Goal: Task Accomplishment & Management: Manage account settings

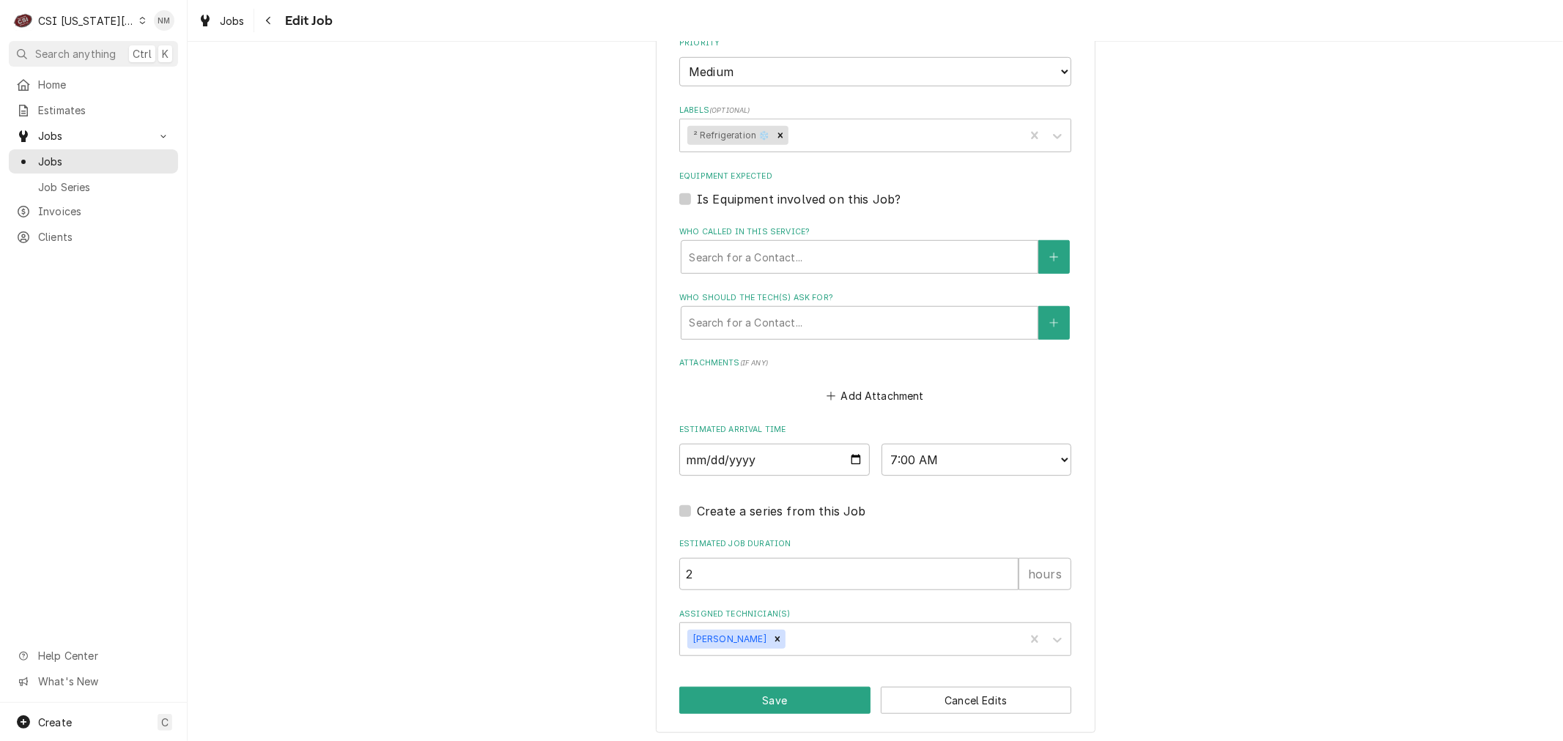
scroll to position [634, 0]
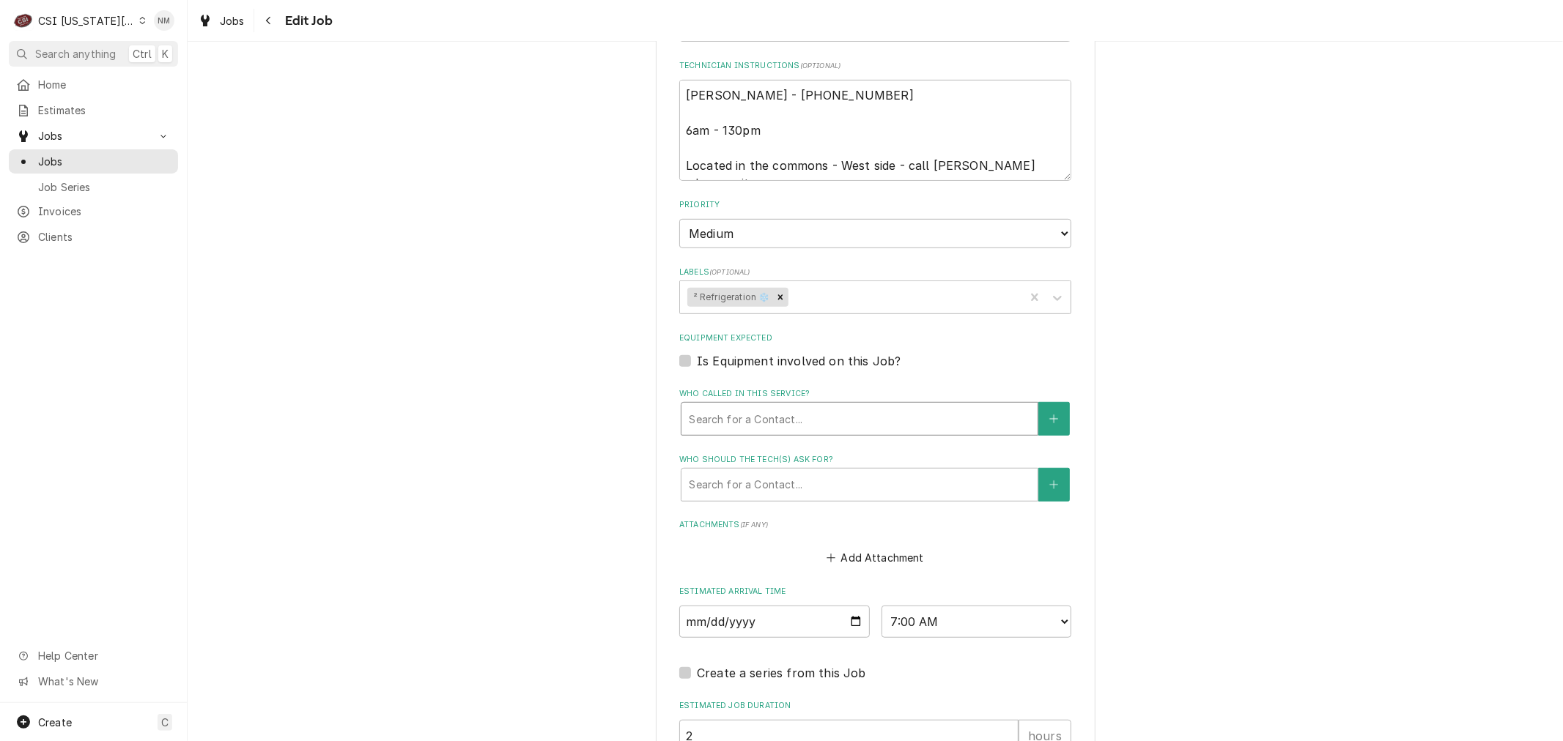
click at [867, 418] on div "Who called in this service?" at bounding box center [859, 419] width 341 height 26
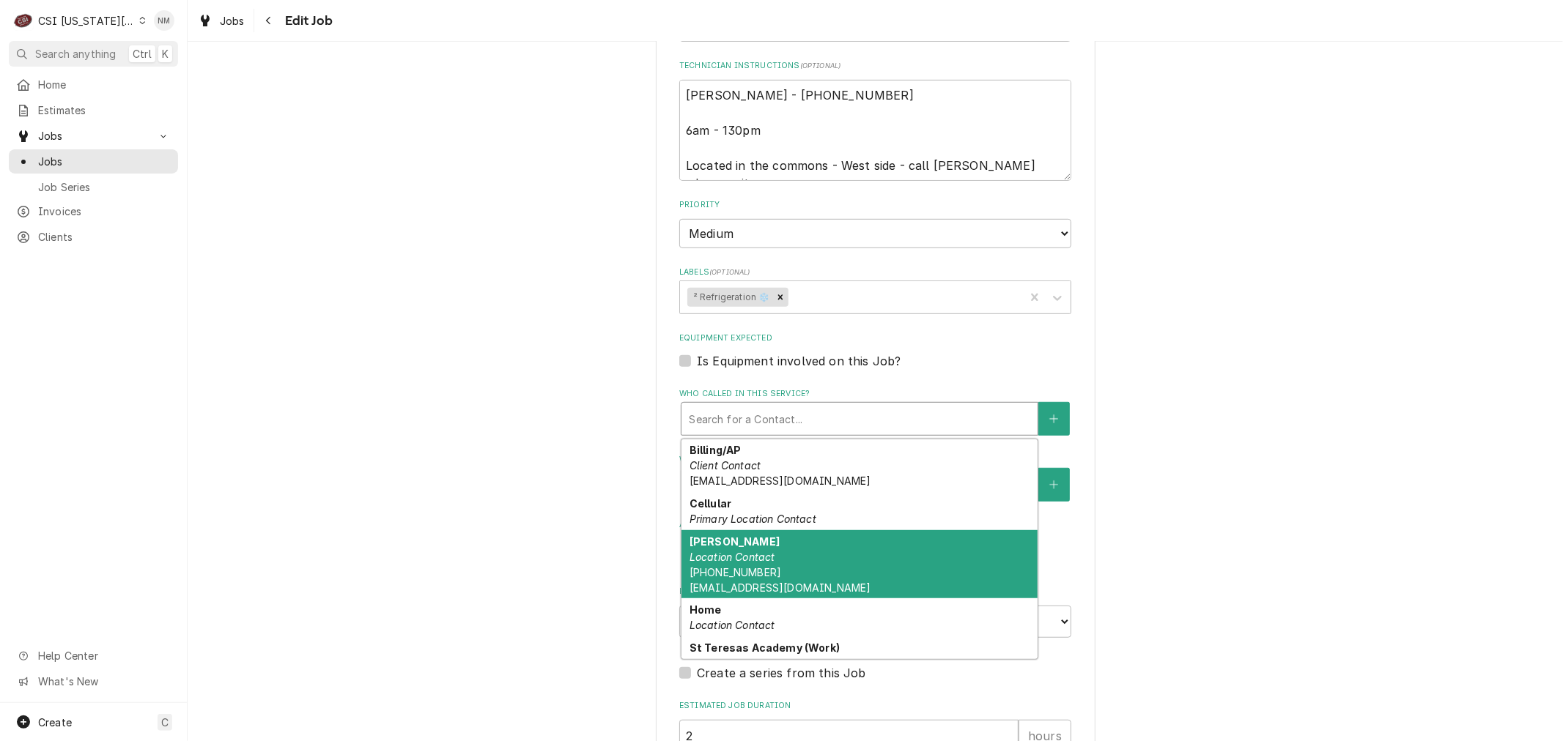
scroll to position [81, 0]
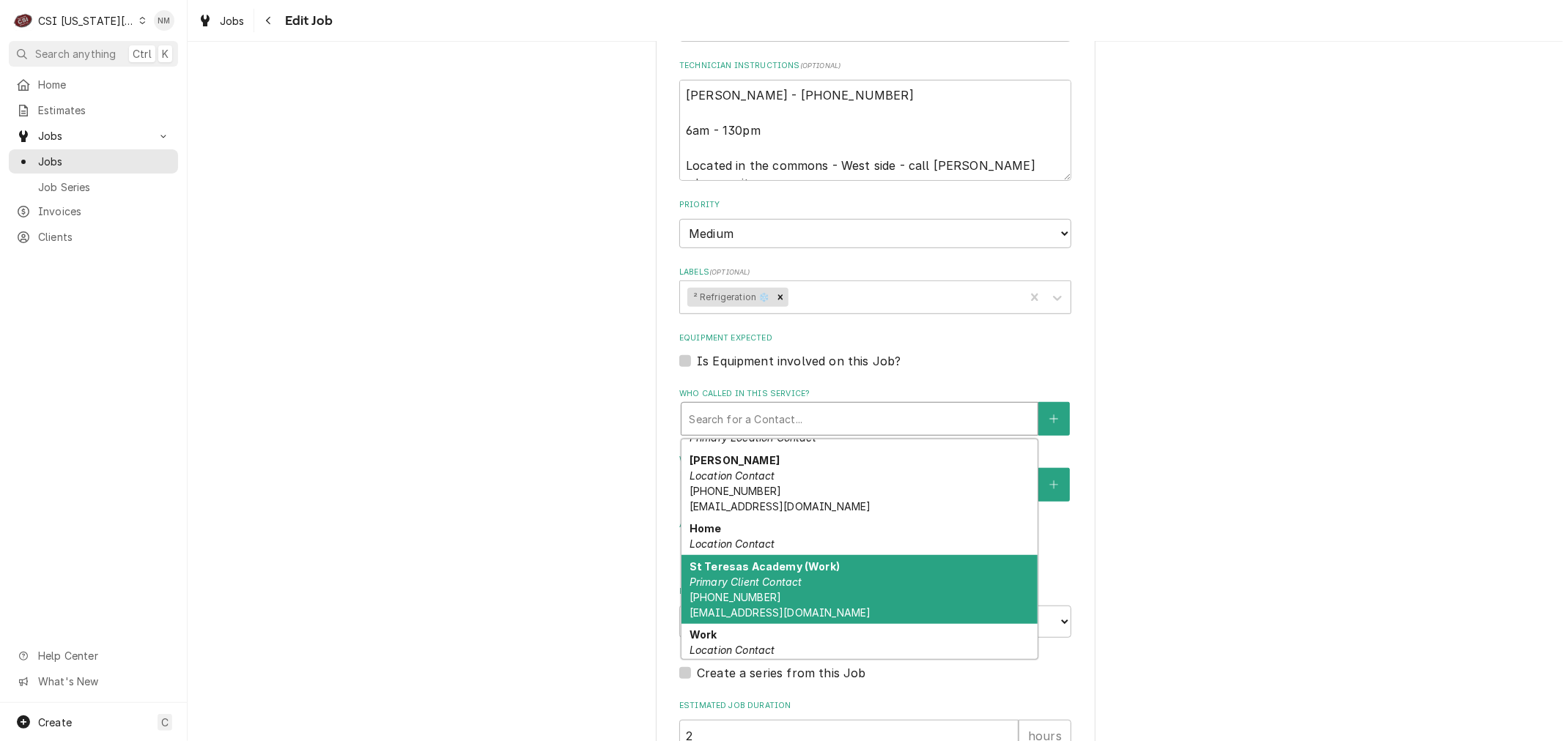
click at [878, 585] on div "St Teresas Academy (Work) Primary Client Contact (816) 501-0011 CMUDD@STTERESAS…" at bounding box center [859, 589] width 356 height 69
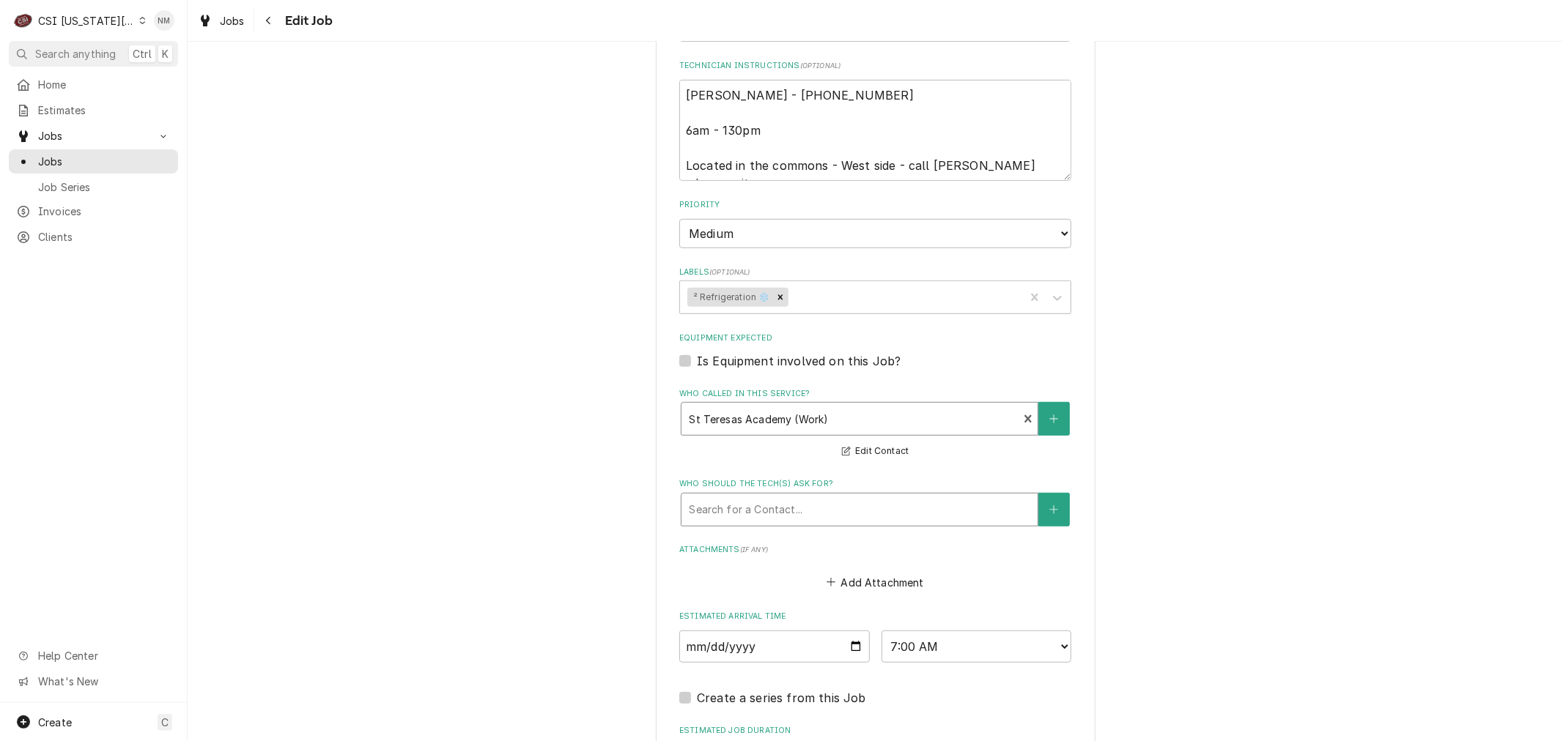
click at [853, 500] on div "Who should the tech(s) ask for?" at bounding box center [859, 510] width 341 height 26
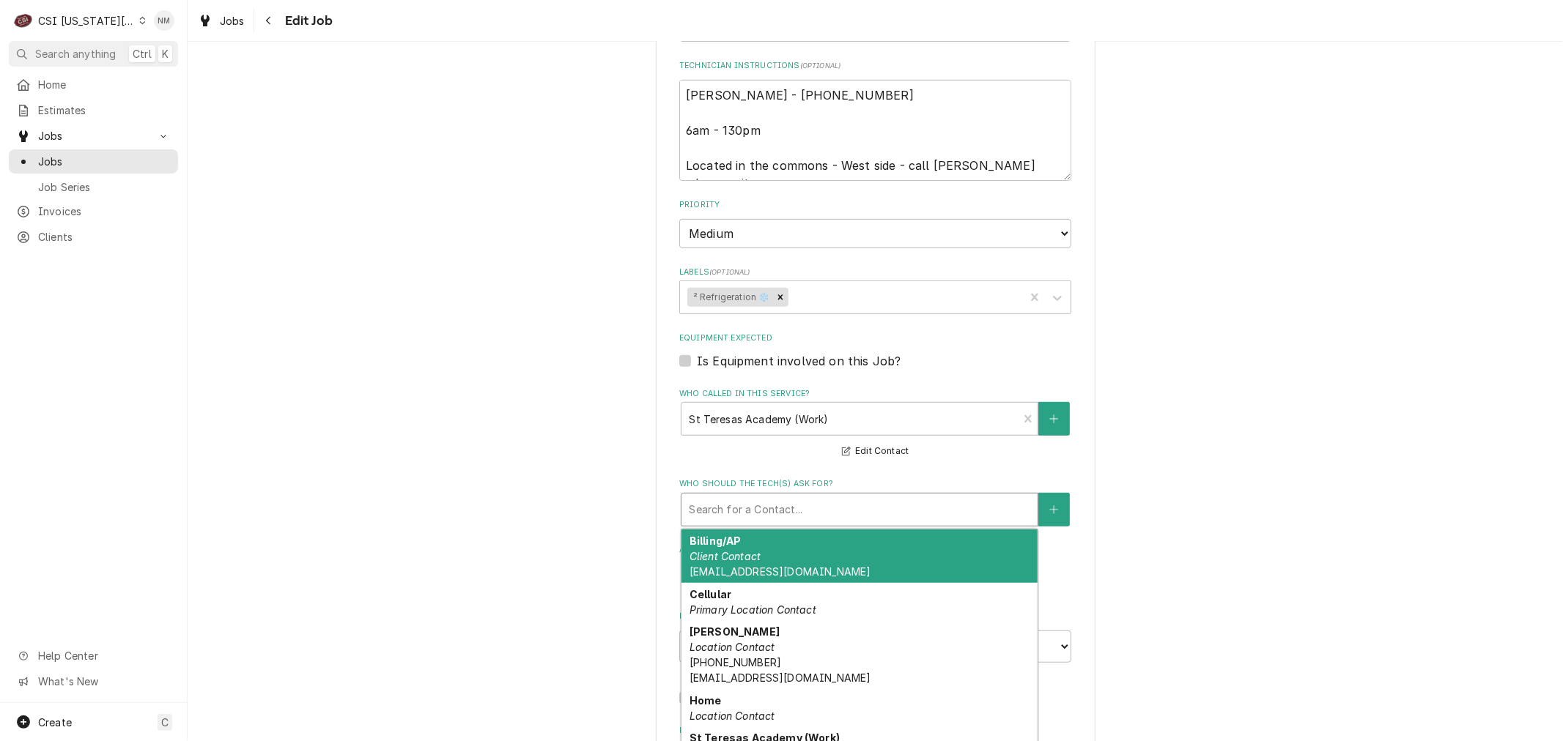
click at [1248, 596] on div "Use the fields below to edit this job: Client Details Client ST TERESAS ACADEMY…" at bounding box center [875, 177] width 1375 height 1509
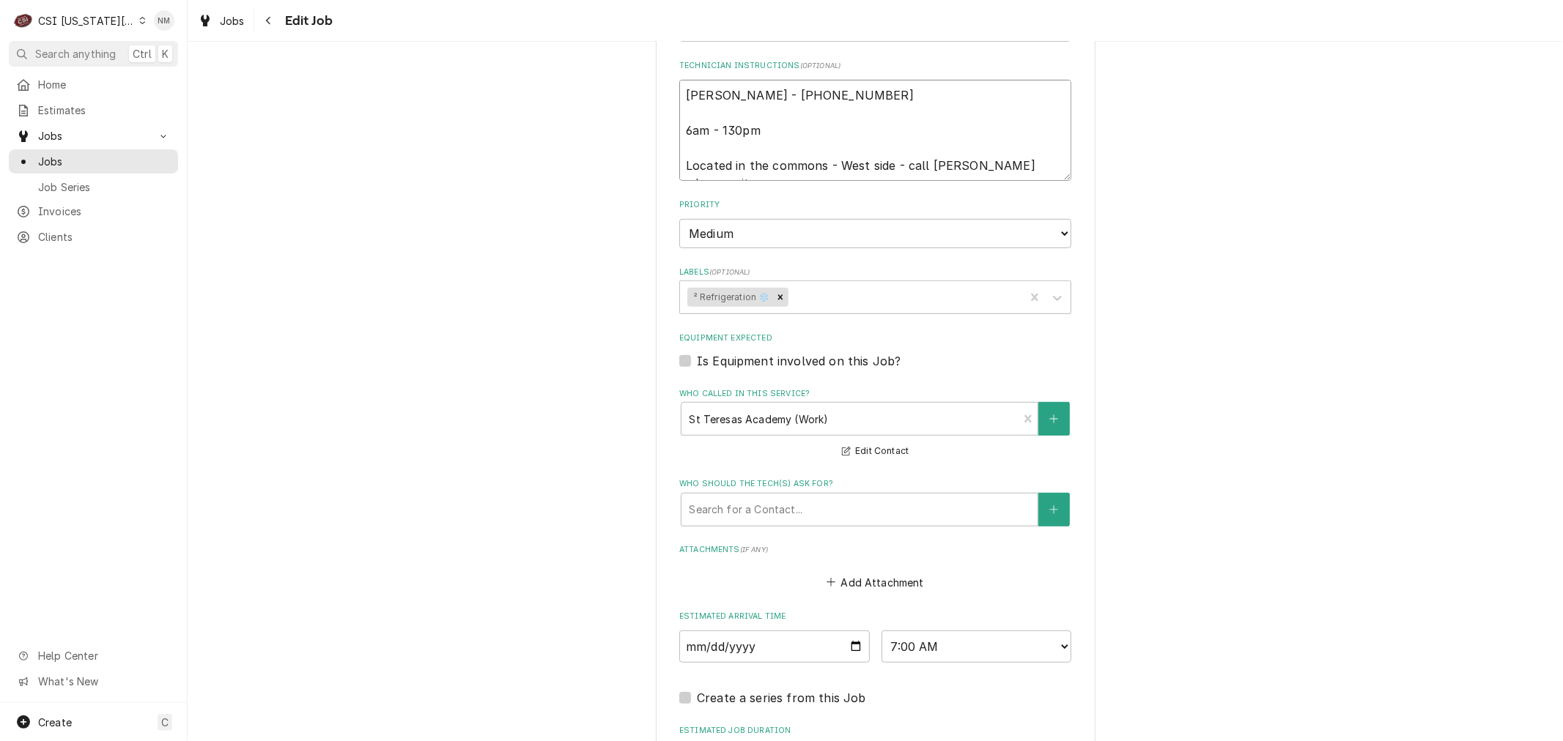
click at [679, 92] on textarea "Kevin - 816 807-8924 6am - 130pm Located in the commons - West side - call Kevi…" at bounding box center [875, 130] width 392 height 101
type textarea "x"
type textarea "Kevin - 816 807-8924 6am - 130pm Located in the commons - West side - call Kevi…"
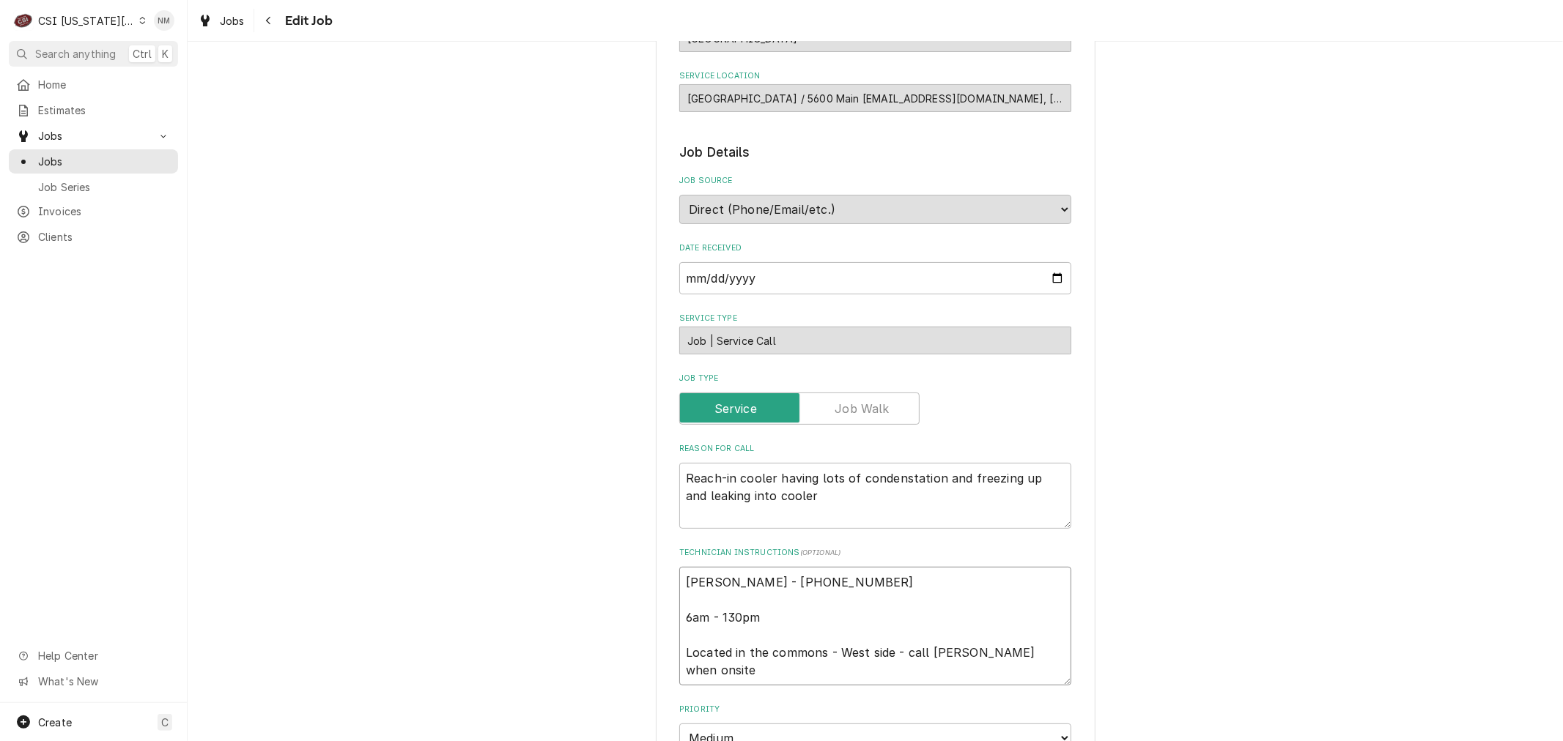
scroll to position [145, 0]
type textarea "x"
type textarea "S Kevin - 816 807-8924 6am - 130pm Located in the commons - West side - call Ke…"
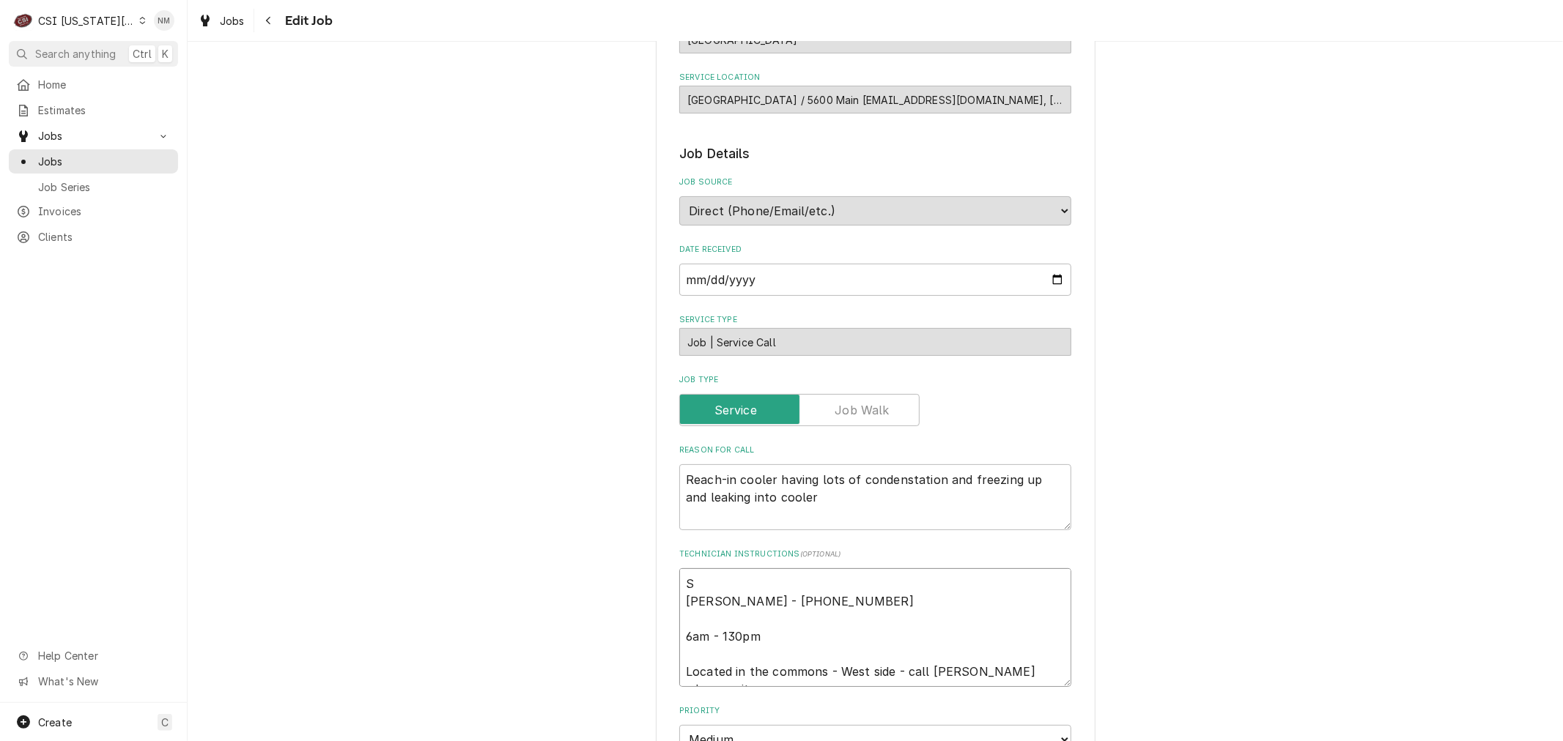
type textarea "x"
type textarea "Sc Kevin - 816 807-8924 6am - 130pm Located in the commons - West side - call K…"
type textarea "x"
type textarea "Sch Kevin - 816 807-8924 6am - 130pm Located in the commons - West side - call …"
type textarea "x"
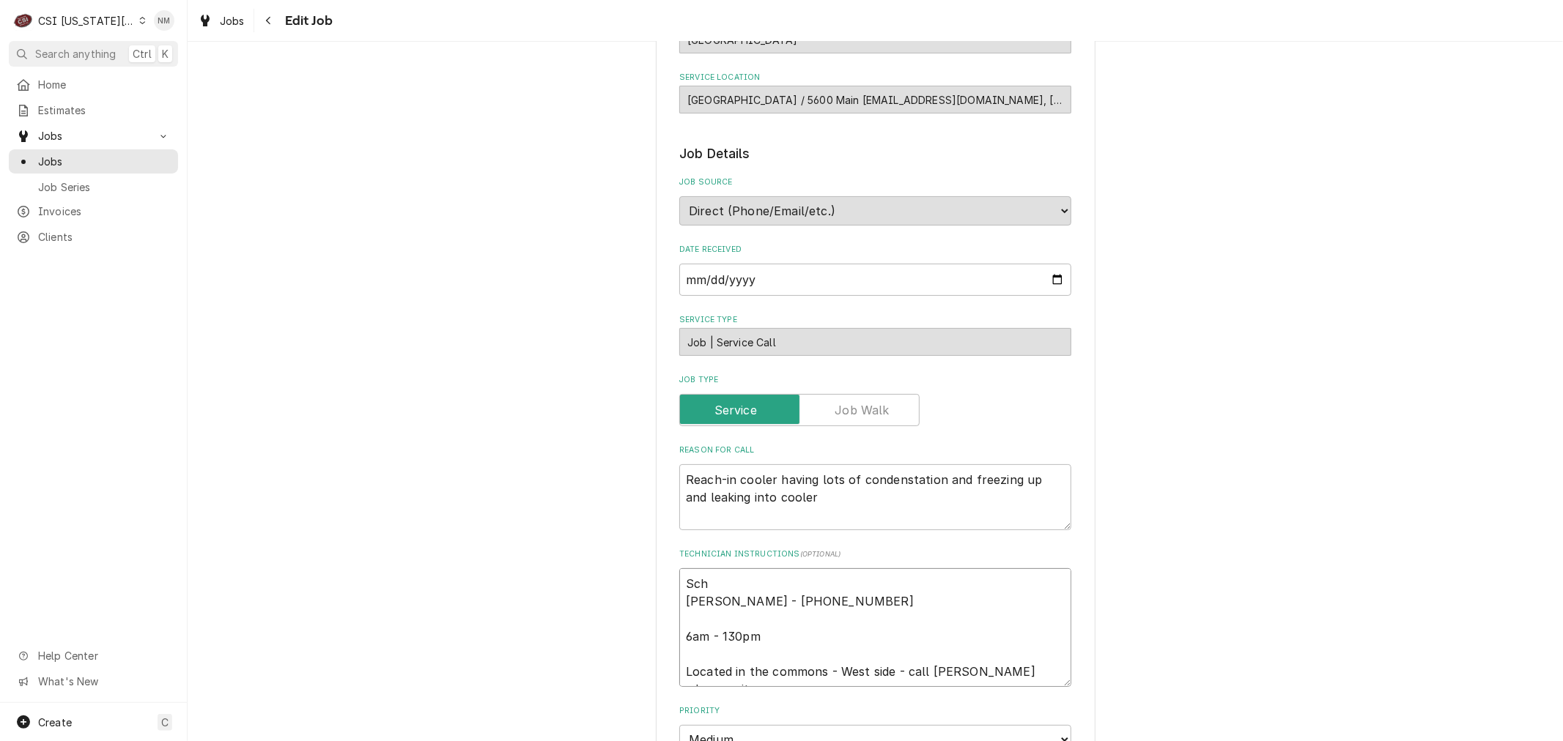
type textarea "Sche Kevin - 816 807-8924 6am - 130pm Located in the commons - West side - call…"
type textarea "x"
type textarea "Sched Kevin - 816 807-8924 6am - 130pm Located in the commons - West side - cal…"
type textarea "x"
type textarea "Schedu Kevin - 816 807-8924 6am - 130pm Located in the commons - West side - ca…"
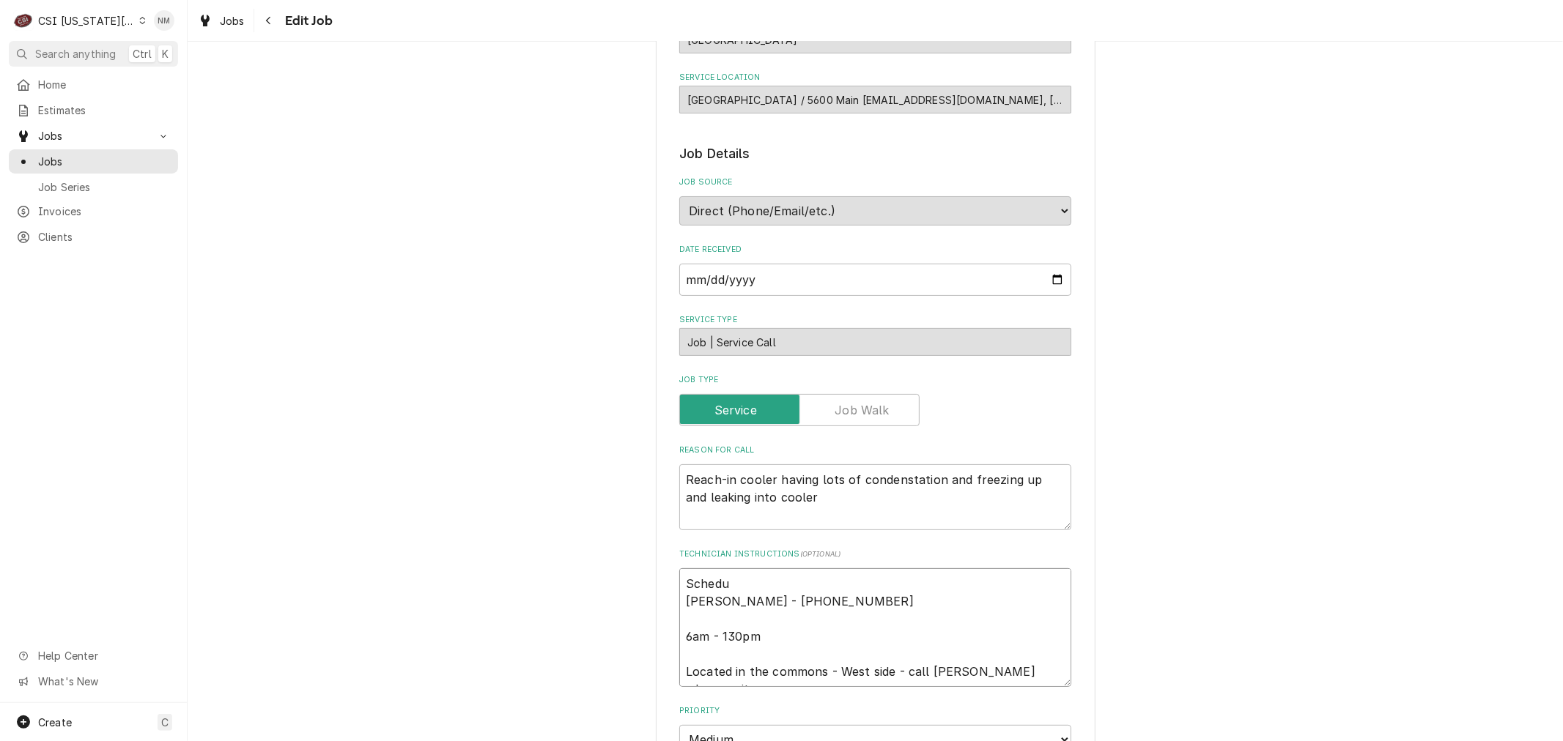
type textarea "x"
type textarea "Schedul Kevin - 816 807-8924 6am - 130pm Located in the commons - West side - c…"
type textarea "x"
type textarea "Schedule Kevin - 816 807-8924 6am - 130pm Located in the commons - West side - …"
type textarea "x"
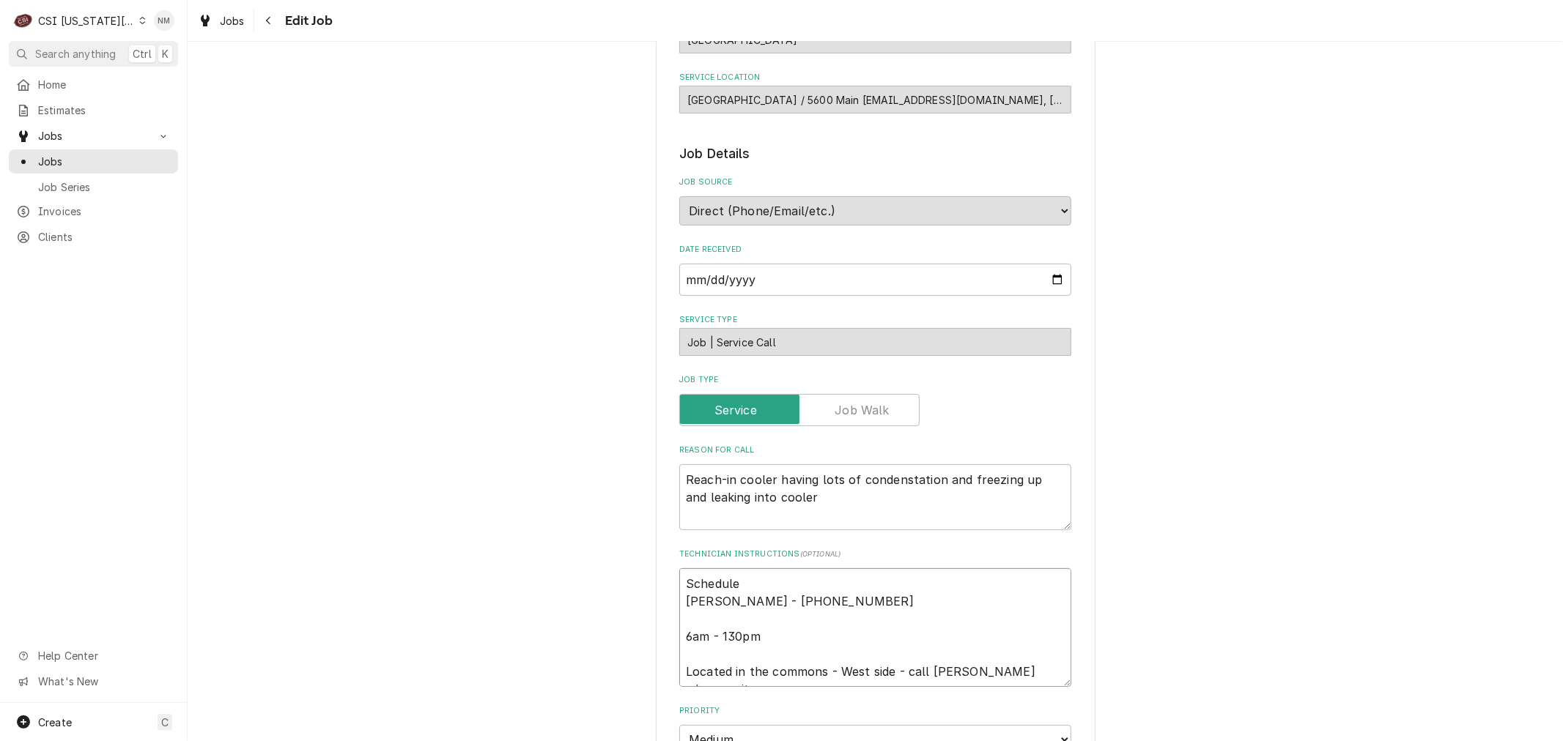
type textarea "Scheduled Kevin - 816 807-8924 6am - 130pm Located in the commons - West side -…"
type textarea "x"
type textarea "Scheduled Kevin - 816 807-8924 6am - 130pm Located in the commons - West side -…"
type textarea "x"
type textarea "Scheduled w Kevin - 816 807-8924 6am - 130pm Located in the commons - West side…"
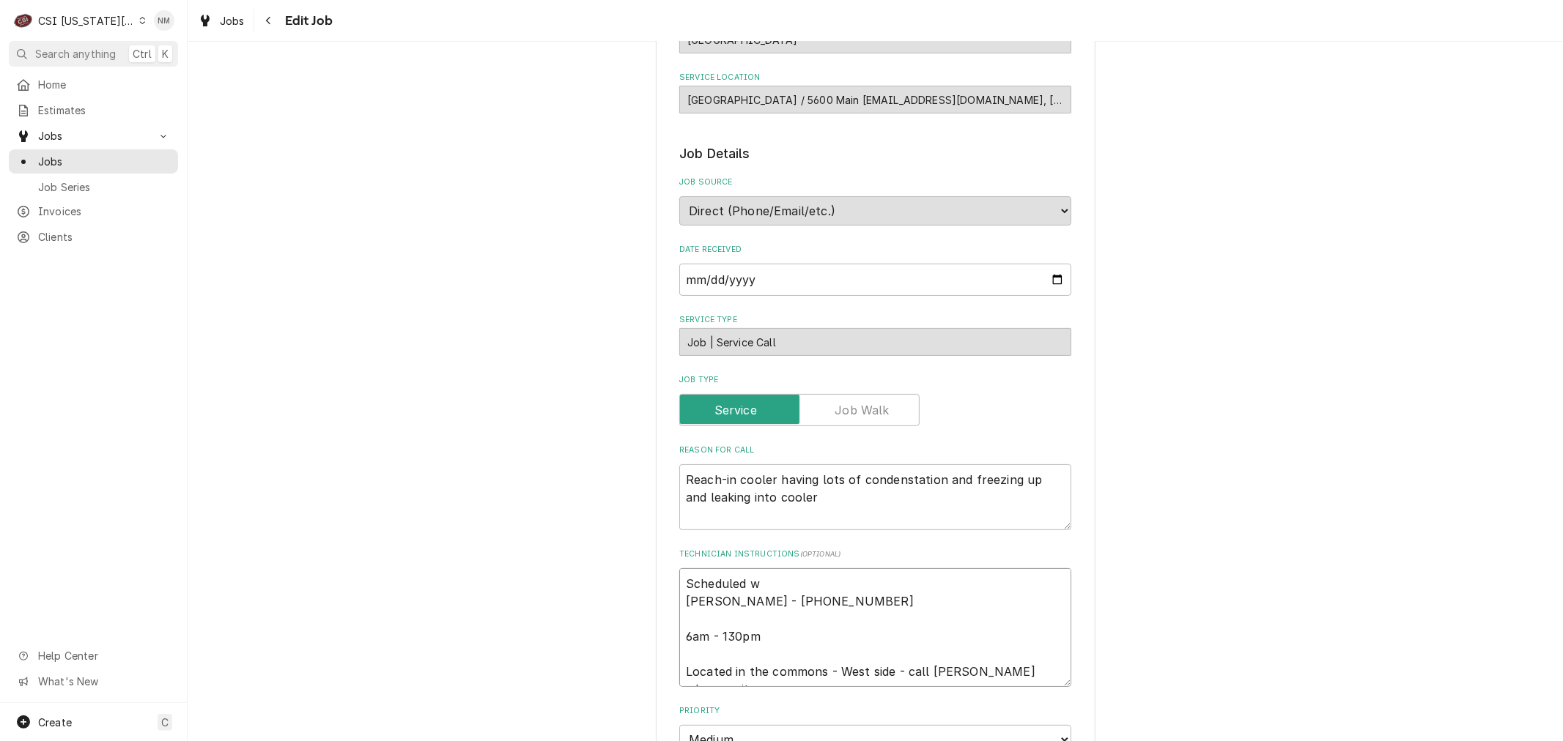
type textarea "x"
type textarea "Scheduled wi Kevin - 816 807-8924 6am - 130pm Located in the commons - West sid…"
type textarea "x"
type textarea "Scheduled wit Kevin - 816 807-8924 6am - 130pm Located in the commons - West si…"
type textarea "x"
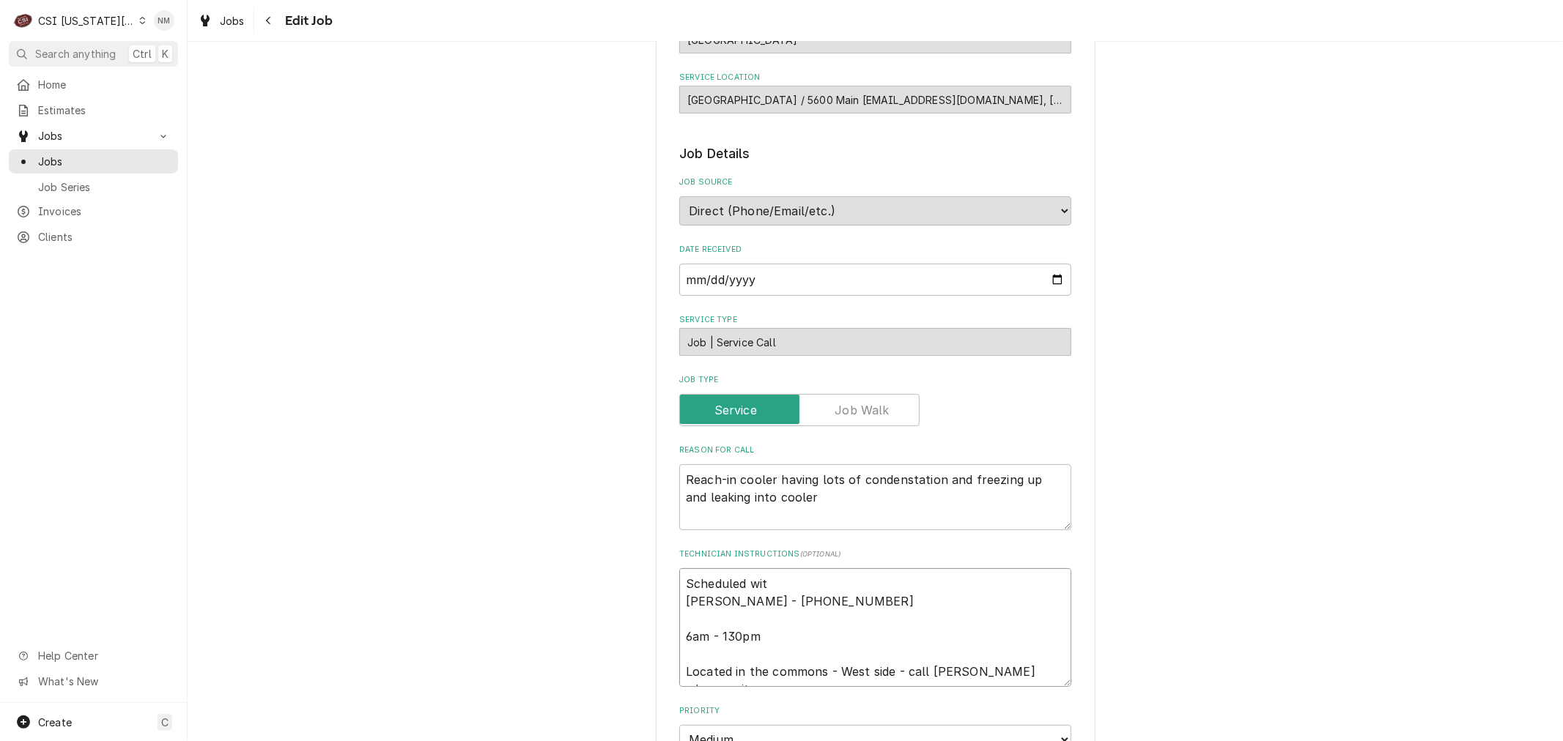
type textarea "Scheduled with Kevin - 816 807-8924 6am - 130pm Located in the commons - West s…"
type textarea "x"
type textarea "Scheduled with K Kevin - 816 807-8924 6am - 130pm Located in the commons - West…"
type textarea "x"
type textarea "Scheduled with Ke Kevin - 816 807-8924 6am - 130pm Located in the commons - Wes…"
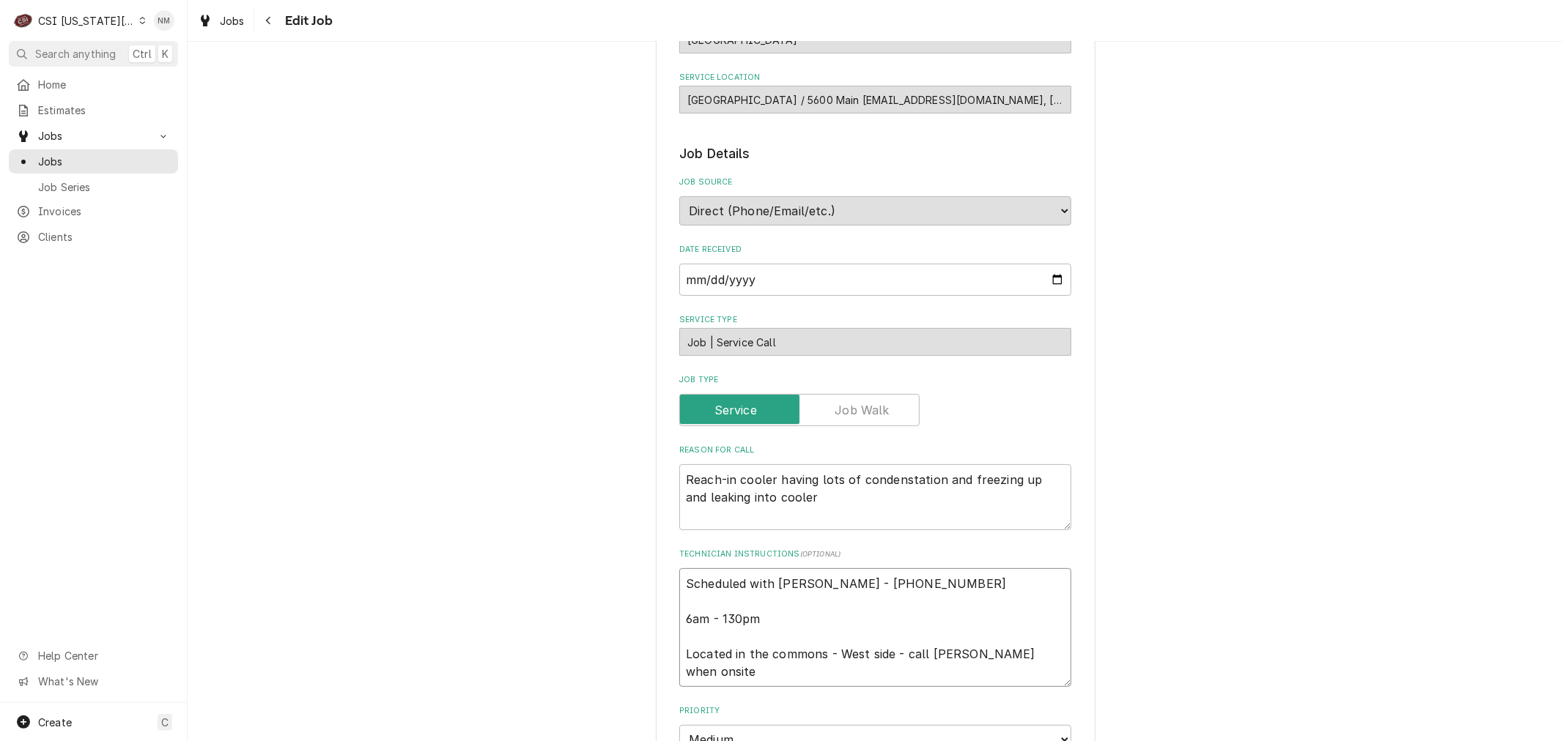
type textarea "x"
type textarea "Scheduled with Kev Kevin - 816 807-8924 6am - 130pm Located in the commons - We…"
type textarea "x"
type textarea "Scheduled with Kevi Kevin - 816 807-8924 6am - 130pm Located in the commons - W…"
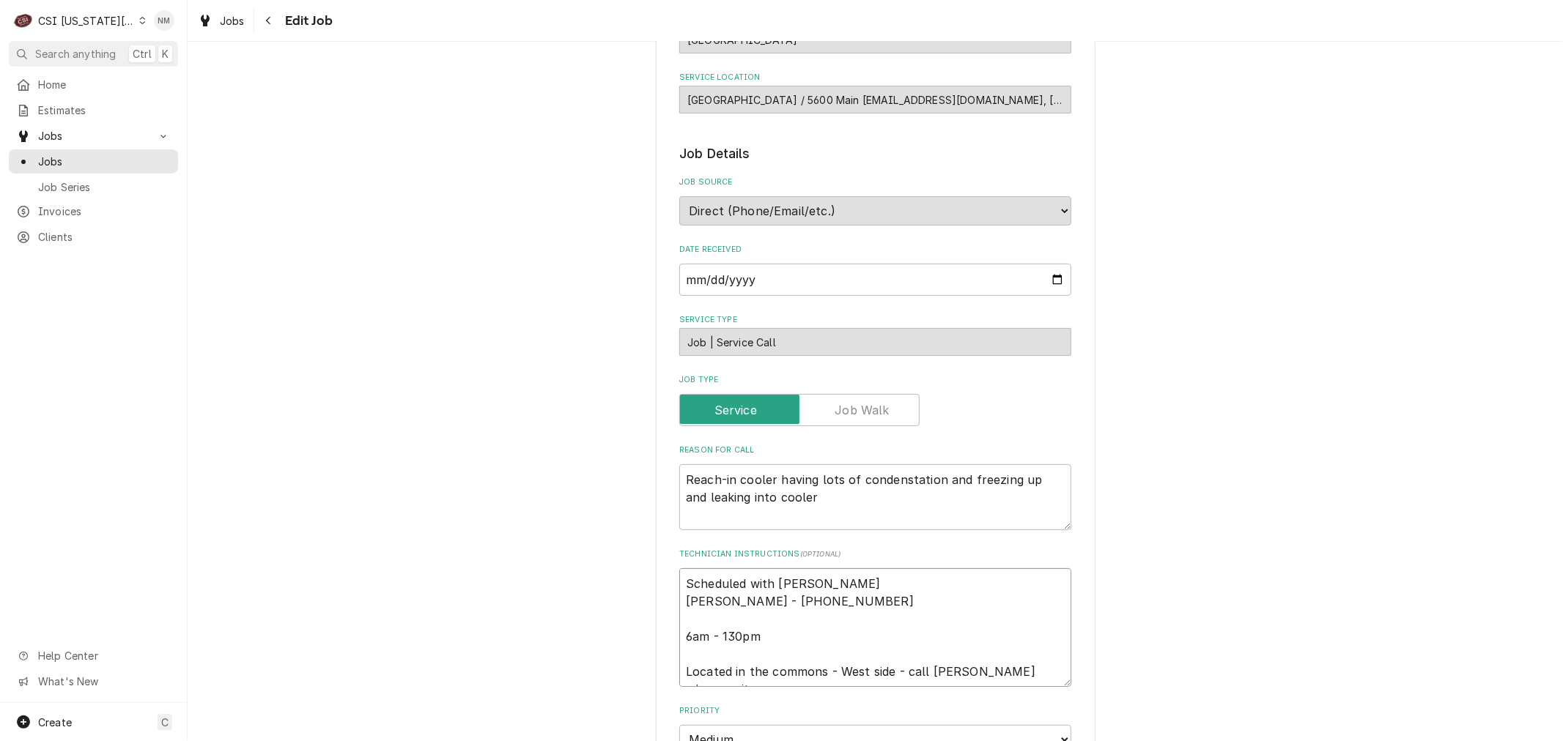
type textarea "x"
type textarea "Scheduled with Kevin Kevin - 816 807-8924 6am - 130pm Located in the commons - …"
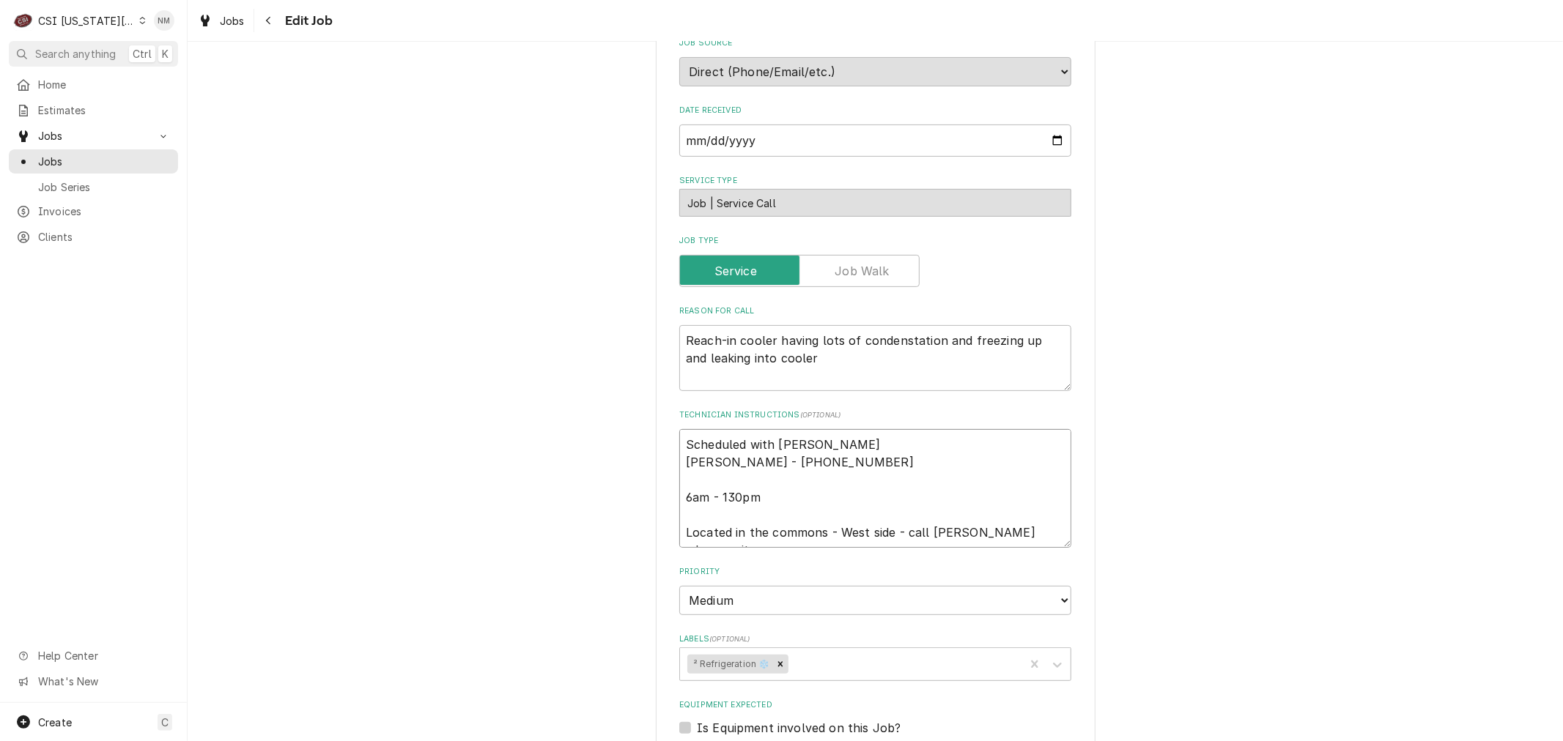
scroll to position [308, 0]
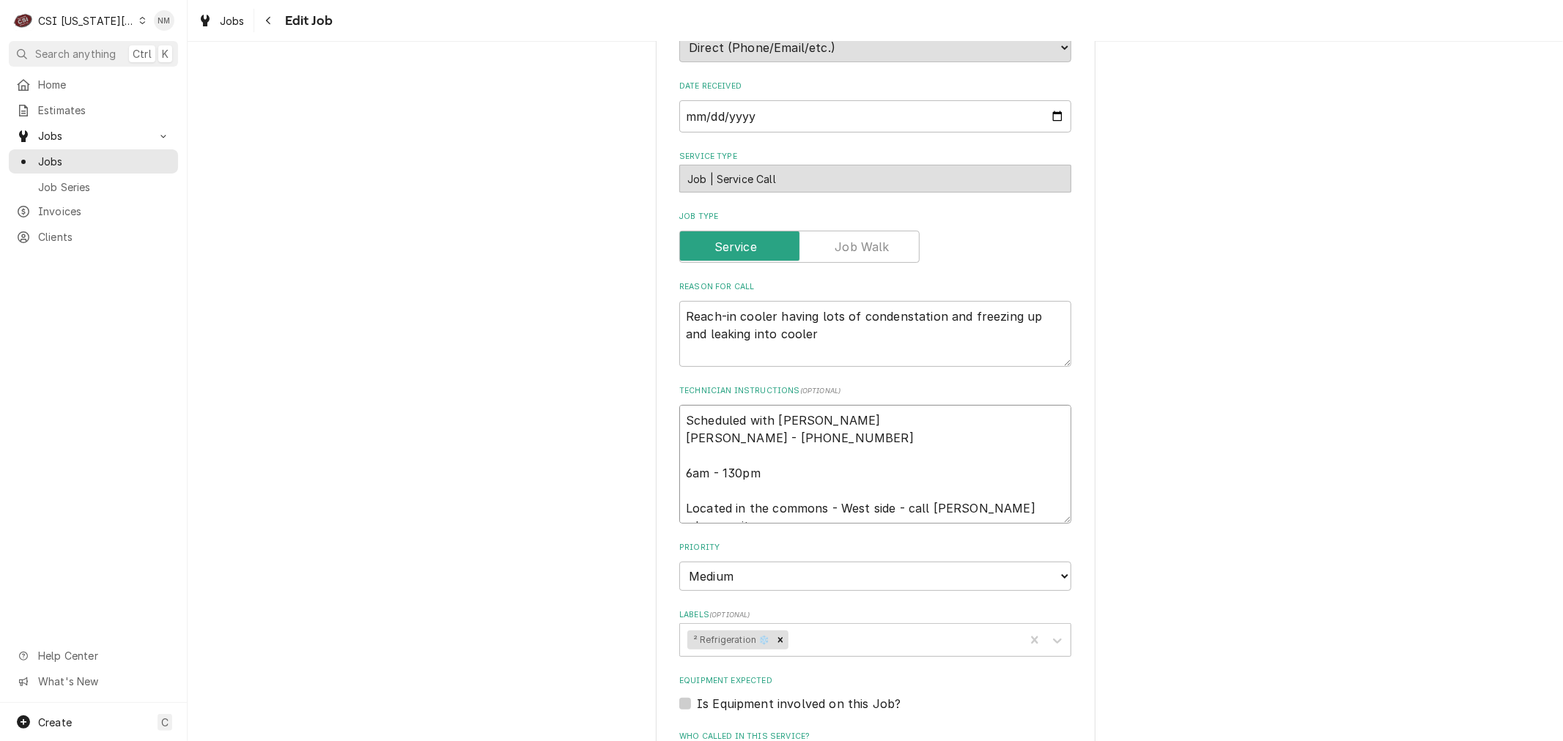
type textarea "x"
type textarea "Scheduled with Kevin Kevin - 816 807-8924 6am - 130pm Located in the commons - …"
type textarea "x"
type textarea "Scheduled with Kevin 7 Kevin - 816 807-8924 6am - 130pm Located in the commons …"
type textarea "x"
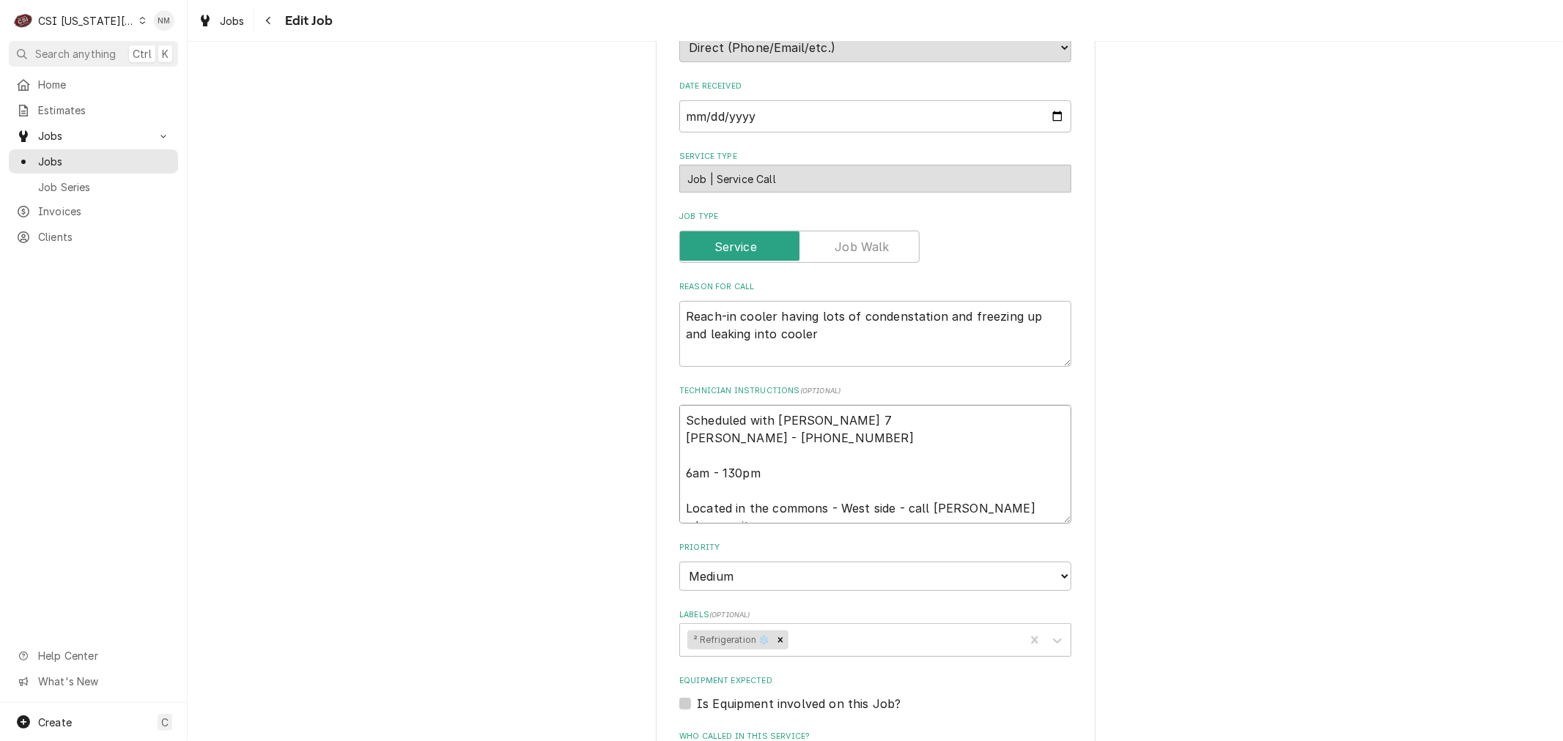
type textarea "Scheduled with Kevin 7 Kevin - 816 807-8924 6am - 130pm Located in the commons …"
type textarea "x"
type textarea "Scheduled with Kevin 7 a Kevin - 816 807-8924 6am - 130pm Located in the common…"
type textarea "x"
type textarea "Scheduled with Kevin 7 am Kevin - 816 807-8924 6am - 130pm Located in the commo…"
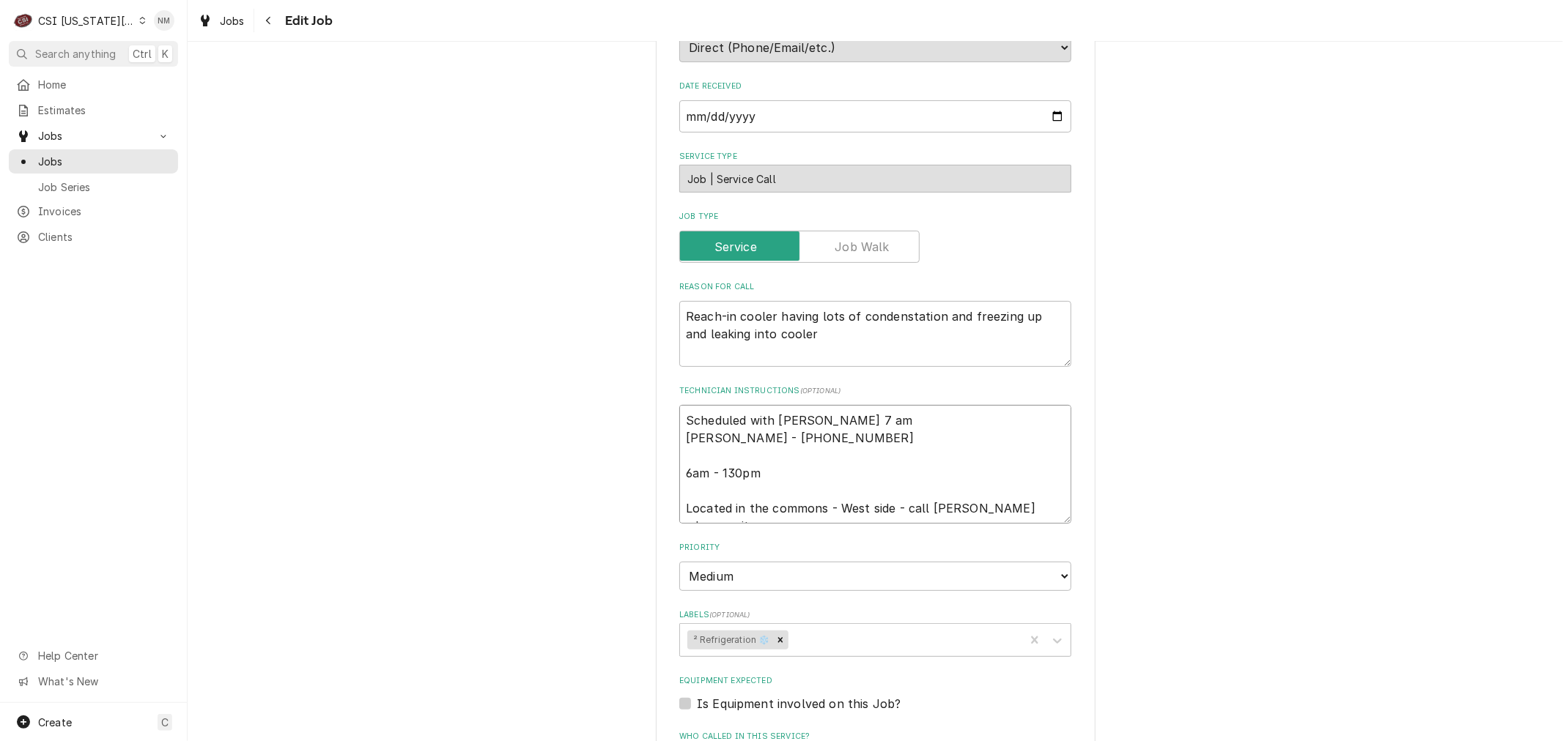
type textarea "x"
type textarea "Scheduled with Kevin 7 am Kevin - 816 807-8924 6am - 130pm Located in the commo…"
type textarea "x"
type textarea "Scheduled with Kevin 7 am W Kevin - 816 807-8924 6am - 130pm Located in the com…"
type textarea "x"
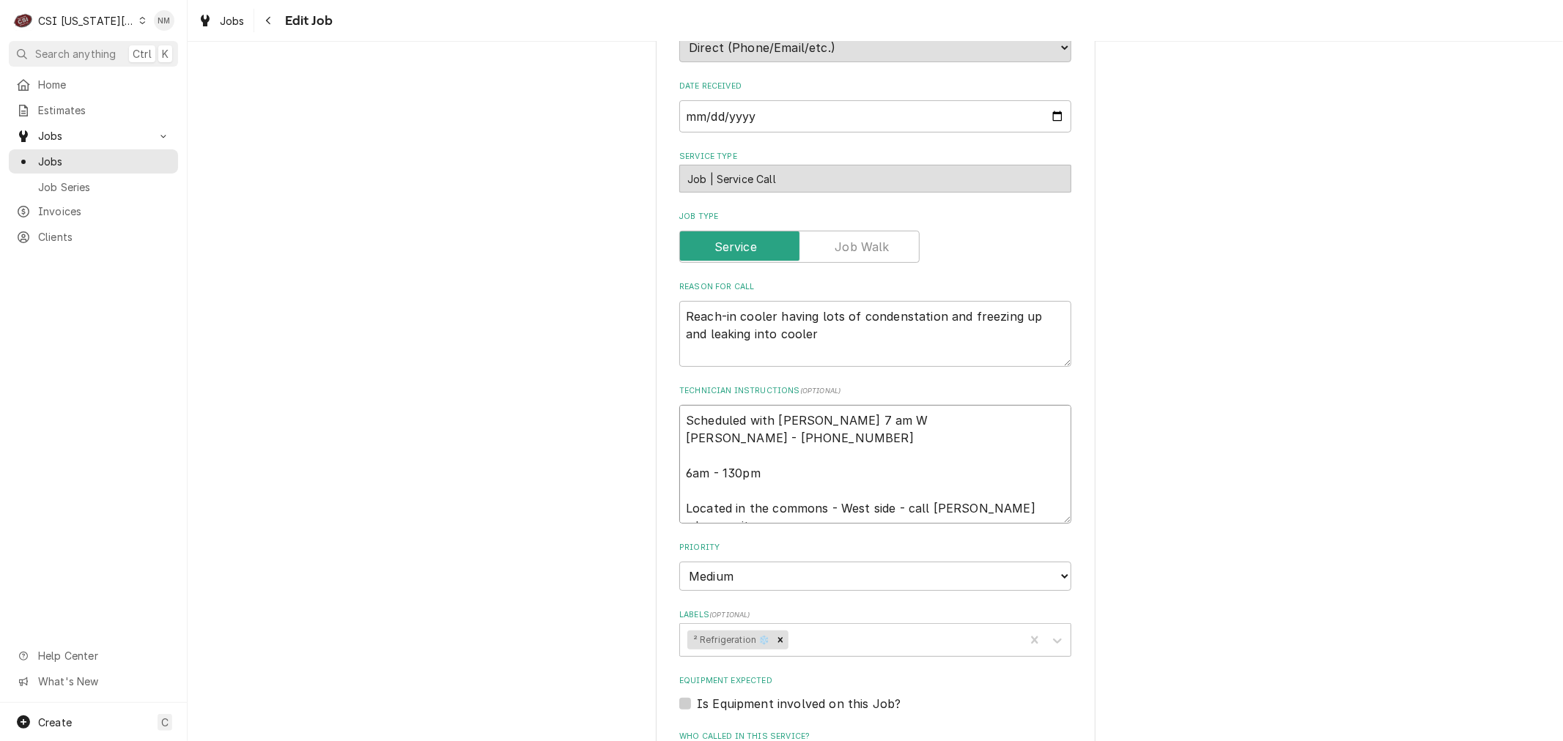
type textarea "Scheduled with Kevin 7 am We Kevin - 816 807-8924 6am - 130pm Located in the co…"
type textarea "x"
type textarea "Scheduled with Kevin 7 am Wed Kevin - 816 807-8924 6am - 130pm Located in the c…"
type textarea "x"
type textarea "Scheduled with Kevin 7 am Weds Kevin - 816 807-8924 6am - 130pm Located in the …"
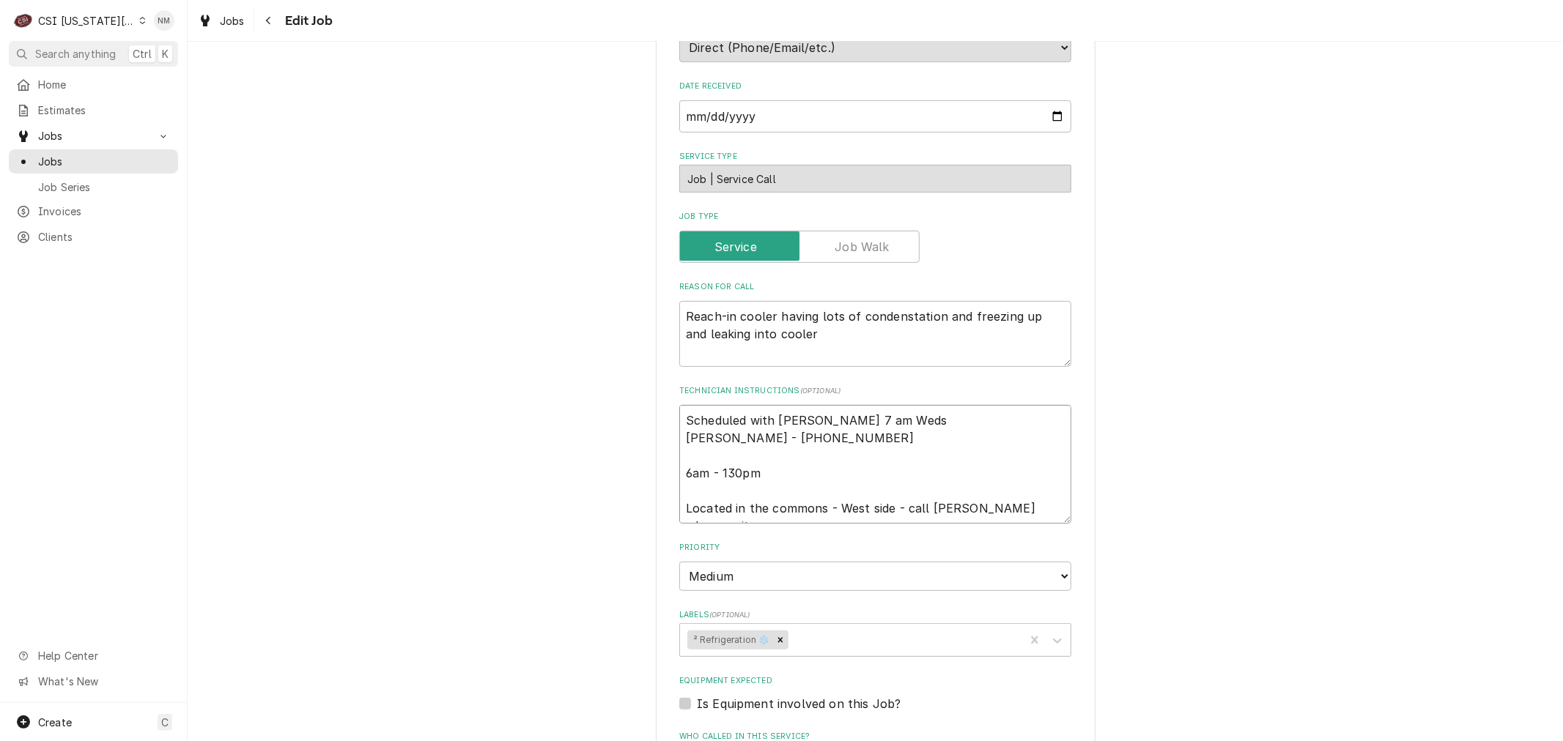
type textarea "x"
drag, startPoint x: 875, startPoint y: 420, endPoint x: 661, endPoint y: 419, distance: 213.9
click at [661, 419] on div "Use the fields below to edit this job: Client Details Client ST TERESAS ACADEMY…" at bounding box center [876, 512] width 440 height 1501
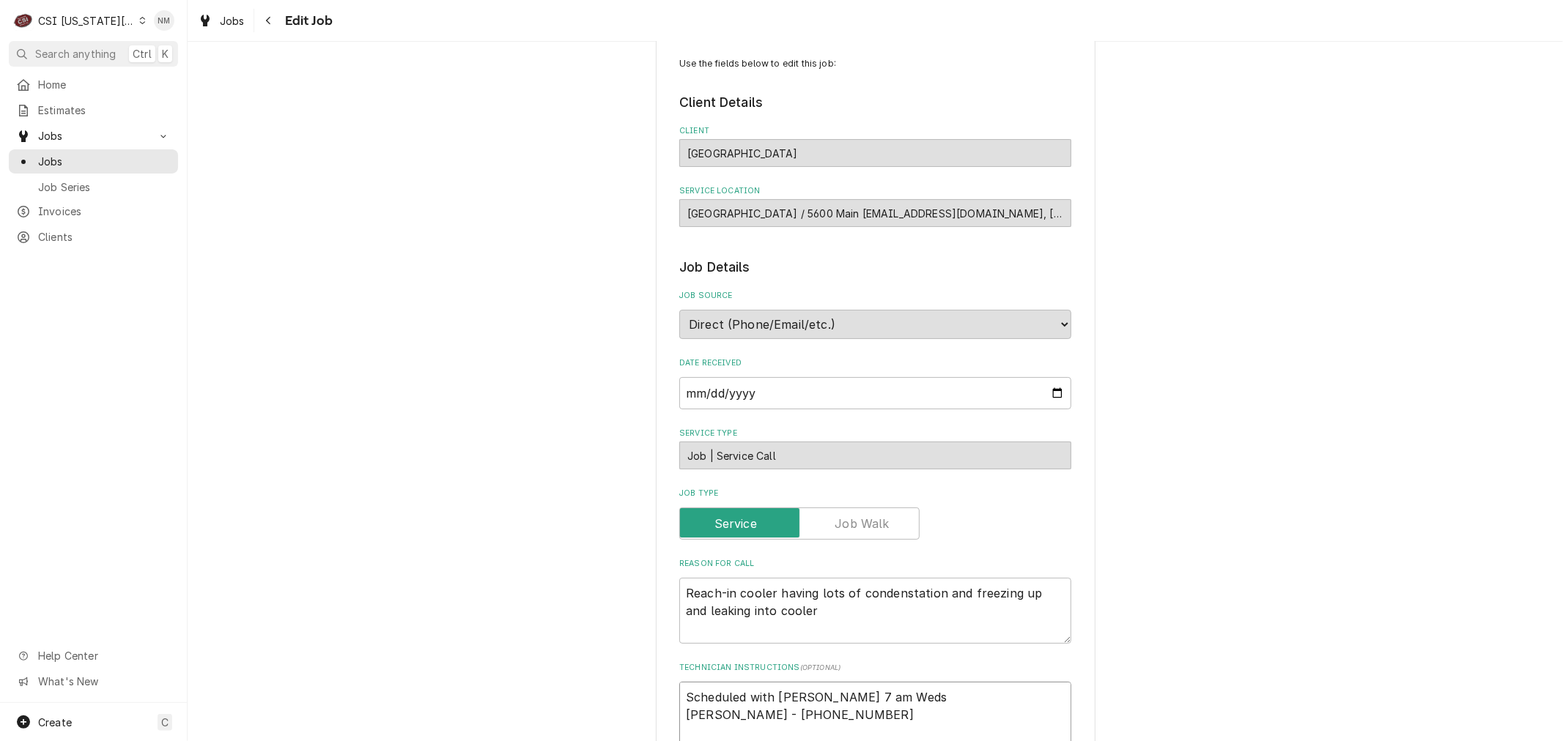
scroll to position [0, 0]
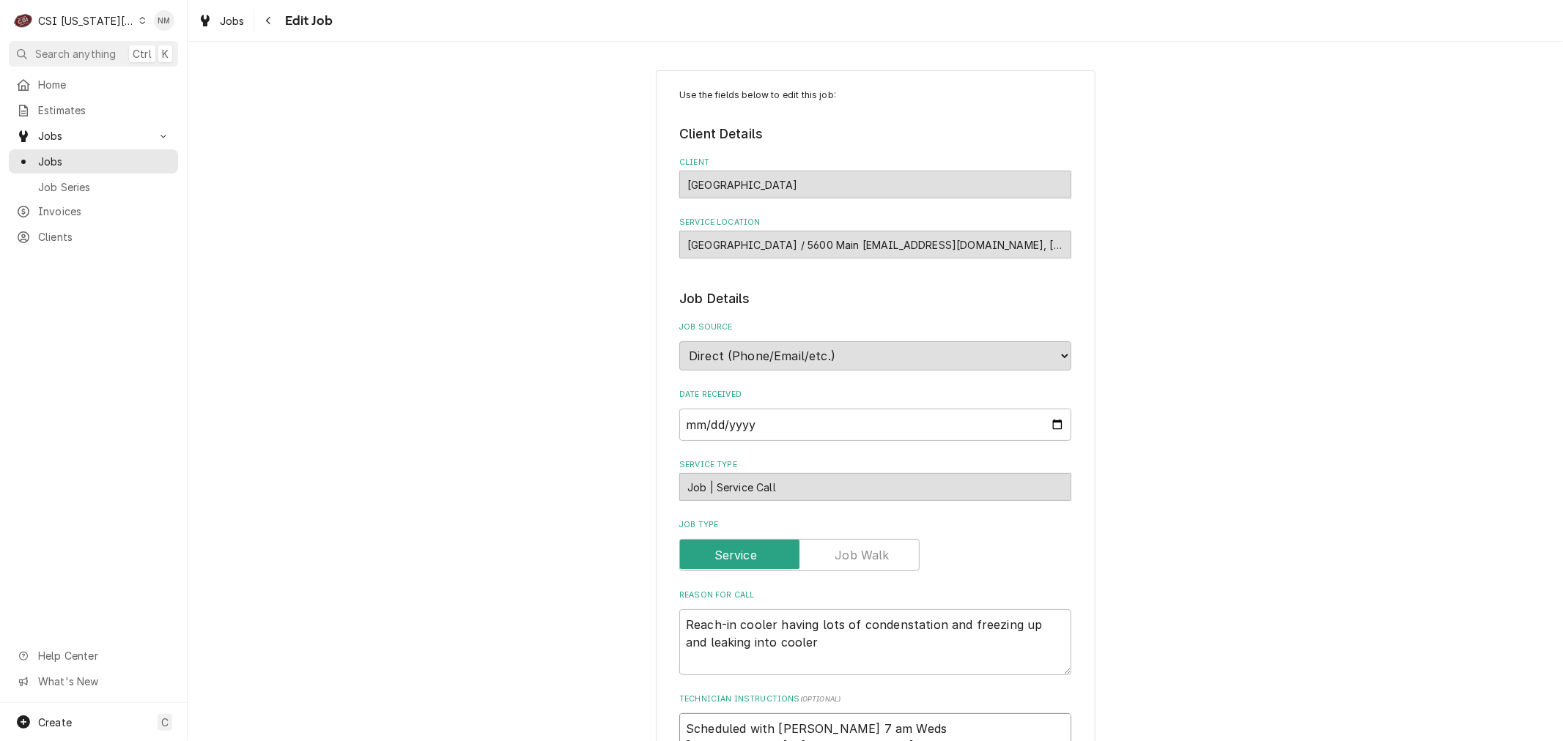
type textarea "Scheduled with Kevin 7 am Weds Kevin - 816 807-8924 6am - 130pm Located in the …"
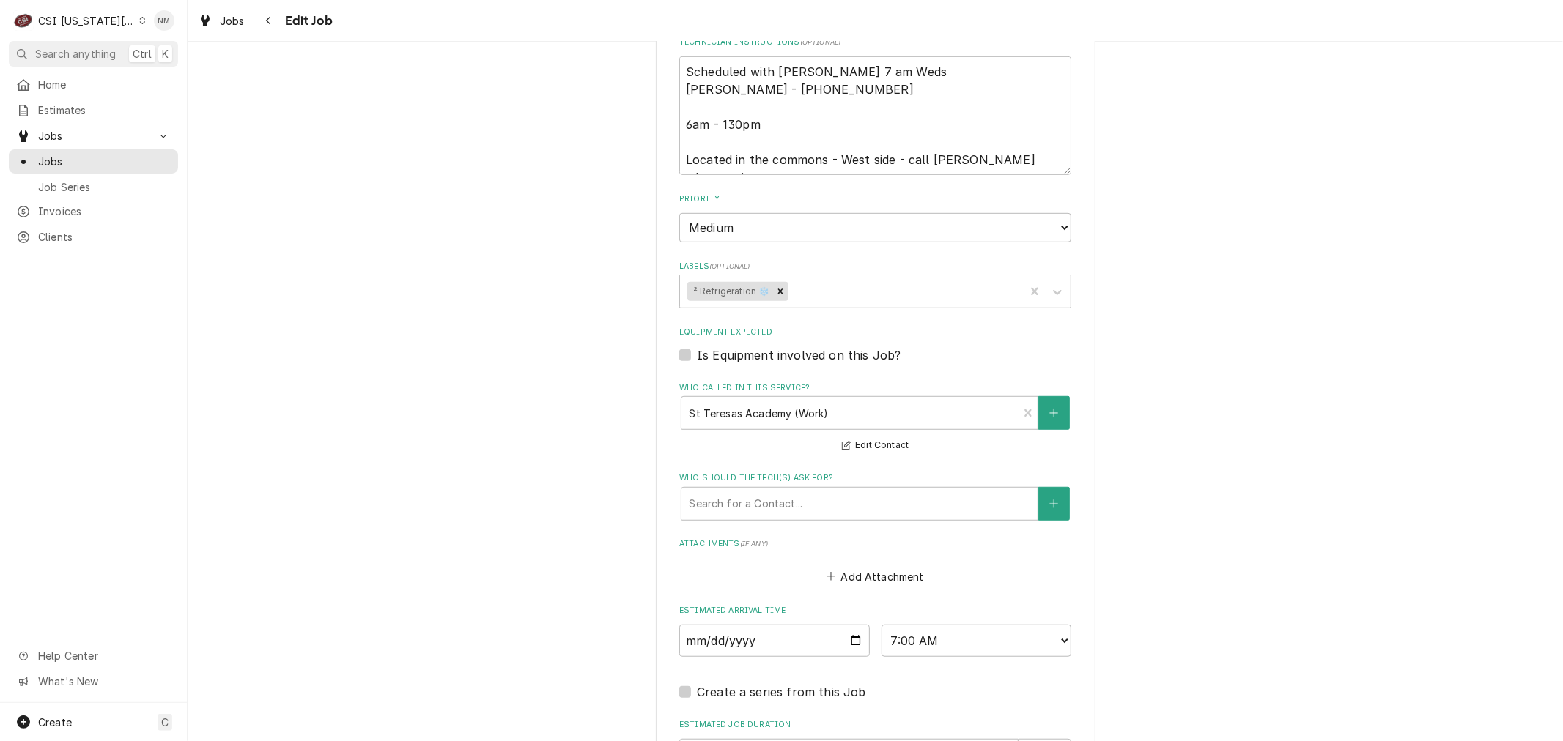
scroll to position [838, 0]
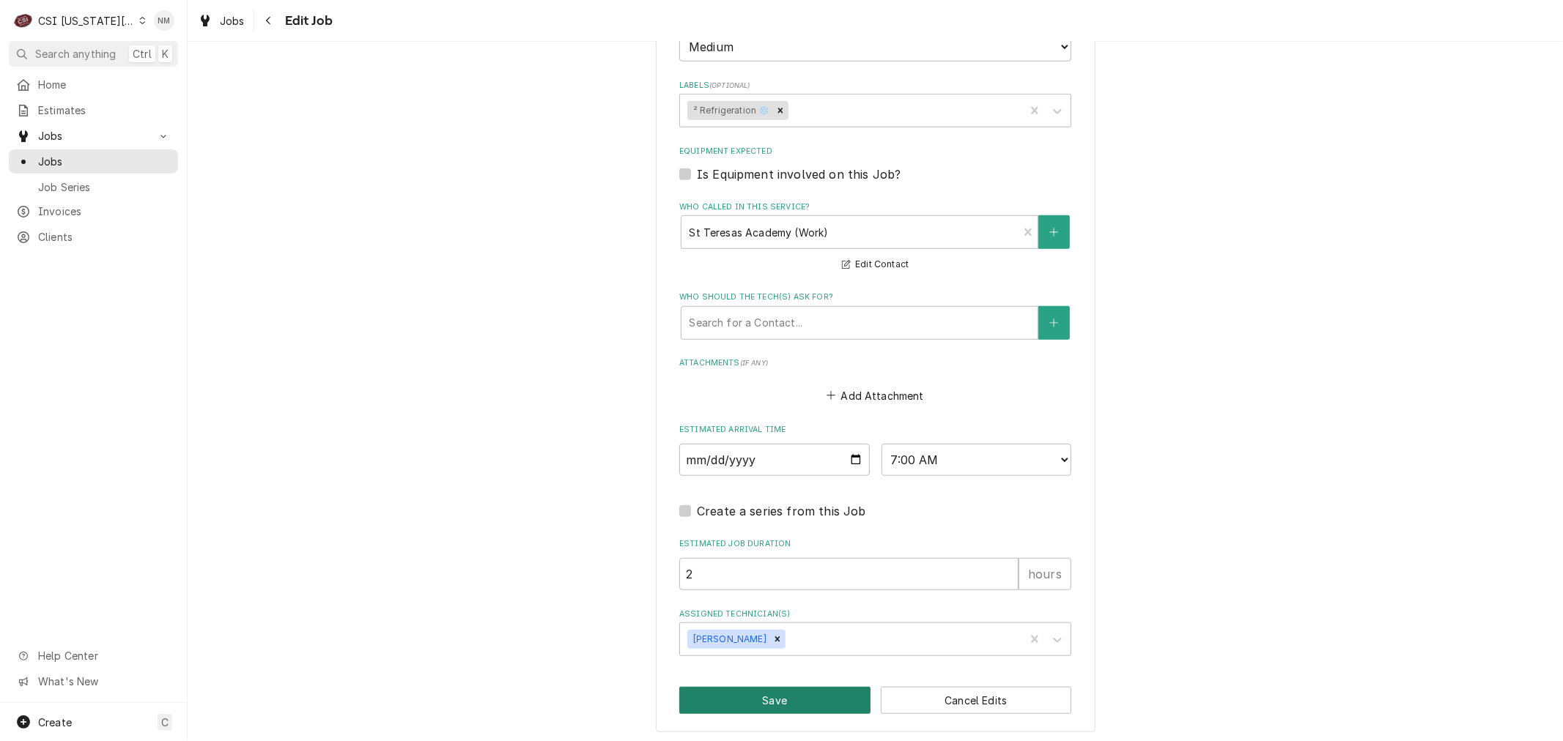
click at [769, 692] on button "Save" at bounding box center [774, 700] width 191 height 27
type textarea "x"
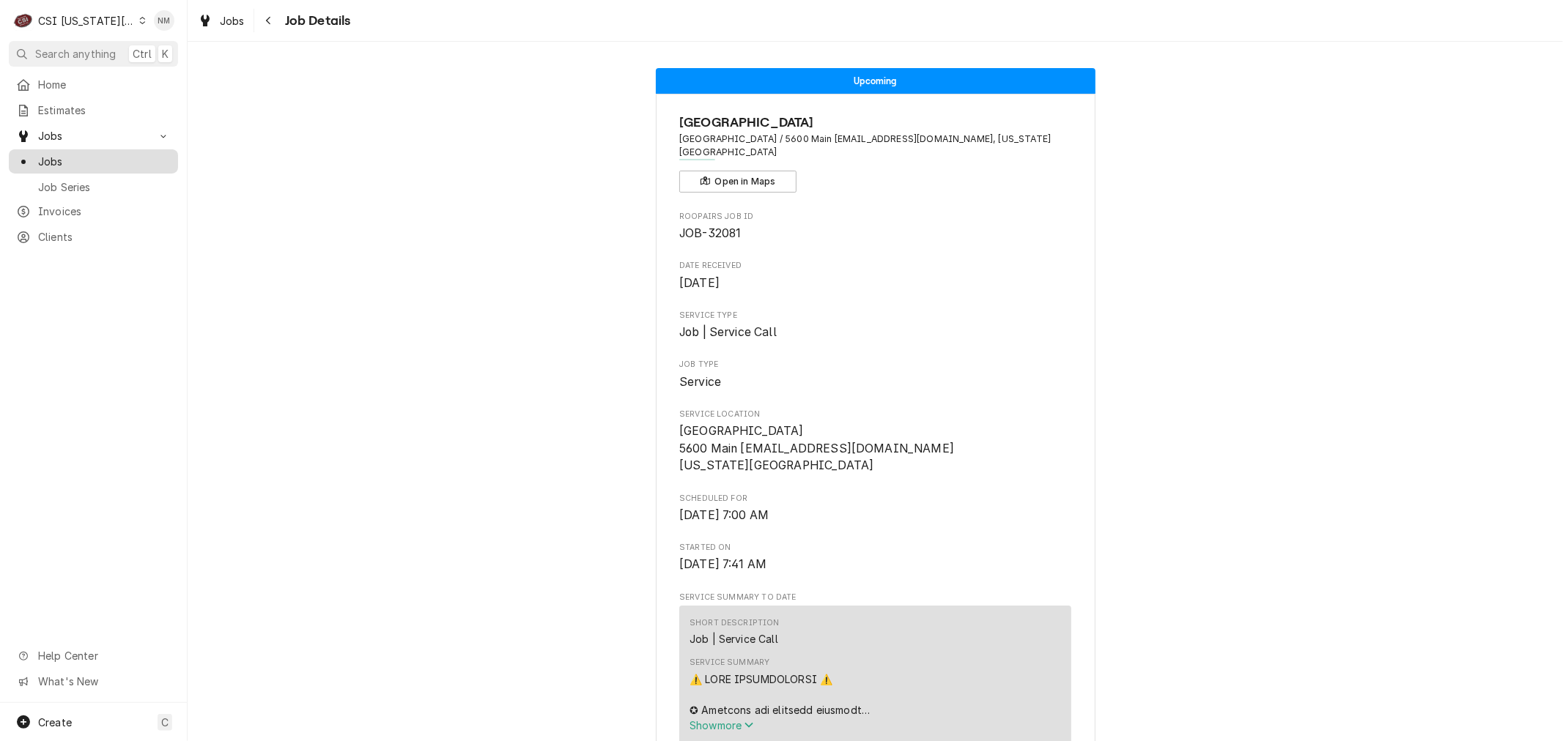
click at [59, 155] on span "Jobs" at bounding box center [104, 161] width 133 height 15
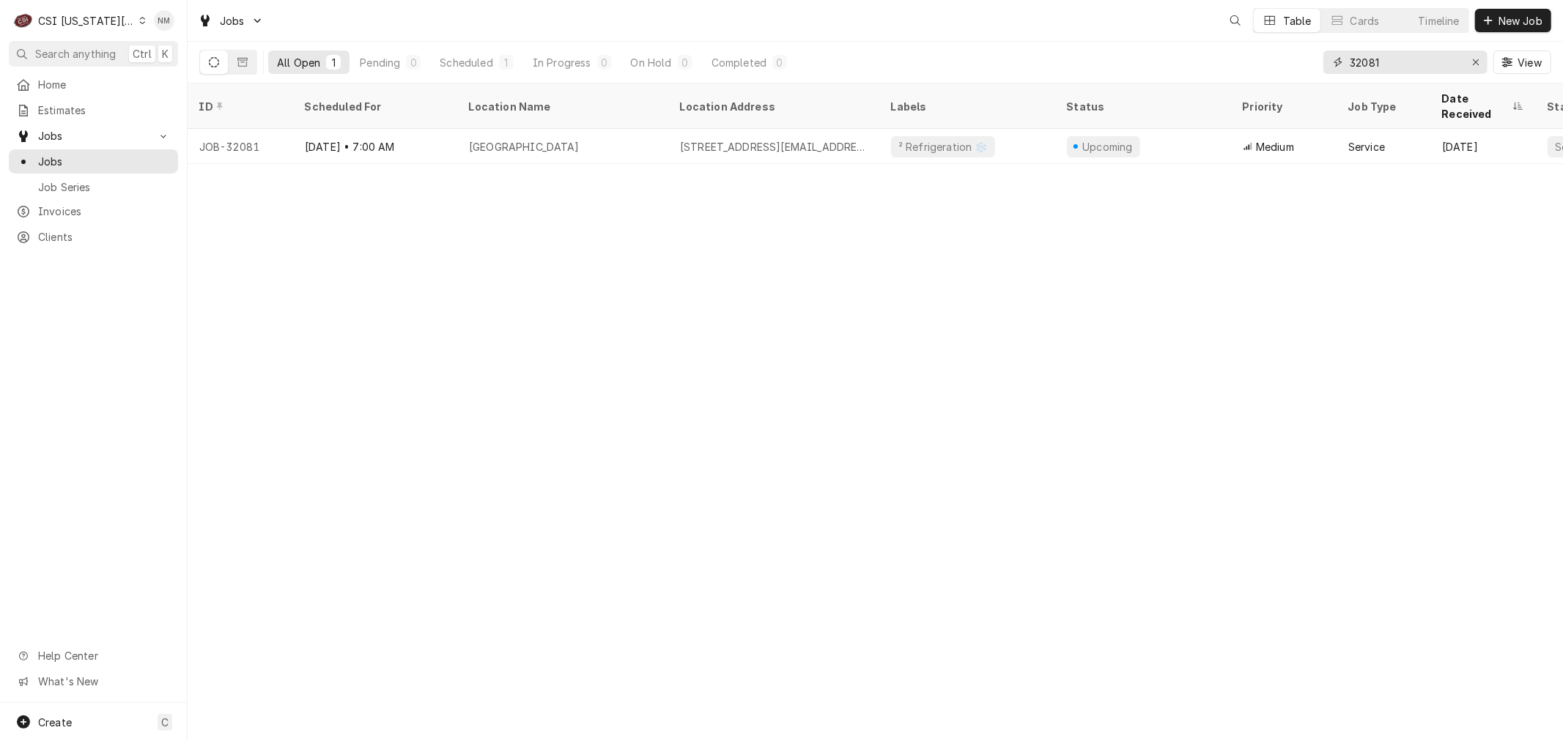
drag, startPoint x: 1392, startPoint y: 67, endPoint x: 1332, endPoint y: 62, distance: 60.4
click at [1332, 62] on div "32081" at bounding box center [1405, 62] width 164 height 23
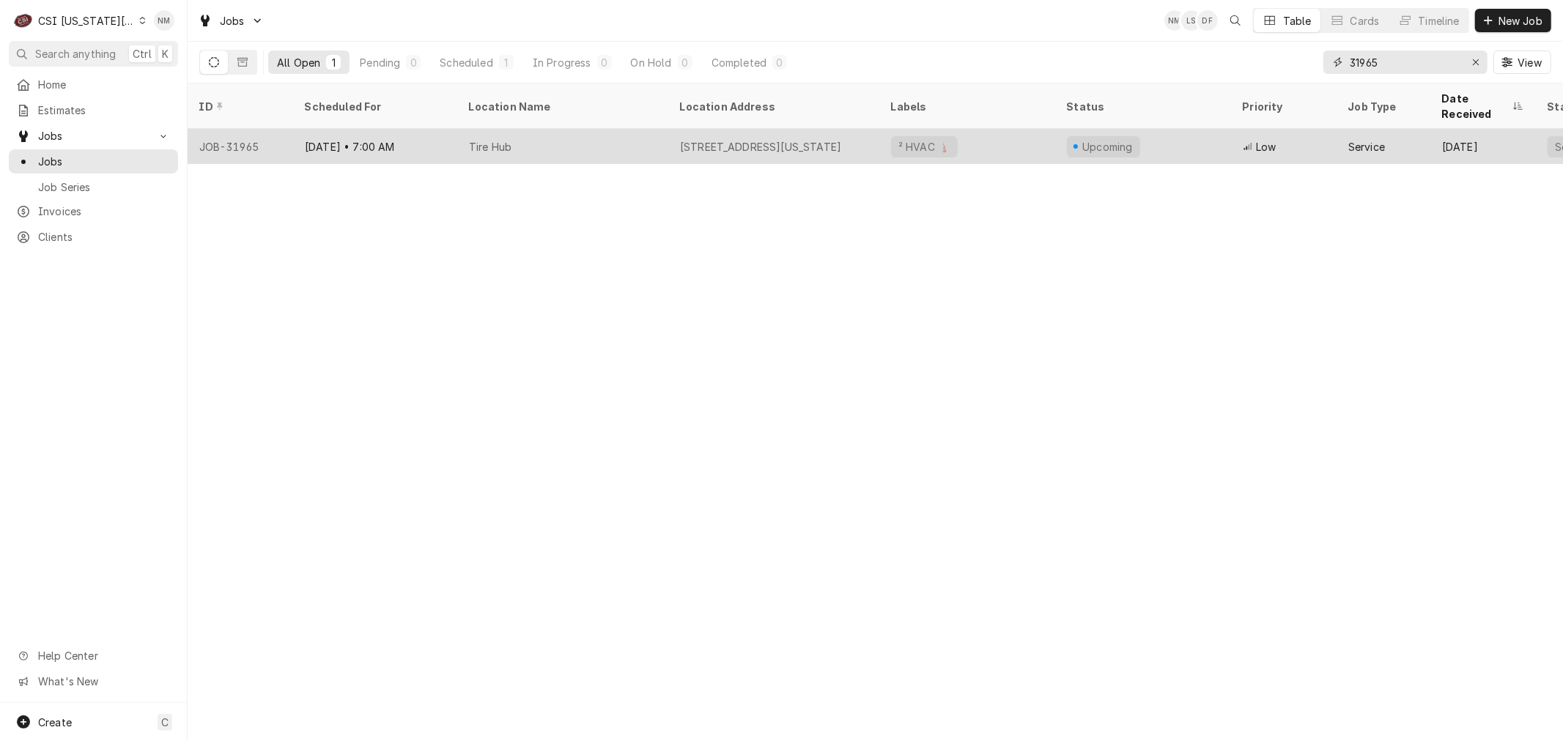
type input "31965"
click at [612, 129] on div "Tire Hub" at bounding box center [562, 146] width 211 height 35
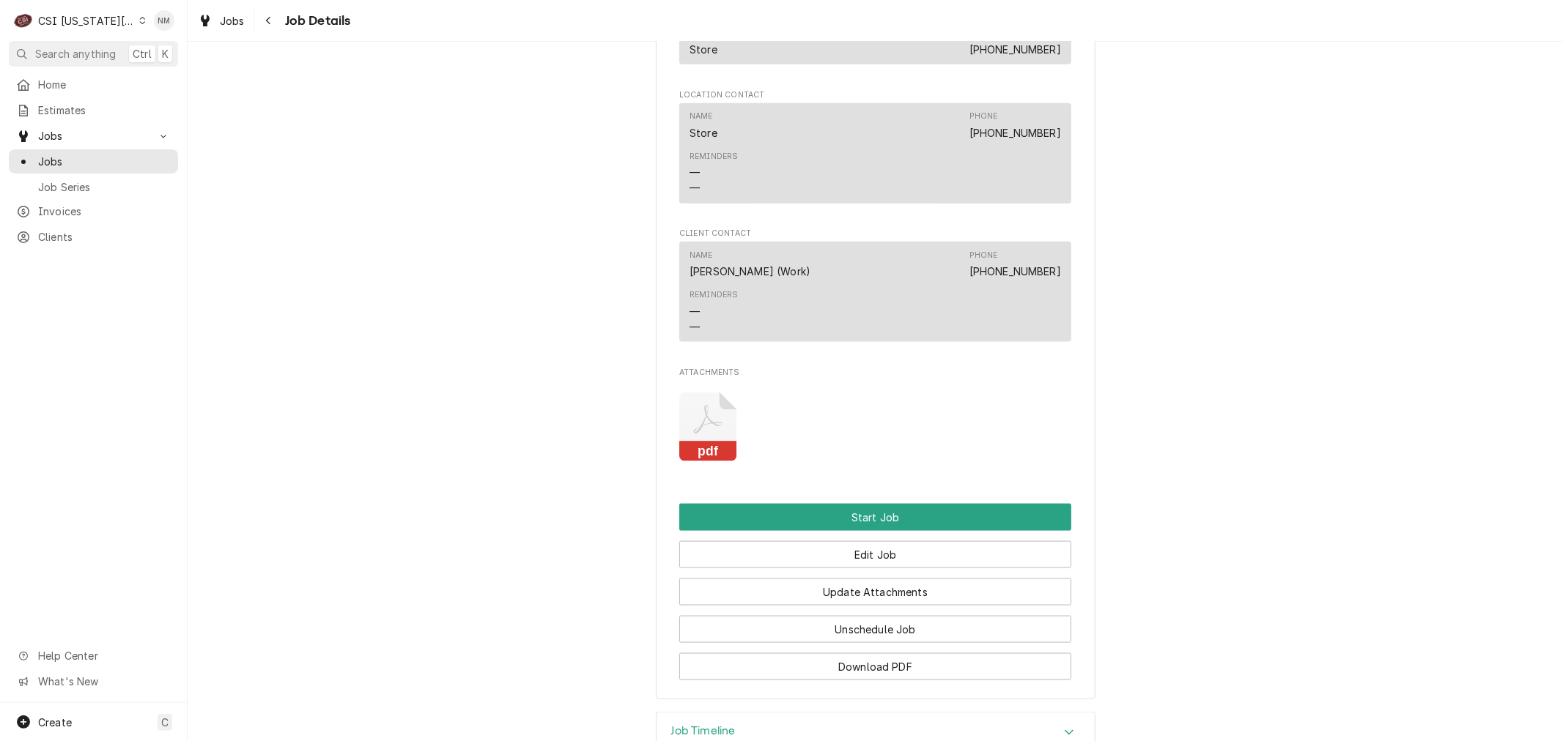
scroll to position [1628, 0]
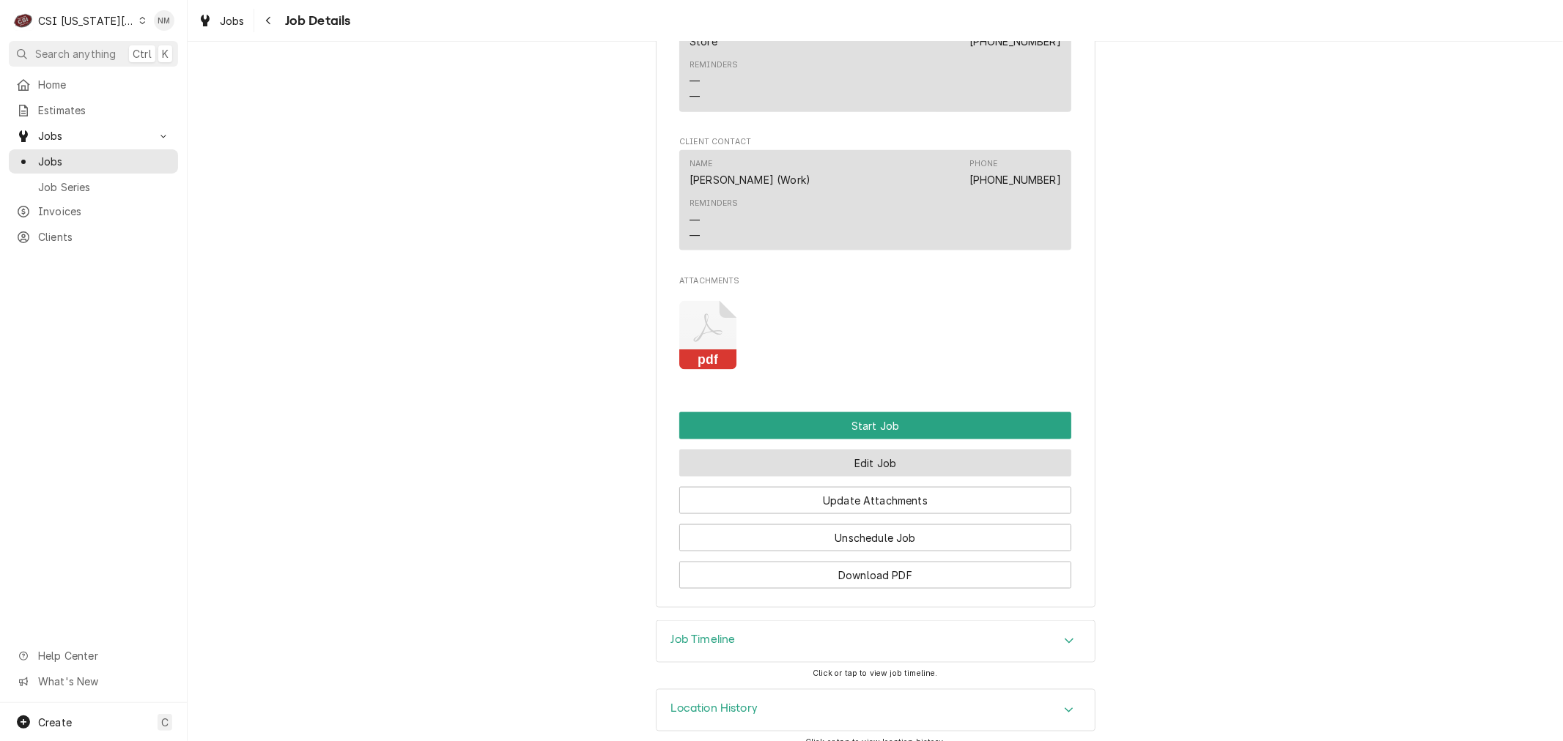
click at [1004, 459] on button "Edit Job" at bounding box center [875, 463] width 392 height 27
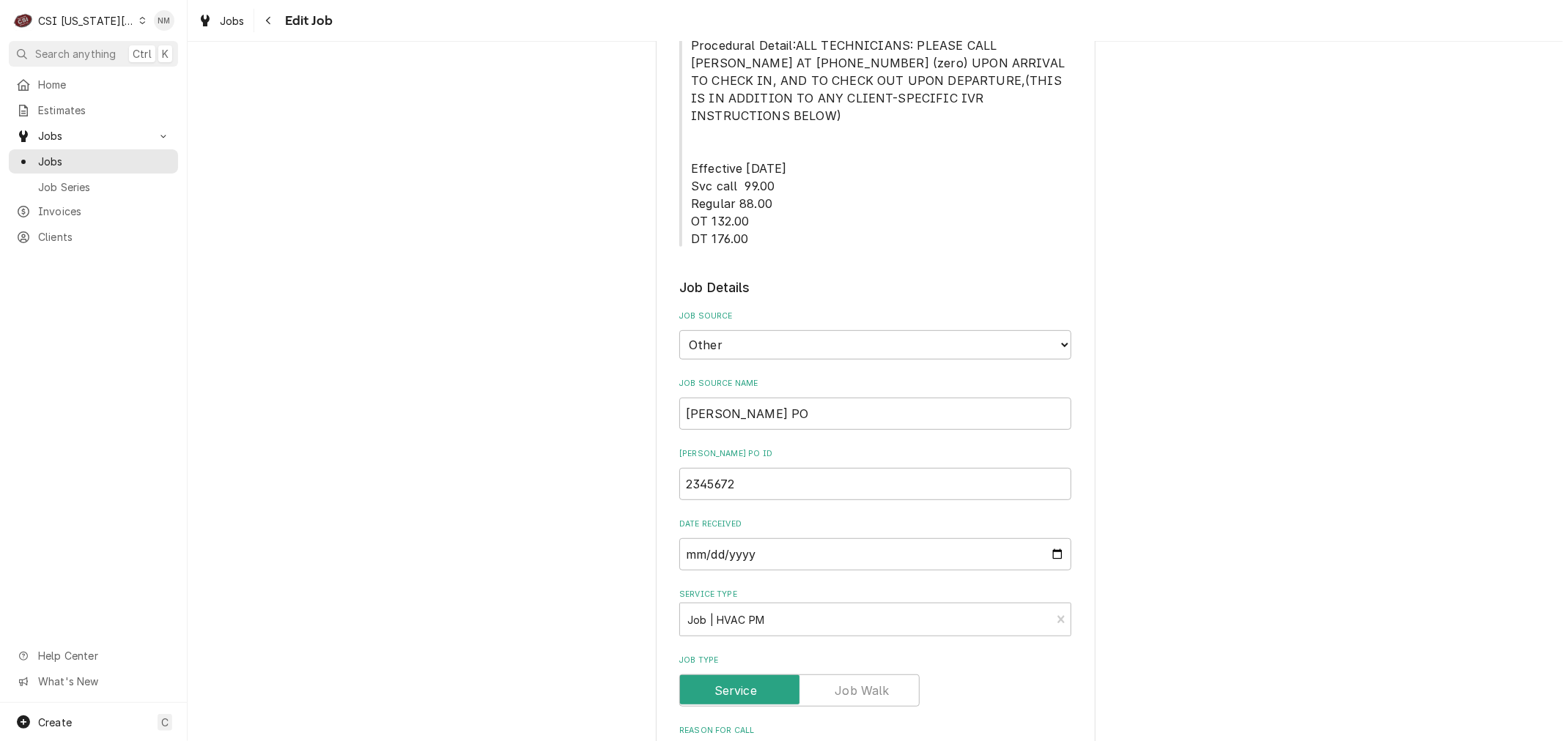
scroll to position [733, 0]
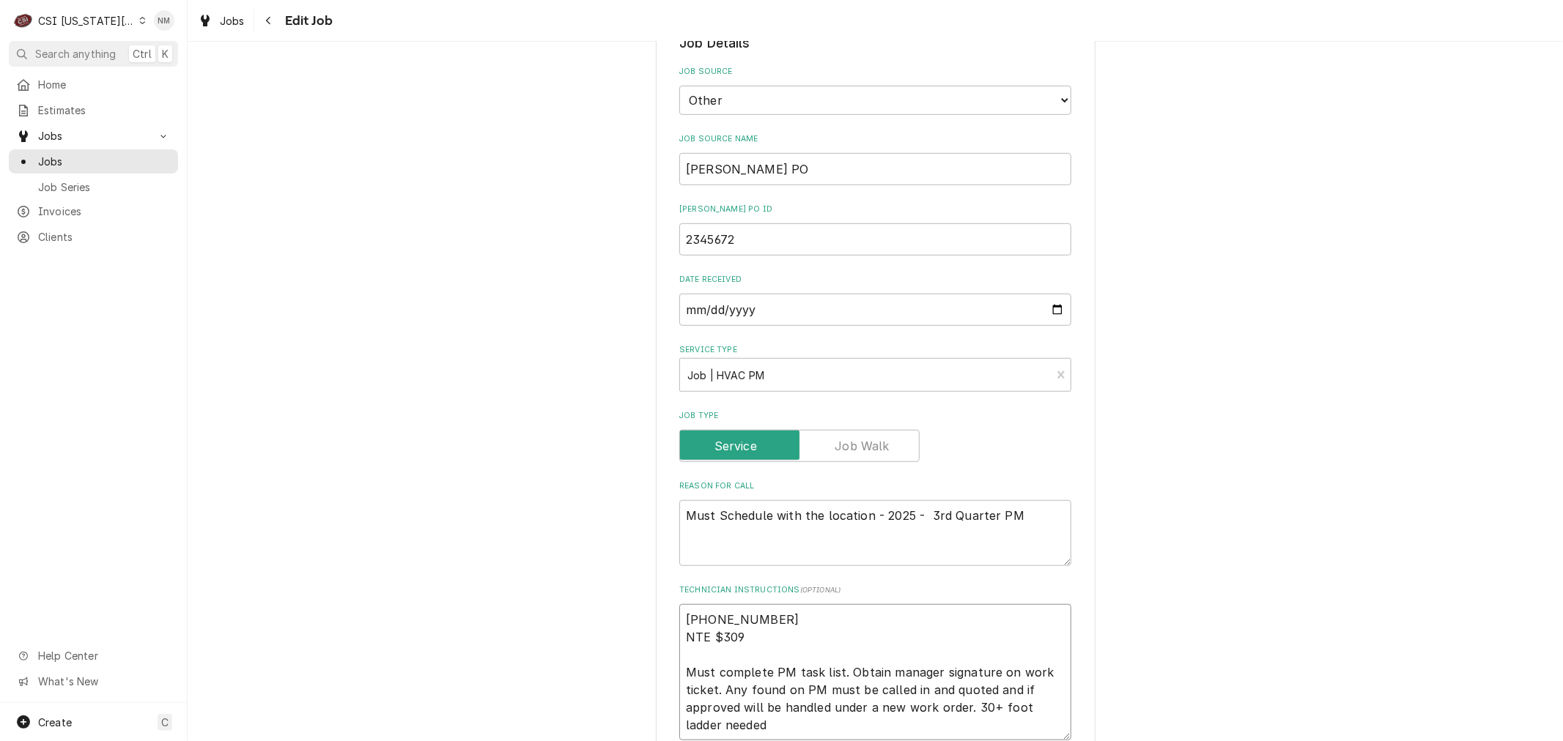
click at [680, 614] on textarea "[PHONE_NUMBER] NTE $309 Must complete PM task list. Obtain manager signature on…" at bounding box center [875, 672] width 392 height 136
type textarea "x"
type textarea "[PHONE_NUMBER] NTE $309 Must complete PM task list. Obtain manager signature on…"
type textarea "x"
type textarea "L [PHONE_NUMBER] NTE $309 Must complete PM task list. Obtain manager signature …"
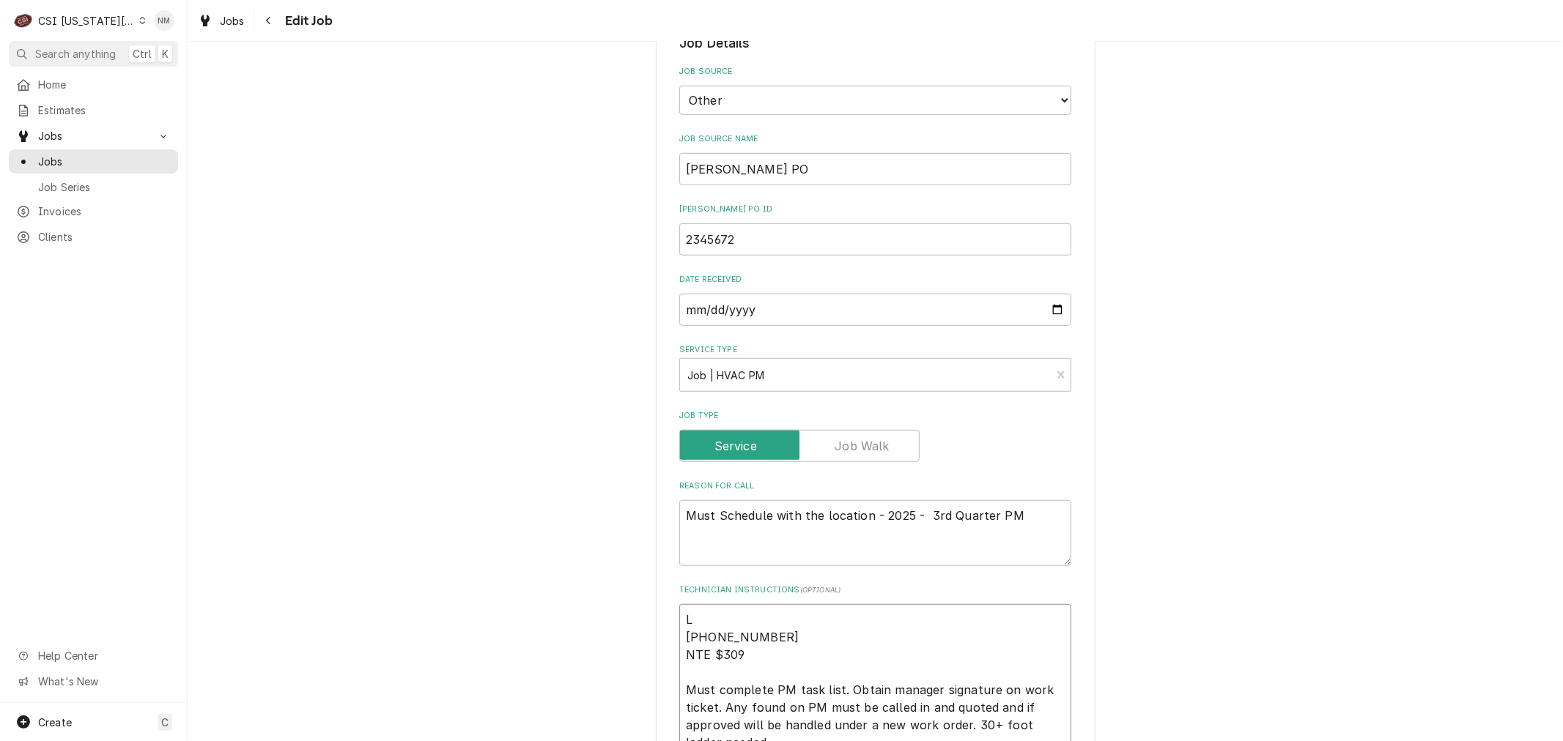
type textarea "x"
type textarea "LVm [PHONE_NUMBER] NTE $309 Must complete PM task list. Obtain manager signatur…"
type textarea "x"
type textarea "LV [PHONE_NUMBER] NTE $309 Must complete PM task list. Obtain manager signature…"
type textarea "x"
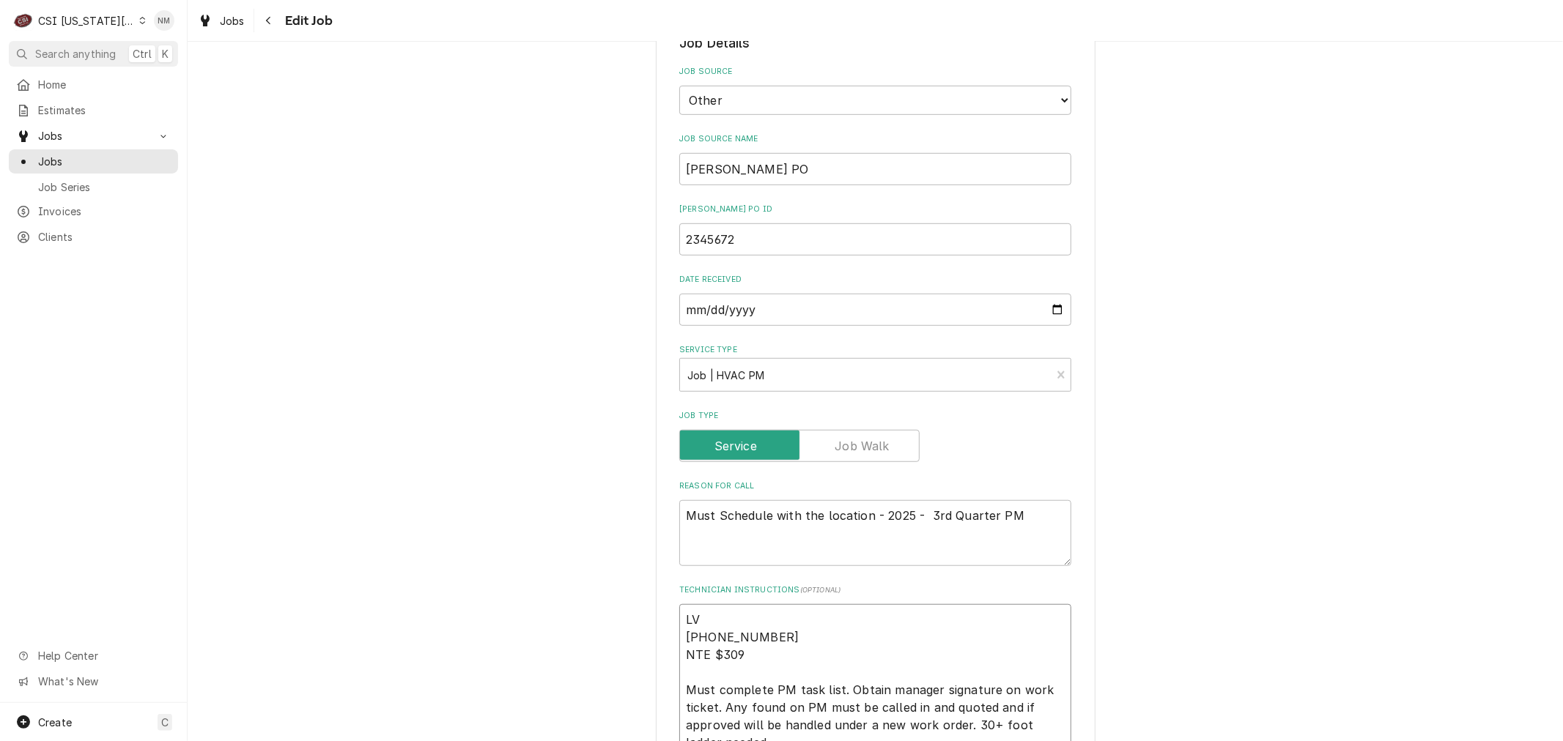
type textarea "LVM [PHONE_NUMBER] NTE $309 Must complete PM task list. Obtain manager signatur…"
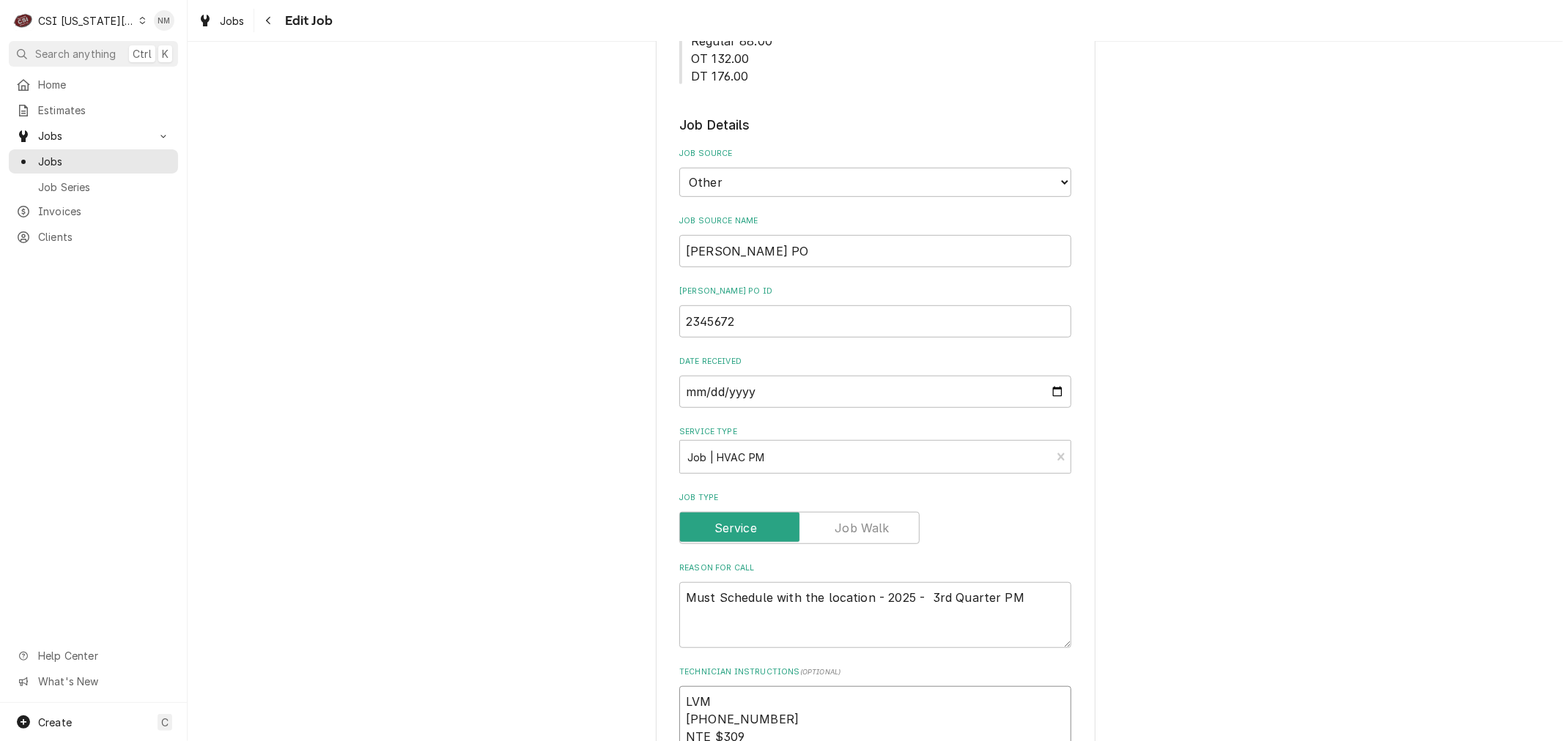
scroll to position [814, 0]
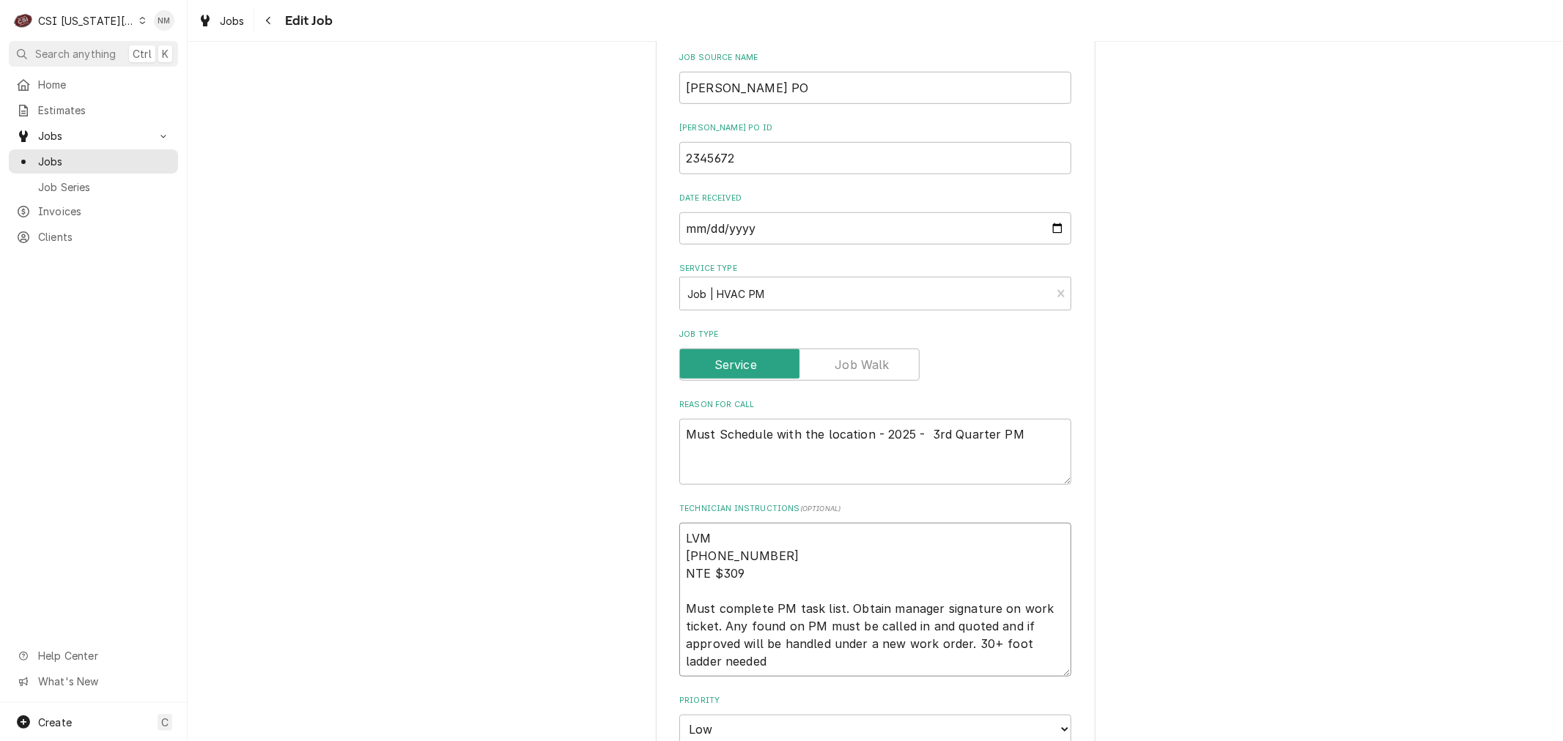
type textarea "x"
type textarea "LVM [PHONE_NUMBER] NTE $309 Must complete PM task list. Obtain manager signatur…"
type textarea "x"
type textarea "LVM [PHONE_NUMBER] NTE $309 Must complete PM task list. Obtain manager signatur…"
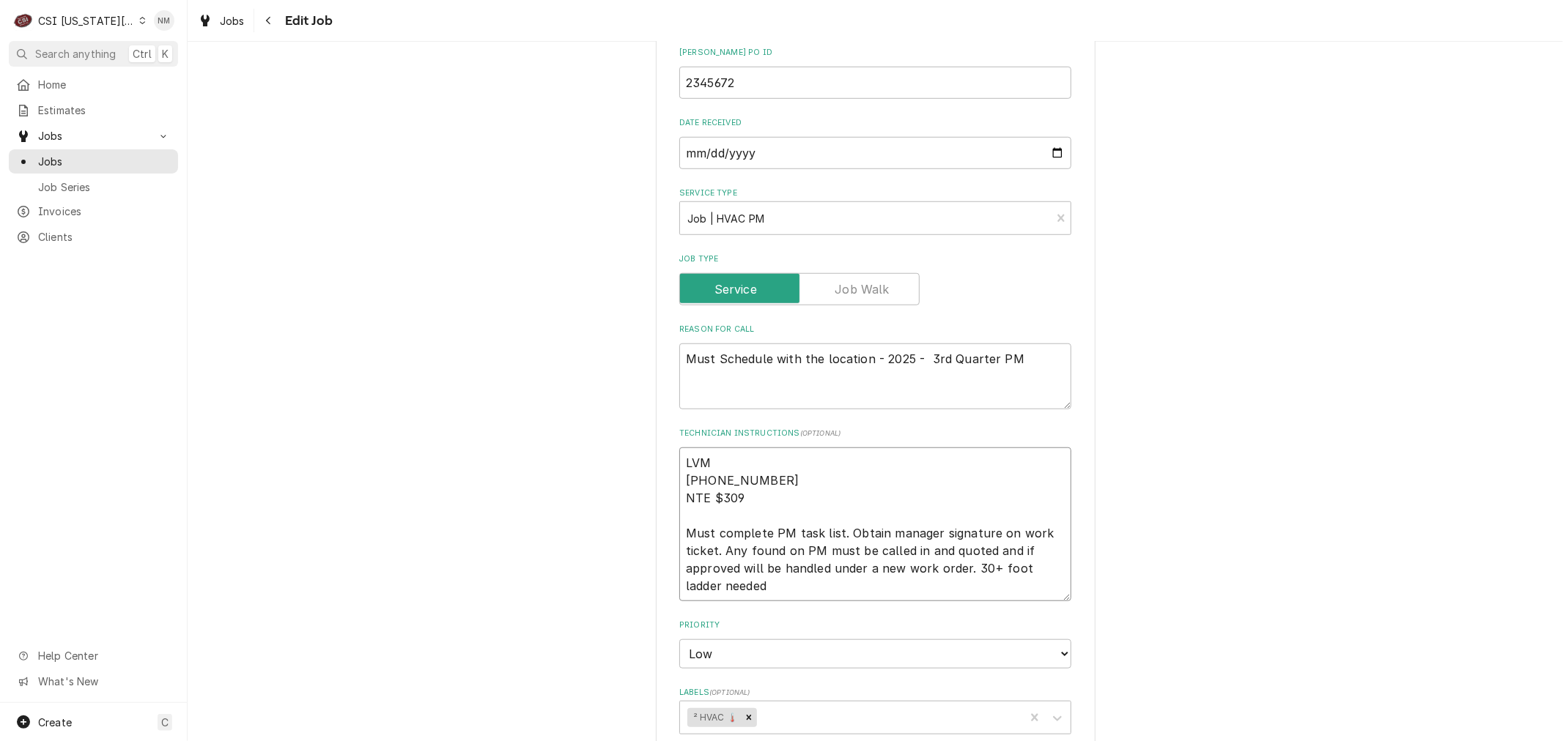
scroll to position [895, 0]
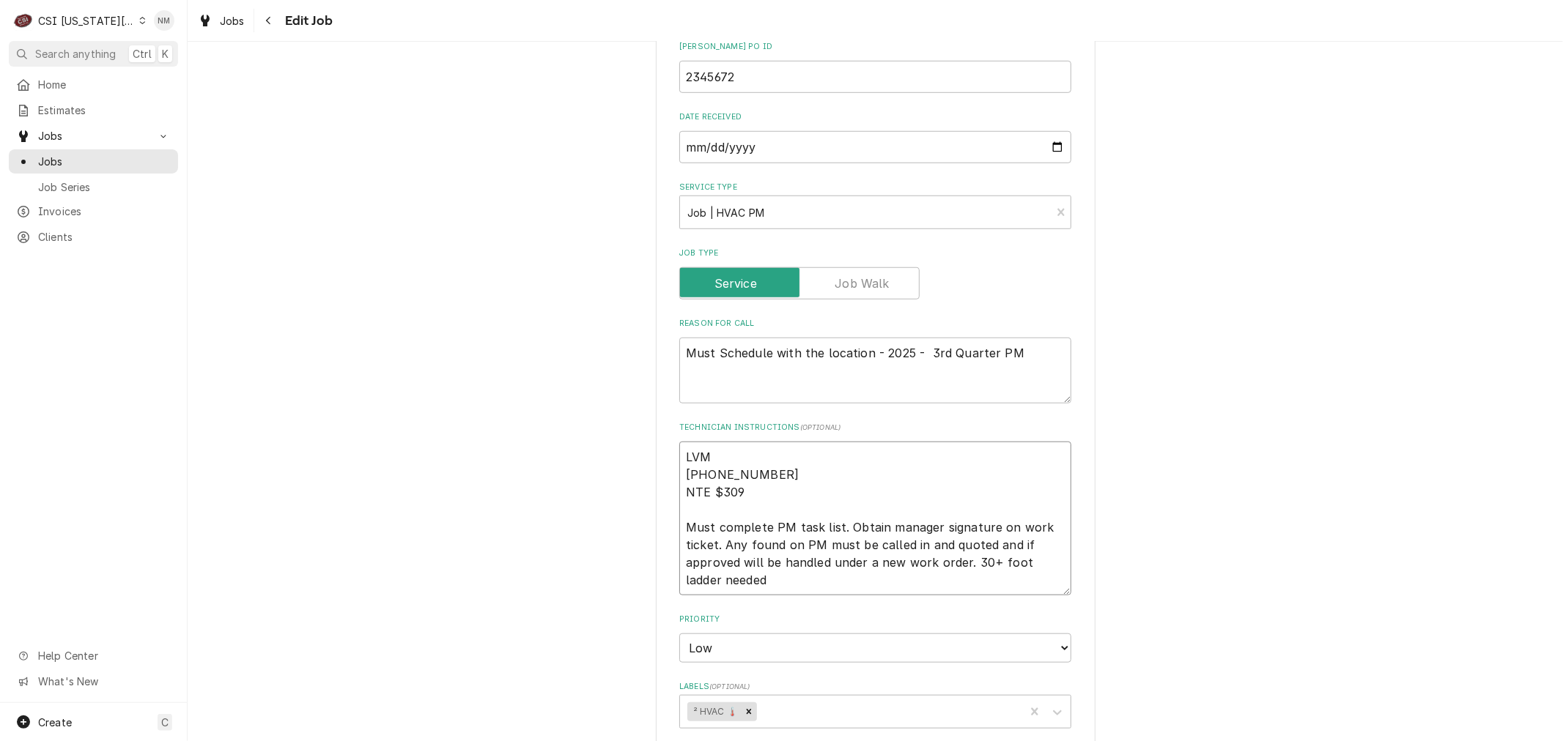
type textarea "x"
type textarea "LVM o [PHONE_NUMBER] NTE $309 Must complete PM task list. Obtain manager signat…"
type textarea "x"
type textarea "LVM on [PHONE_NUMBER] NTE $309 Must complete PM task list. Obtain manager signa…"
type textarea "x"
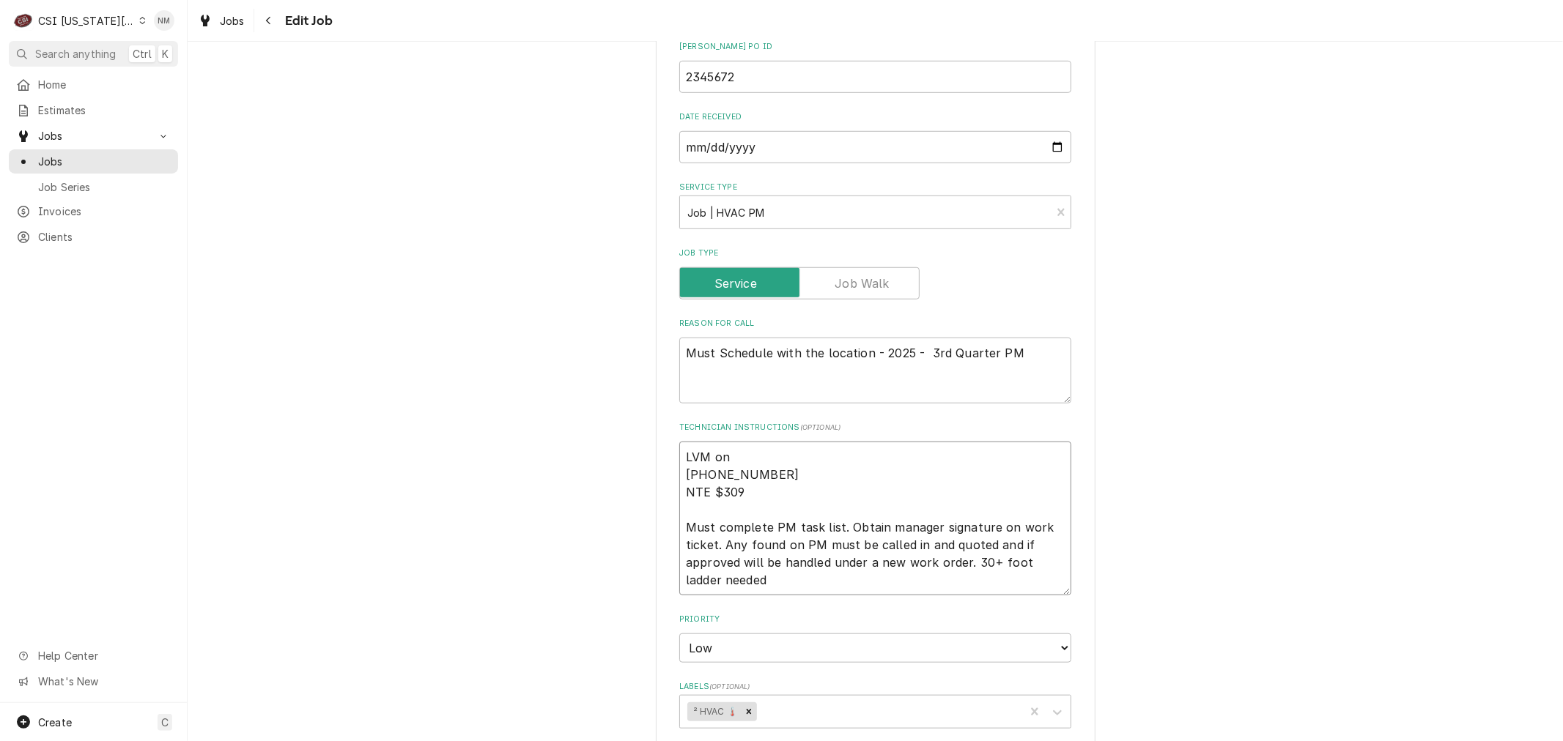
type textarea "LVM on [PHONE_NUMBER] NTE $309 Must complete PM task list. Obtain manager signa…"
type textarea "x"
type textarea "LVM on t [PHONE_NUMBER] NTE $309 Must complete PM task list. Obtain manager sig…"
type textarea "x"
type textarea "LVM on th 816-474-3311 NTE $309 Must complete PM task list. Obtain manager sign…"
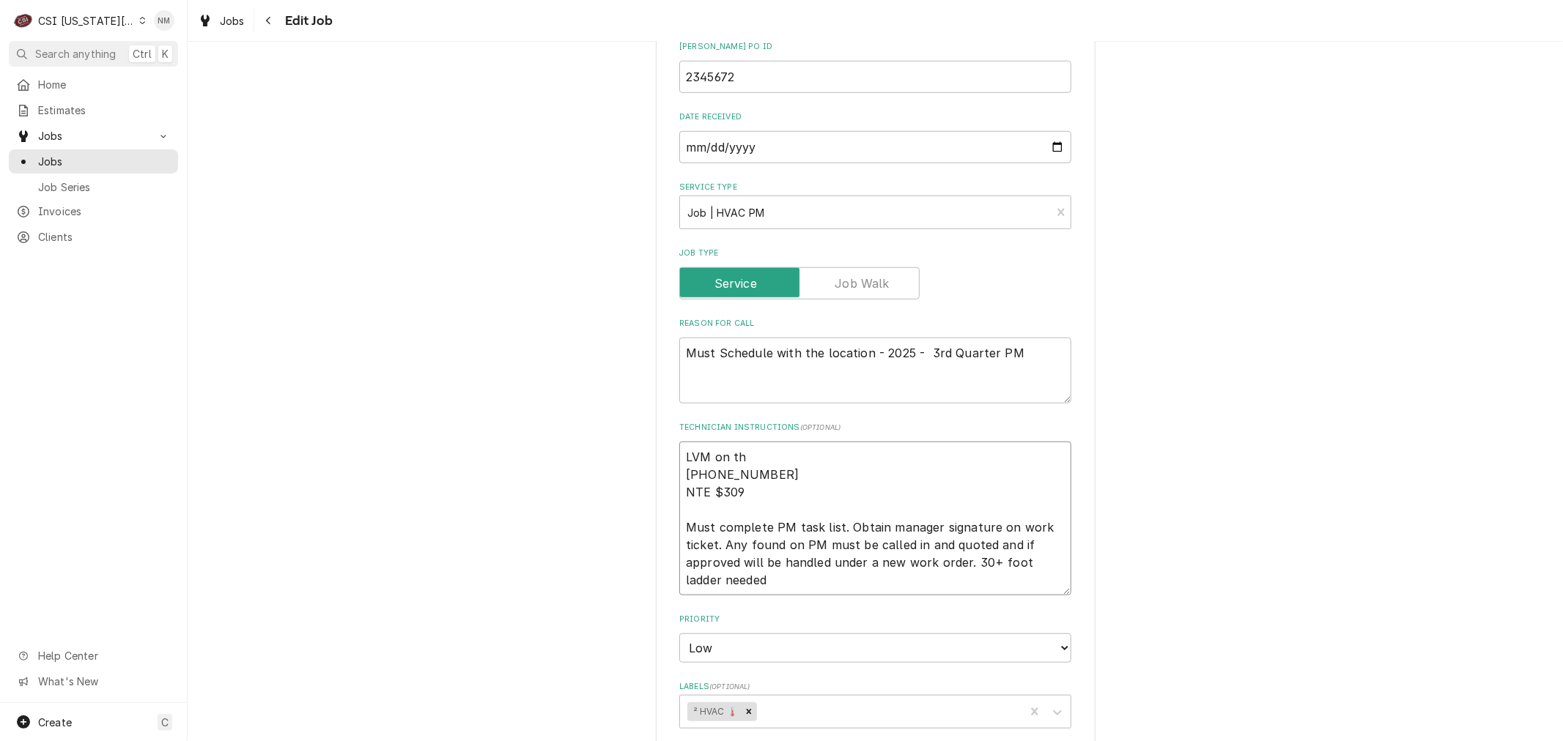
type textarea "x"
type textarea "LVM on the 816-474-3311 NTE $309 Must complete PM task list. Obtain manager sig…"
type textarea "x"
type textarea "LVM on the 816-474-3311 NTE $309 Must complete PM task list. Obtain manager sig…"
type textarea "x"
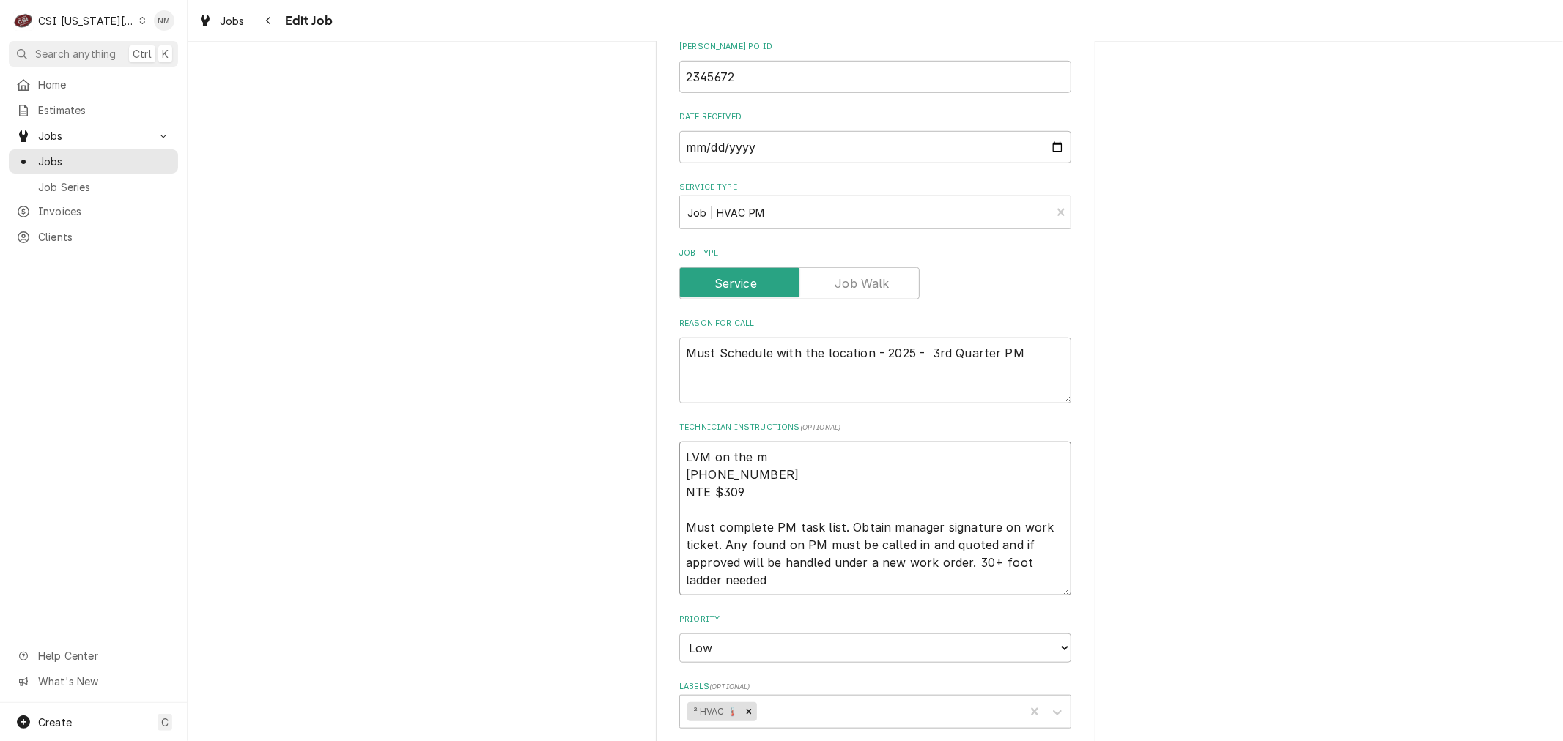
type textarea "LVM on the ma 816-474-3311 NTE $309 Must complete PM task list. Obtain manager …"
type textarea "x"
type textarea "LVM on the mai 816-474-3311 NTE $309 Must complete PM task list. Obtain manager…"
type textarea "x"
type textarea "LVM on the mail 816-474-3311 NTE $309 Must complete PM task list. Obtain manage…"
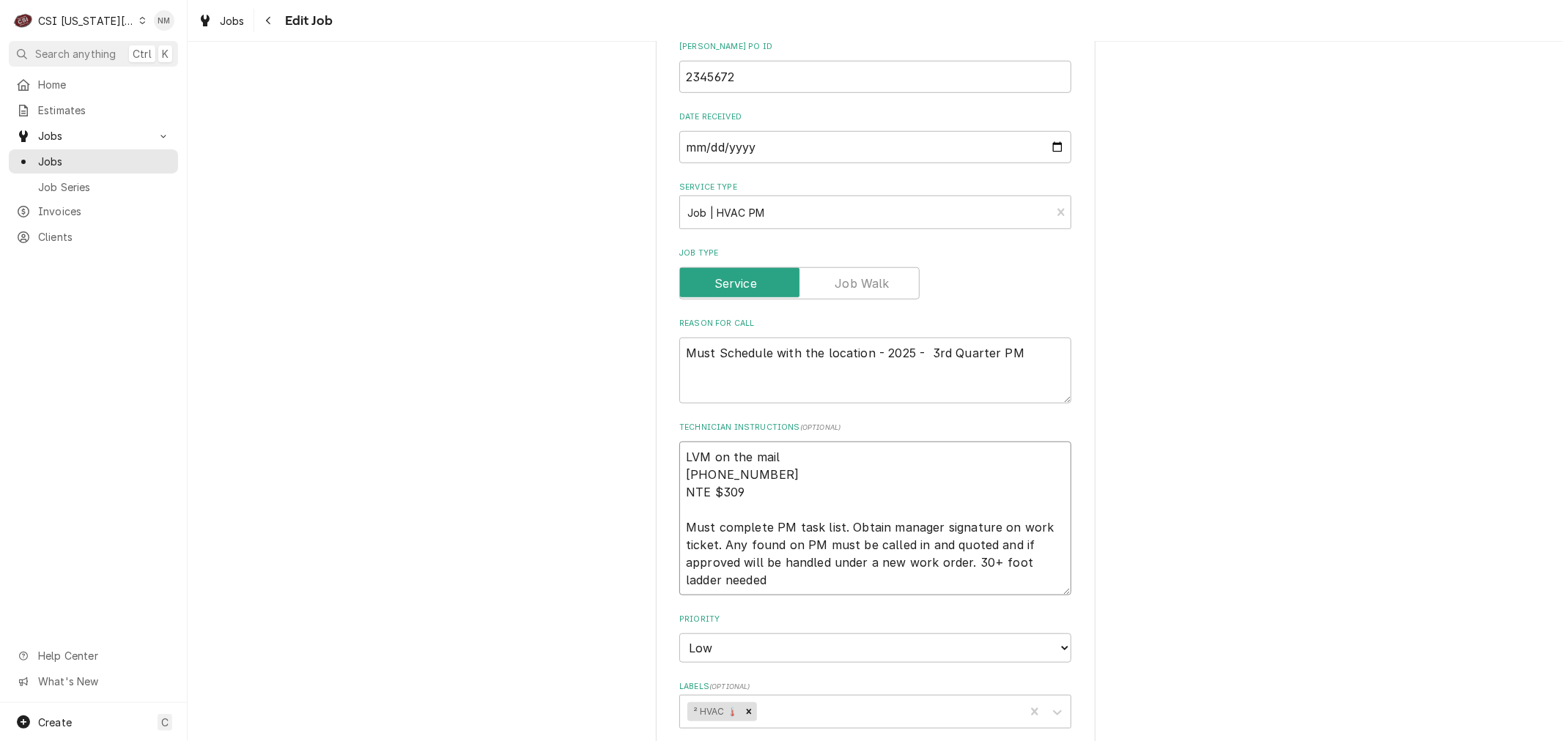
type textarea "x"
type textarea "LVM on the mailbo 816-474-3311 NTE $309 Must complete PM task list. Obtain mana…"
type textarea "x"
type textarea "LVM on the mailbox 816-474-3311 NTE $309 Must complete PM task list. Obtain man…"
type textarea "x"
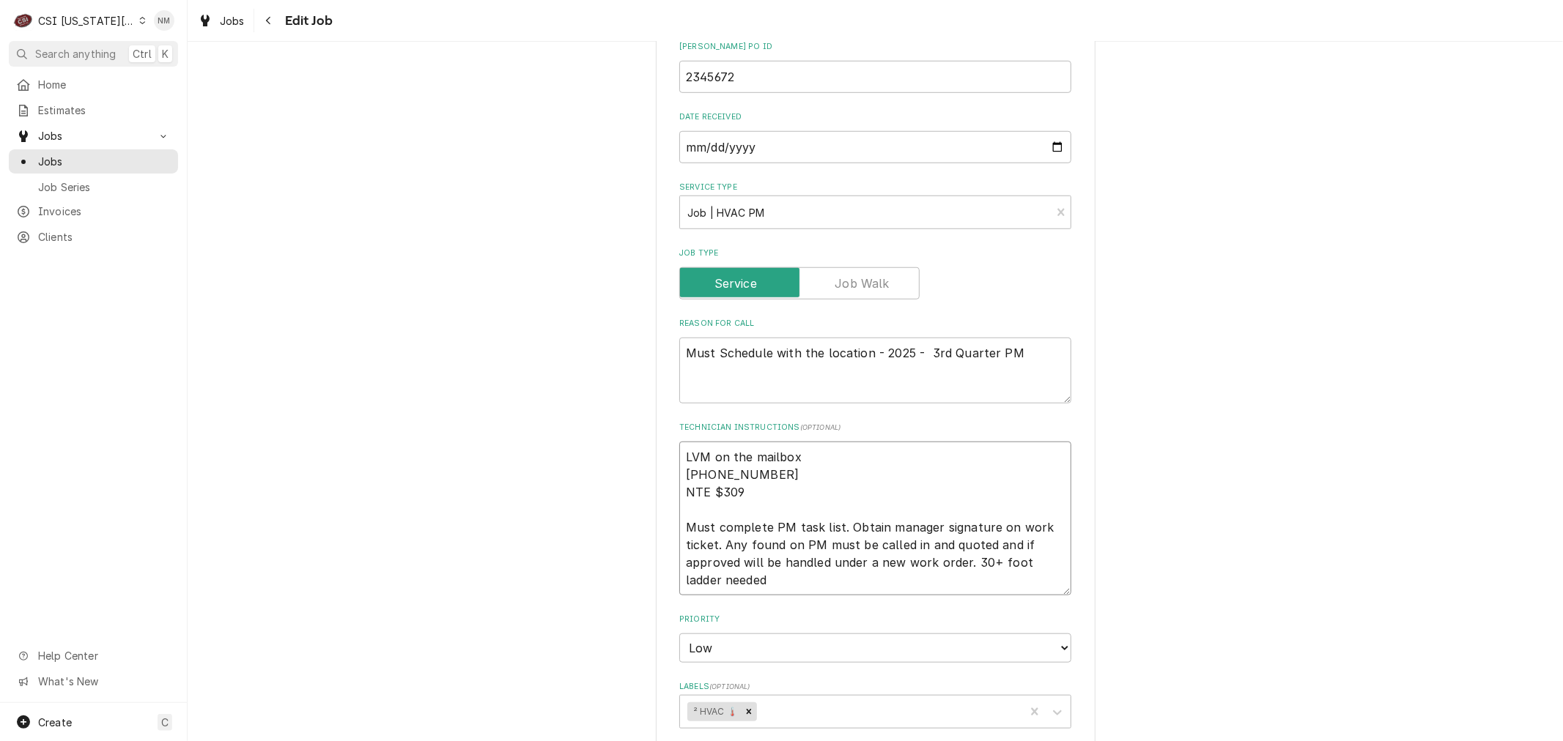
type textarea "LVM on the mailbox f 816-474-3311 NTE $309 Must complete PM task list. Obtain m…"
type textarea "x"
type textarea "LVM on the mailbox fo 816-474-3311 NTE $309 Must complete PM task list. Obtain …"
type textarea "x"
type textarea "LVM on the mailbox for 816-474-3311 NTE $309 Must complete PM task list. Obtain…"
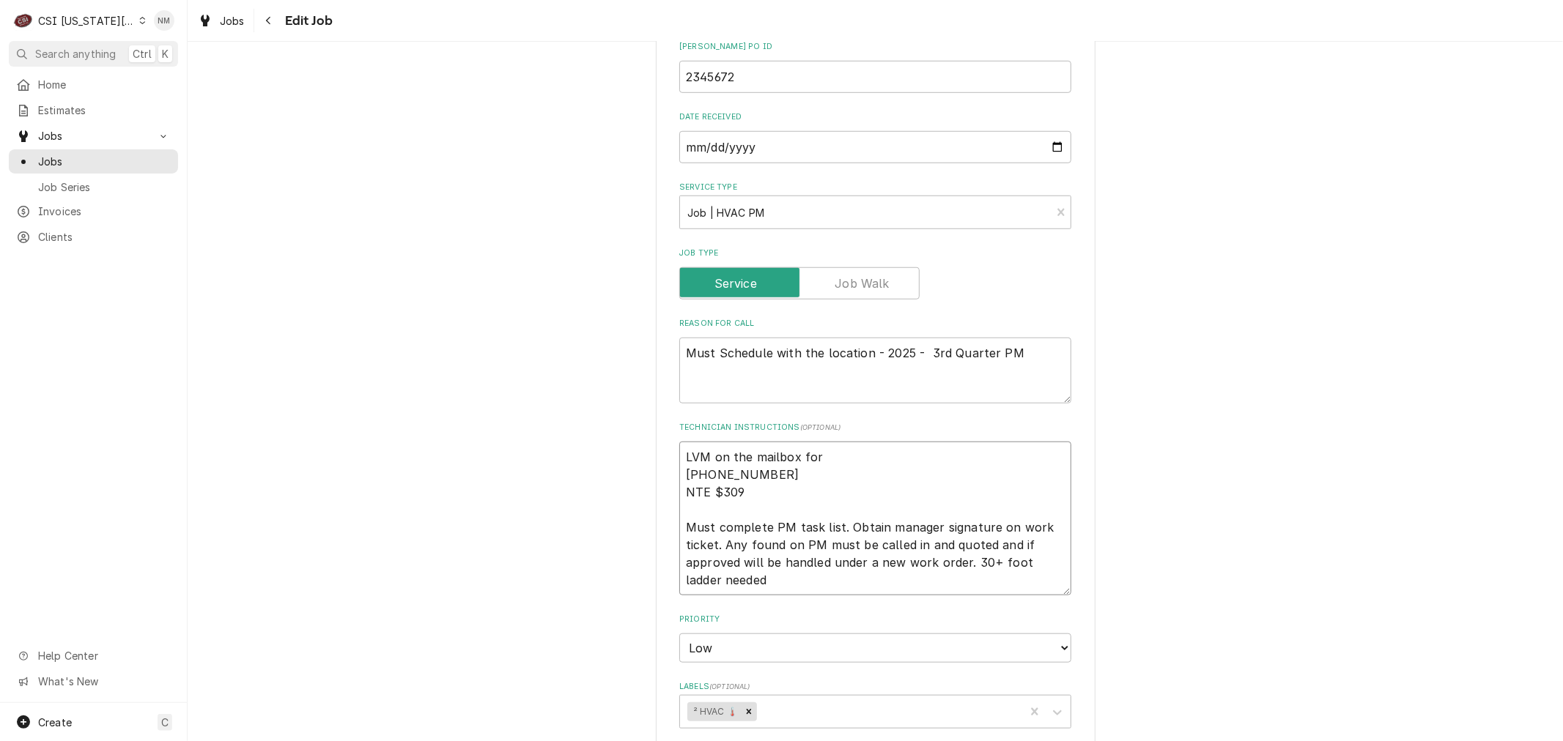
type textarea "x"
type textarea "LVM on the mailbox for 7 816-474-3311 NTE $309 Must complete PM task list. Obta…"
type textarea "x"
type textarea "LVM on the mailbox for 7 816-474-3311 NTE $309 Must complete PM task list. Obta…"
type textarea "x"
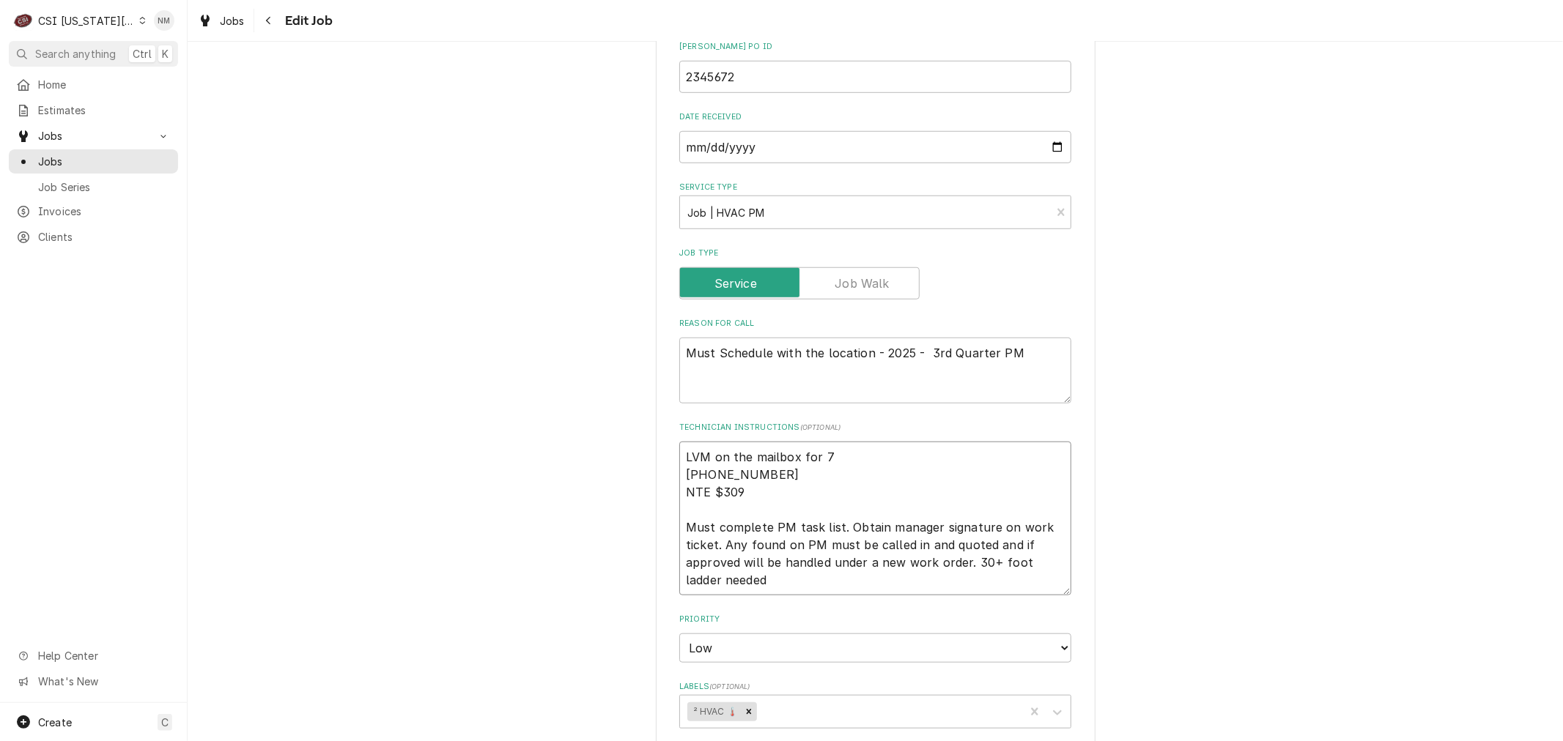
type textarea "LVM on the mailbox for 7 a 816-474-3311 NTE $309 Must complete PM task list. Ob…"
type textarea "x"
type textarea "LVM on the mailbox for 7 am 816-474-3311 NTE $309 Must complete PM task list. O…"
type textarea "x"
type textarea "LVM on the mailbox for 7 am 816-474-3311 NTE $309 Must complete PM task list. O…"
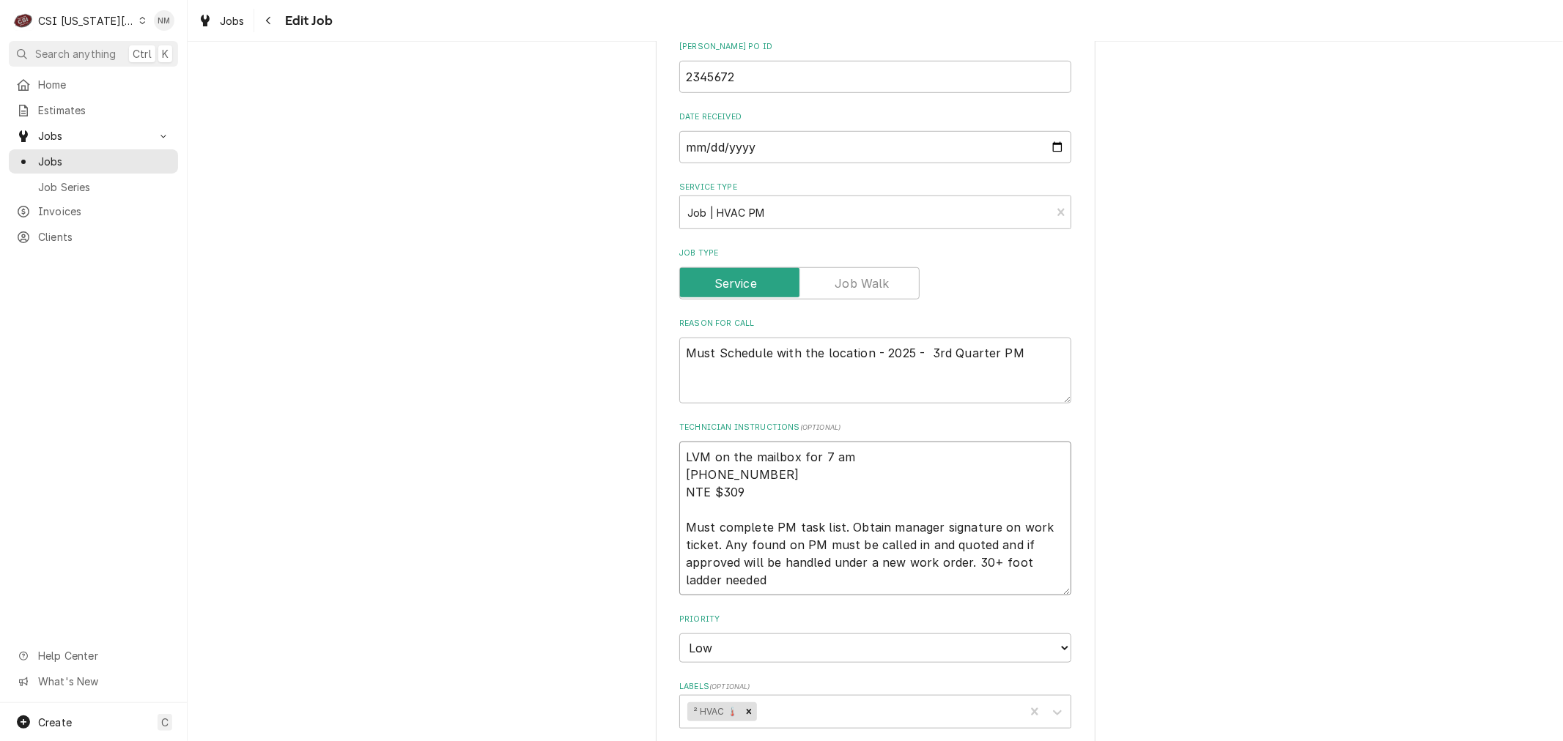
type textarea "x"
type textarea "LVM on the mailbox for 7 am WE 816-474-3311 NTE $309 Must complete PM task list…"
type textarea "x"
type textarea "LVM on the mailbox for 7 am WEd 816-474-3311 NTE $309 Must complete PM task lis…"
type textarea "x"
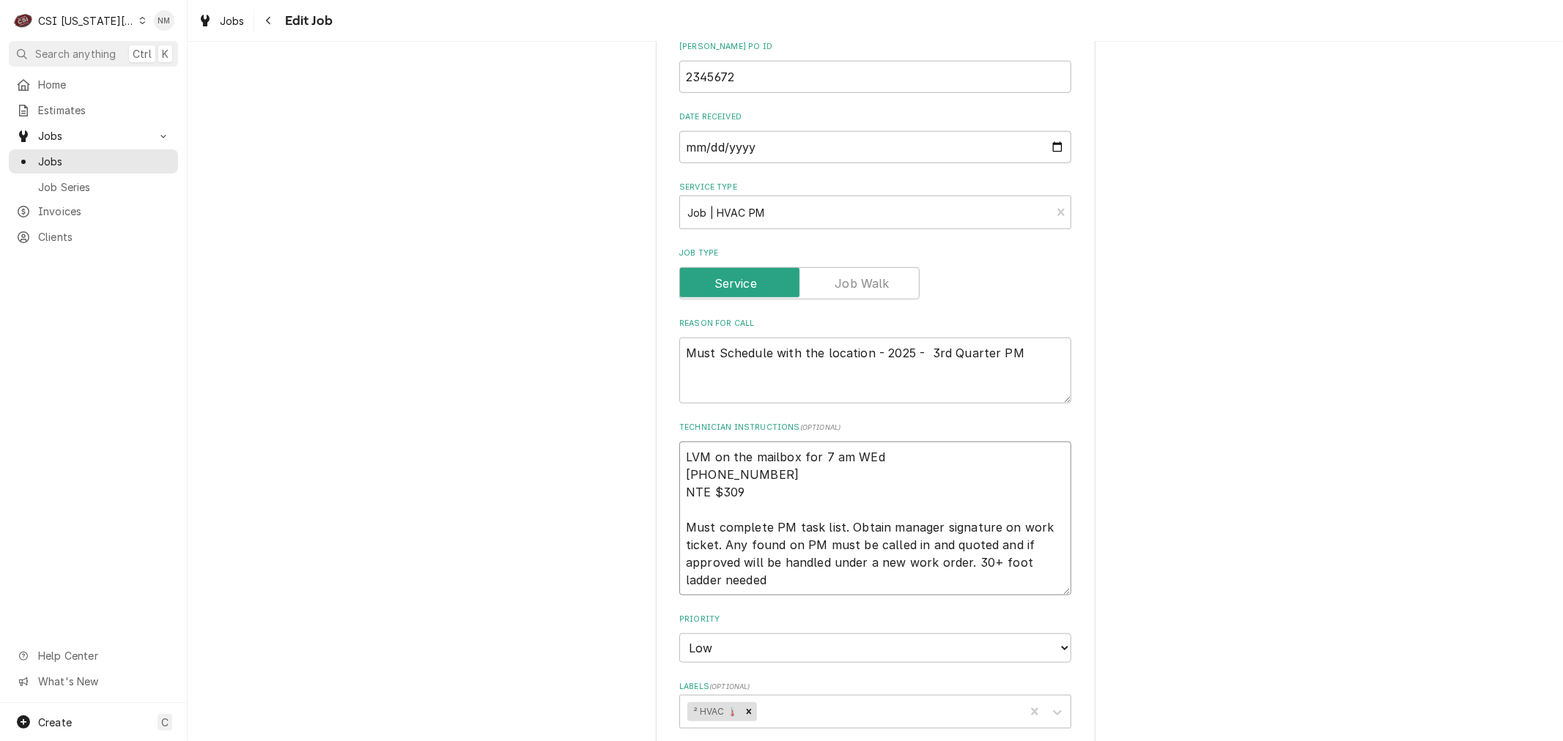
type textarea "LVM on the mailbox for 7 am WEds 816-474-3311 NTE $309 Must complete PM task li…"
type textarea "x"
type textarea "LVM on the mailbox for 7 am WEd 816-474-3311 NTE $309 Must complete PM task lis…"
type textarea "x"
type textarea "LVM on the mailbox for 7 am WE 816-474-3311 NTE $309 Must complete PM task list…"
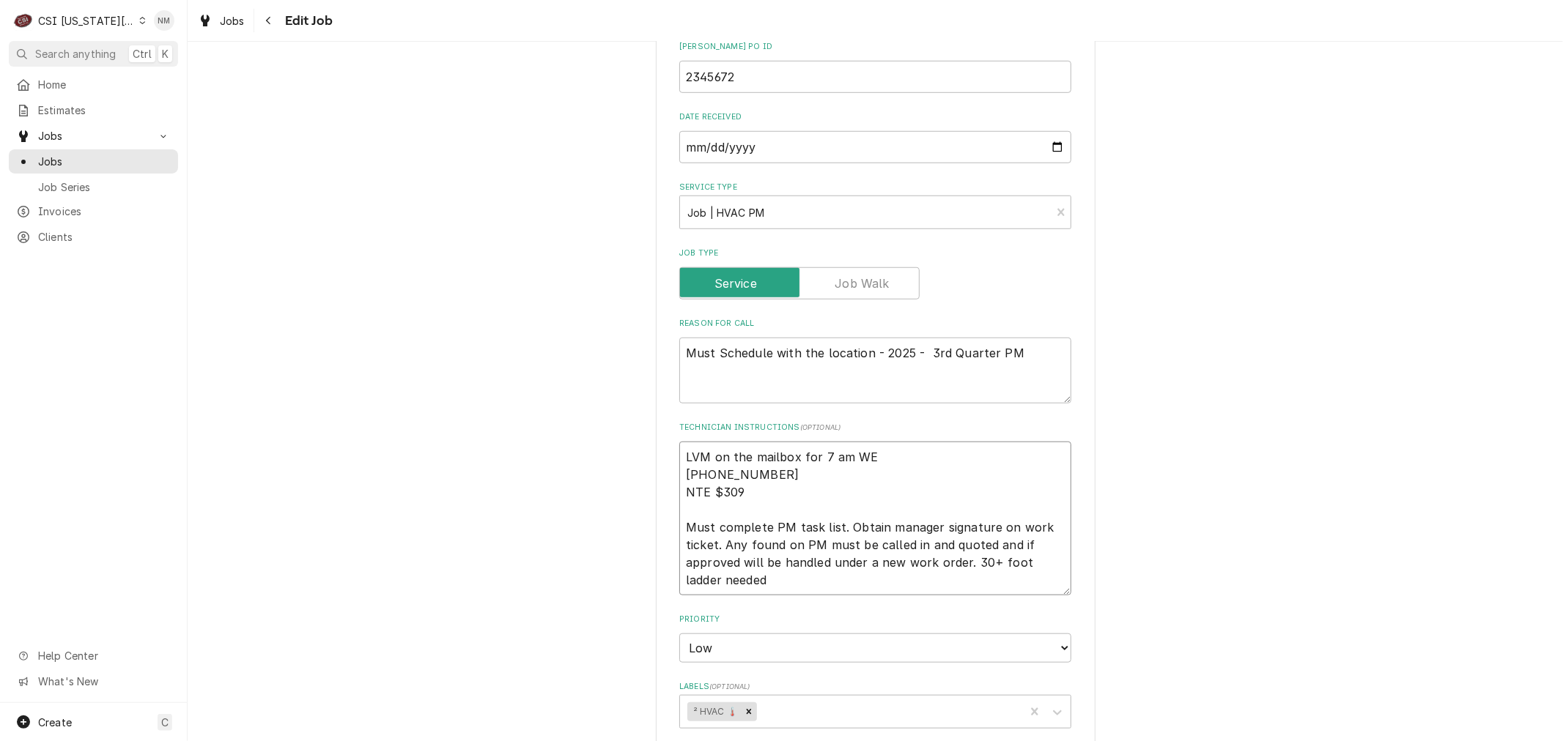
type textarea "x"
type textarea "LVM on the mailbox for 7 am W 816-474-3311 NTE $309 Must complete PM task list.…"
type textarea "x"
type textarea "LVM on the mailbox for 7 am We 816-474-3311 NTE $309 Must complete PM task list…"
type textarea "x"
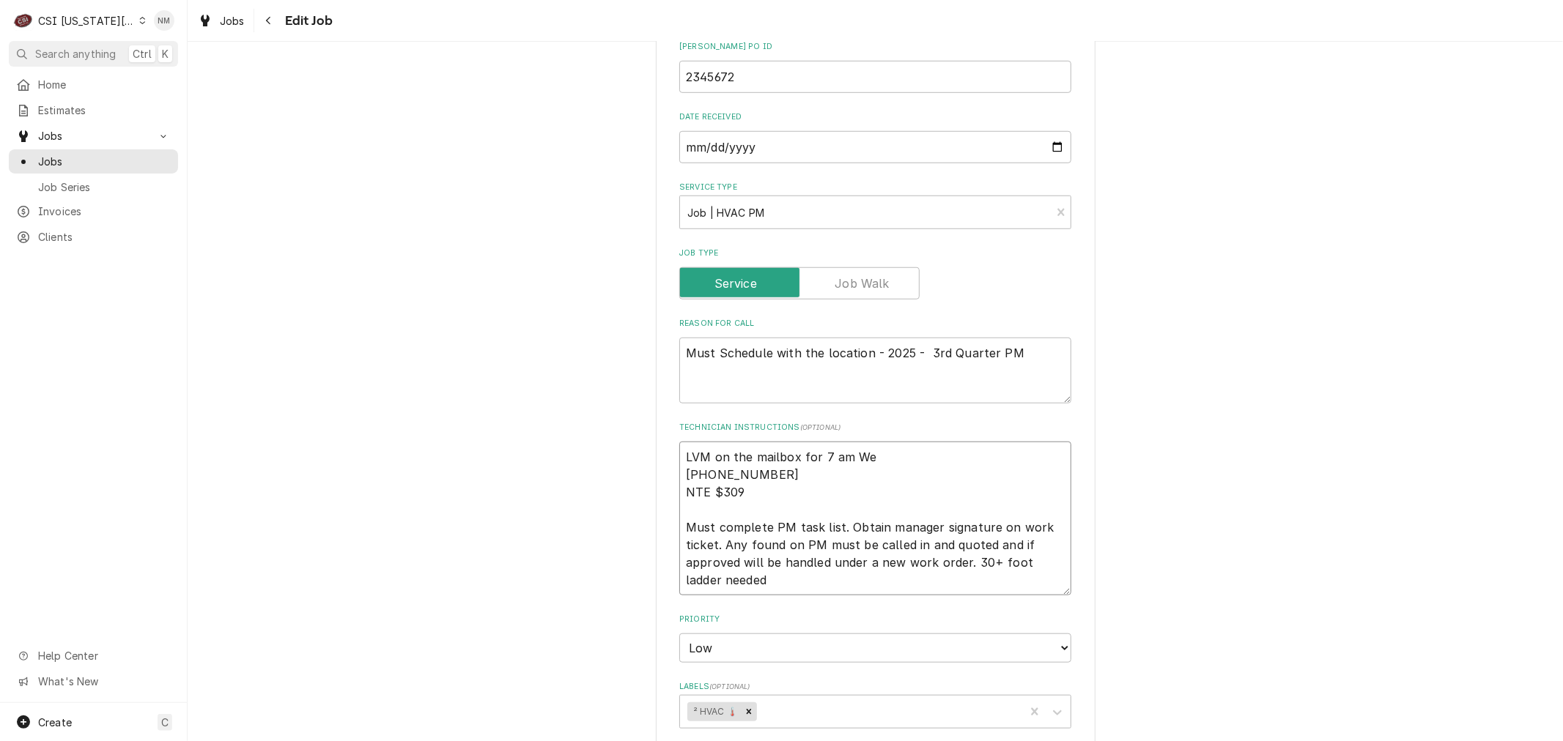
type textarea "LVM on the mailbox for 7 am Wed 816-474-3311 NTE $309 Must complete PM task lis…"
type textarea "x"
type textarea "LVM on the mailbox for 7 am Weds 816-474-3311 NTE $309 Must complete PM task li…"
type textarea "x"
drag, startPoint x: 886, startPoint y: 455, endPoint x: 660, endPoint y: 451, distance: 226.4
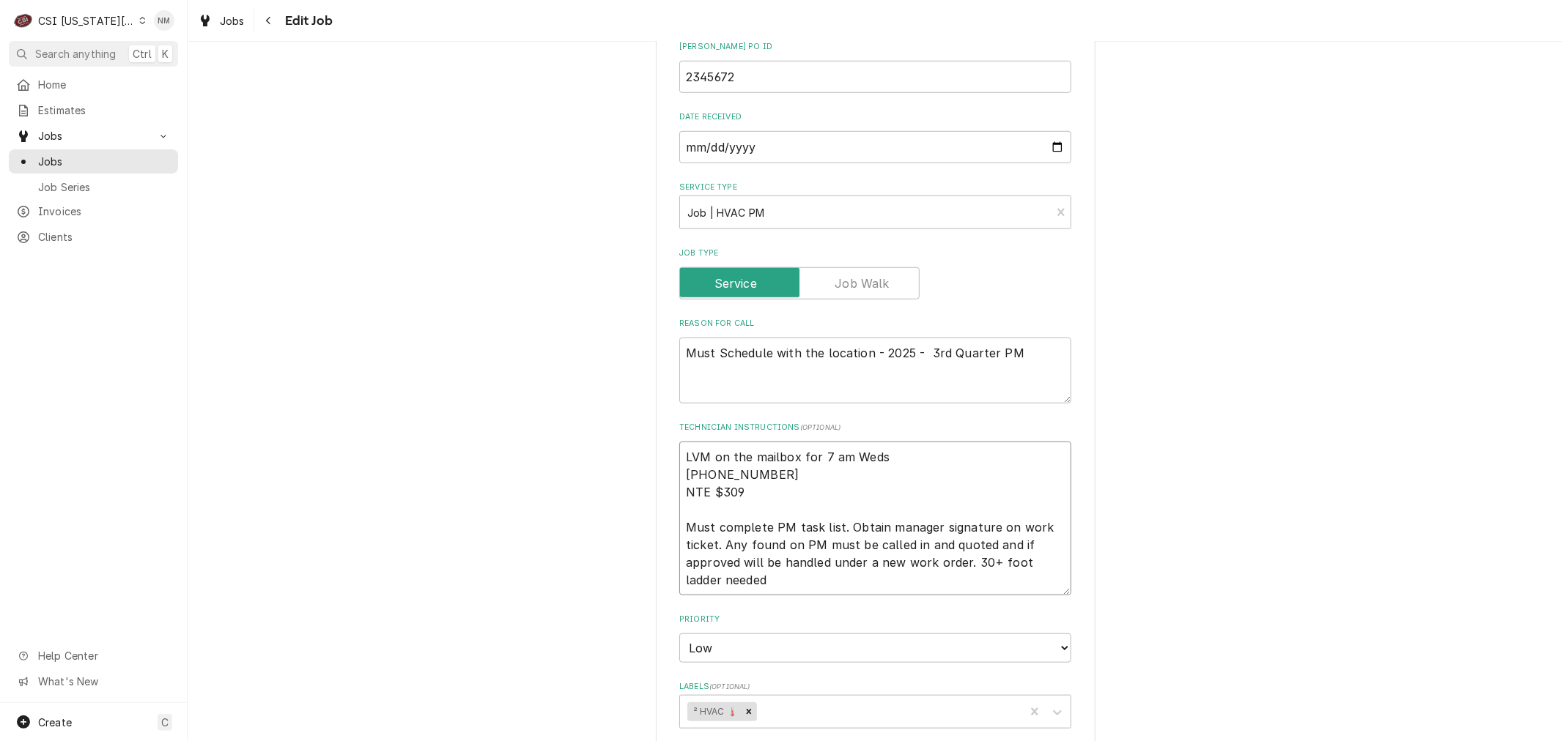
click at [660, 451] on div "Use the fields below to edit this job: Client Details Client LANE VALENTE Edit …" at bounding box center [876, 283] width 440 height 2217
type textarea "LVM on the mailbox for 7 am Weds 816-474-3311 NTE $309 Must complete PM task li…"
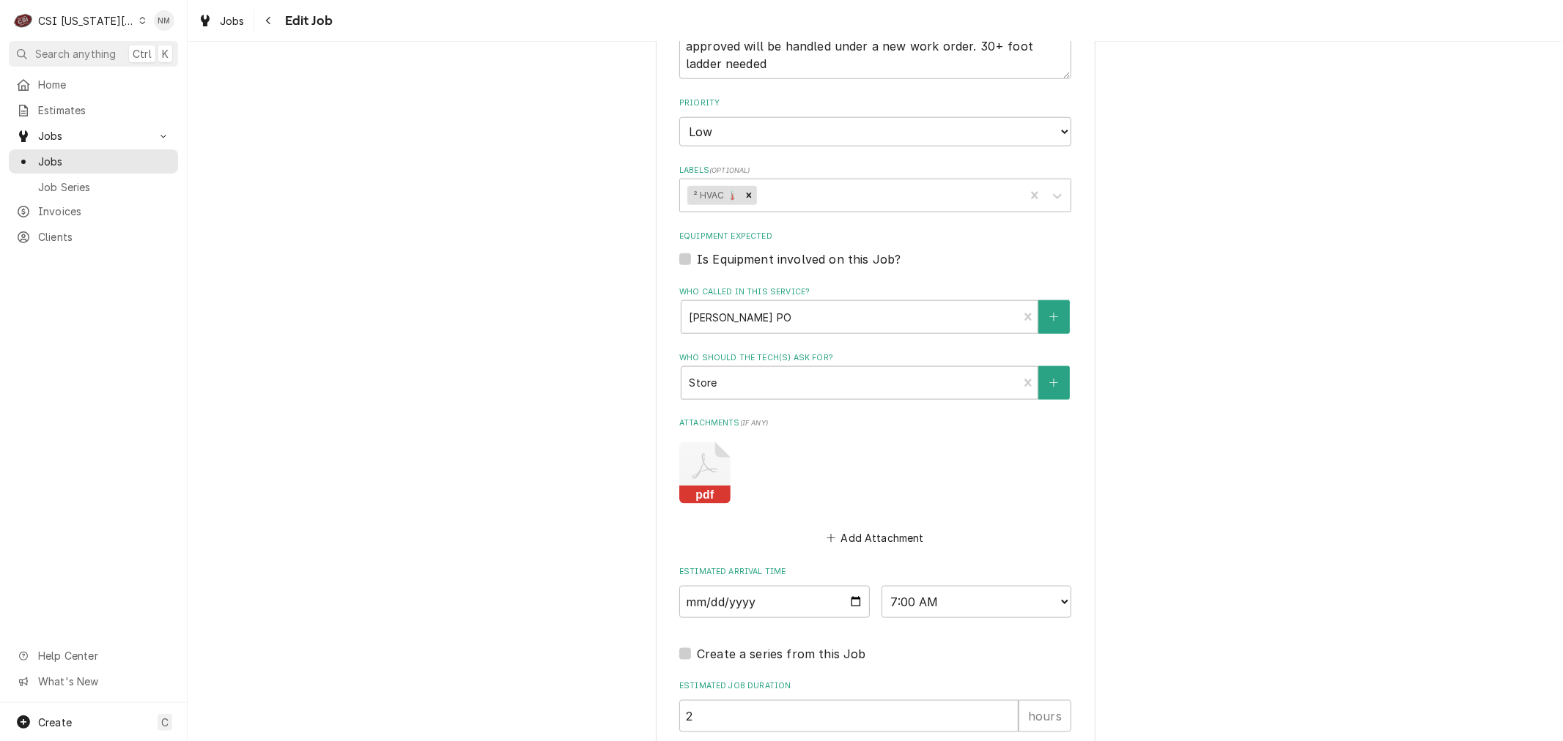
scroll to position [1554, 0]
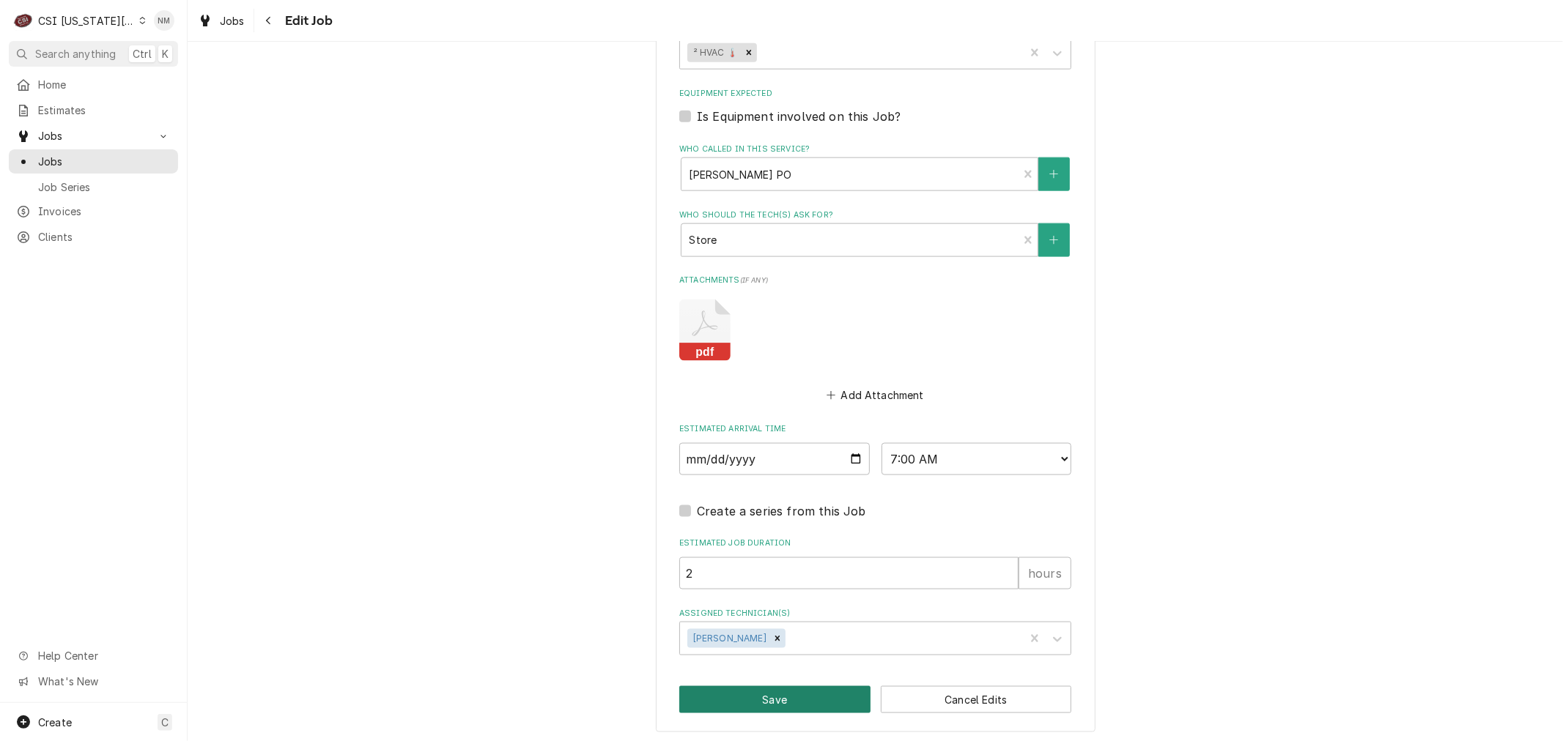
click at [785, 691] on button "Save" at bounding box center [774, 699] width 191 height 27
type textarea "x"
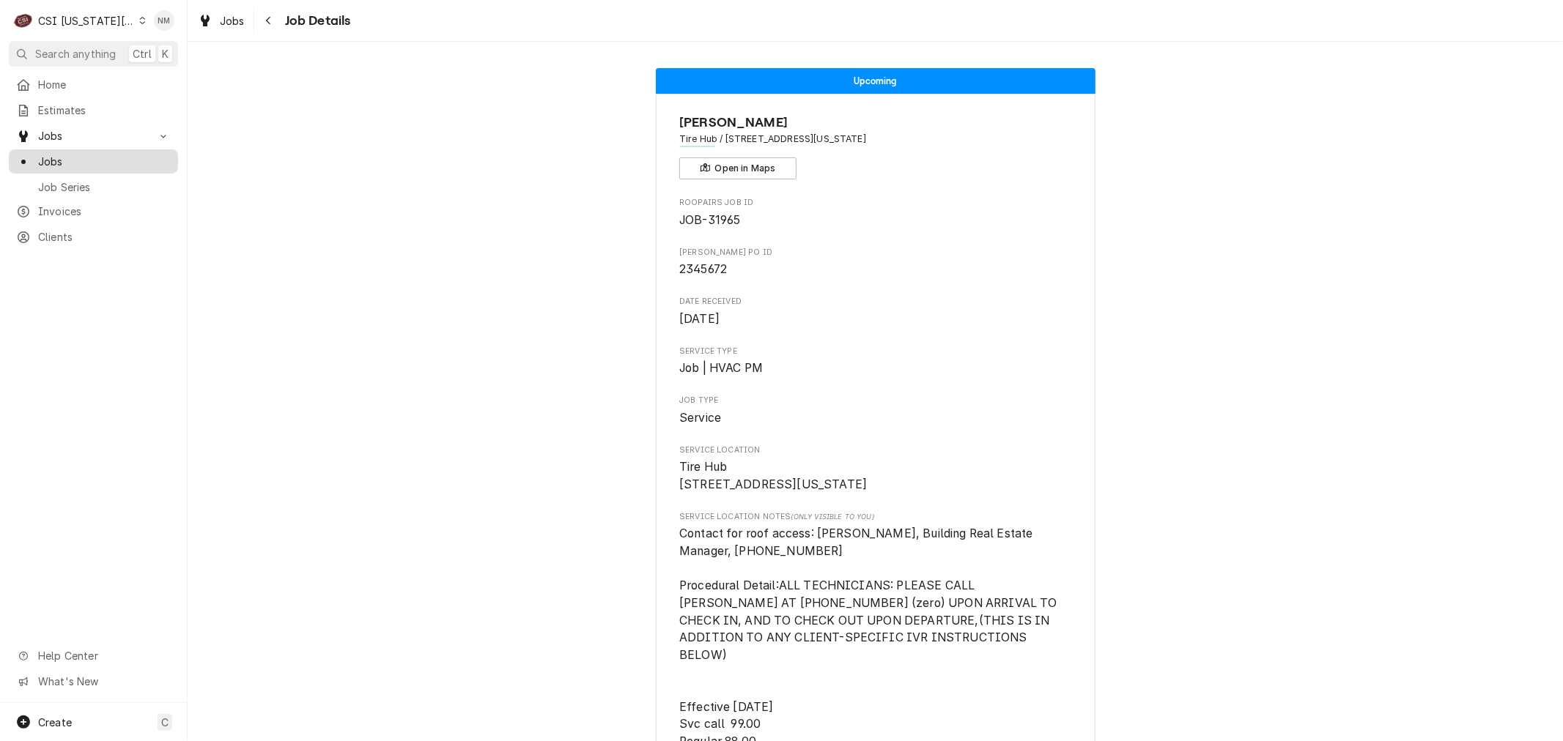
click at [61, 158] on span "Jobs" at bounding box center [104, 161] width 133 height 15
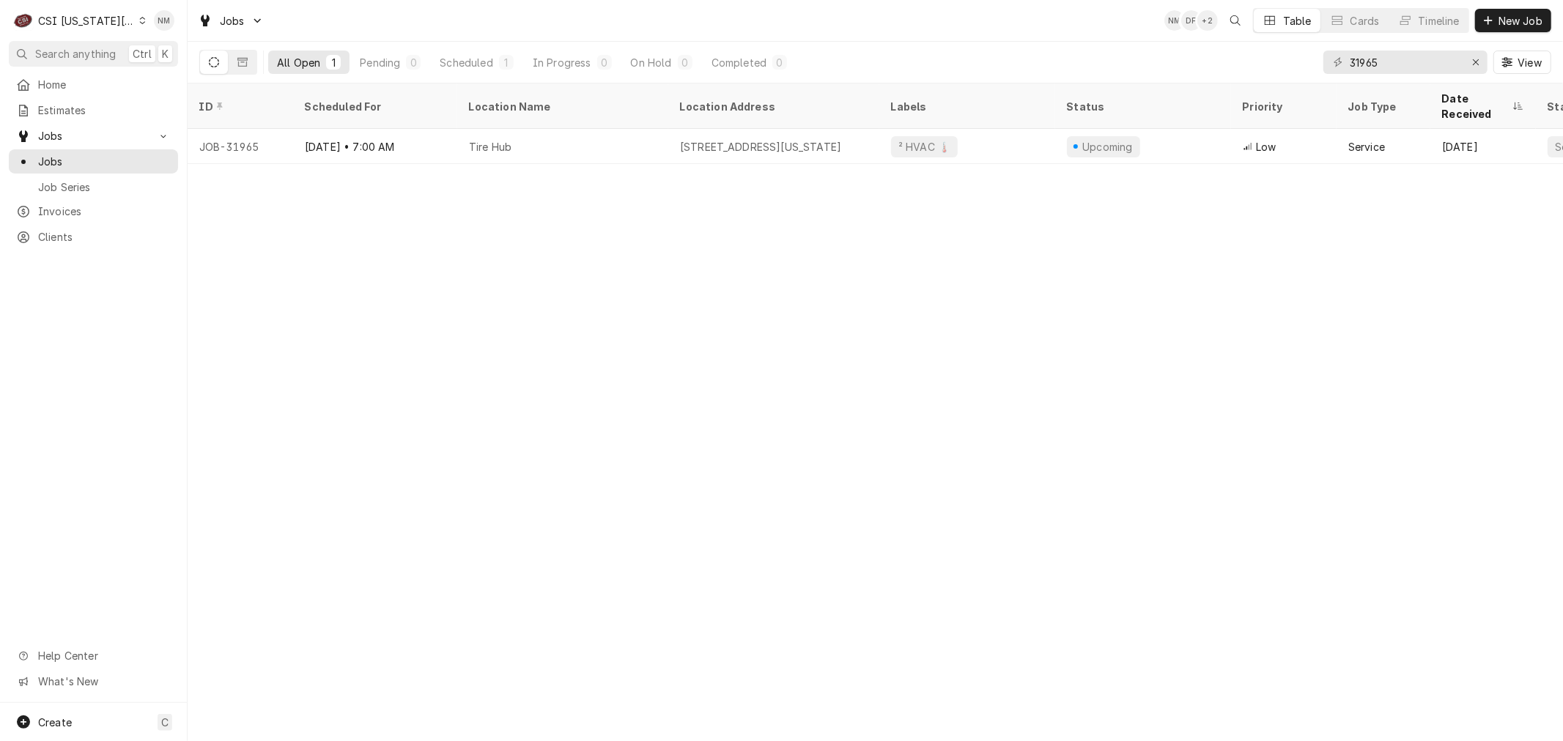
click at [139, 20] on icon "Dynamic Content Wrapper" at bounding box center [142, 20] width 7 height 7
click at [165, 78] on div "CSI St. [PERSON_NAME]" at bounding box center [251, 80] width 214 height 15
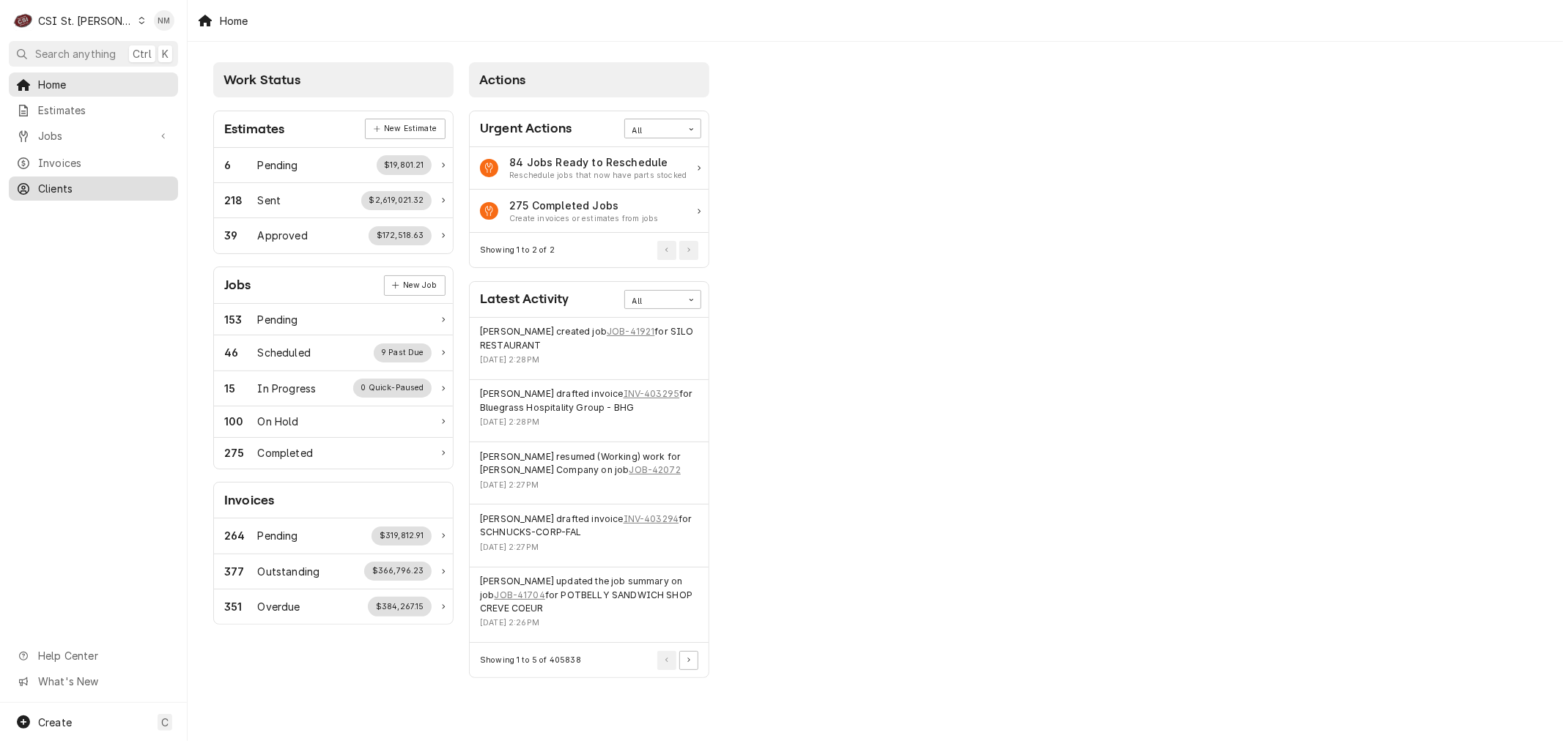
click at [69, 185] on span "Clients" at bounding box center [104, 188] width 133 height 15
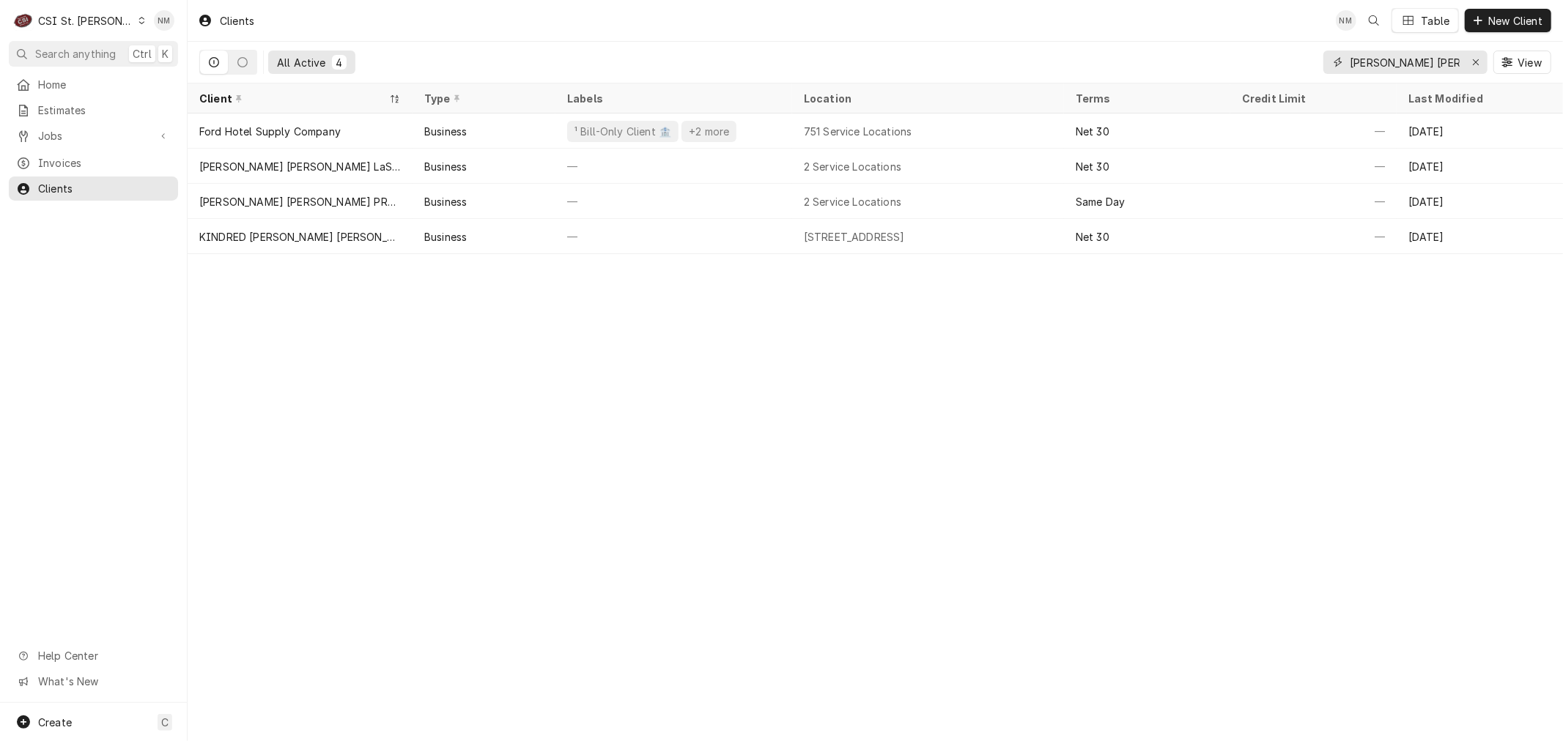
drag, startPoint x: 1381, startPoint y: 63, endPoint x: 1324, endPoint y: 68, distance: 57.4
click at [1324, 68] on div "[PERSON_NAME] [PERSON_NAME]" at bounding box center [1405, 62] width 164 height 23
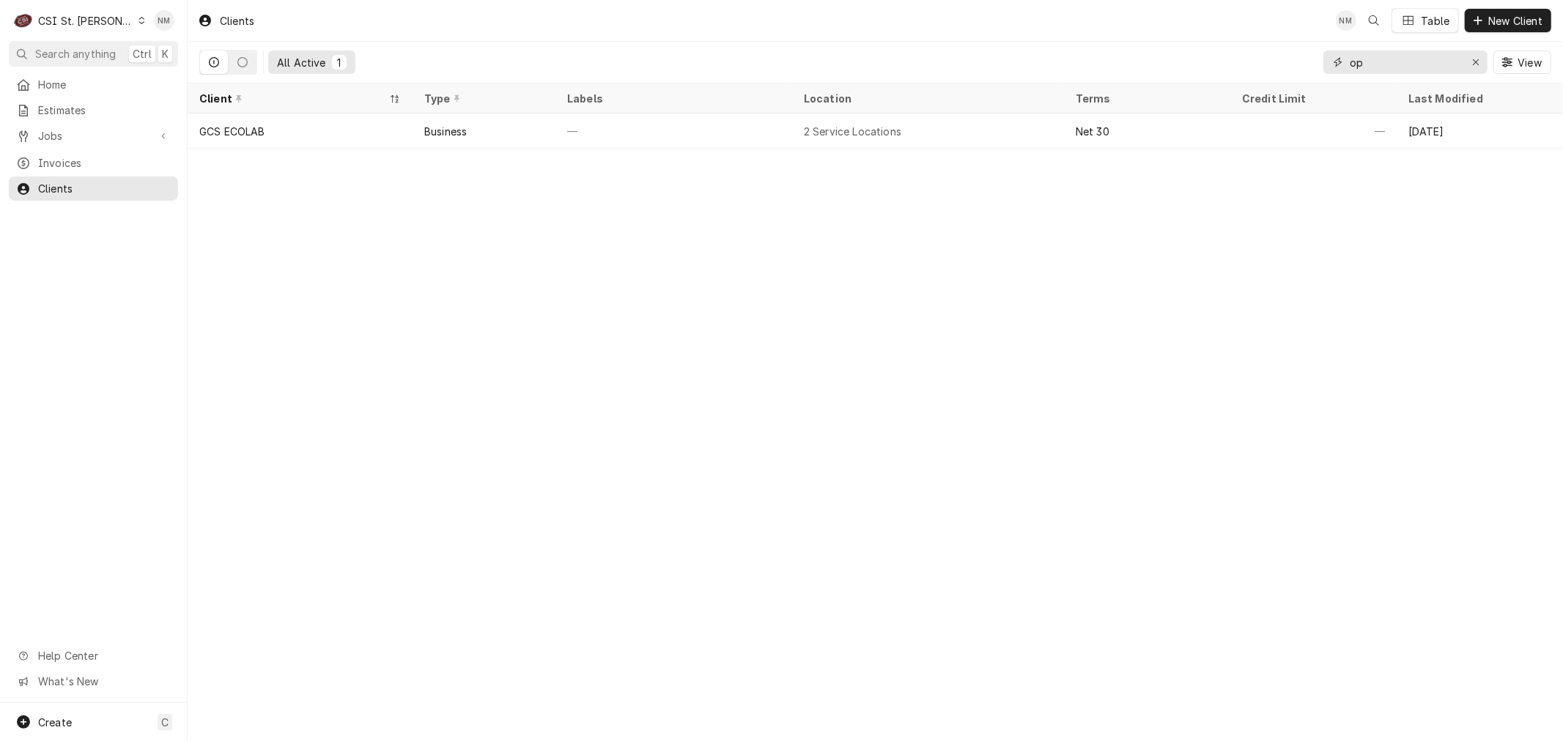
type input "o"
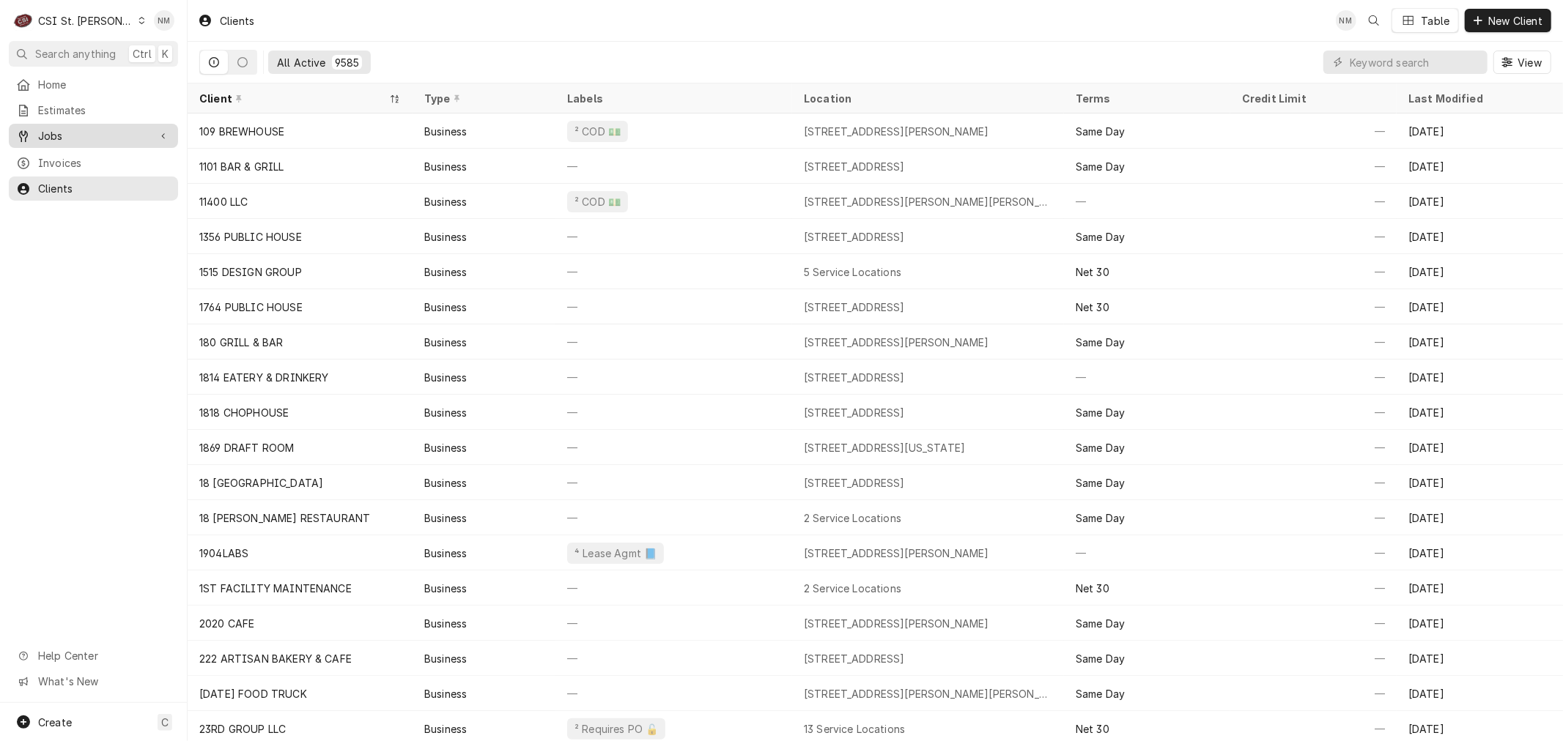
click at [49, 130] on span "Jobs" at bounding box center [93, 135] width 111 height 15
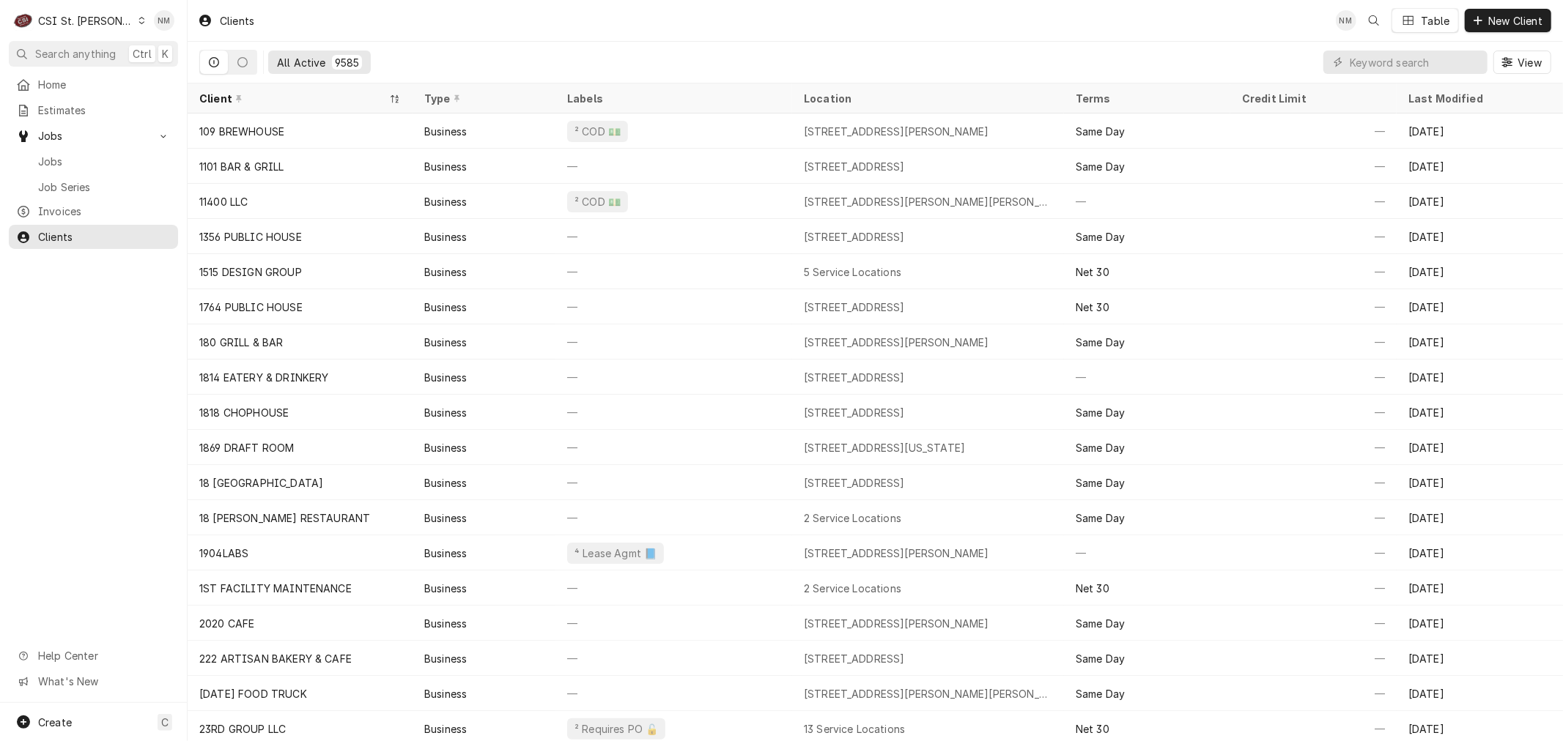
click at [138, 18] on div "Dynamic Content Wrapper" at bounding box center [142, 20] width 8 height 10
click at [174, 27] on div "CSI [US_STATE][GEOGRAPHIC_DATA]" at bounding box center [224, 28] width 193 height 15
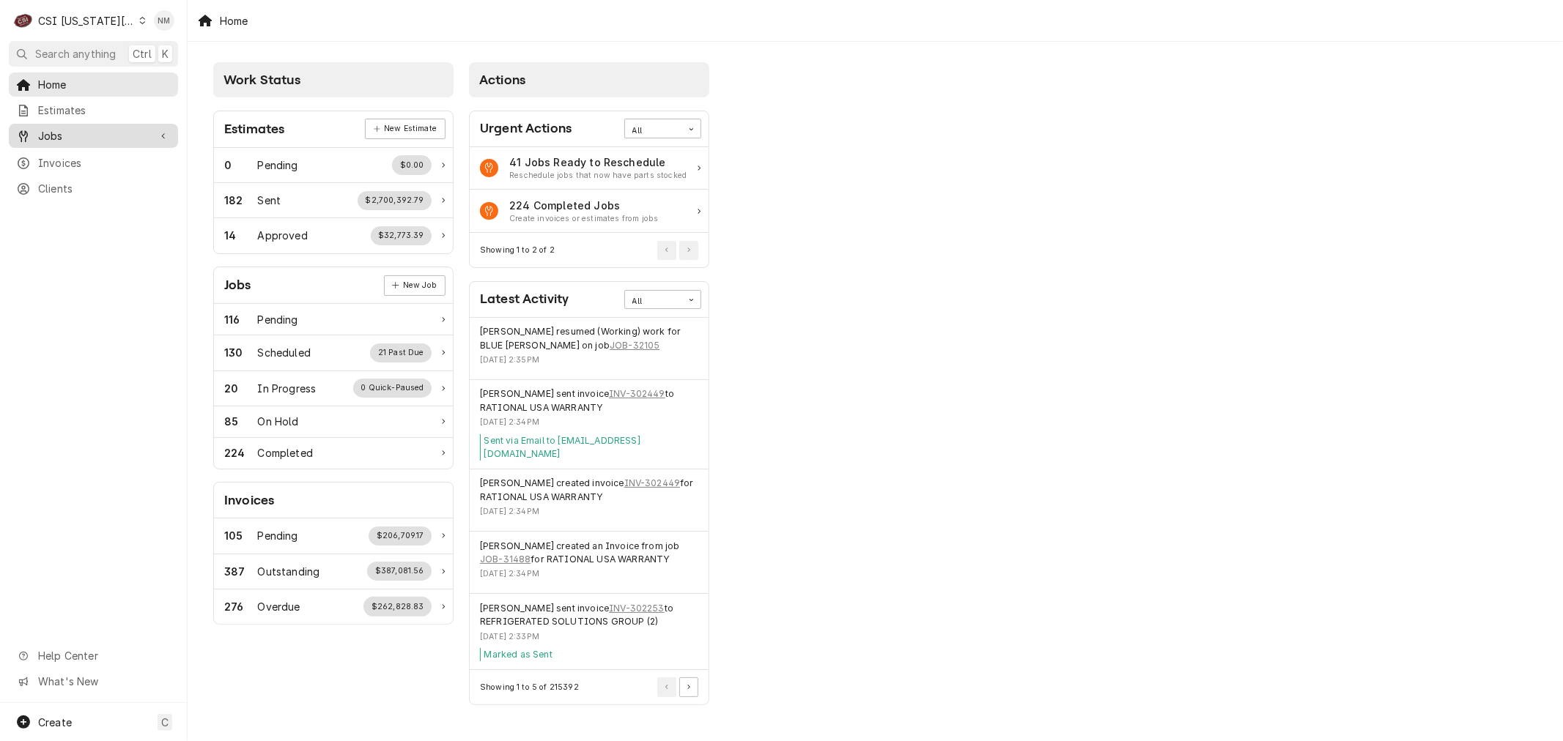
click at [79, 134] on span "Jobs" at bounding box center [93, 135] width 111 height 15
click at [60, 160] on span "Jobs" at bounding box center [104, 161] width 133 height 15
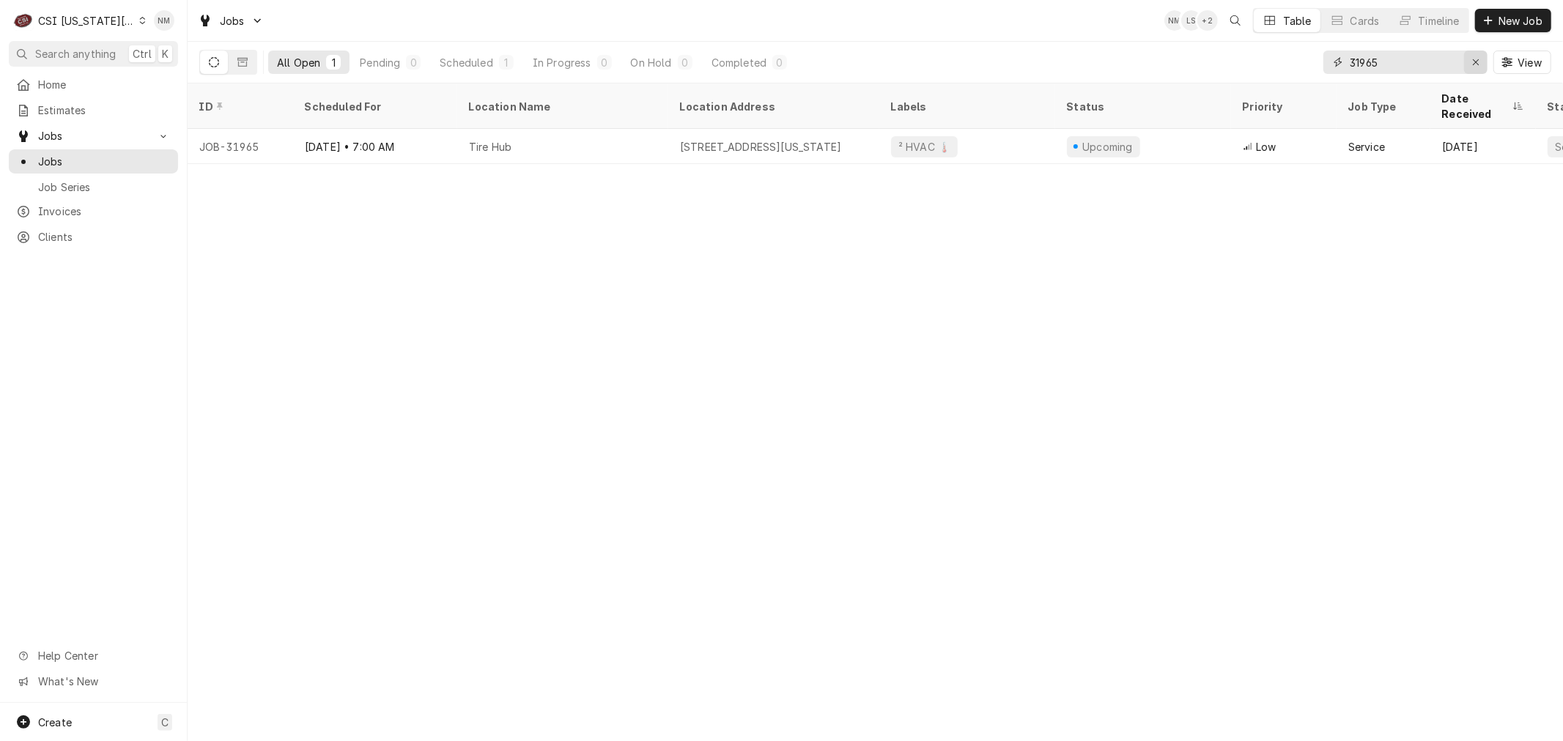
click at [1472, 62] on icon "Erase input" at bounding box center [1476, 62] width 8 height 10
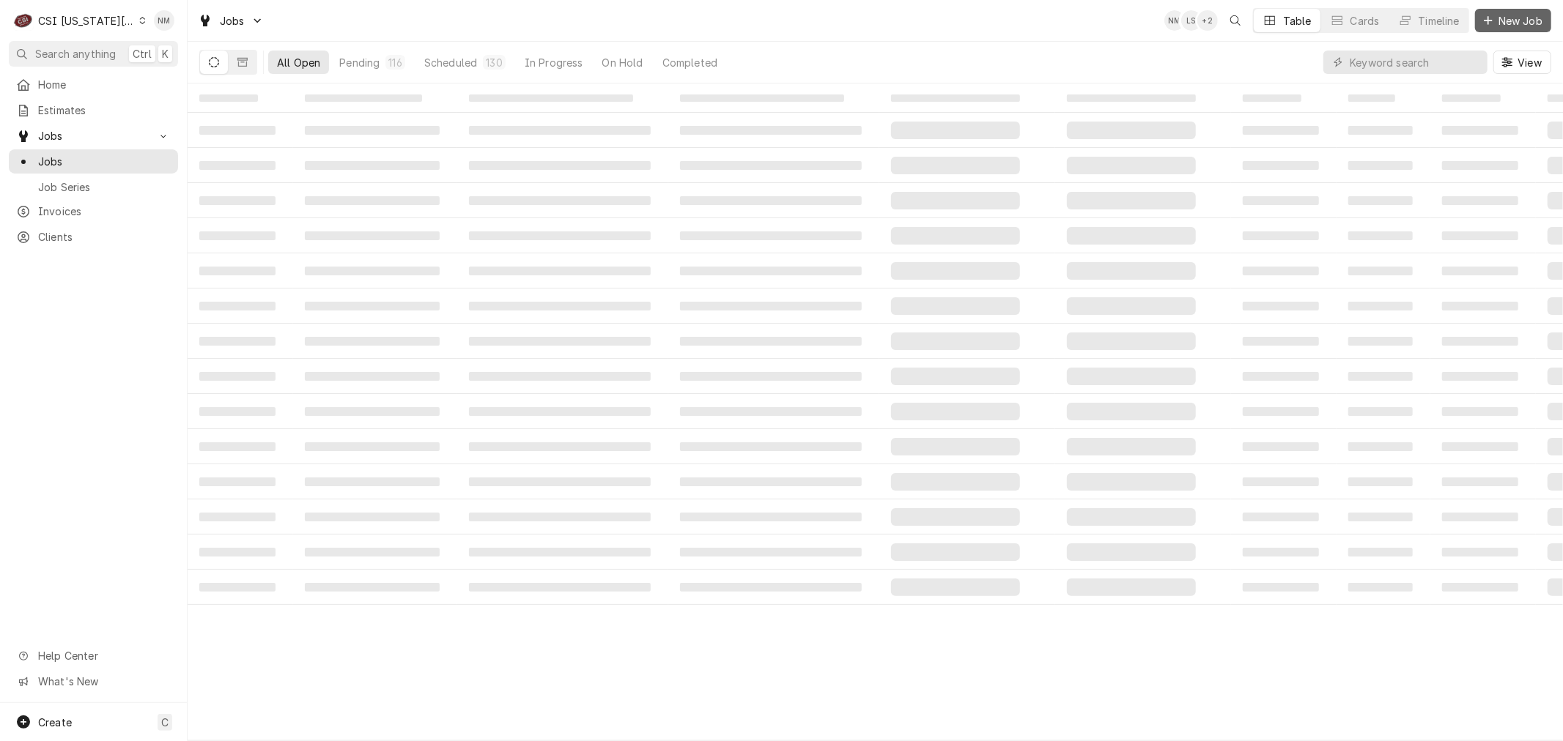
click at [1507, 15] on span "New Job" at bounding box center [1520, 20] width 50 height 15
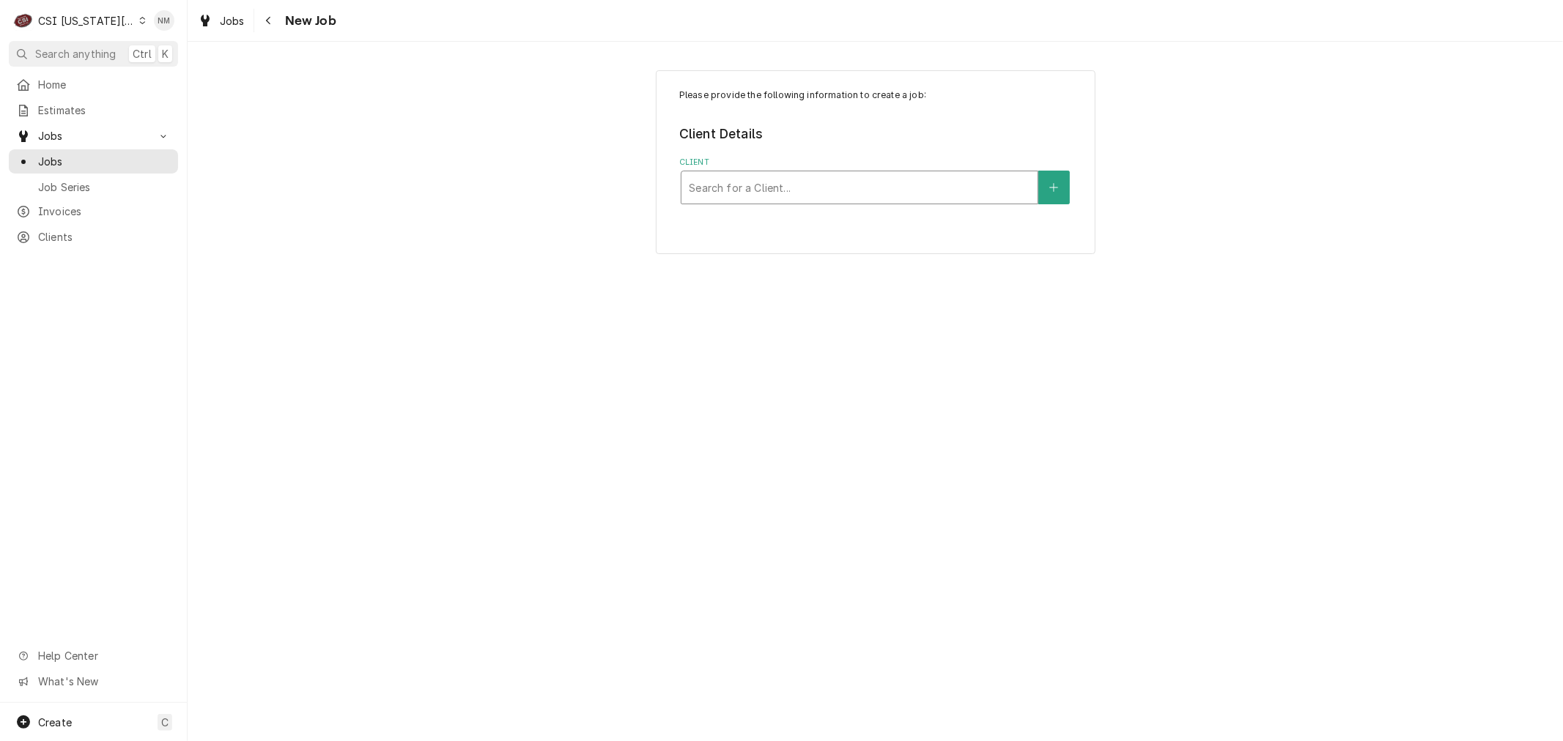
click at [852, 183] on div "Client" at bounding box center [859, 187] width 341 height 26
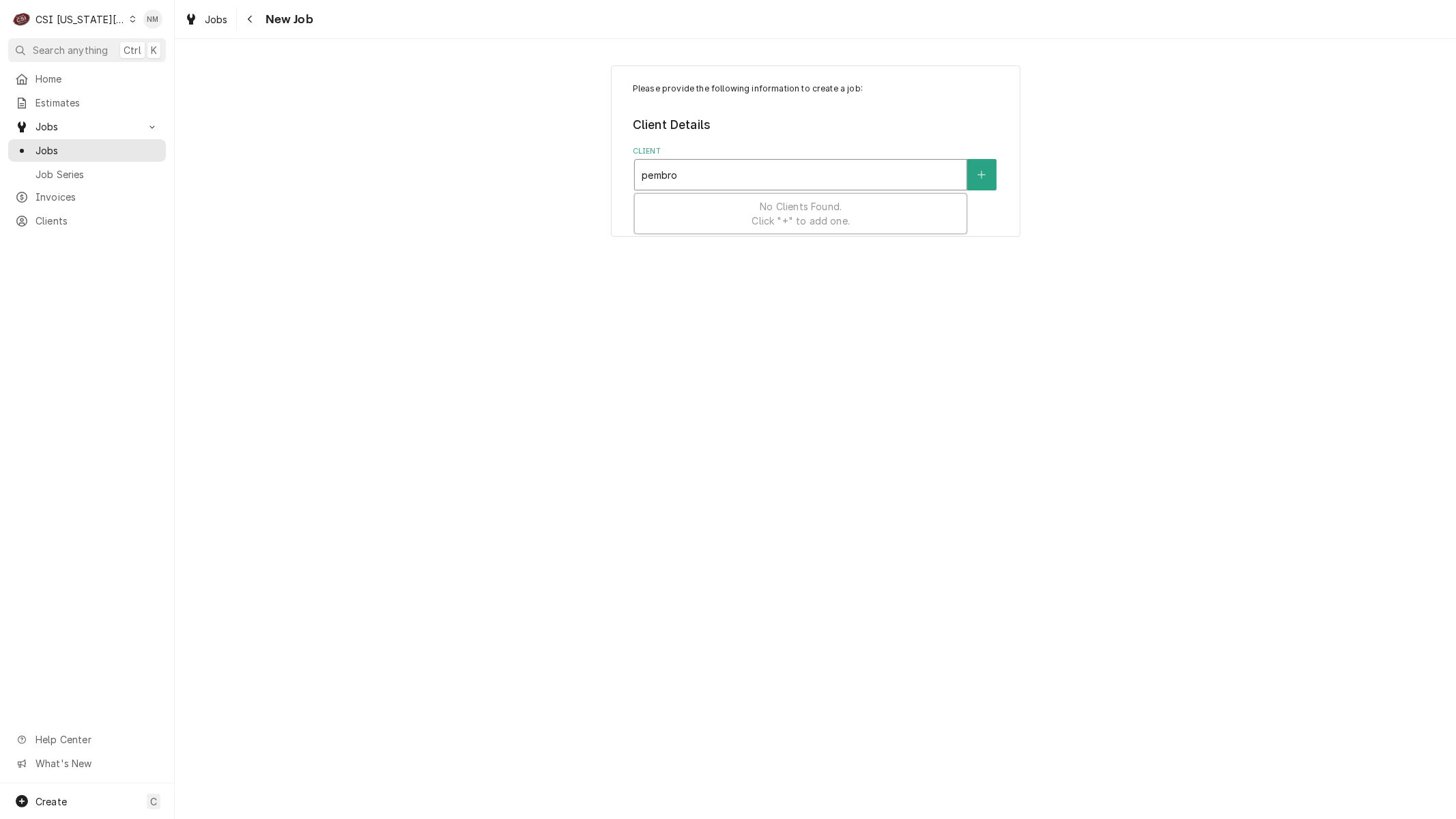
type input "pembr"
click at [458, 453] on div "Please provide the following information to create a job: Client Details Client…" at bounding box center [815, 429] width 1281 height 780
click at [460, 451] on div "Please provide the following information to create a job: Client Details Client…" at bounding box center [815, 429] width 1281 height 780
click at [905, 416] on div "Please provide the following information to create a job: Client Details Client…" at bounding box center [815, 429] width 1281 height 780
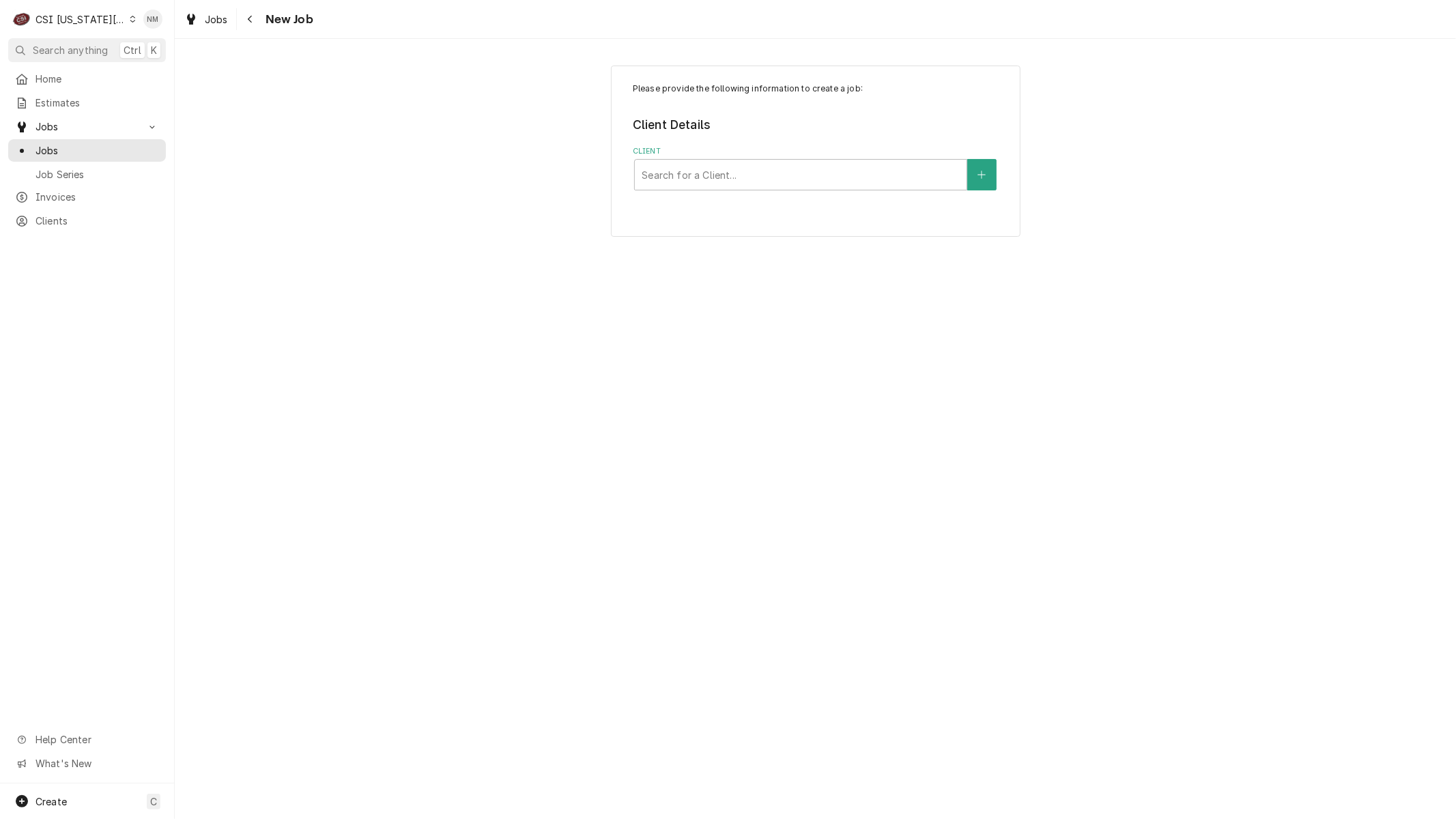
click at [905, 416] on div "Please provide the following information to create a job: Client Details Client…" at bounding box center [815, 429] width 1281 height 780
click at [1213, 403] on div "Please provide the following information to create a job: Client Details Client…" at bounding box center [815, 429] width 1281 height 780
click at [719, 175] on div "Client" at bounding box center [800, 174] width 318 height 24
click at [878, 566] on div "Please provide the following information to create a job: Client Details Client…" at bounding box center [815, 429] width 1281 height 780
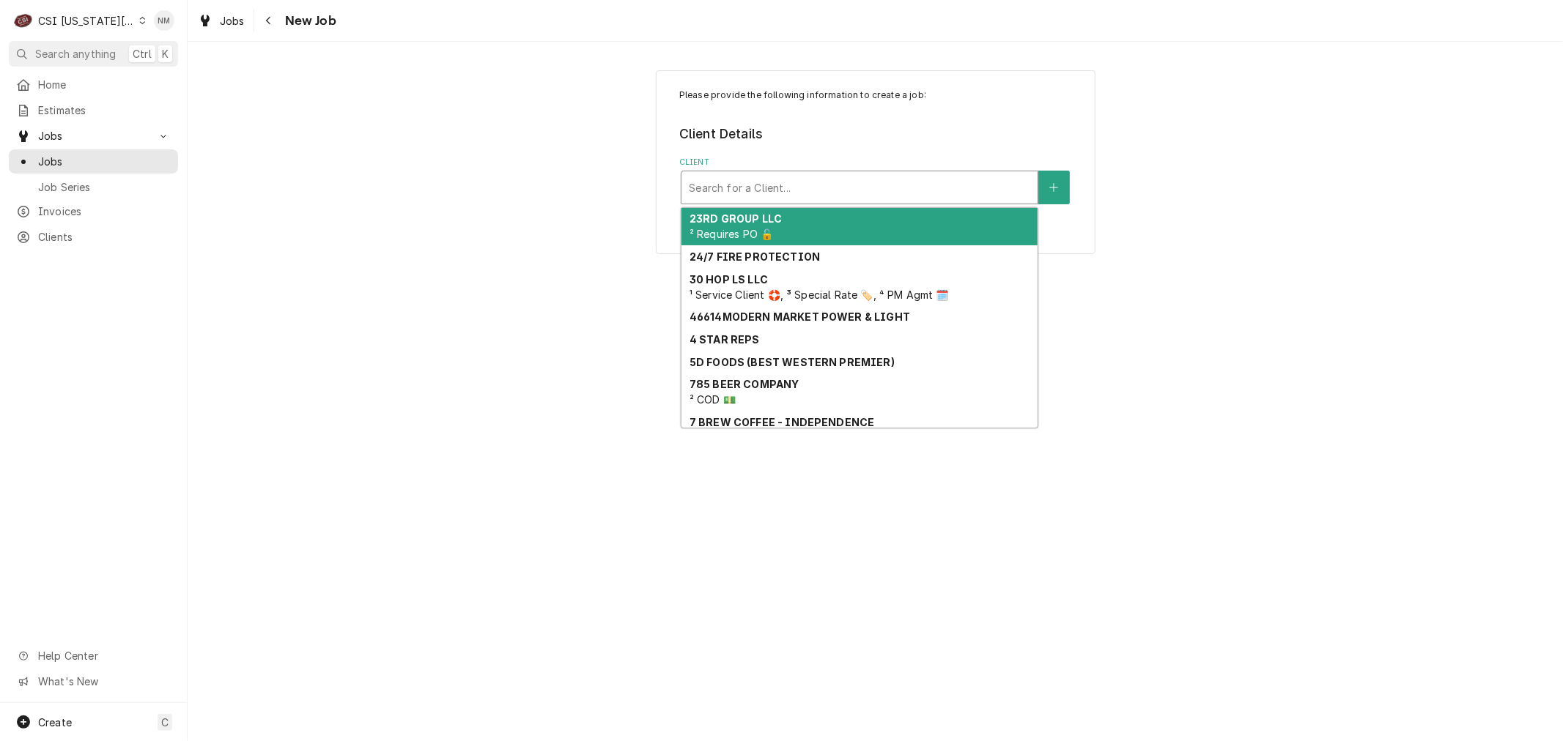
click at [806, 181] on div "Client" at bounding box center [859, 187] width 341 height 26
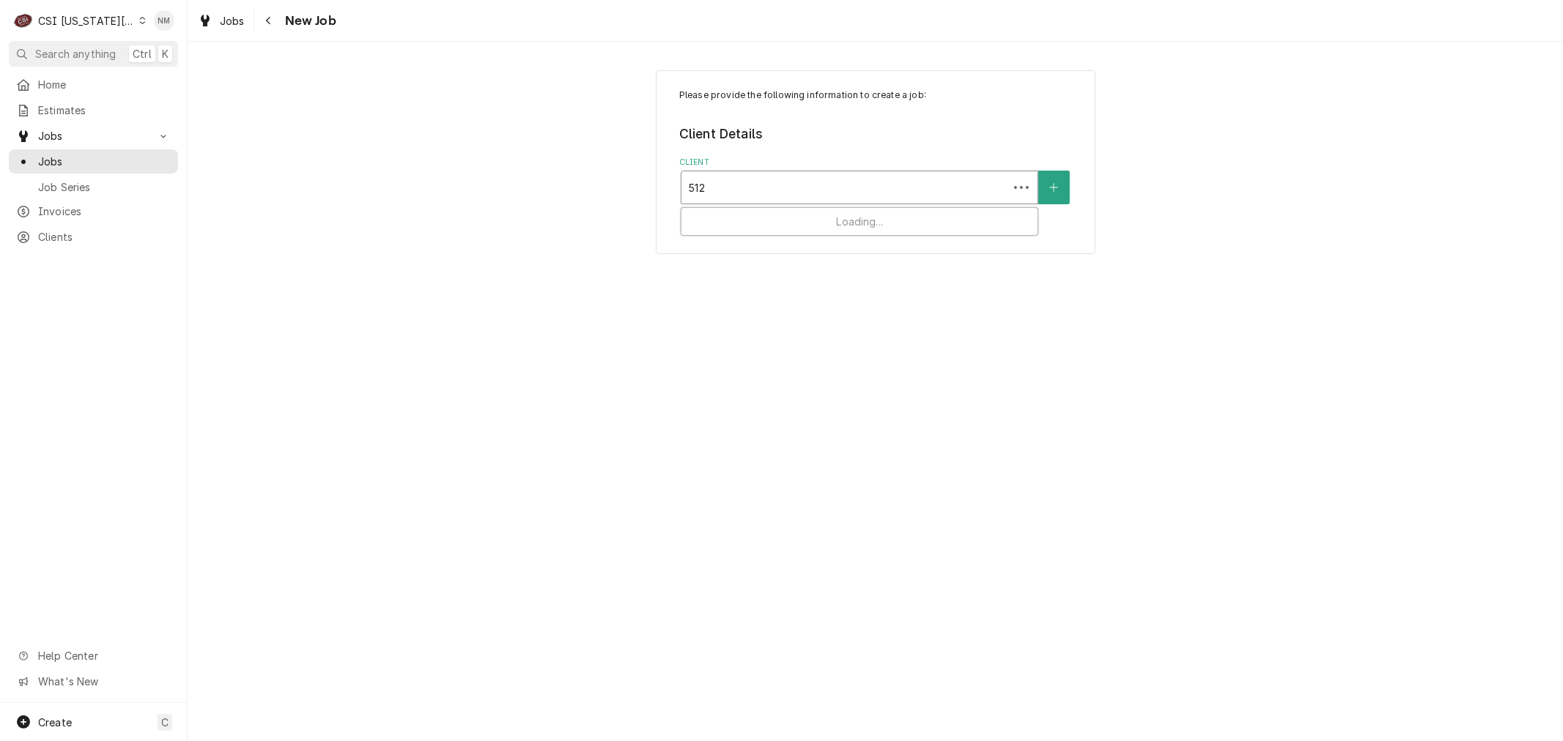
type input "5121"
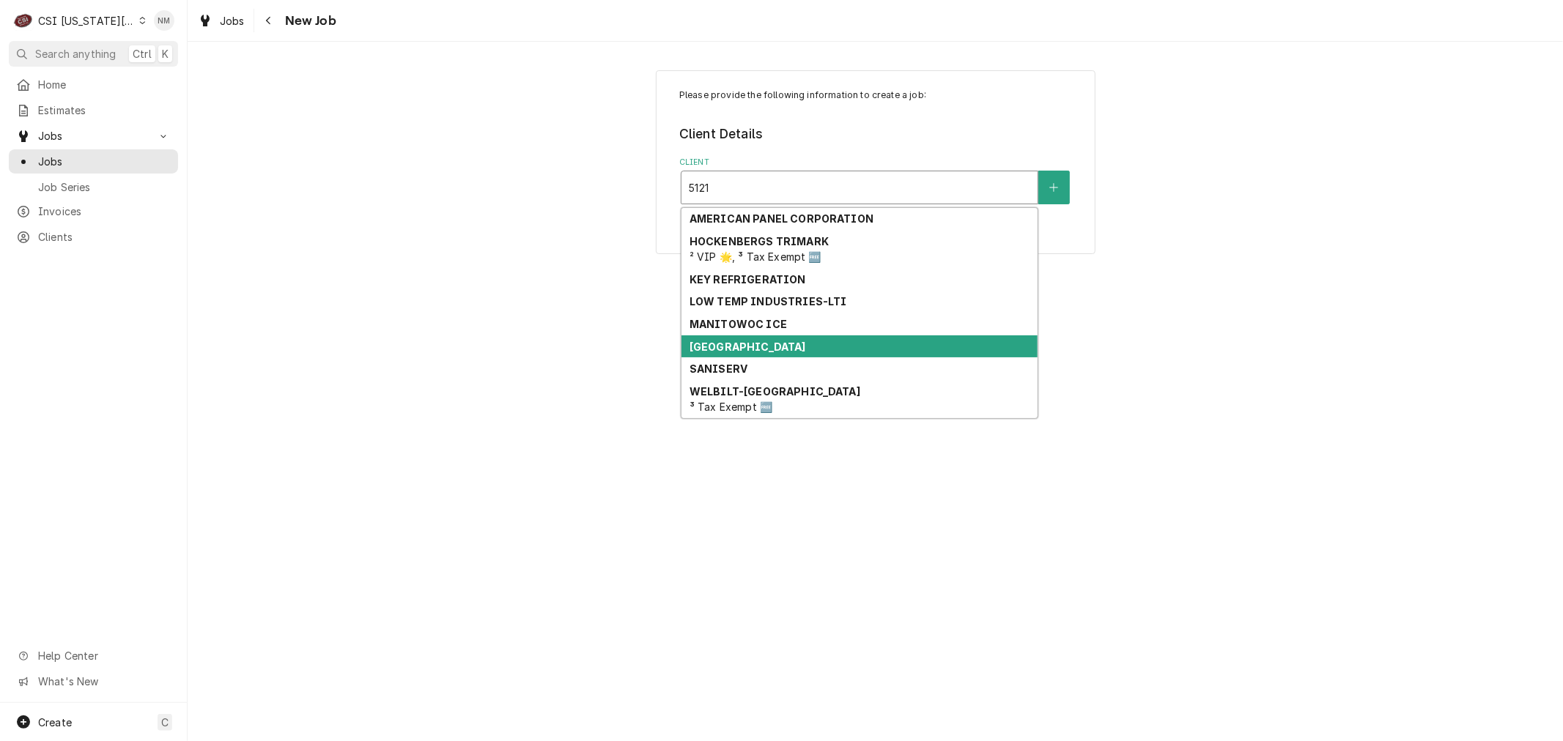
click at [796, 352] on div "PEMBROKE HILL HIGH SCHOOL" at bounding box center [859, 347] width 356 height 23
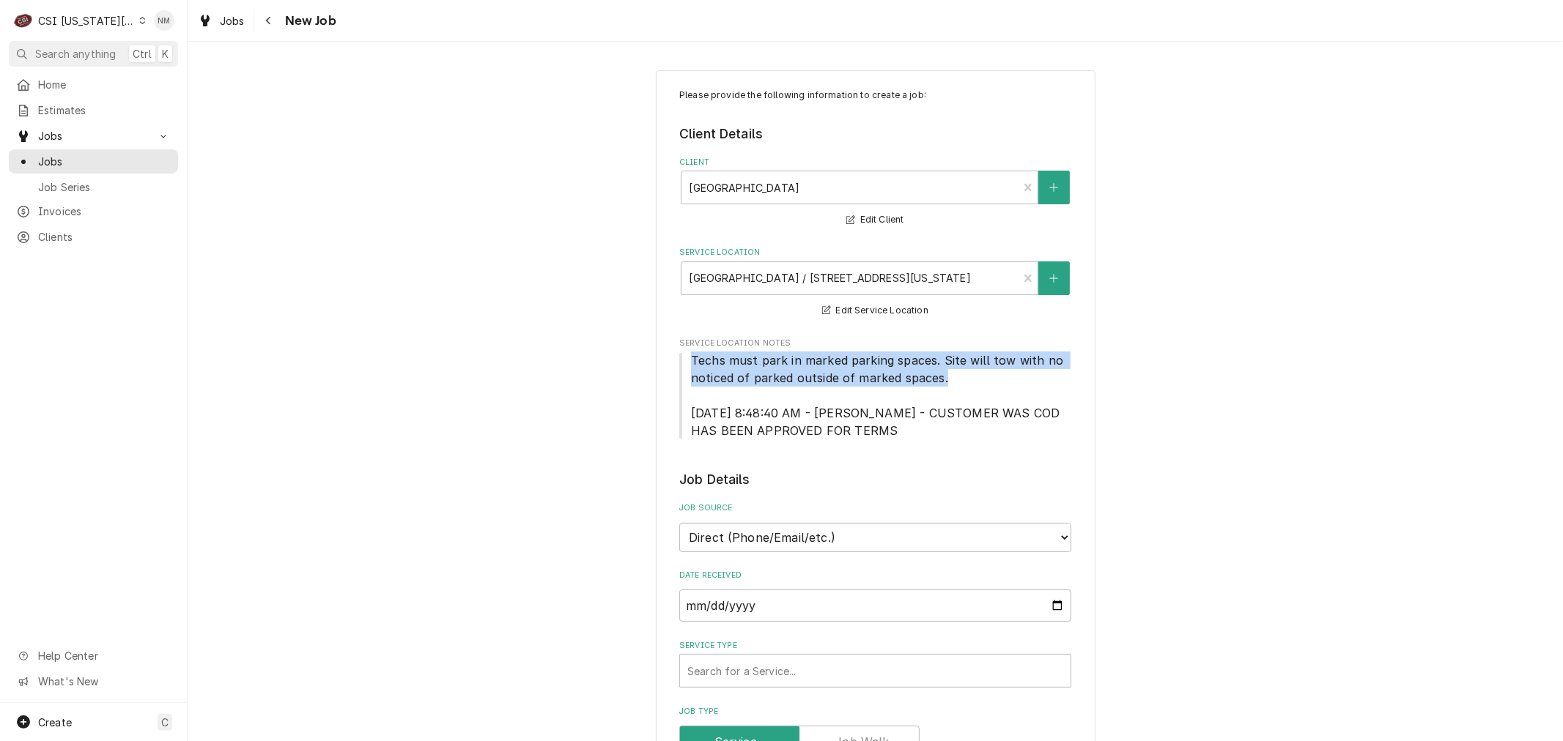
drag, startPoint x: 940, startPoint y: 379, endPoint x: 662, endPoint y: 362, distance: 278.2
copy span "Techs must park in marked parking spaces. Site will tow with no noticed of park…"
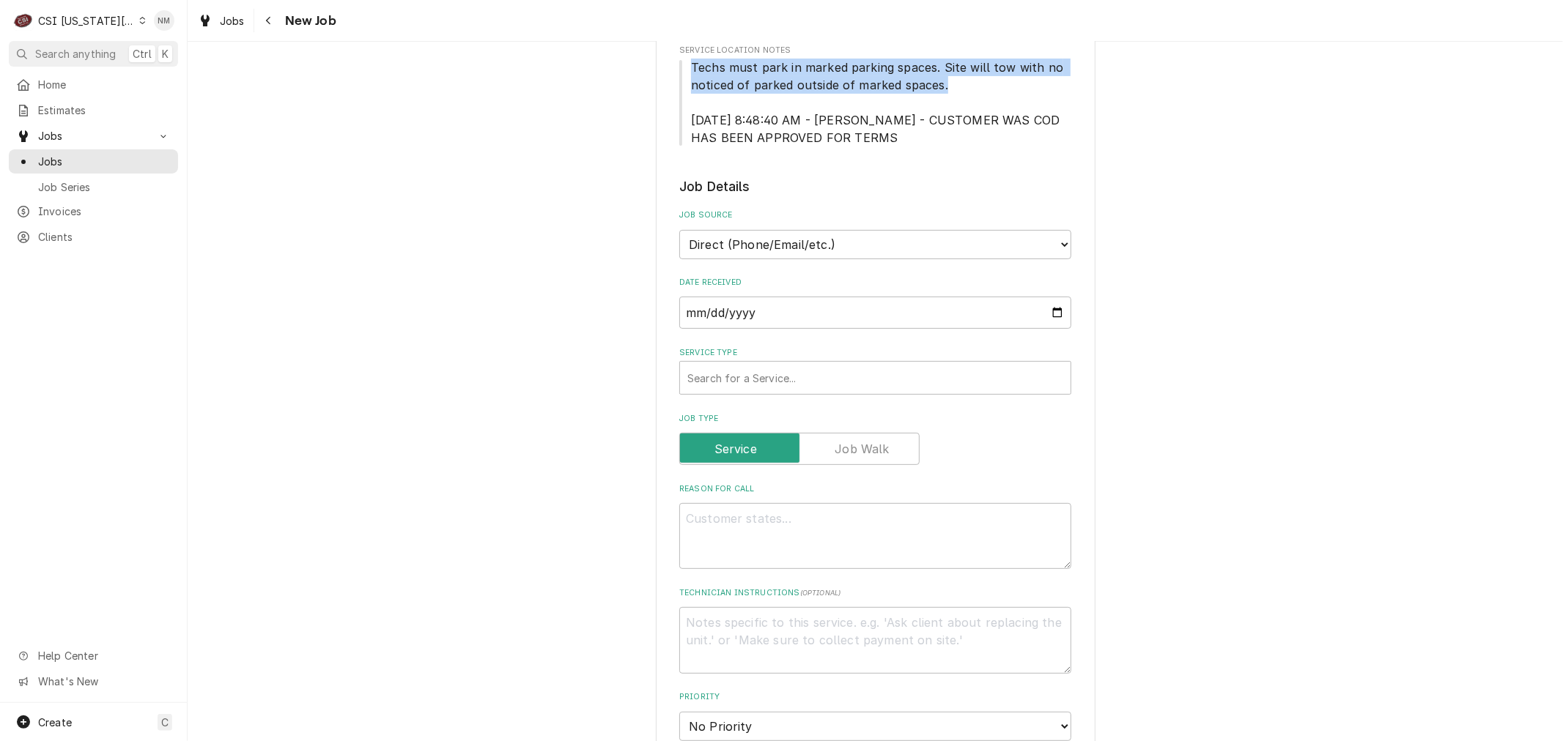
scroll to position [325, 0]
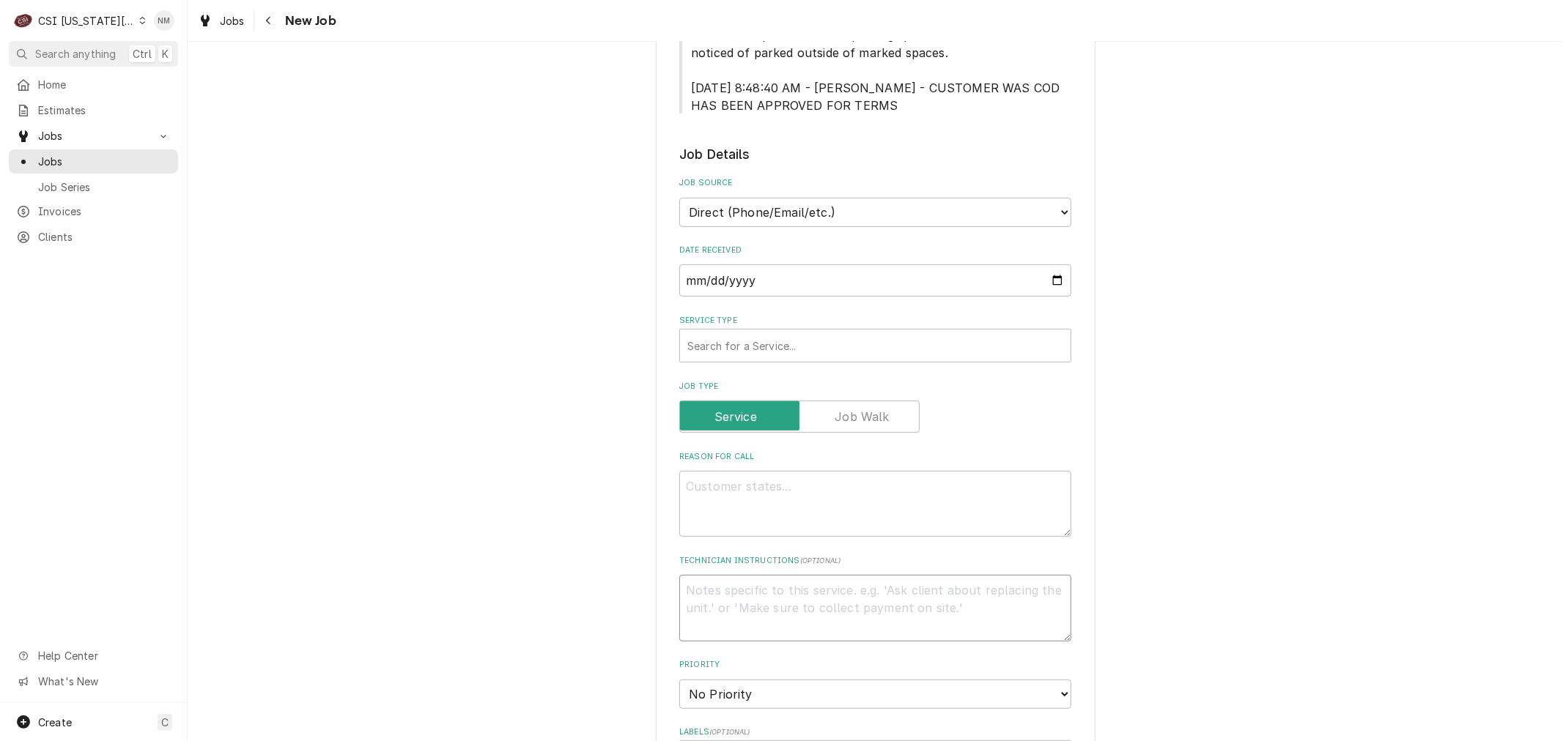
click at [829, 607] on textarea "Technician Instructions ( optional )" at bounding box center [875, 608] width 392 height 66
type textarea "x"
type textarea "o"
type textarea "x"
type textarea "on"
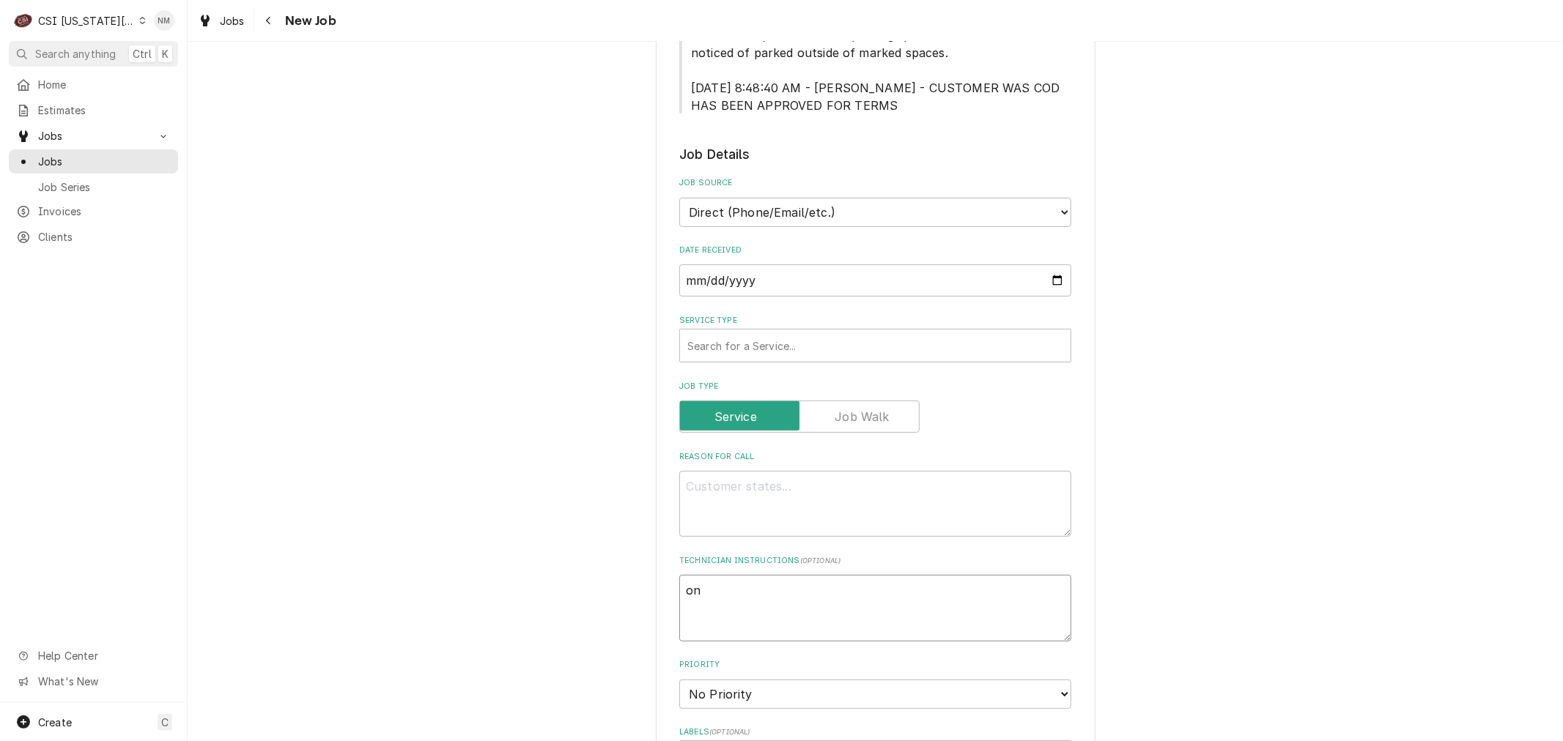
type textarea "x"
type textarea "on"
type textarea "x"
type textarea "on i"
type textarea "x"
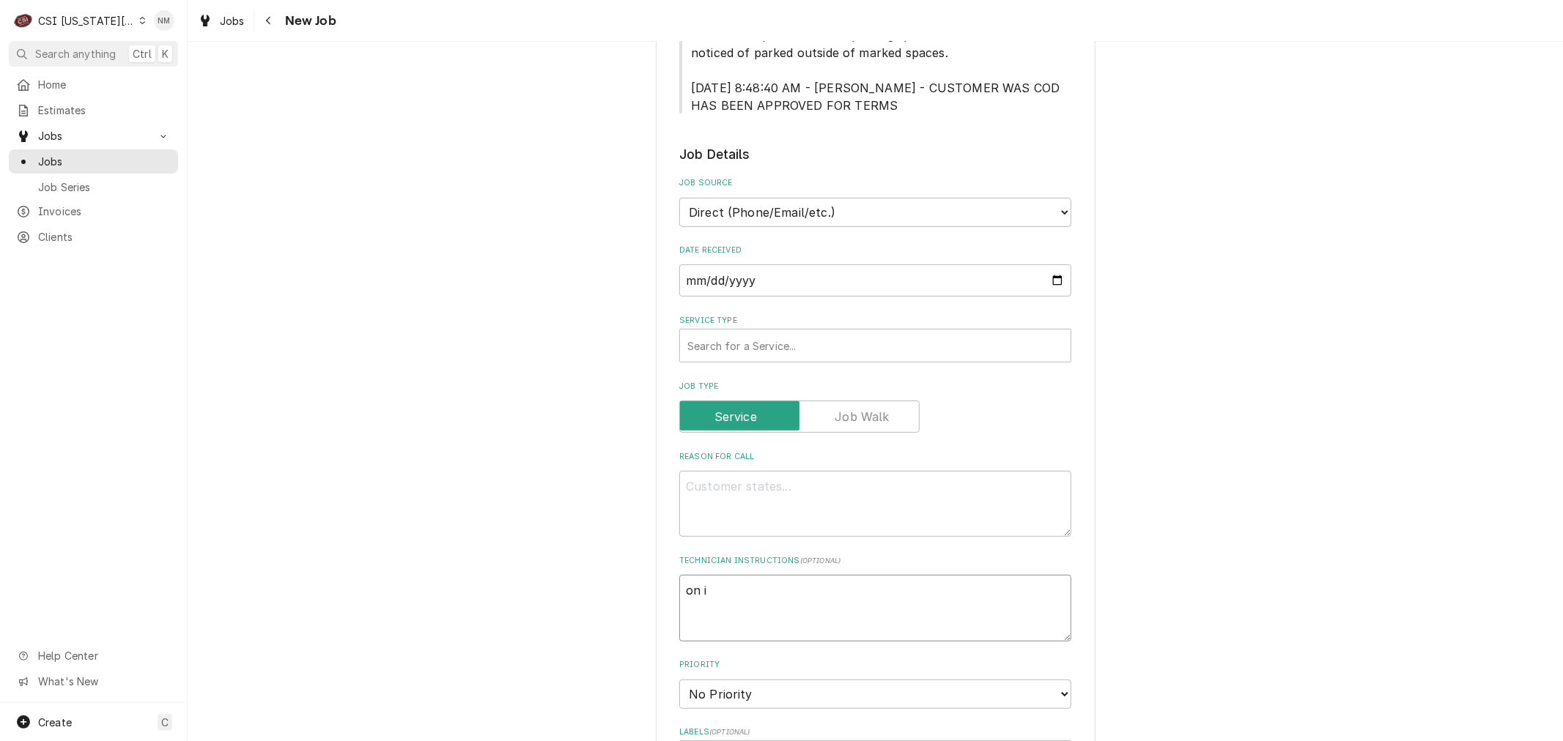
type textarea "on is"
type textarea "x"
type textarea "on ist"
type textarea "x"
type textarea "on iste"
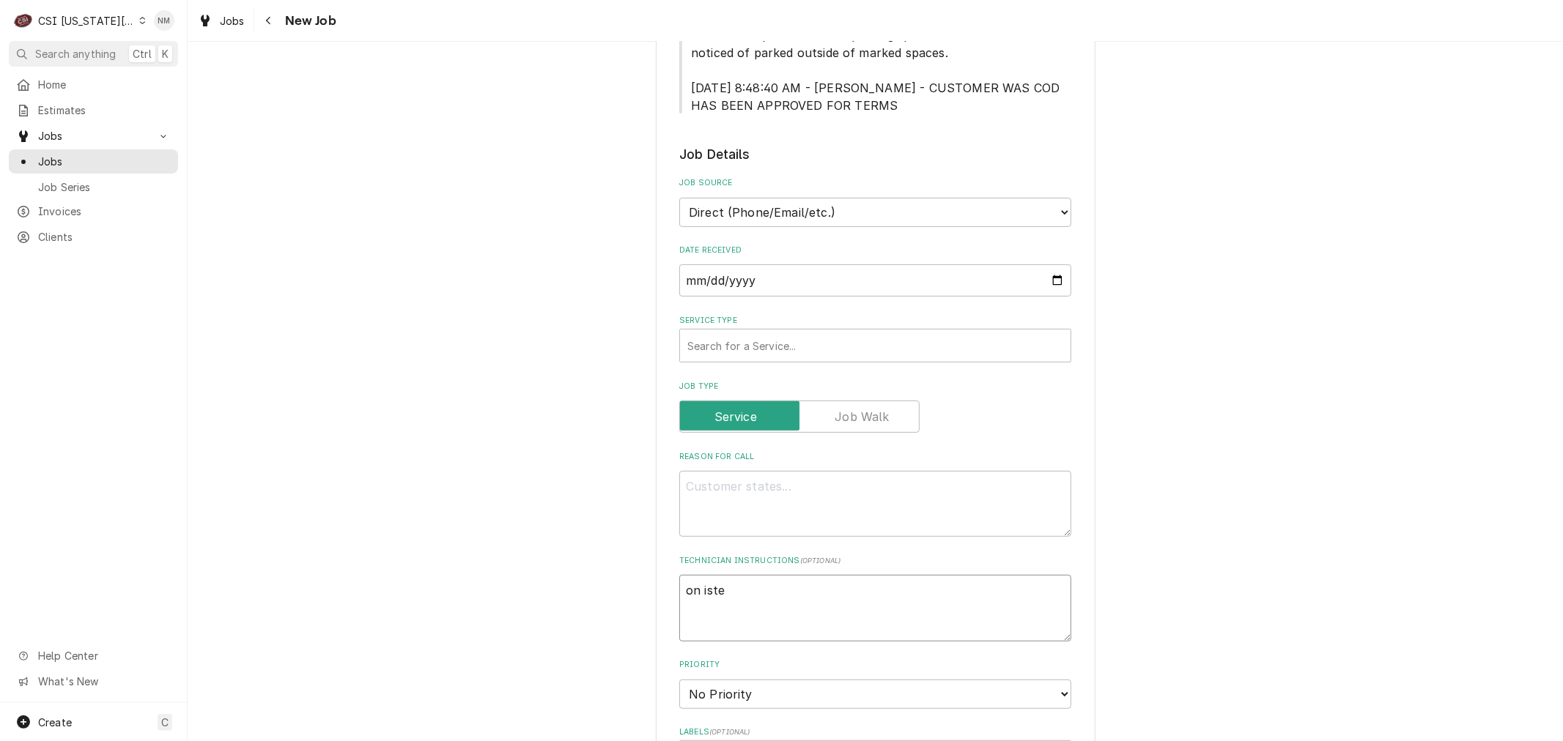
type textarea "x"
type textarea "on iste"
type textarea "x"
type textarea "on iste"
type textarea "x"
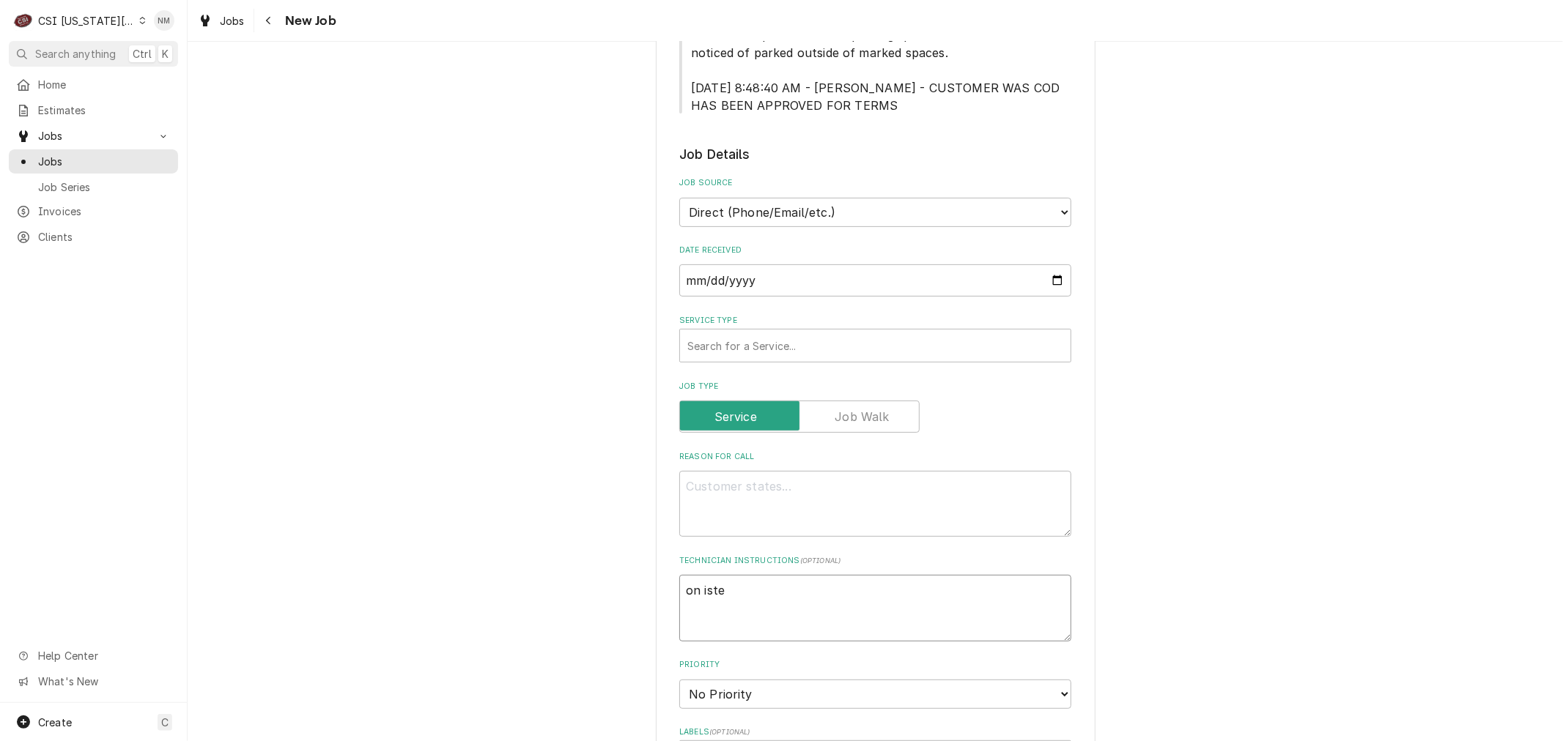
type textarea "on ist"
type textarea "x"
type textarea "on is"
type textarea "x"
type textarea "on i"
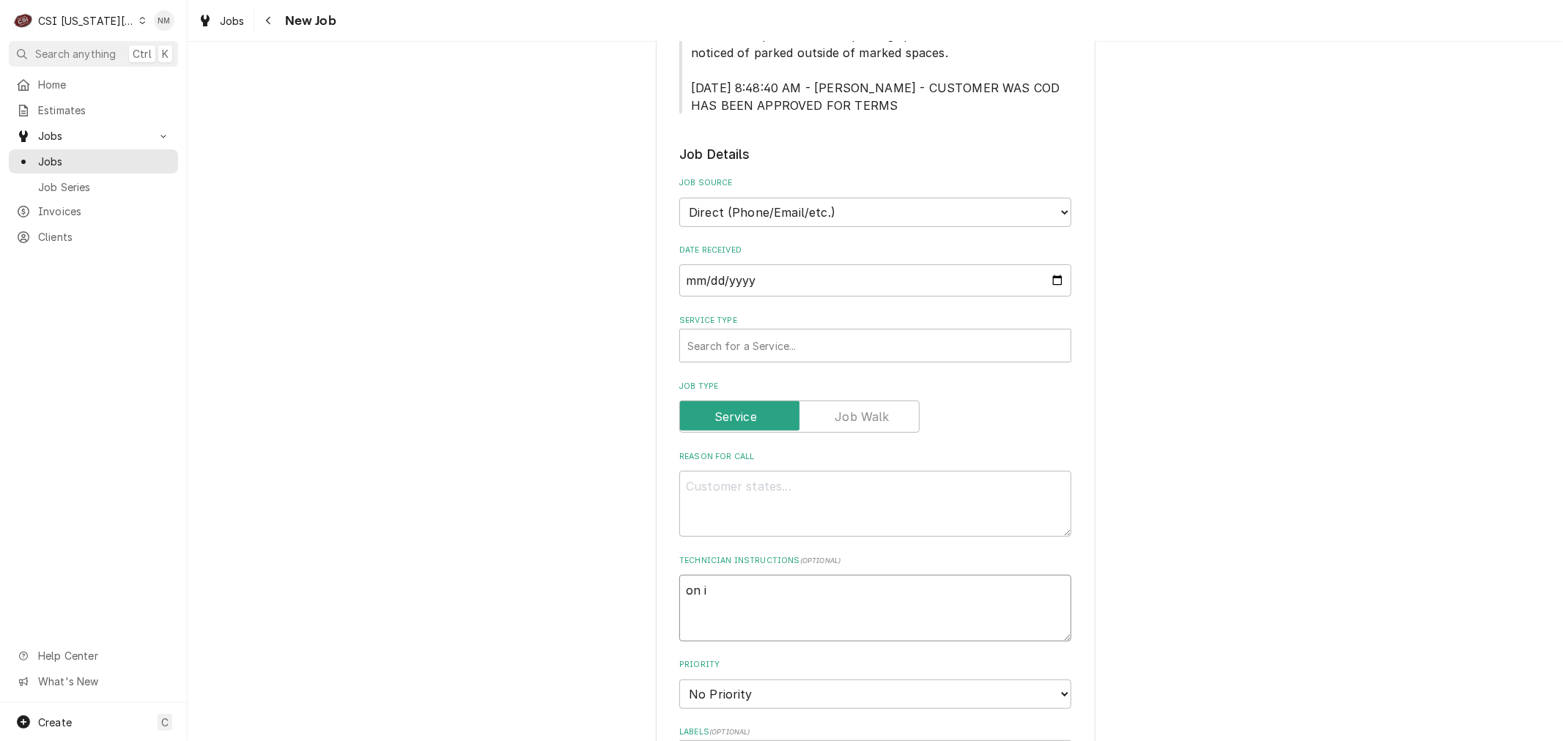
type textarea "x"
type textarea "on"
type textarea "x"
type textarea "on s"
type textarea "x"
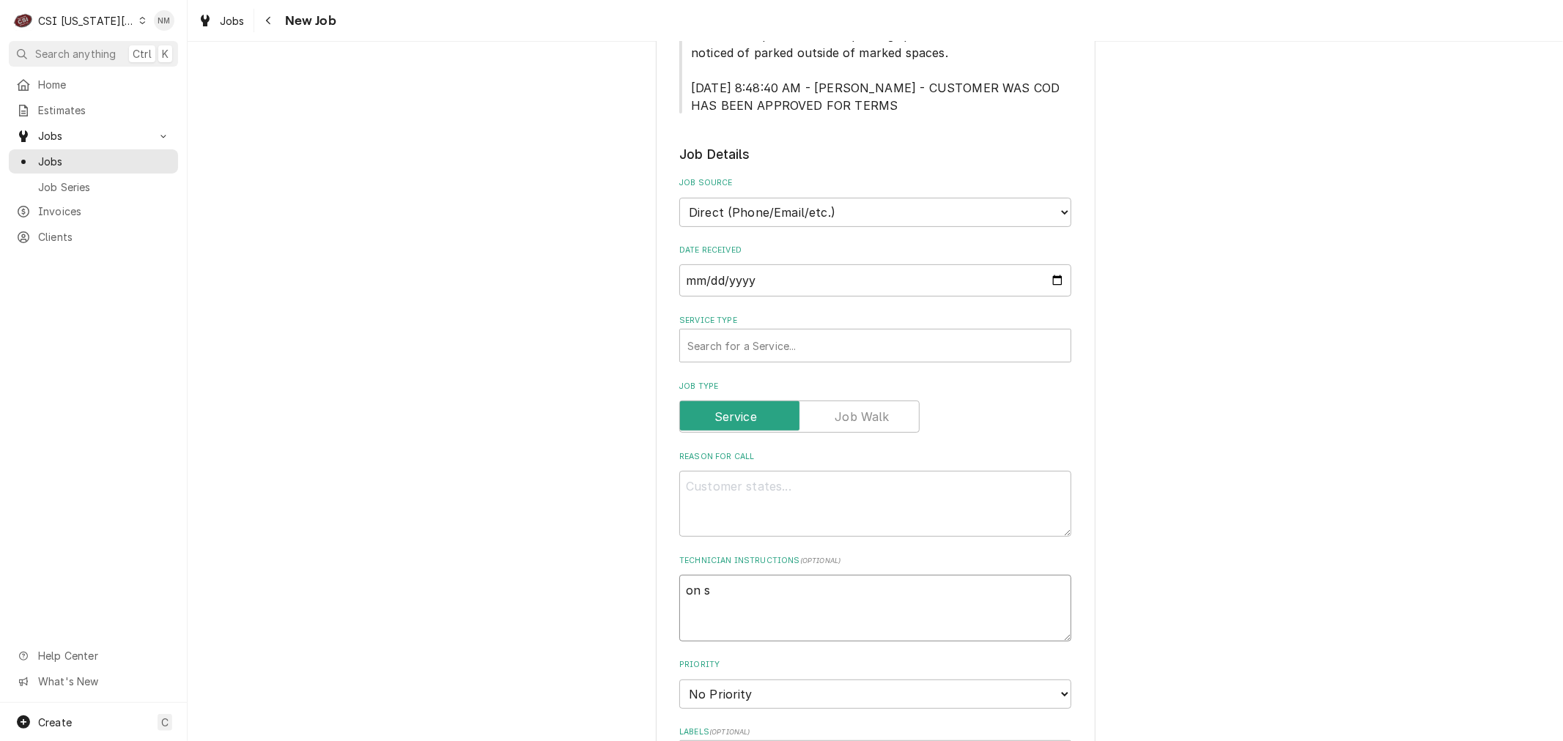
type textarea "on si"
type textarea "x"
type textarea "on sit"
type textarea "x"
type textarea "on site"
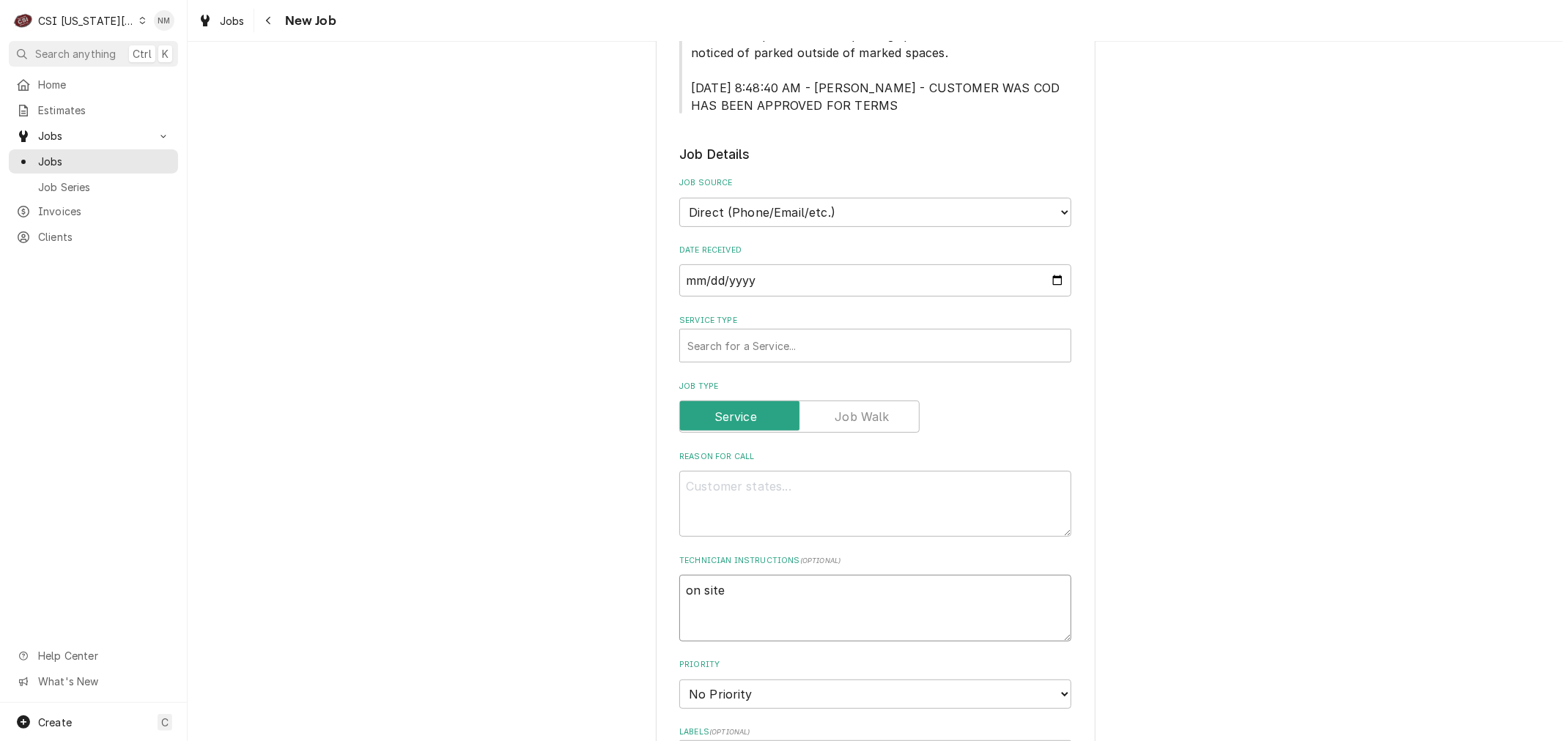
type textarea "x"
type textarea "on site 6"
type textarea "x"
type textarea "on site 6"
type textarea "x"
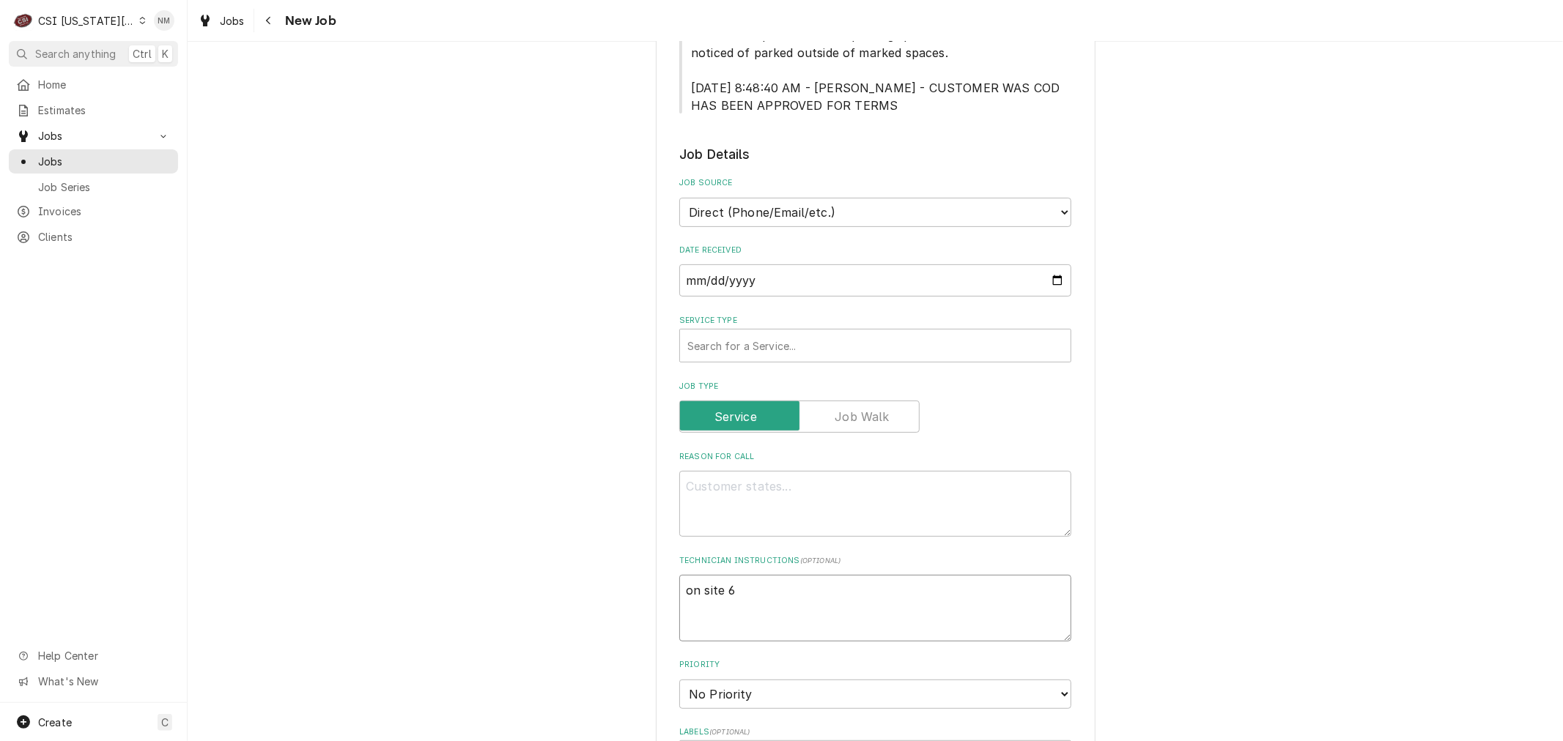
type textarea "on site 6 a"
type textarea "x"
type textarea "on site 6 am"
type textarea "x"
type textarea "on site 6 am"
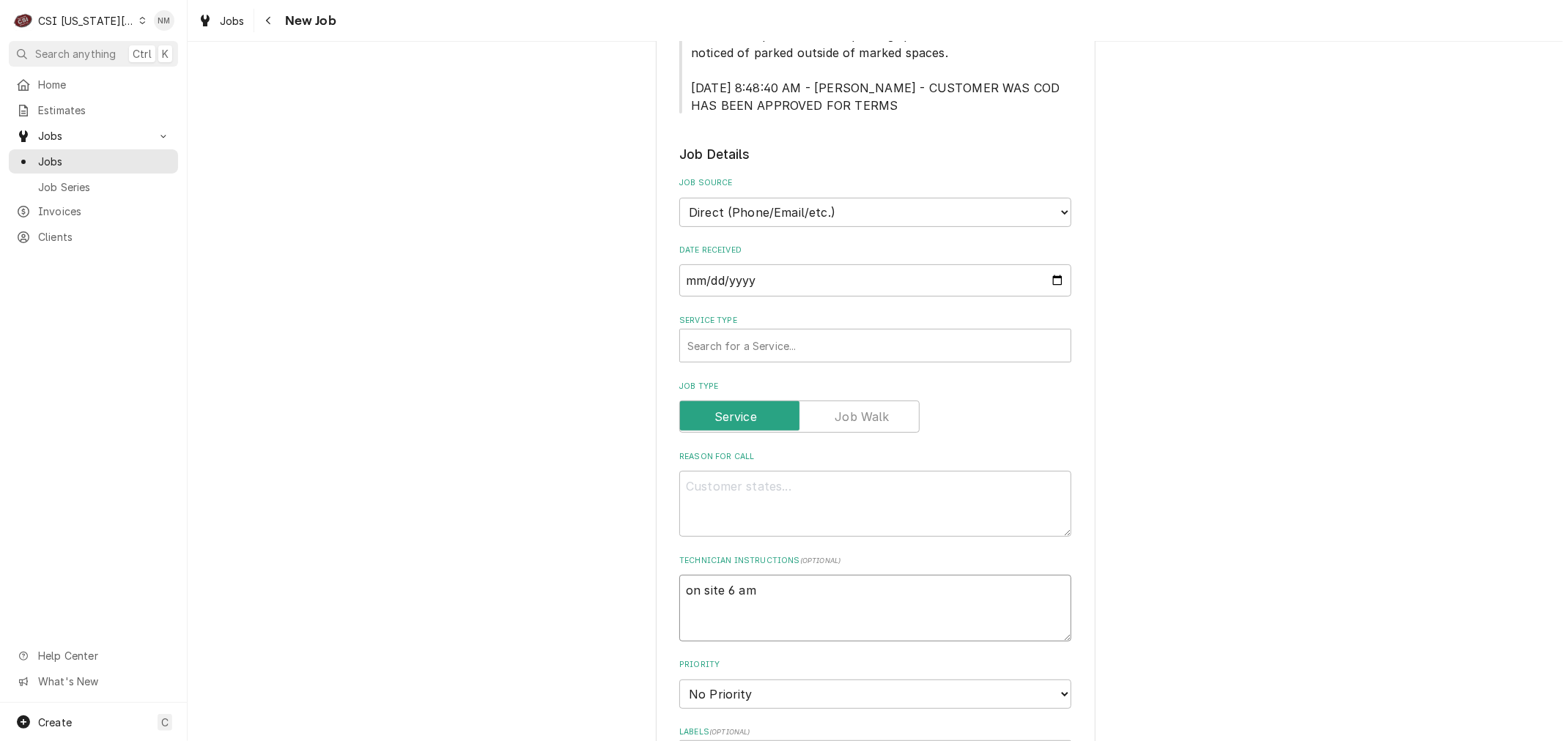
type textarea "x"
type textarea "on site 6 am Ke"
type textarea "x"
type textarea "on site 6 am Ker"
type textarea "x"
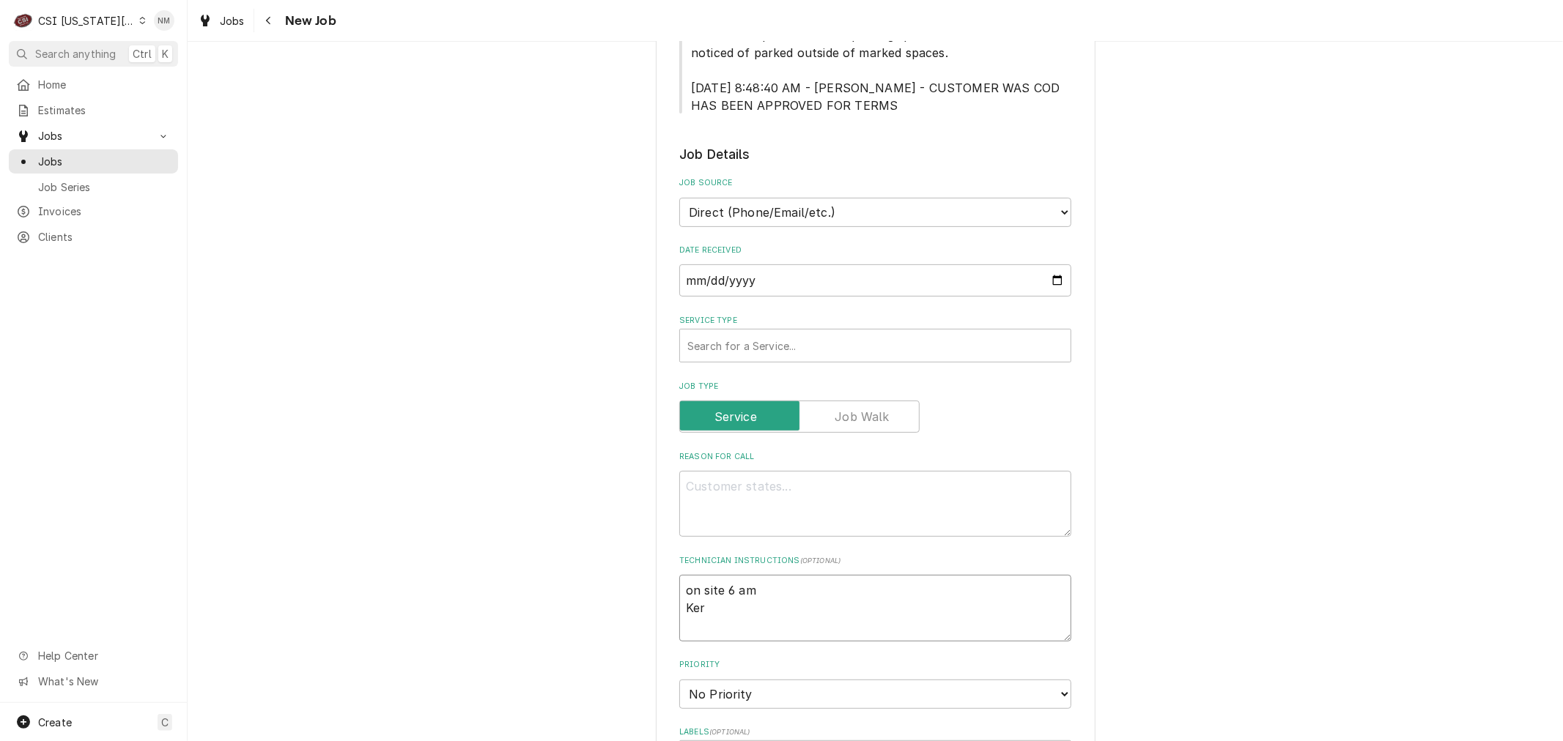
type textarea "on site 6 am Kerr"
type textarea "x"
type textarea "on site 6 am Kerry"
type textarea "x"
type textarea "on site 6 am Kerry"
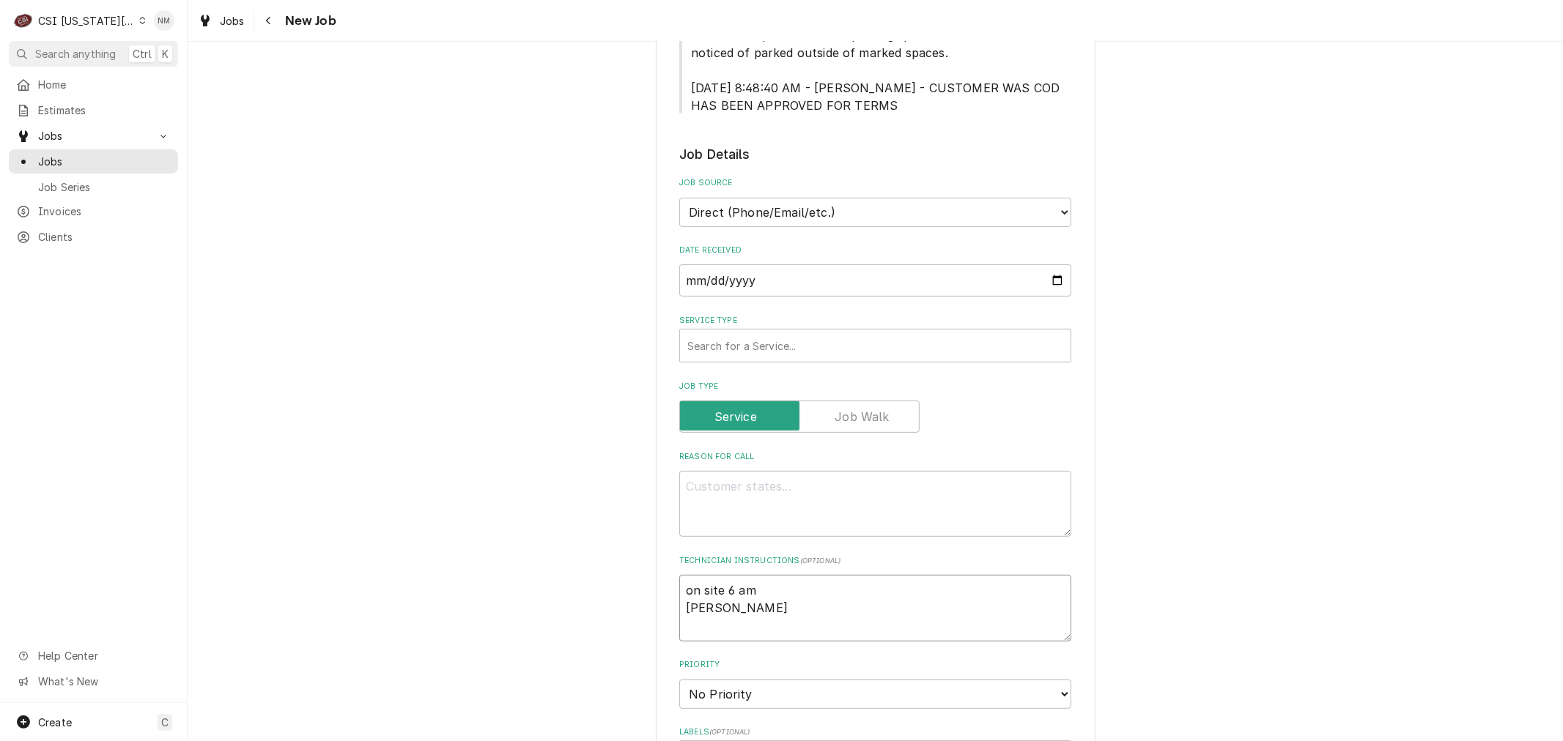
type textarea "x"
type textarea "on site 6 am Kerry W"
type textarea "x"
type textarea "on site 6 am Kerry Wa"
type textarea "x"
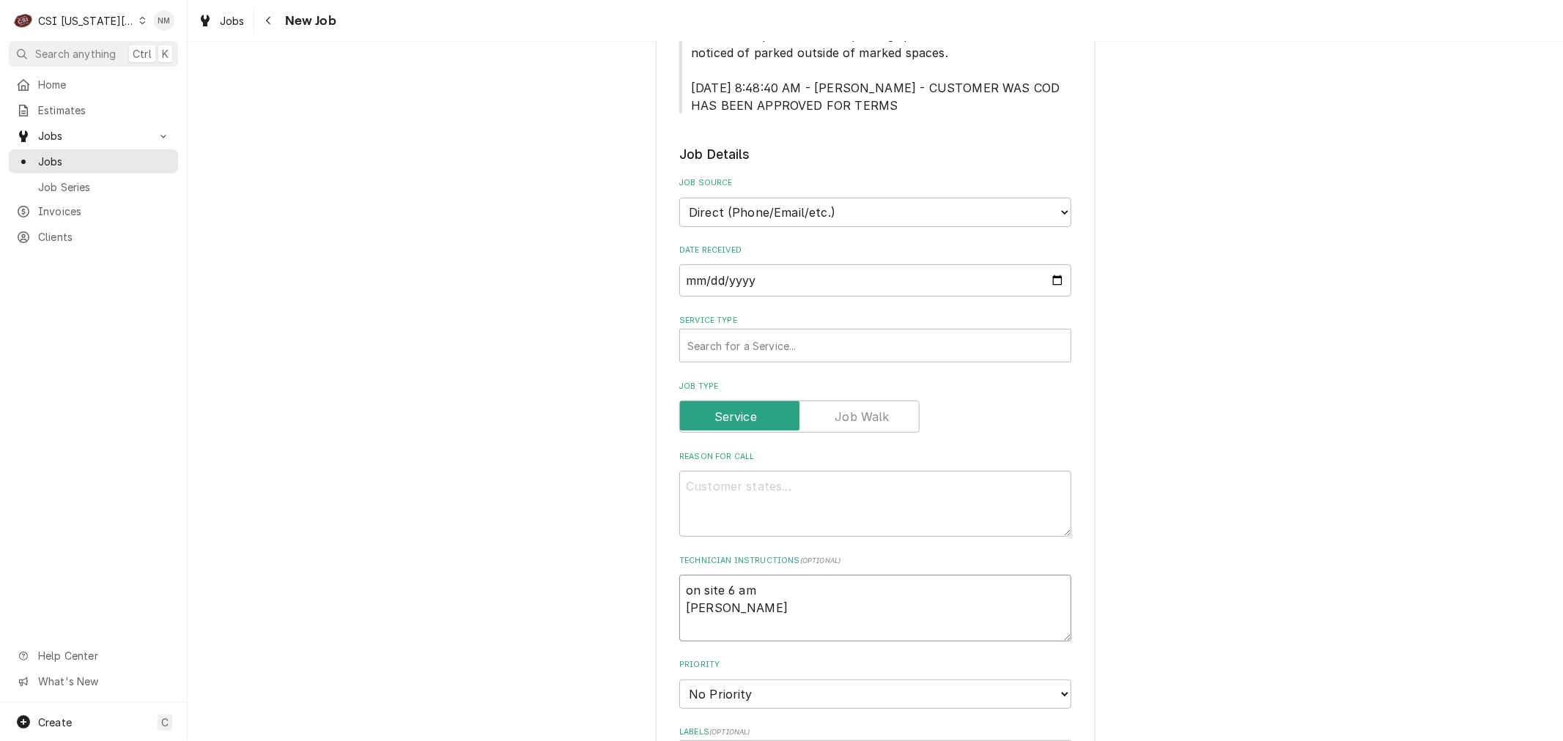
type textarea "on site 6 am Kerry War"
type textarea "x"
type textarea "on site 6 am Kerry Ware"
type textarea "x"
type textarea "on site 6 am Kerry Ware"
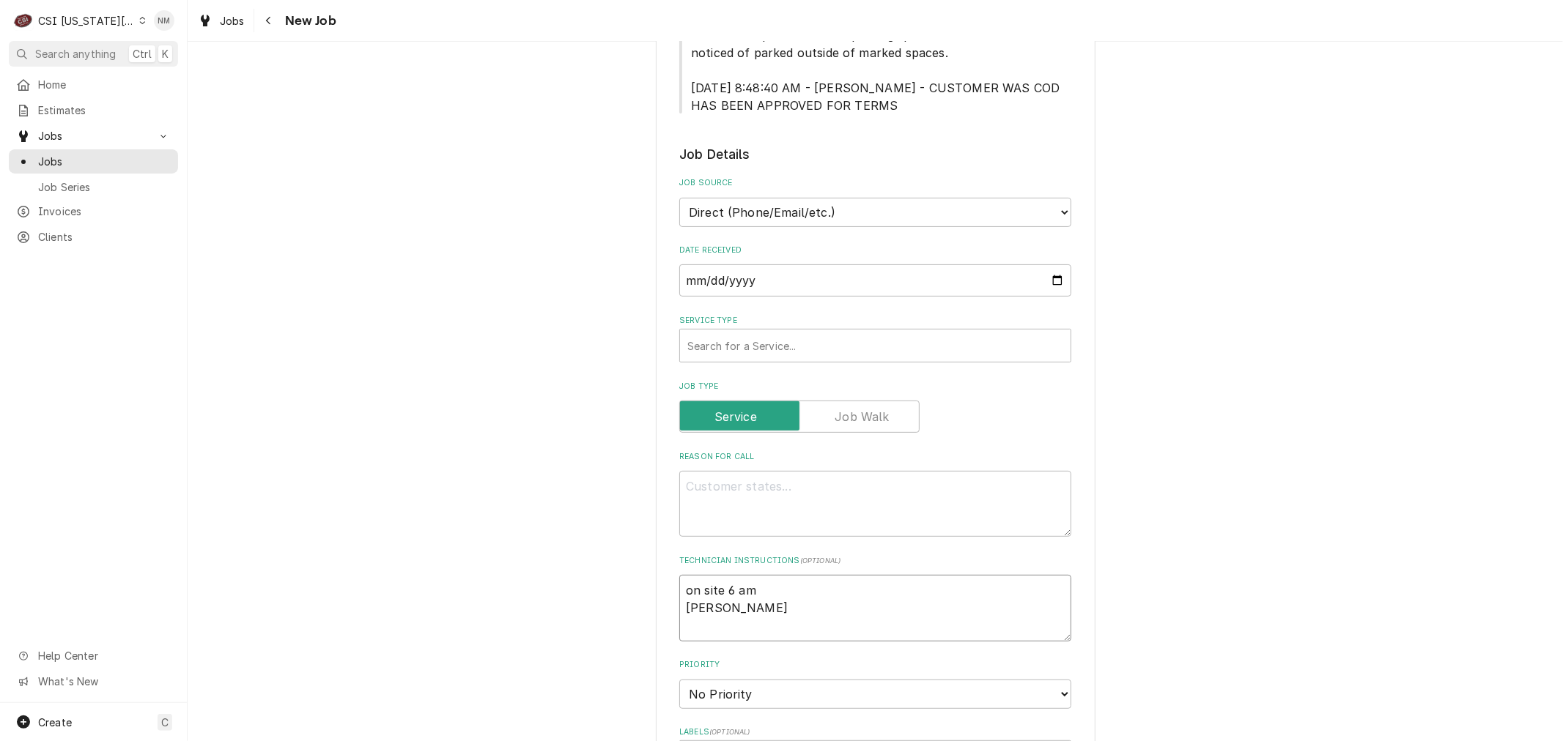
type textarea "x"
type textarea "on site 6 am Kerry Ware 8"
type textarea "x"
type textarea "on site 6 am Kerry Ware 81"
type textarea "x"
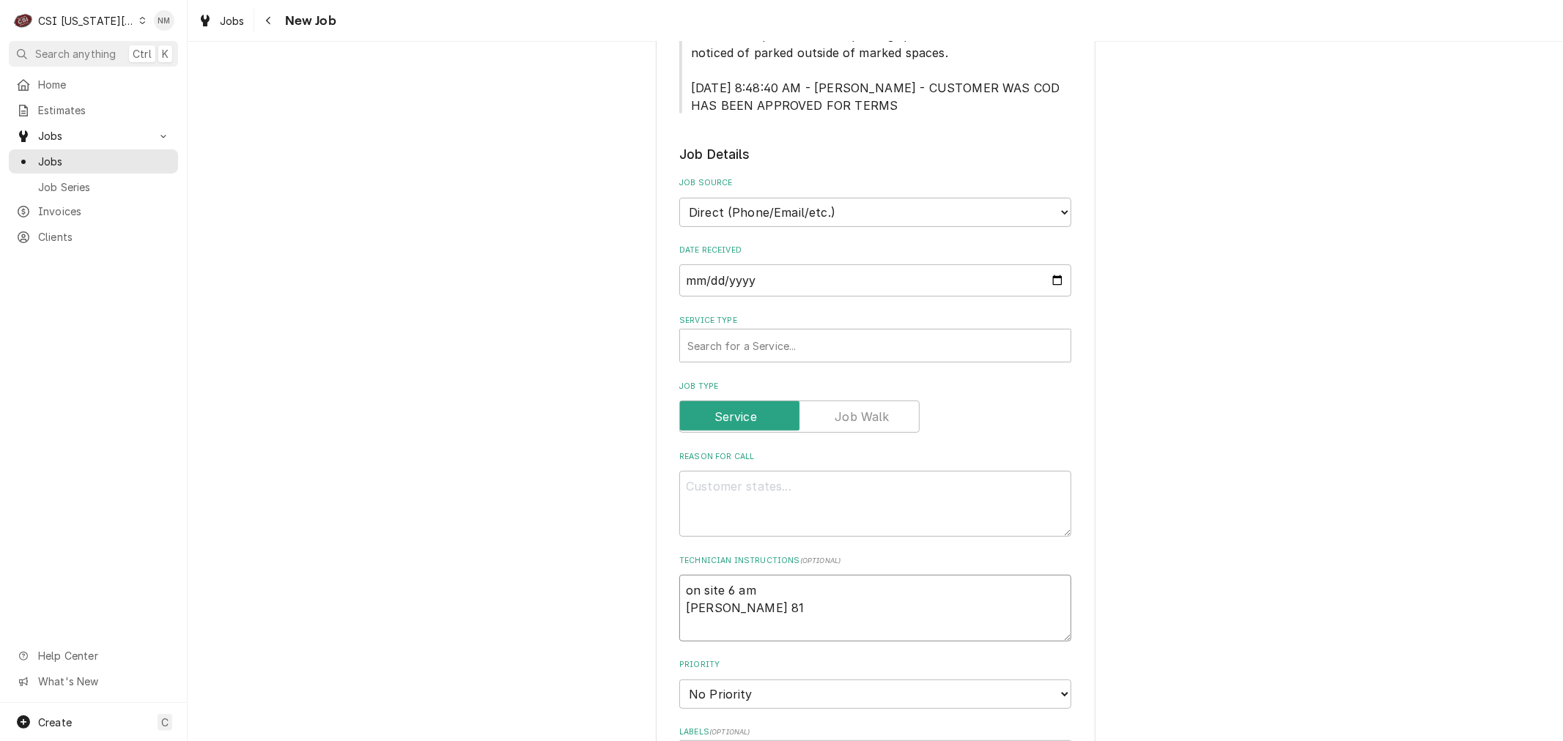
type textarea "on site 6 am Kerry Ware 816"
type textarea "x"
type textarea "on site 6 am Kerry Ware 816-"
type textarea "x"
type textarea "on site 6 am Kerry Ware 816-9"
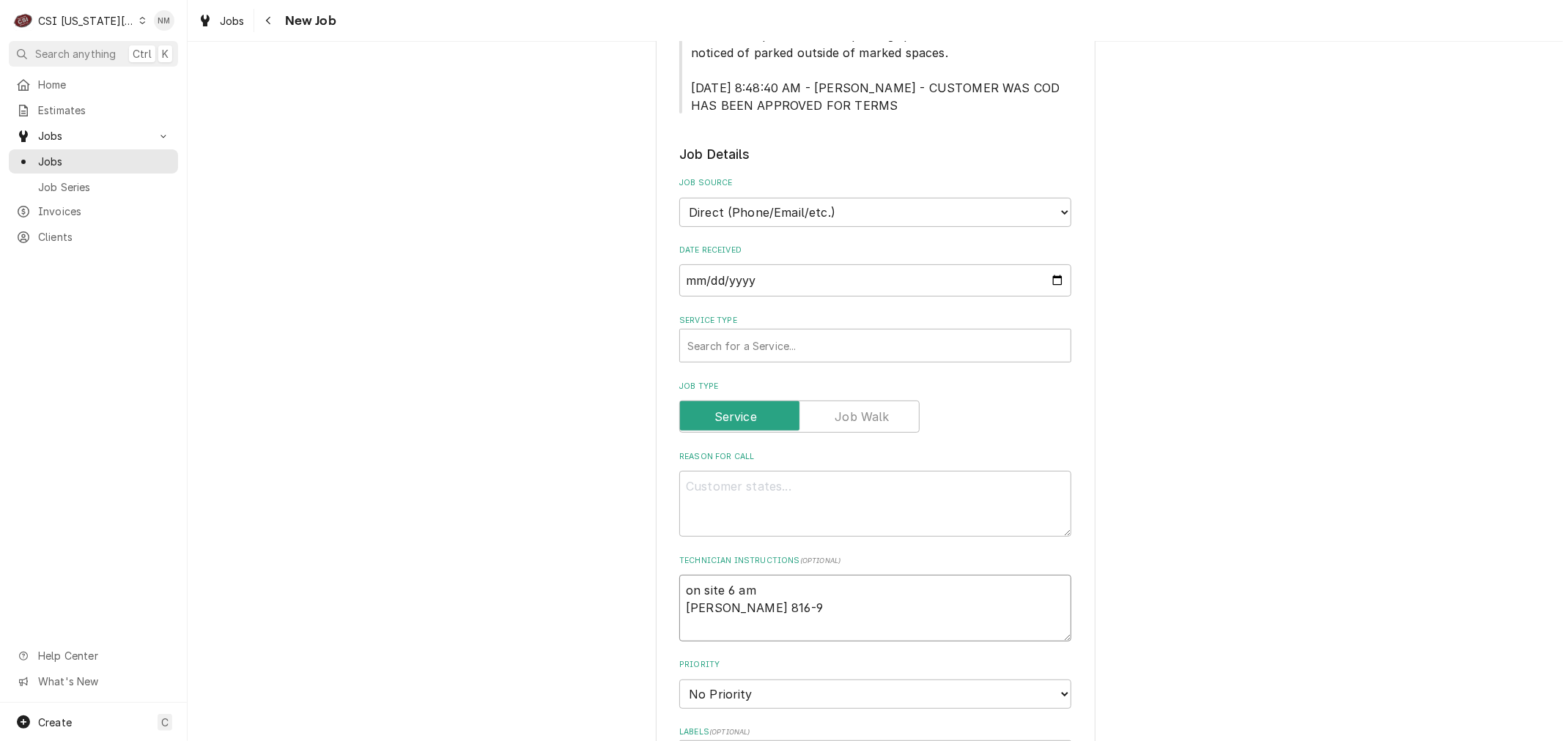
type textarea "x"
type textarea "on site 6 am Kerry Ware 816-93"
type textarea "x"
type textarea "on site 6 am Kerry Ware 816-936"
type textarea "x"
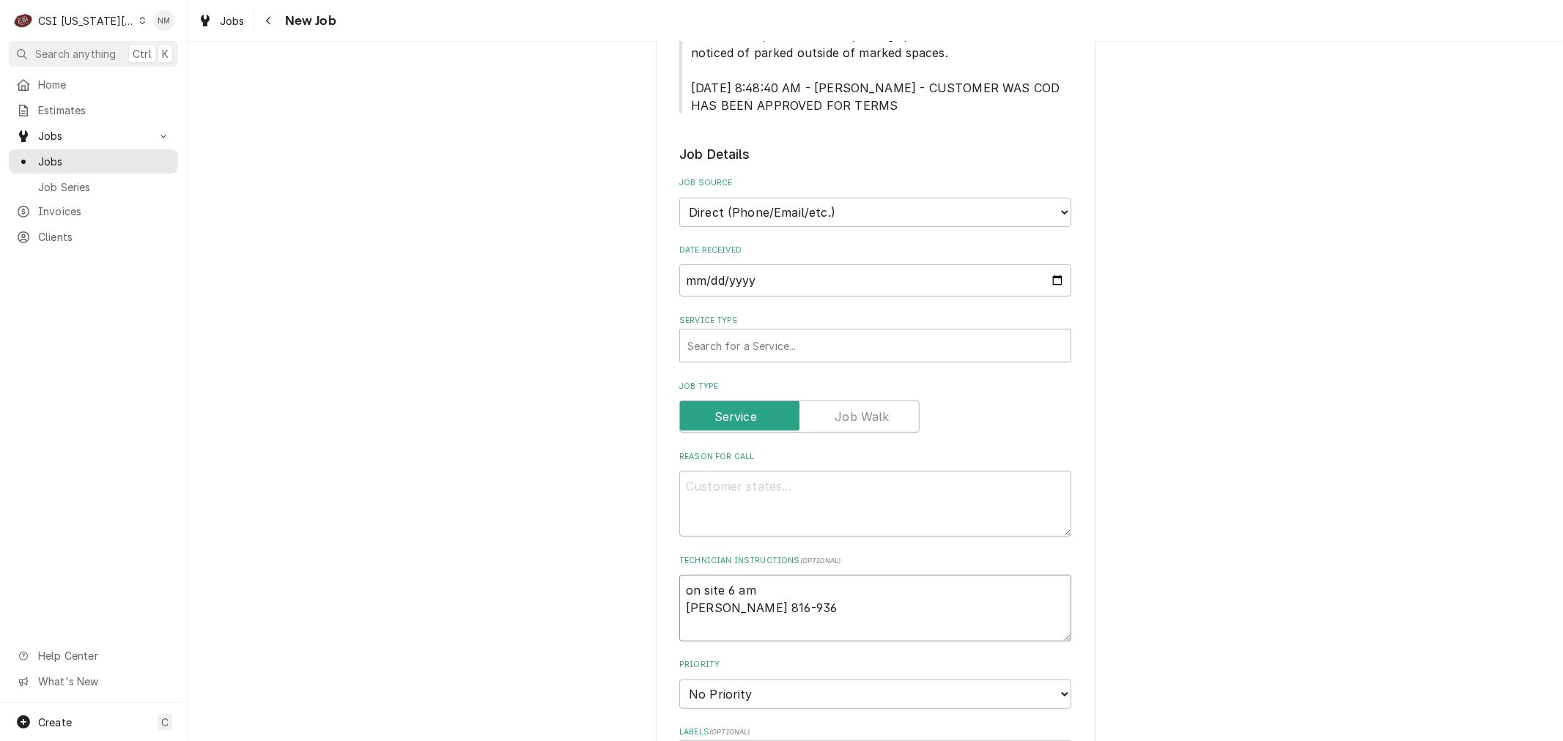
type textarea "on site 6 am Kerry Ware 816-936-"
type textarea "x"
type textarea "on site 6 am Kerry Ware 816-936-1"
type textarea "x"
type textarea "on site 6 am Kerry Ware 816-936-14"
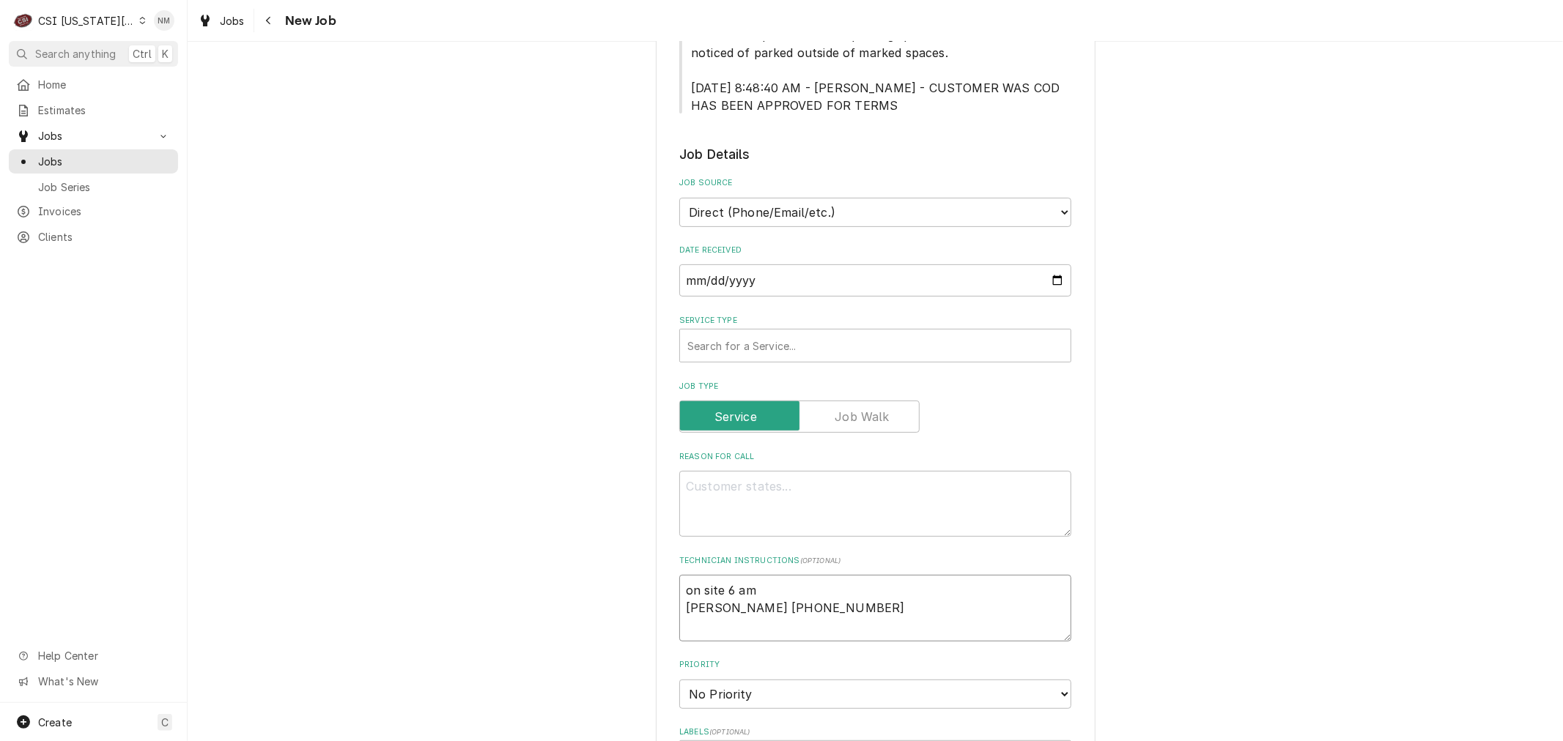
type textarea "x"
type textarea "on site 6 am Kerry Ware 816-936-144"
type textarea "x"
type textarea "on site 6 am Kerry Ware 816-936-1442"
type textarea "x"
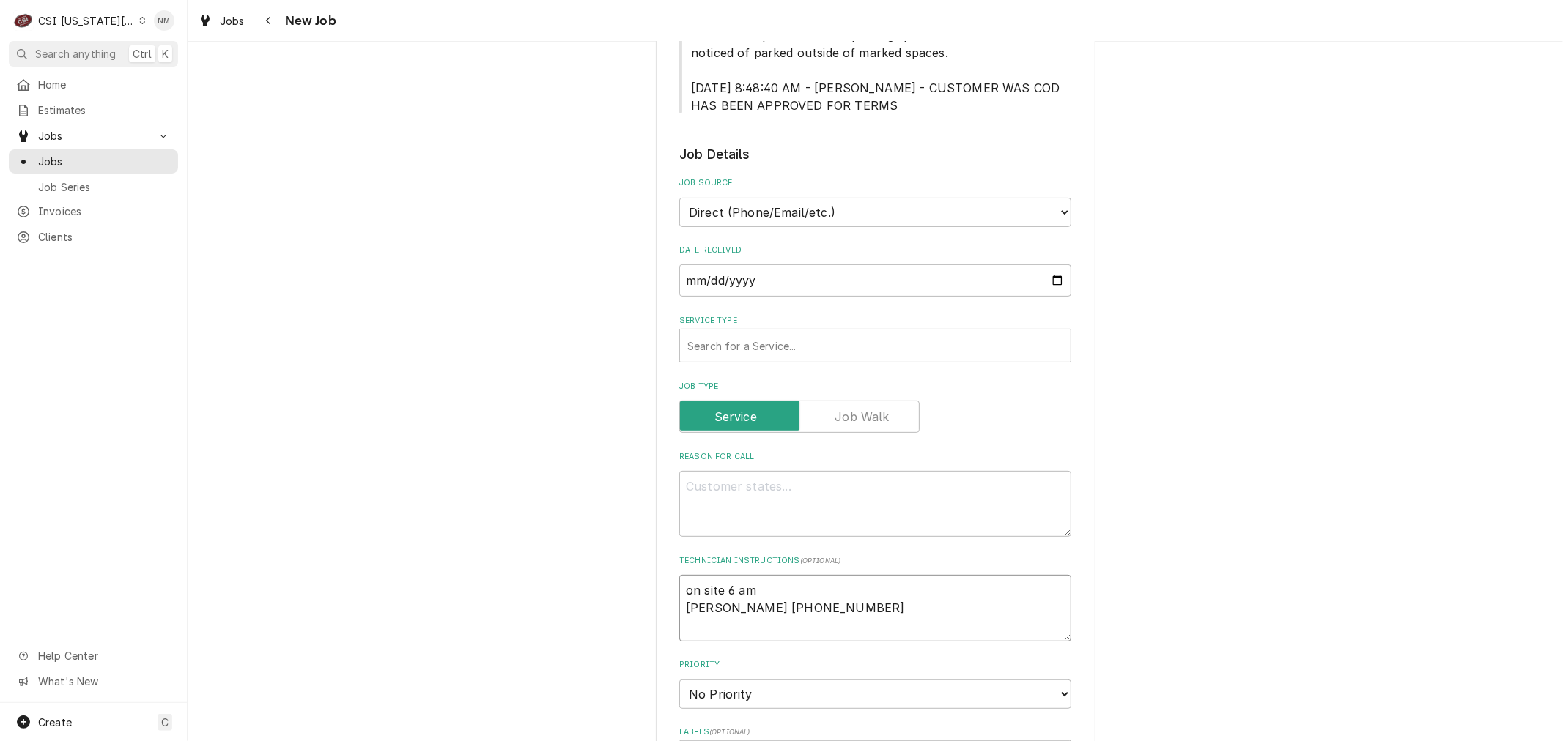
type textarea "on site 6 am Kerry Ware 816-936-1442"
paste textarea "Techs must park in marked parking spaces. Site will tow with no noticed of park…"
type textarea "x"
type textarea "on site 6 am Kerry Ware 816-936-1442 Techs must park in marked parking spaces. …"
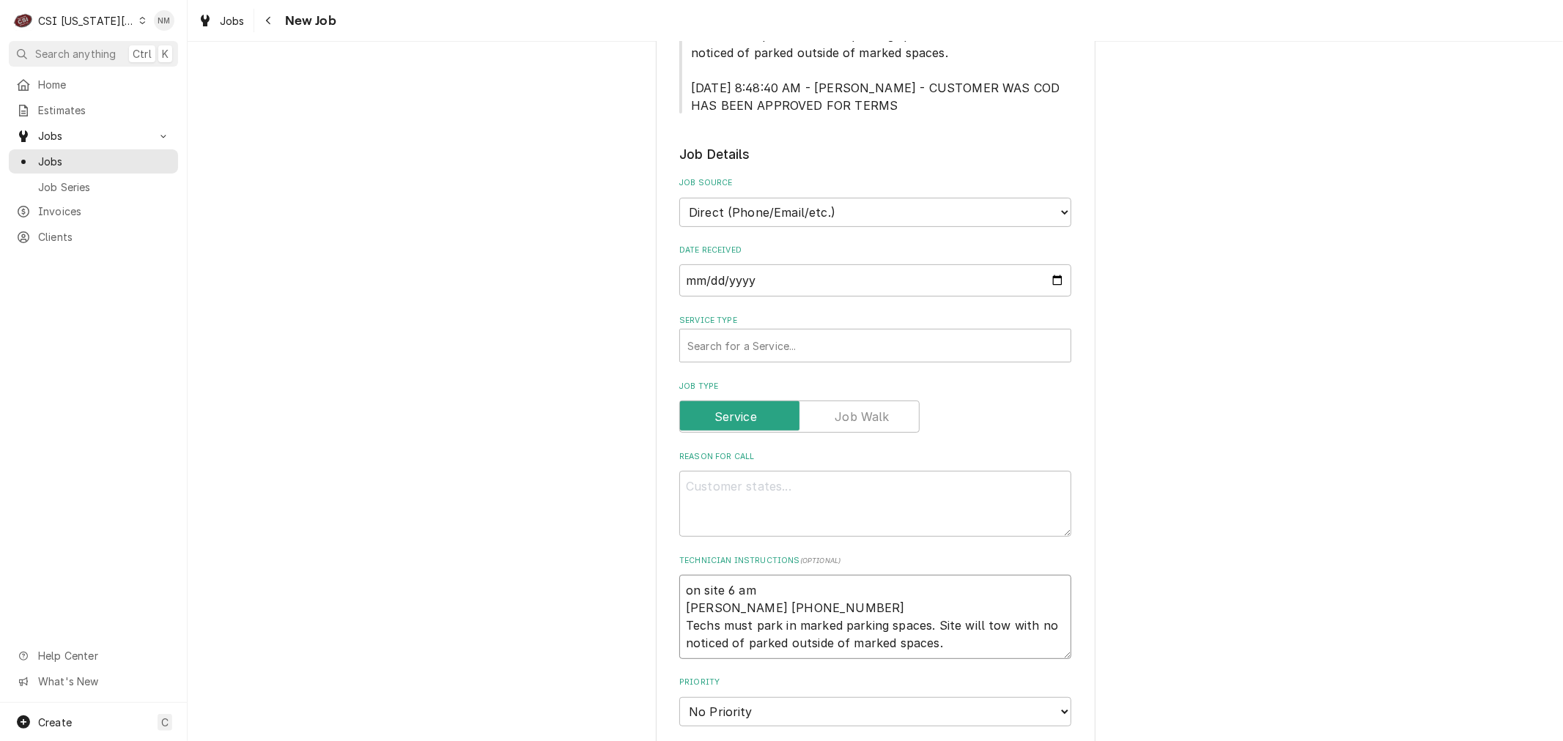
type textarea "x"
type textarea "on site 6 am Kerry Ware 816-936-1442 Techs must park in marked parking spaces. …"
click at [709, 494] on textarea "Reason For Call" at bounding box center [875, 504] width 392 height 66
type textarea "x"
type textarea "D"
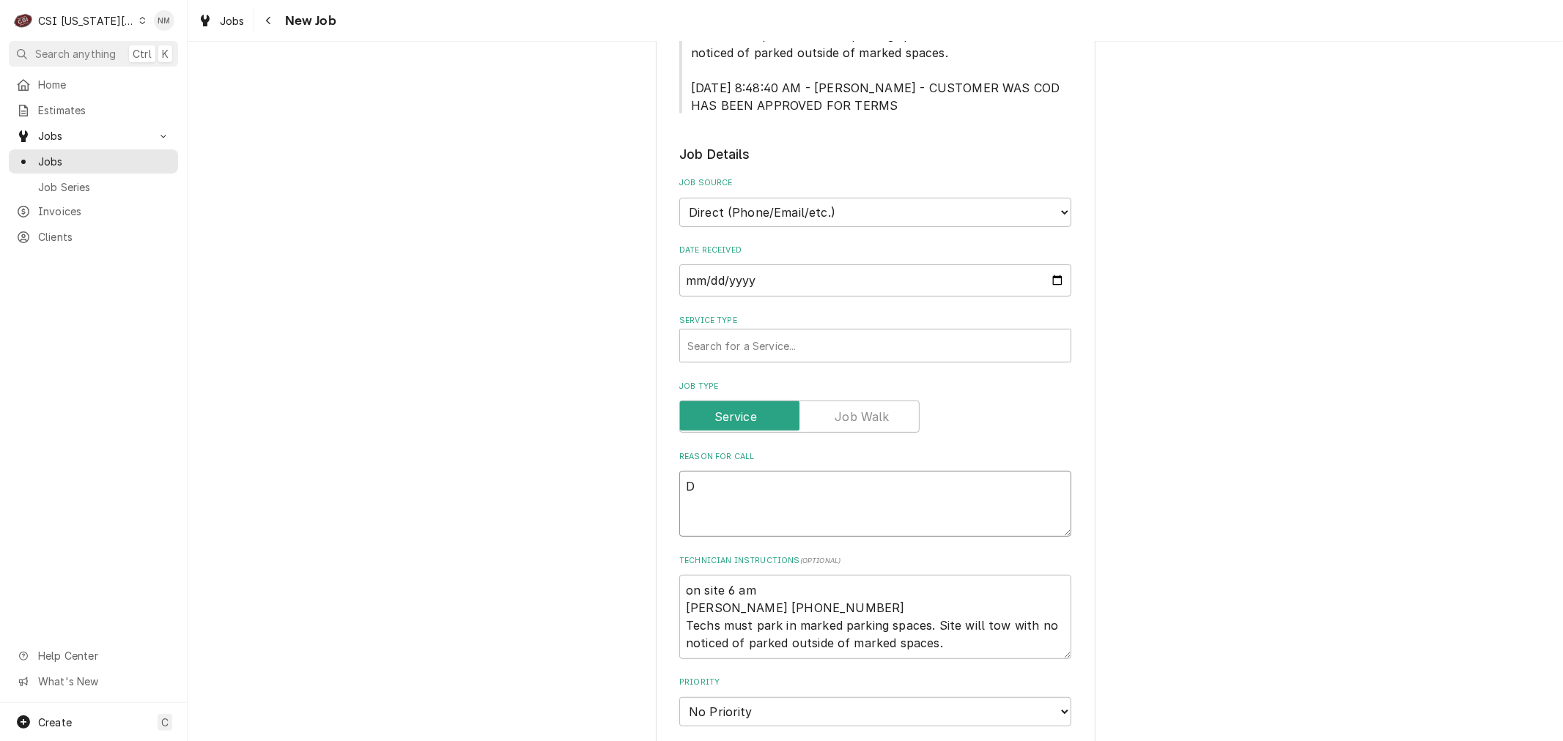
type textarea "x"
type textarea "Di"
type textarea "x"
type textarea "Dis"
type textarea "x"
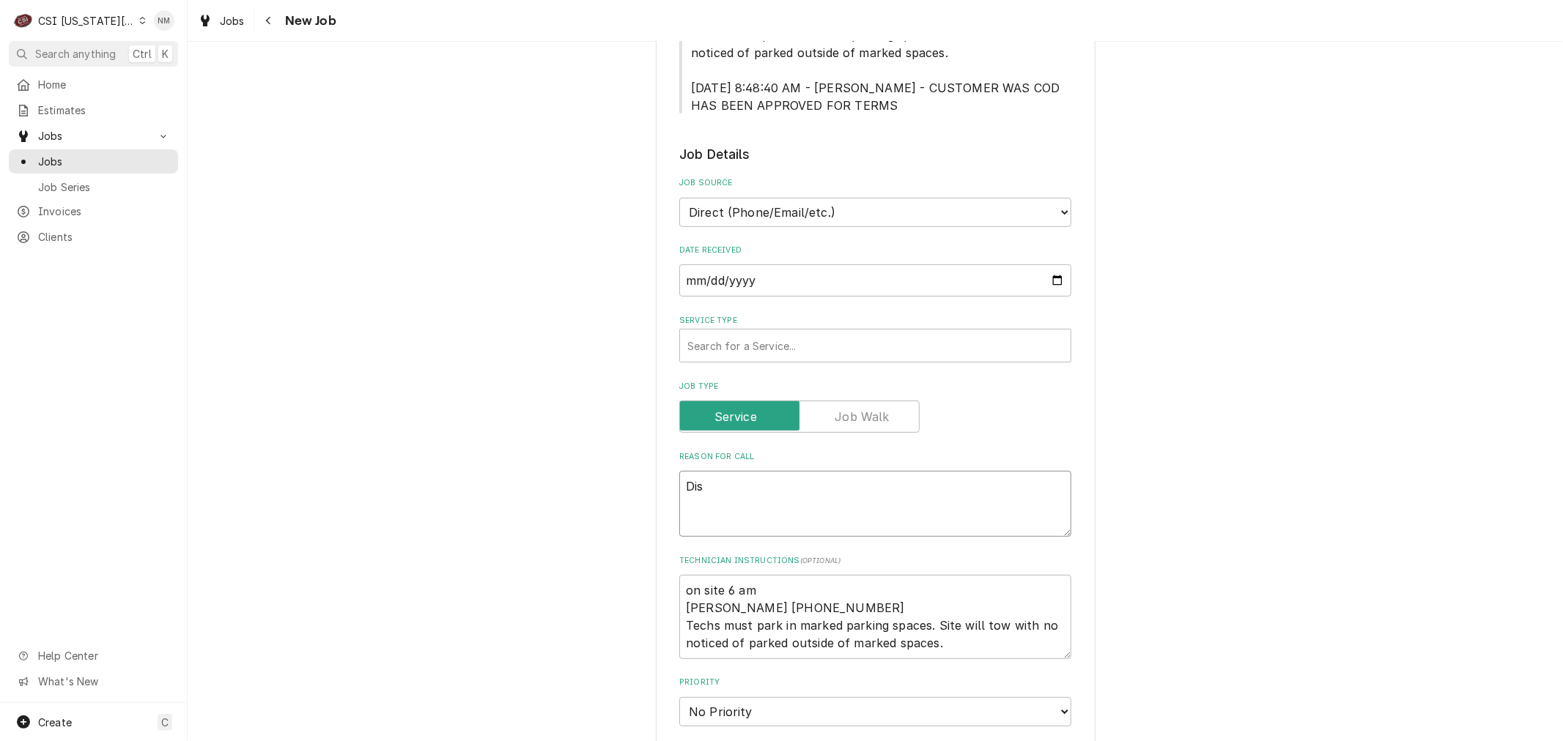
type textarea "Dish"
type textarea "x"
type textarea "Dish"
type textarea "x"
type textarea "Dish m"
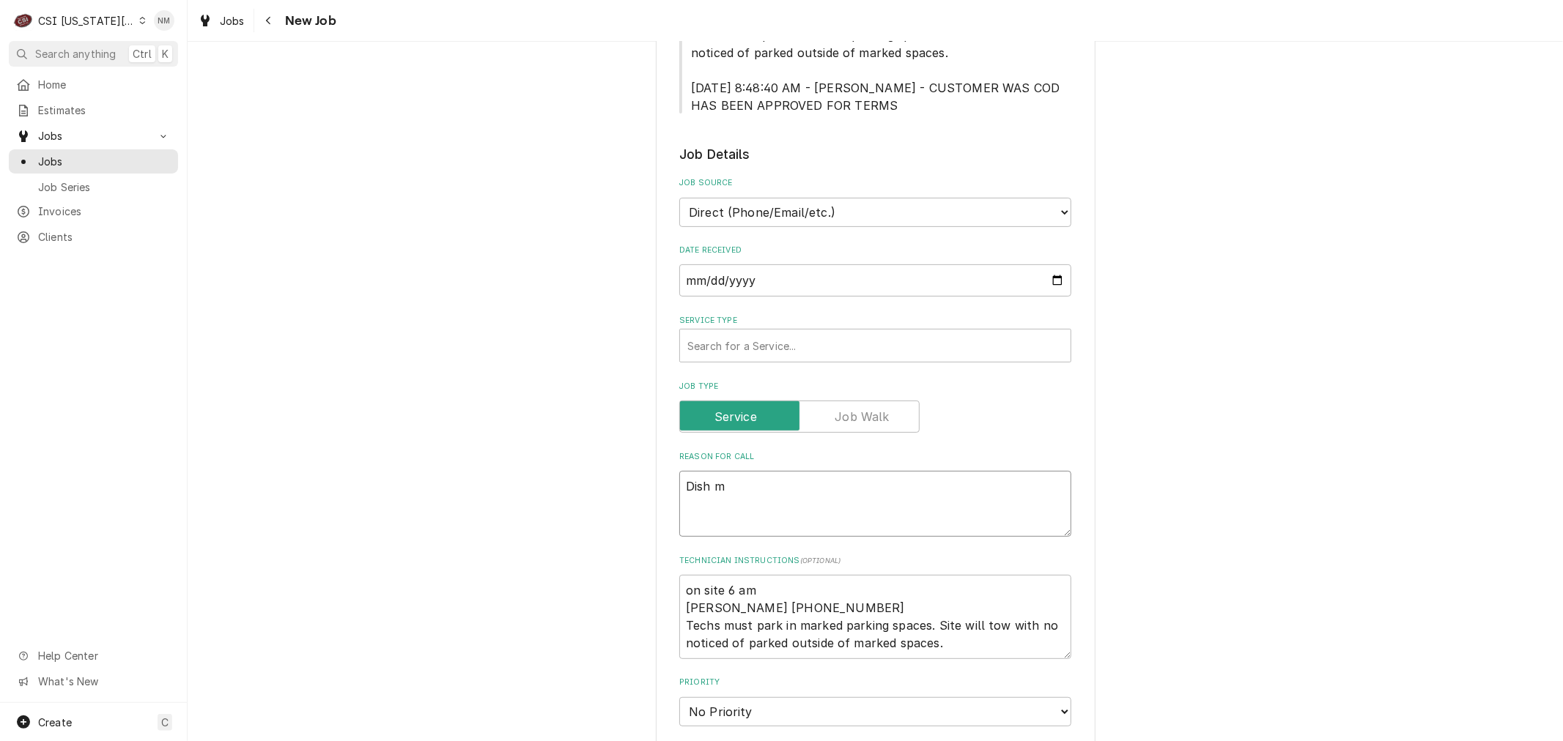
type textarea "x"
type textarea "Dish ma"
type textarea "x"
type textarea "Dish mac"
type textarea "x"
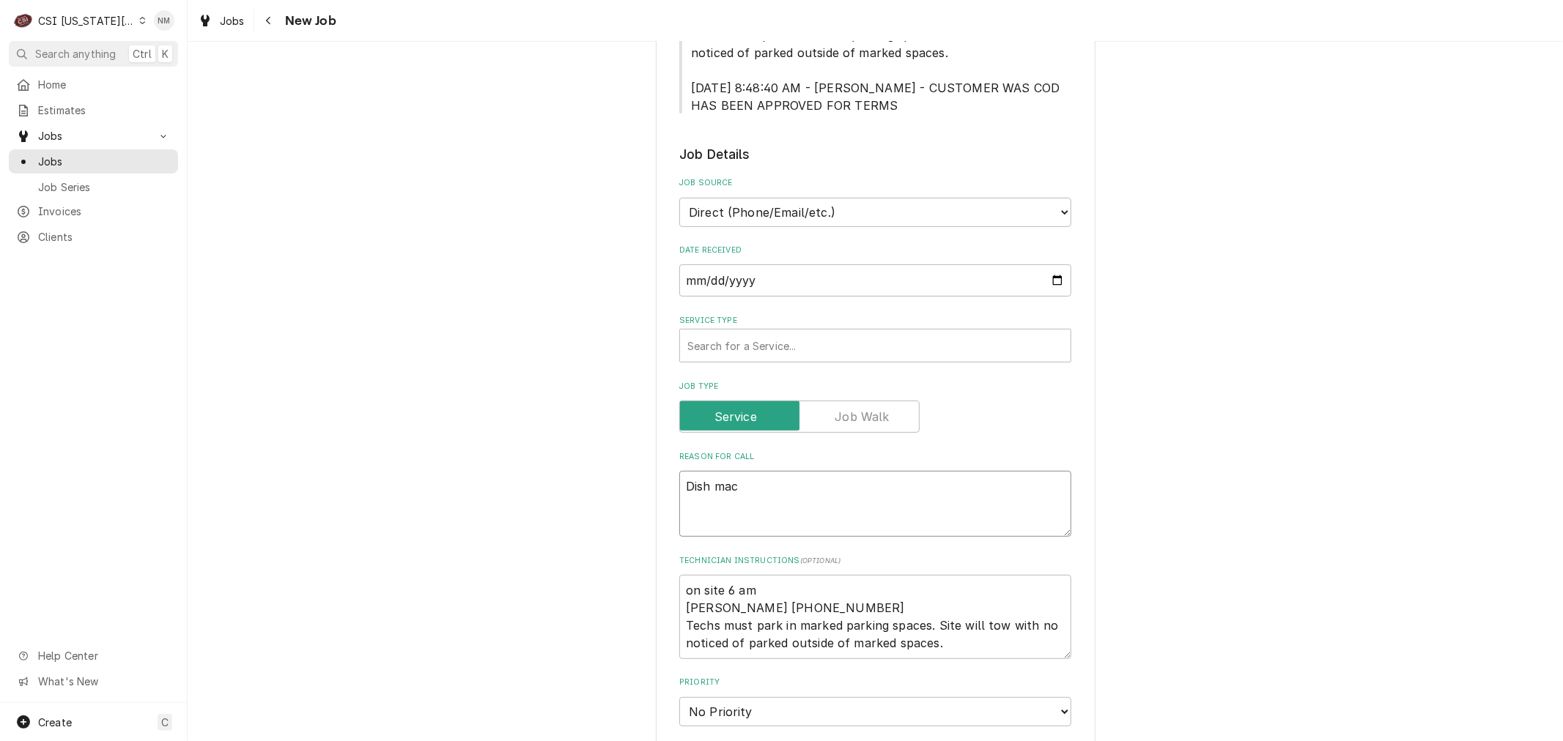
type textarea "Dish mach"
type textarea "x"
type textarea "Dish machi"
type textarea "x"
type textarea "Dish machin"
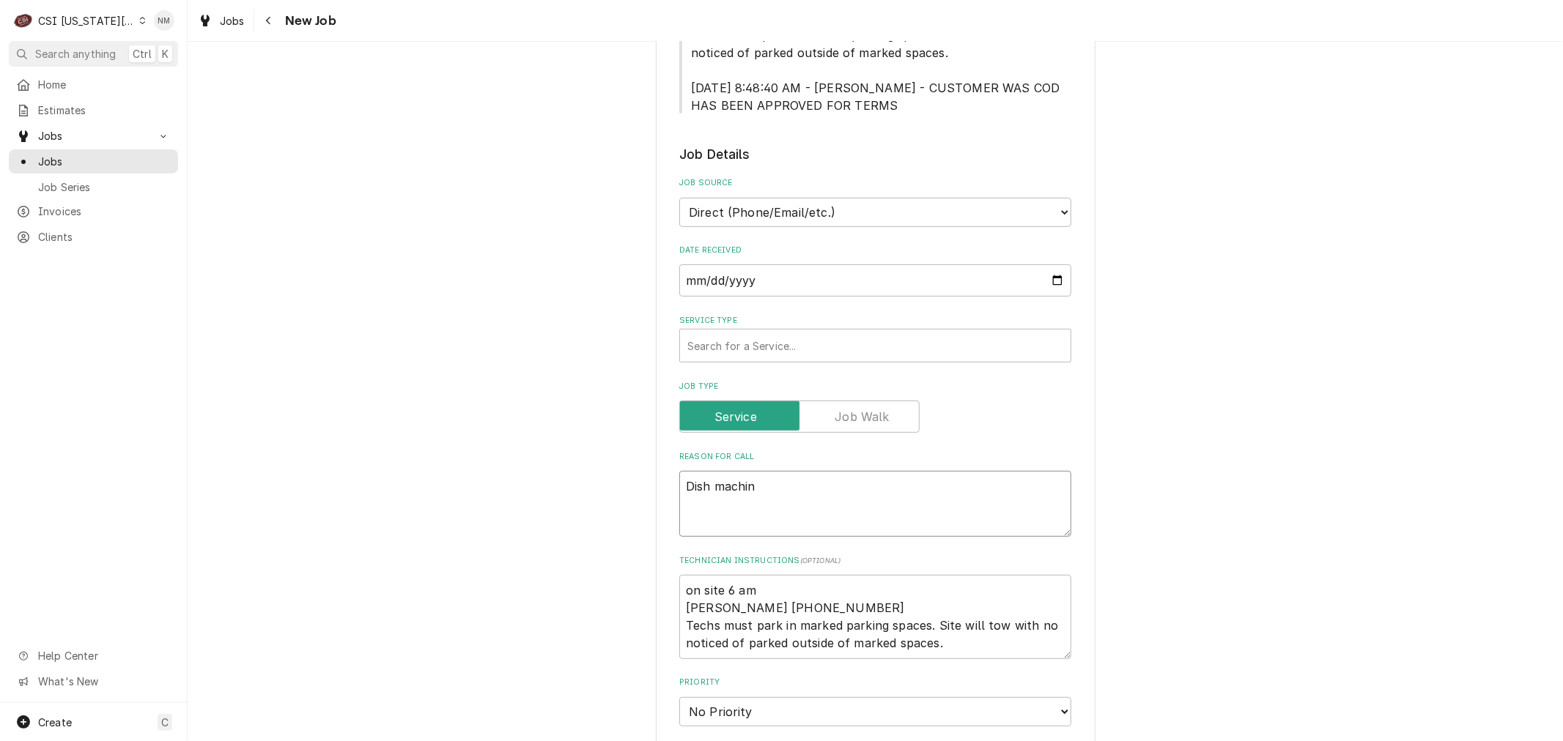
type textarea "x"
type textarea "Dish machine"
type textarea "x"
type textarea "Dish machine d"
type textarea "x"
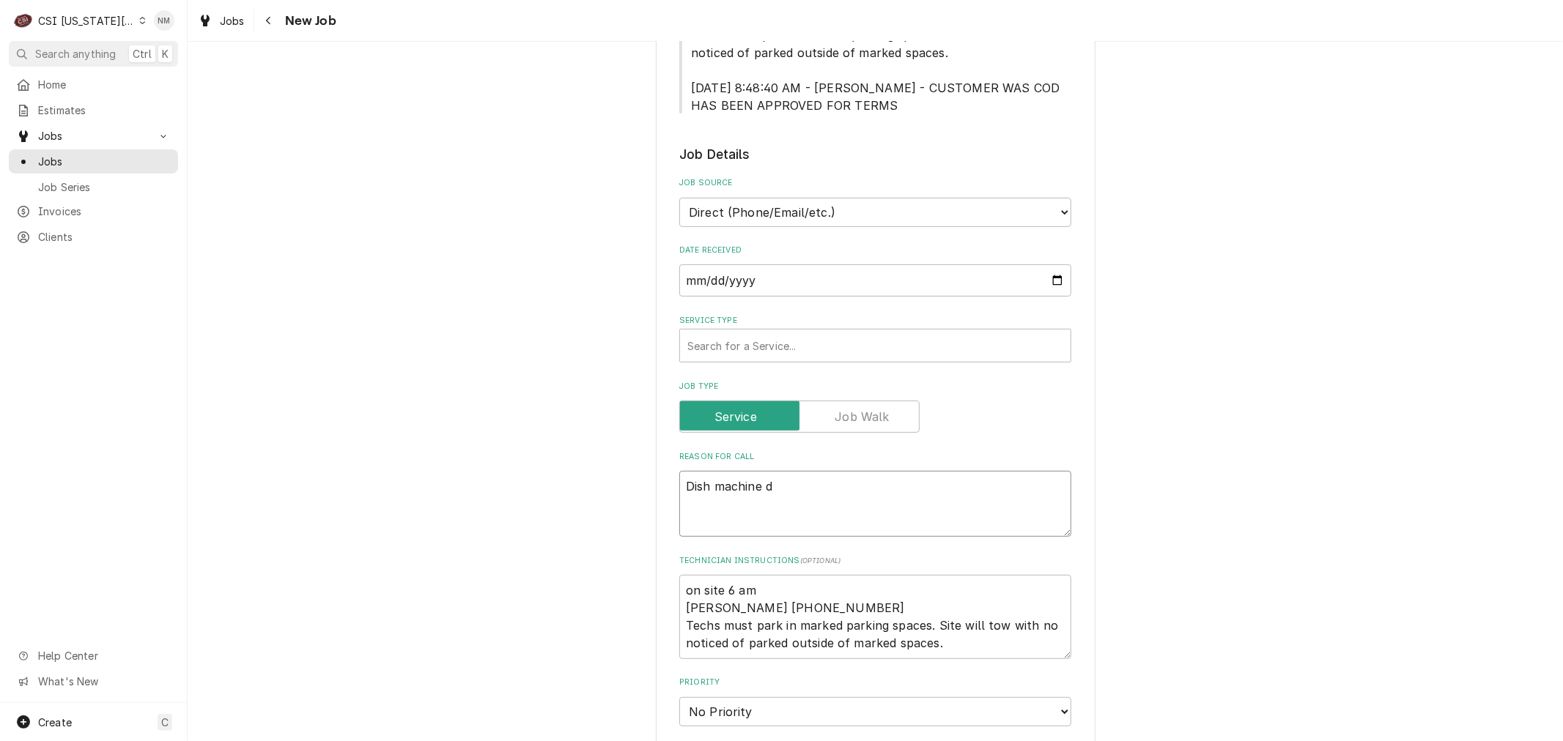
type textarea "Dish machine do"
type textarea "x"
type textarea "Dish machine doe"
type textarea "x"
type textarea "Dish machine doe"
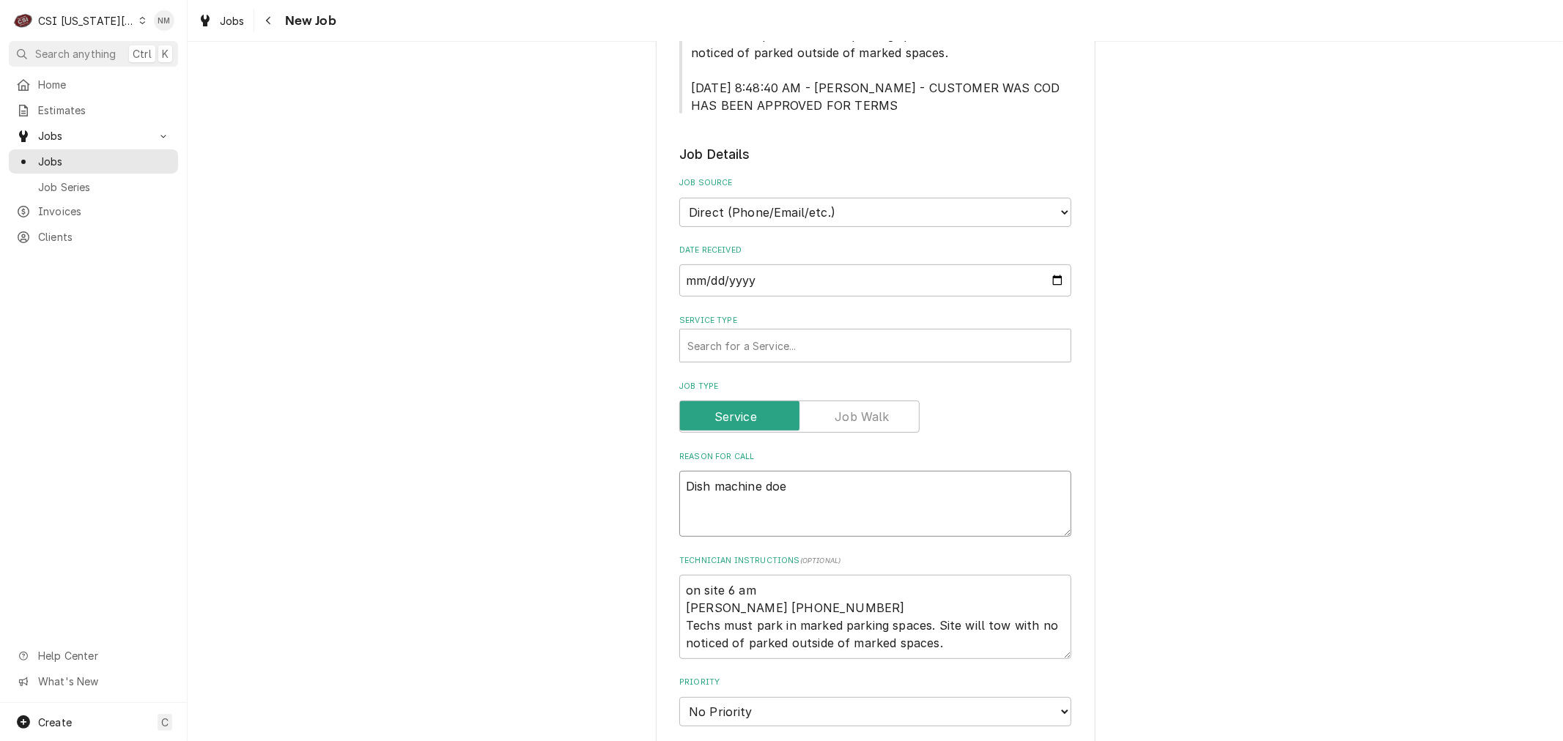
type textarea "x"
type textarea "Dish machine doe"
type textarea "x"
type textarea "Dish machine do"
type textarea "x"
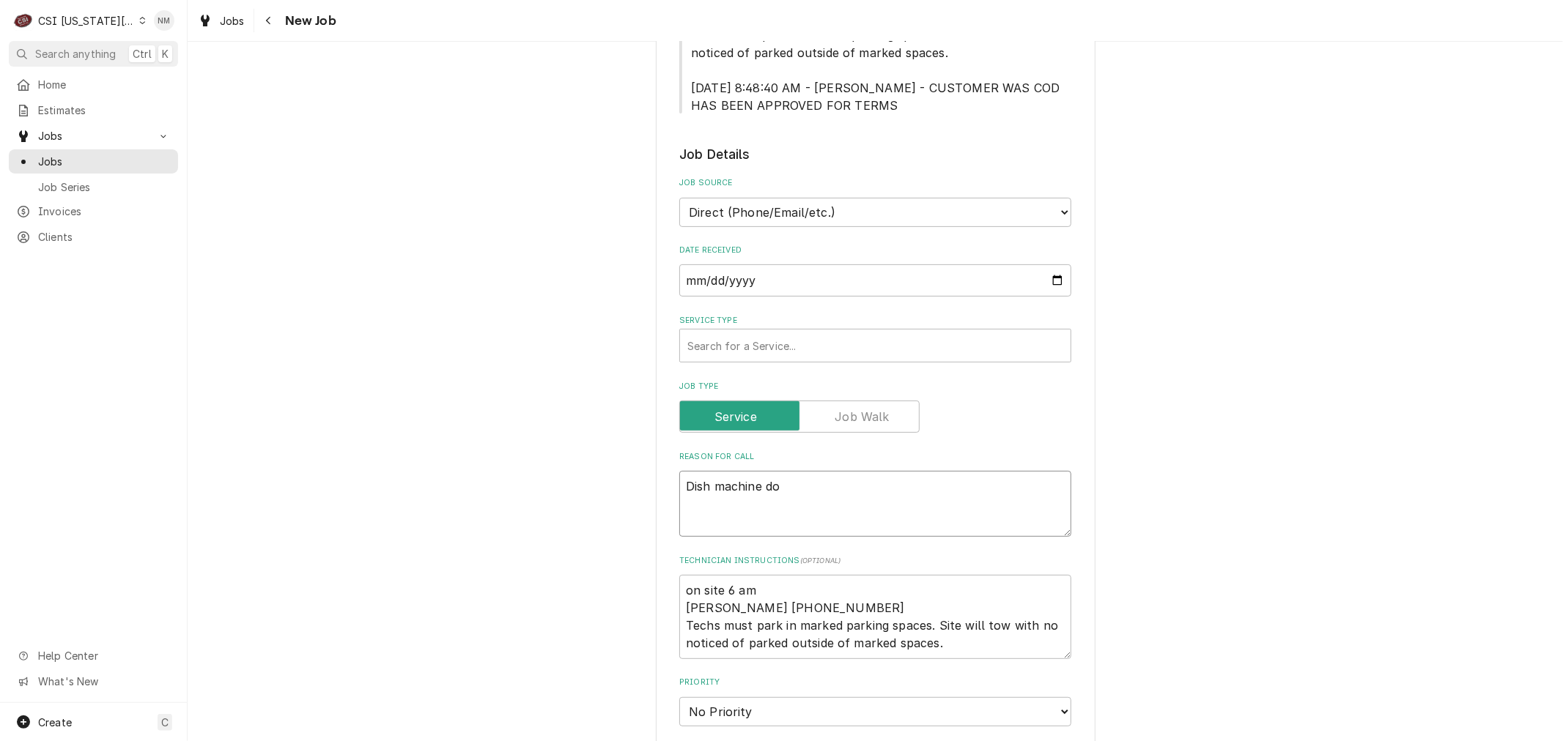
type textarea "Dish machine d"
type textarea "x"
type textarea "Dish machine"
type textarea "x"
type textarea "Dish machine h"
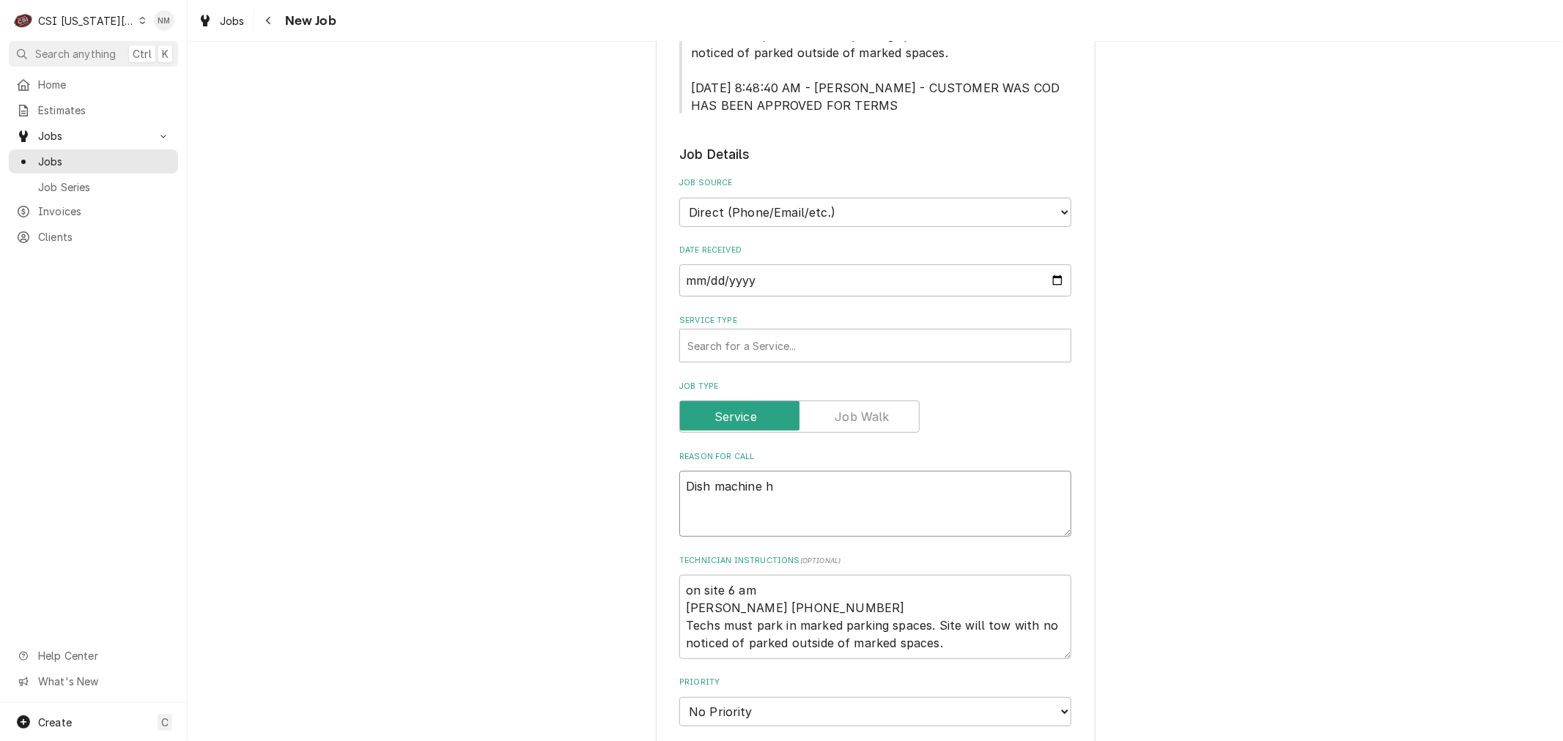
type textarea "x"
type textarea "Dish machine ha"
type textarea "x"
type textarea "Dish machine has"
type textarea "x"
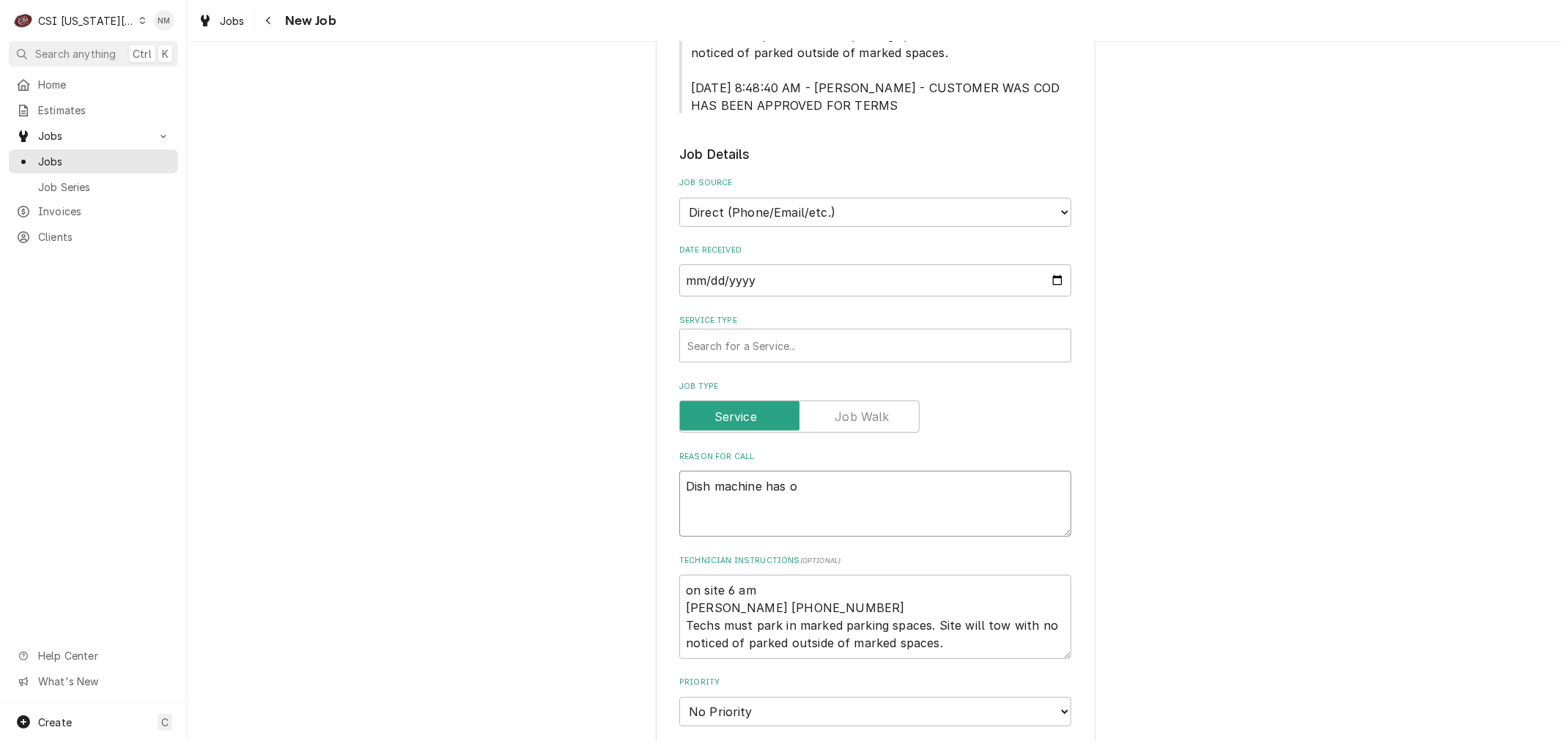
type textarea "Dish machine has ot"
type textarea "x"
type textarea "Dish machine has o"
type textarea "x"
type textarea "Dish machine has"
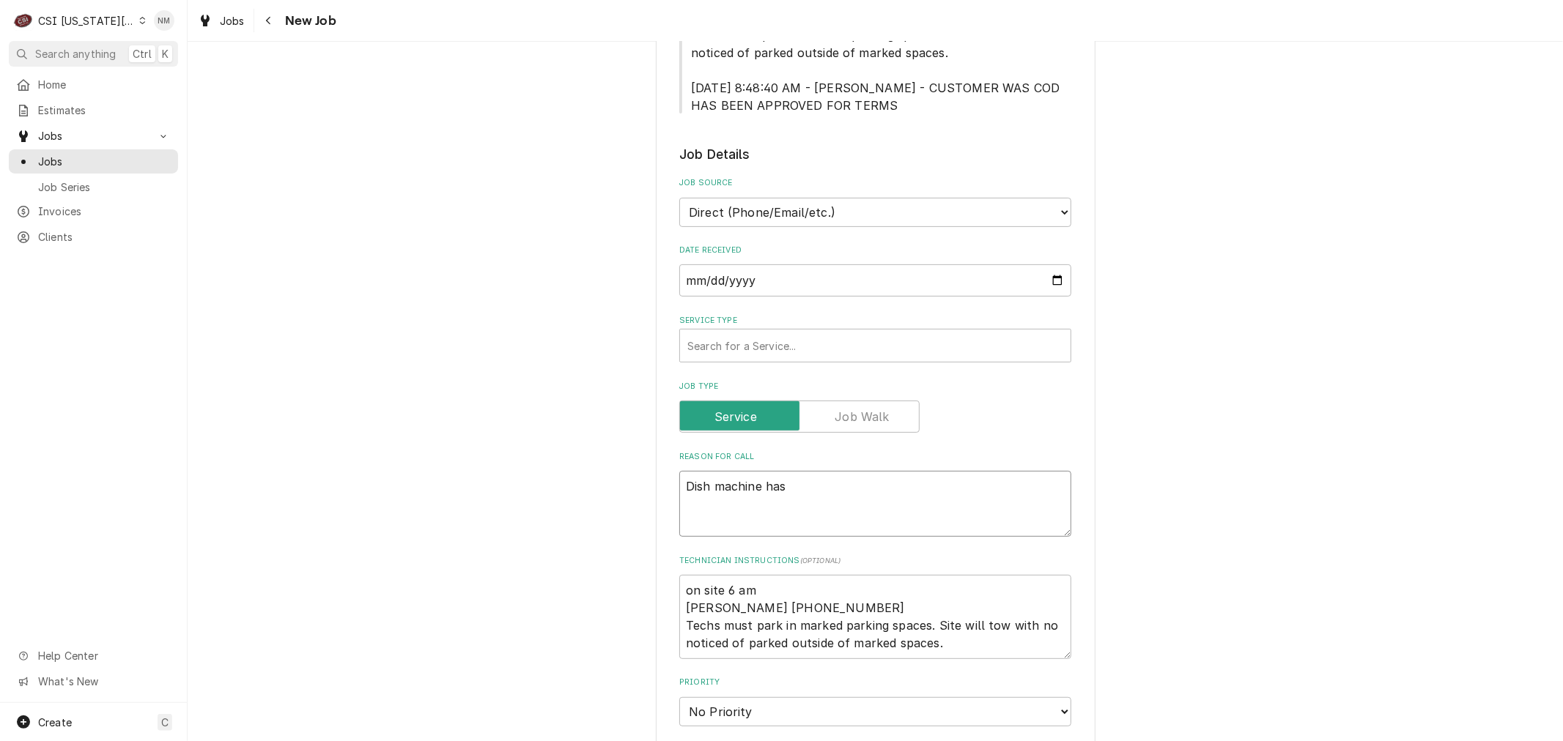
type textarea "x"
type textarea "Dish machine has n"
type textarea "x"
type textarea "Dish machine has no"
type textarea "x"
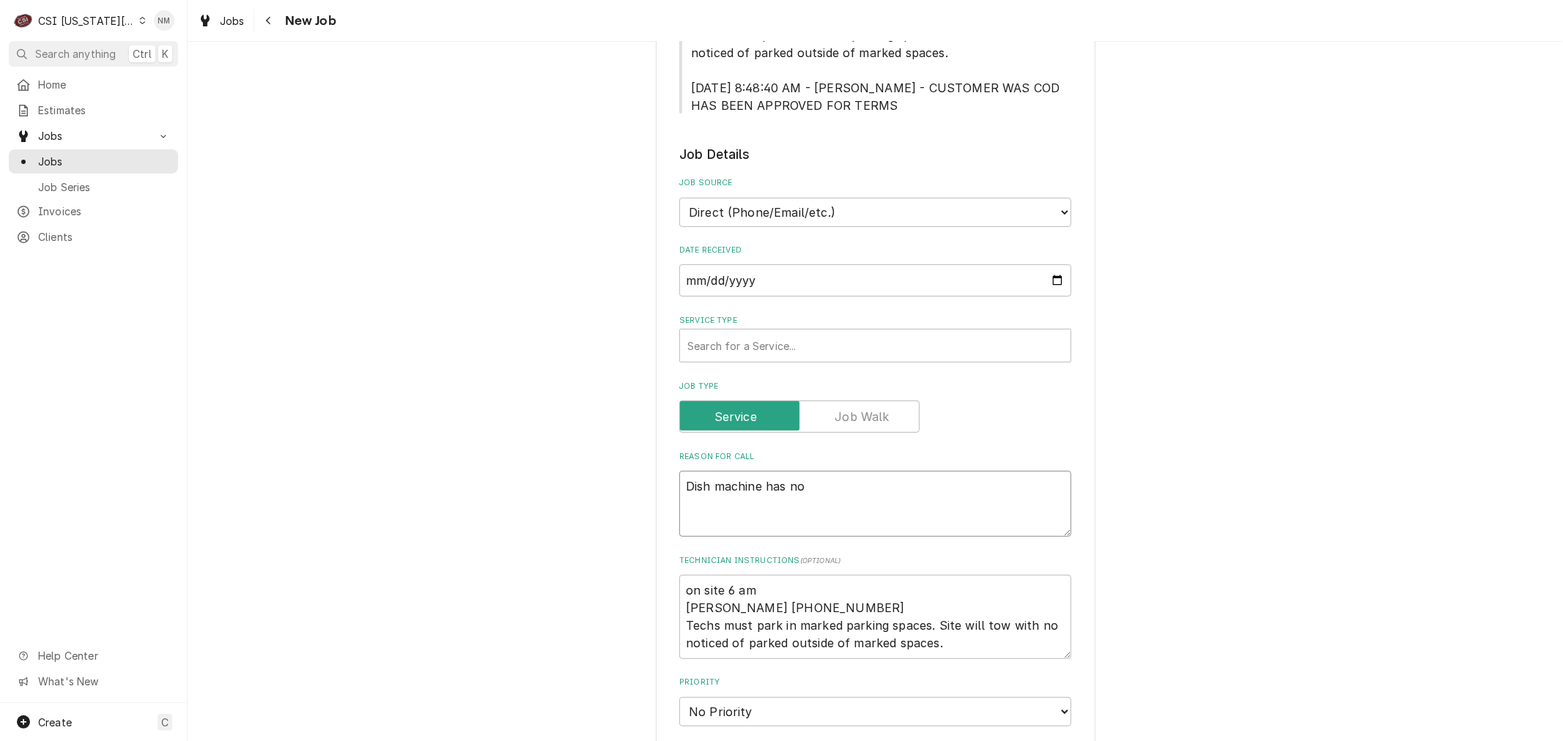
type textarea "Dish machine has no"
type textarea "x"
type textarea "Dish machine has no w"
type textarea "x"
type textarea "Dish machine has no wa"
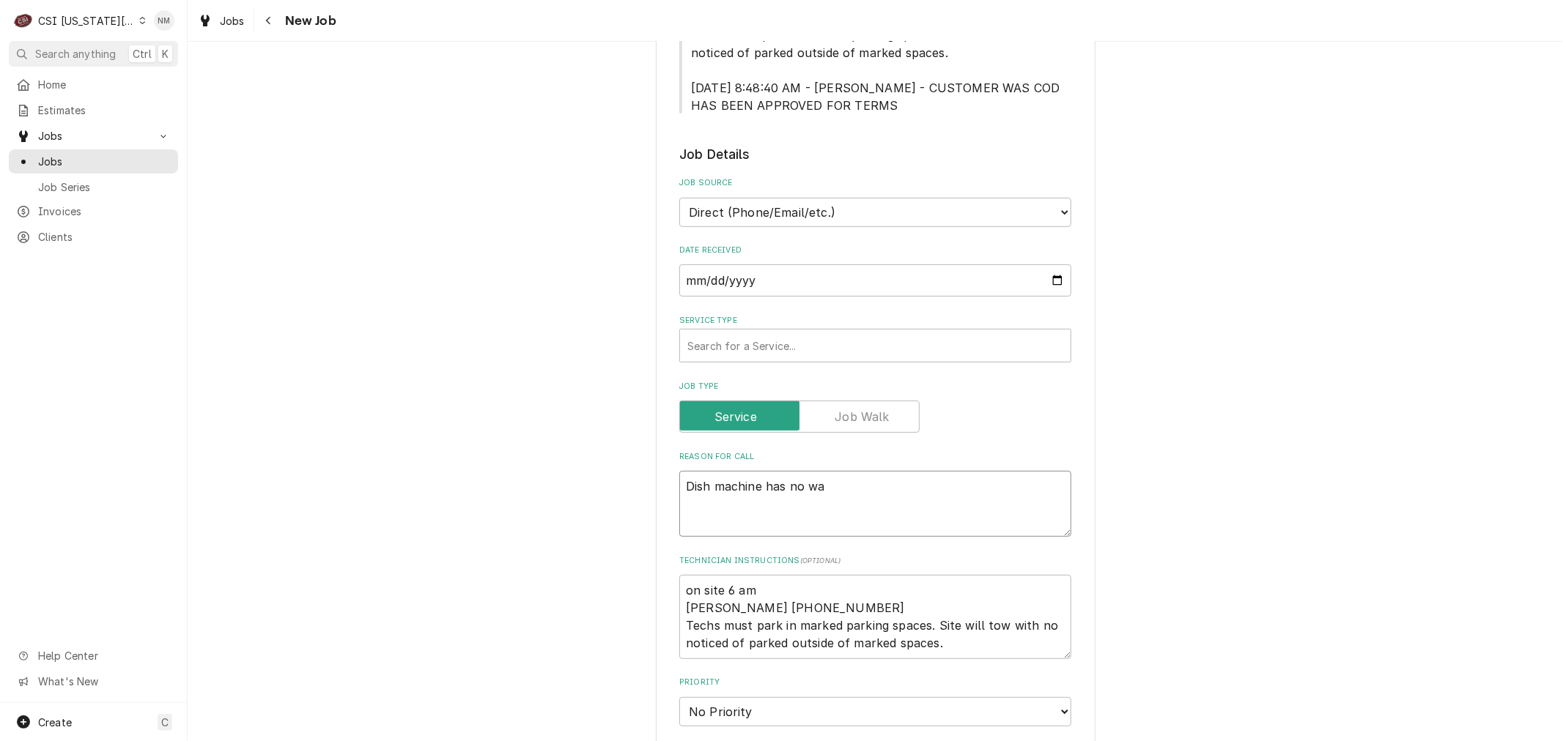
type textarea "x"
type textarea "Dish machine has no wat"
type textarea "x"
type textarea "Dish machine has no water"
type textarea "x"
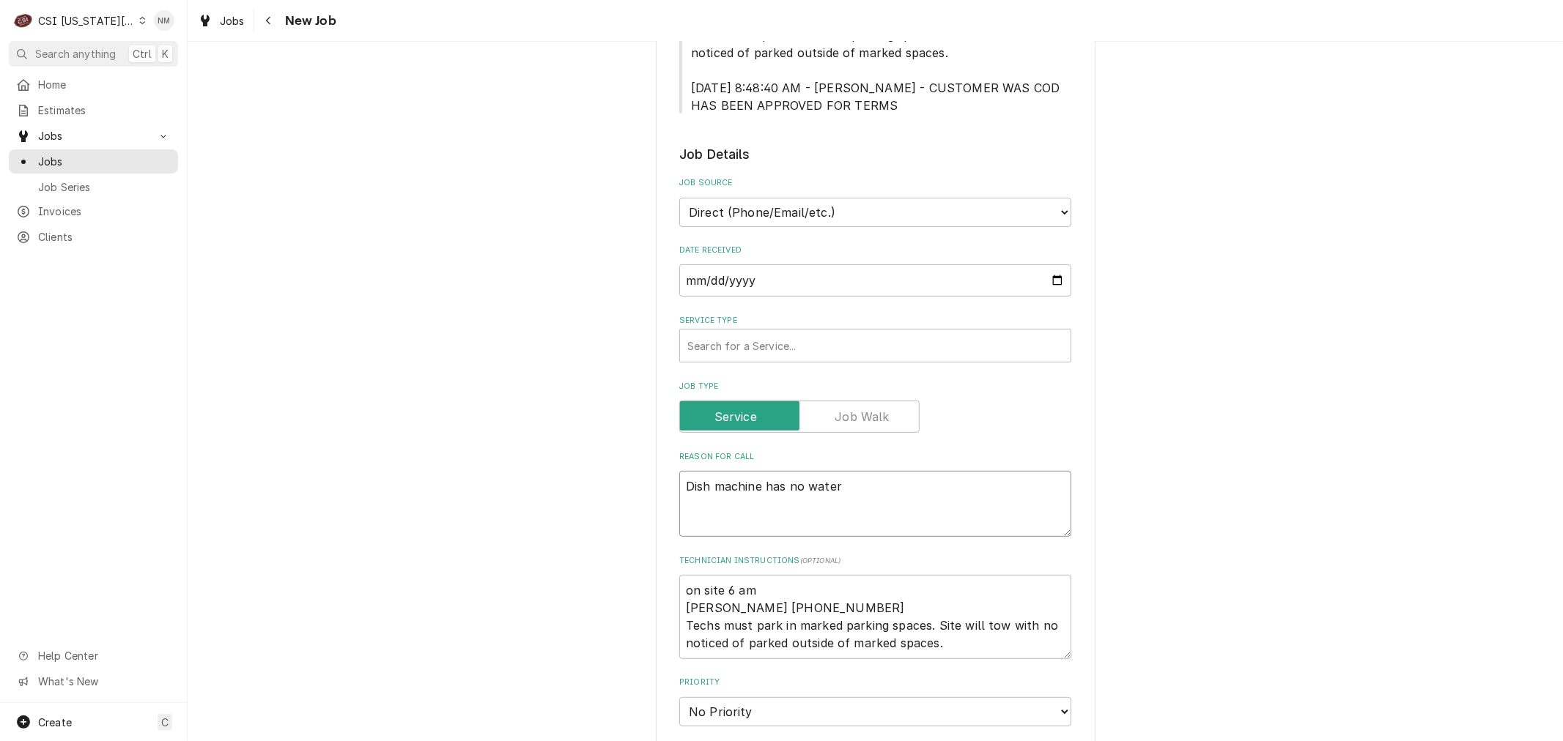
type textarea "Dish machine has no water"
type textarea "x"
type textarea "Dish machine has no water p"
type textarea "x"
type textarea "Dish machine has no water pr"
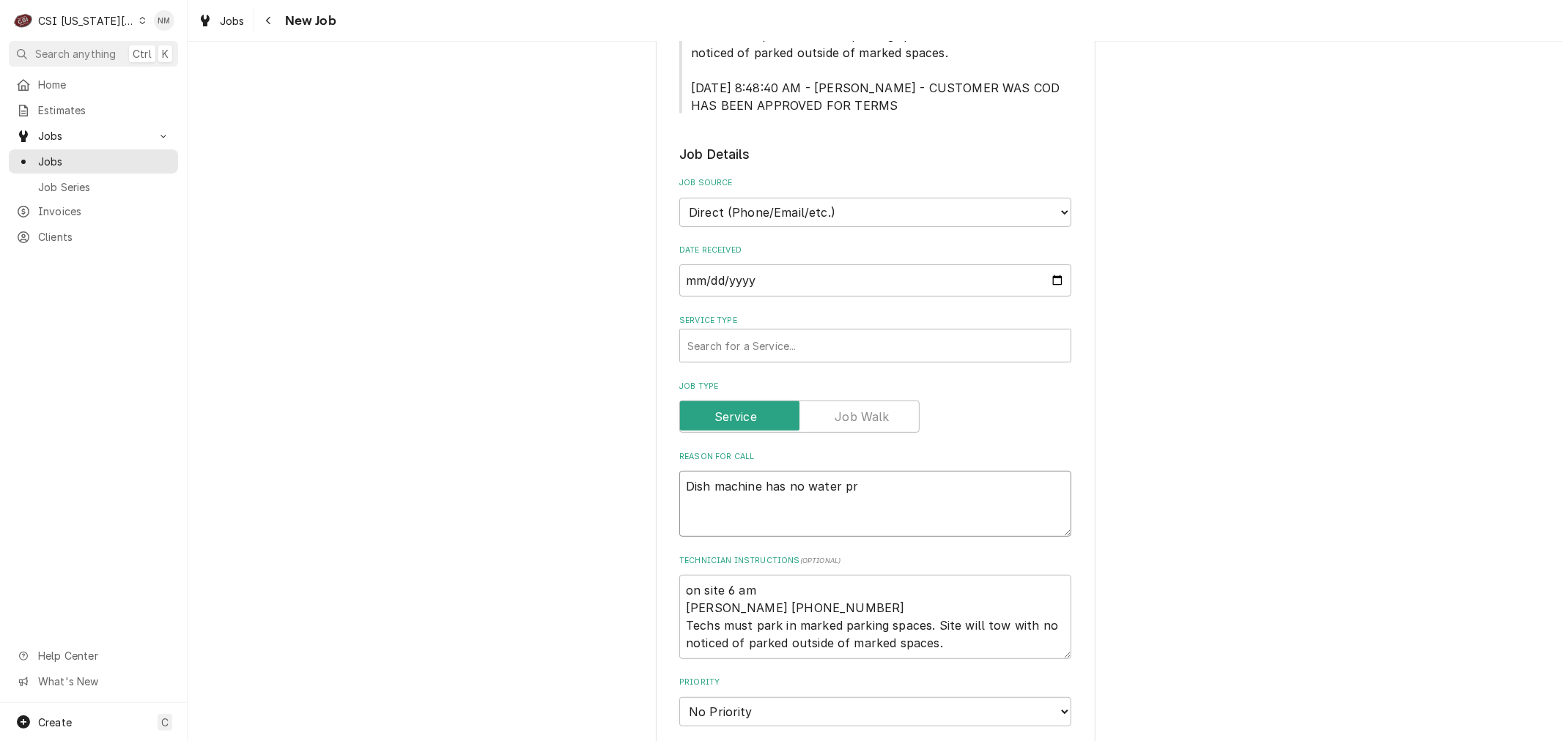
type textarea "x"
type textarea "Dish machine has no water pre"
type textarea "x"
type textarea "Dish machine has no water pres"
type textarea "x"
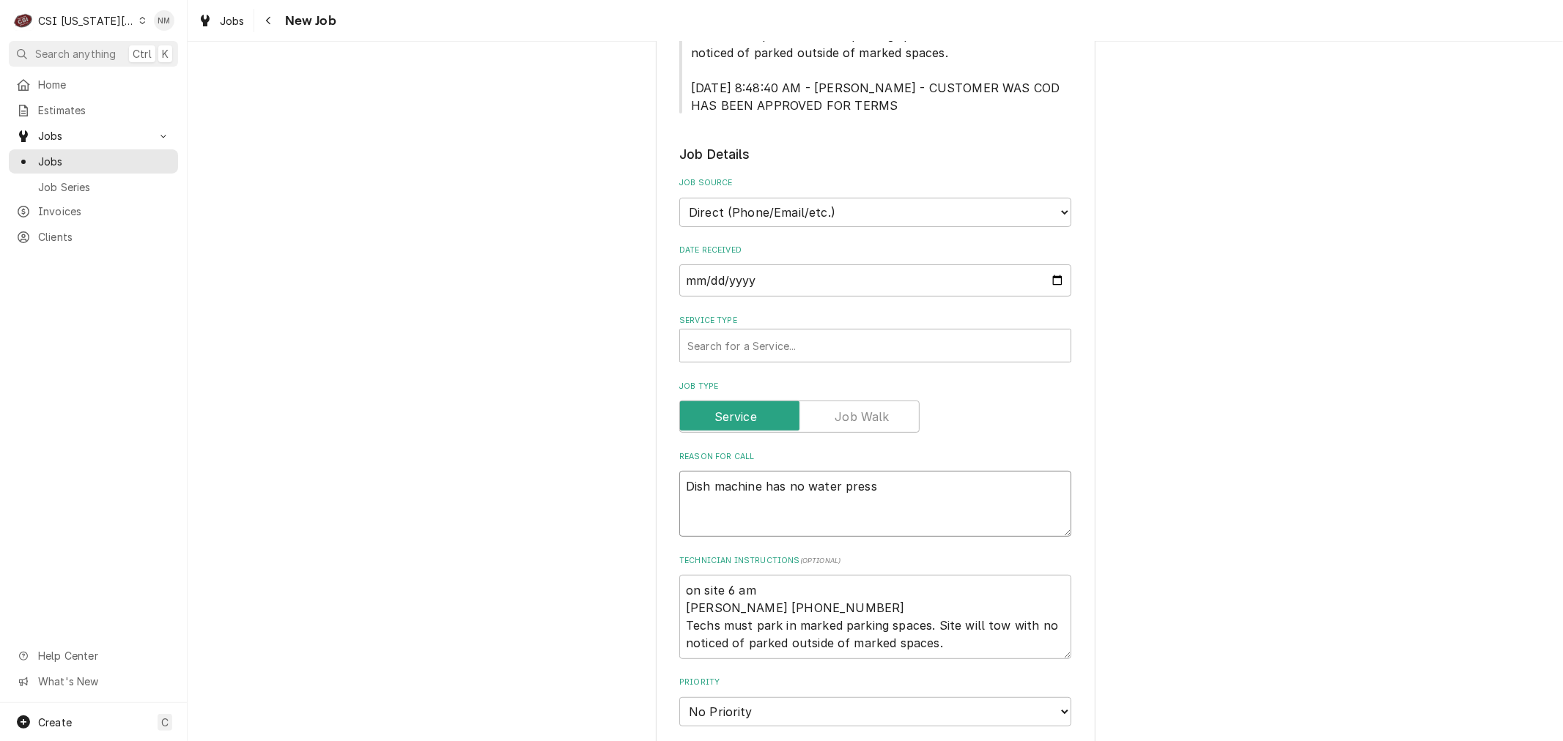
type textarea "Dish machine has no water pressu"
type textarea "x"
type textarea "Dish machine has no water pressur"
type textarea "x"
type textarea "Dish machine has no water pressure"
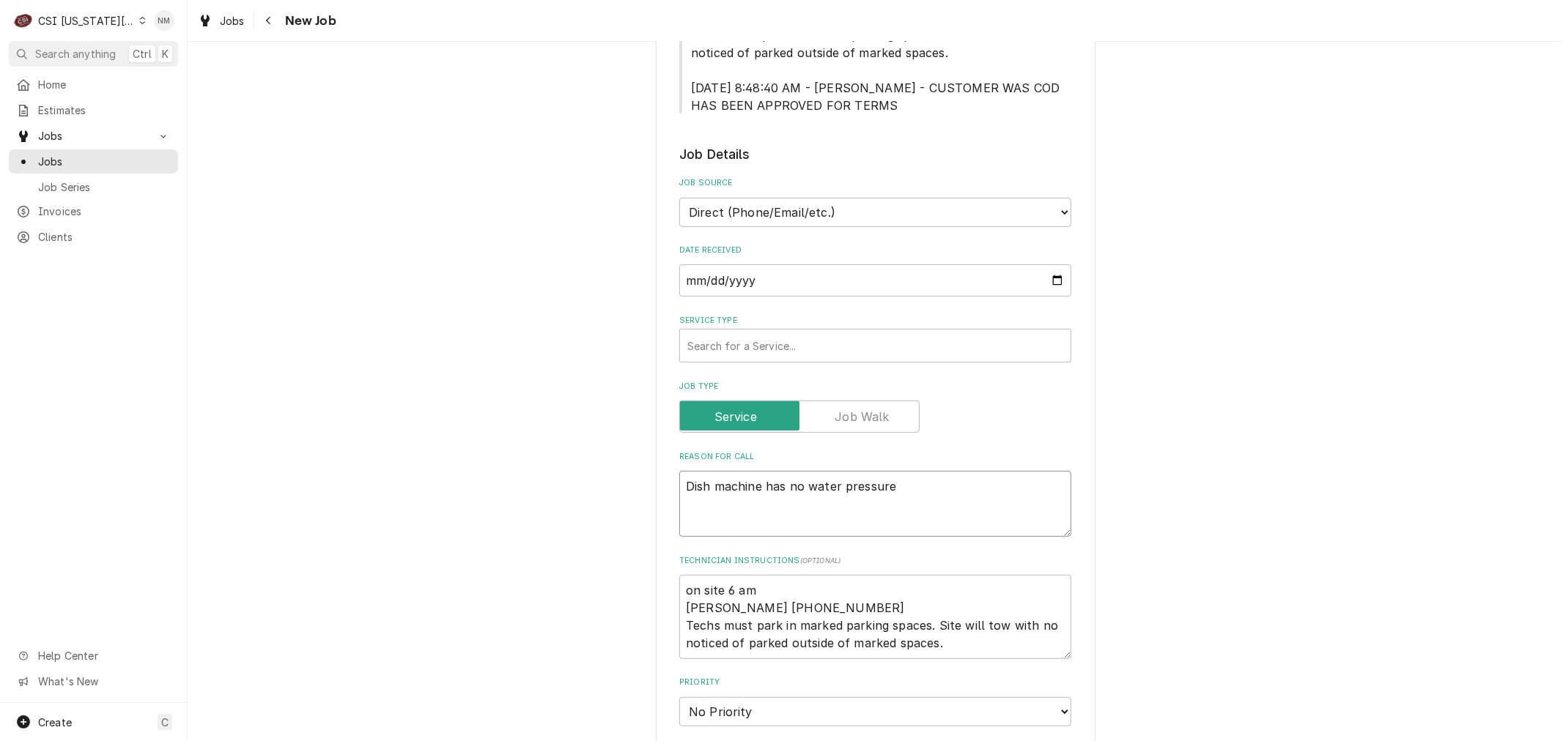
type textarea "x"
type textarea "Dish machine has no water pressure."
type textarea "x"
type textarea "Dish machine has no water pressure."
type textarea "x"
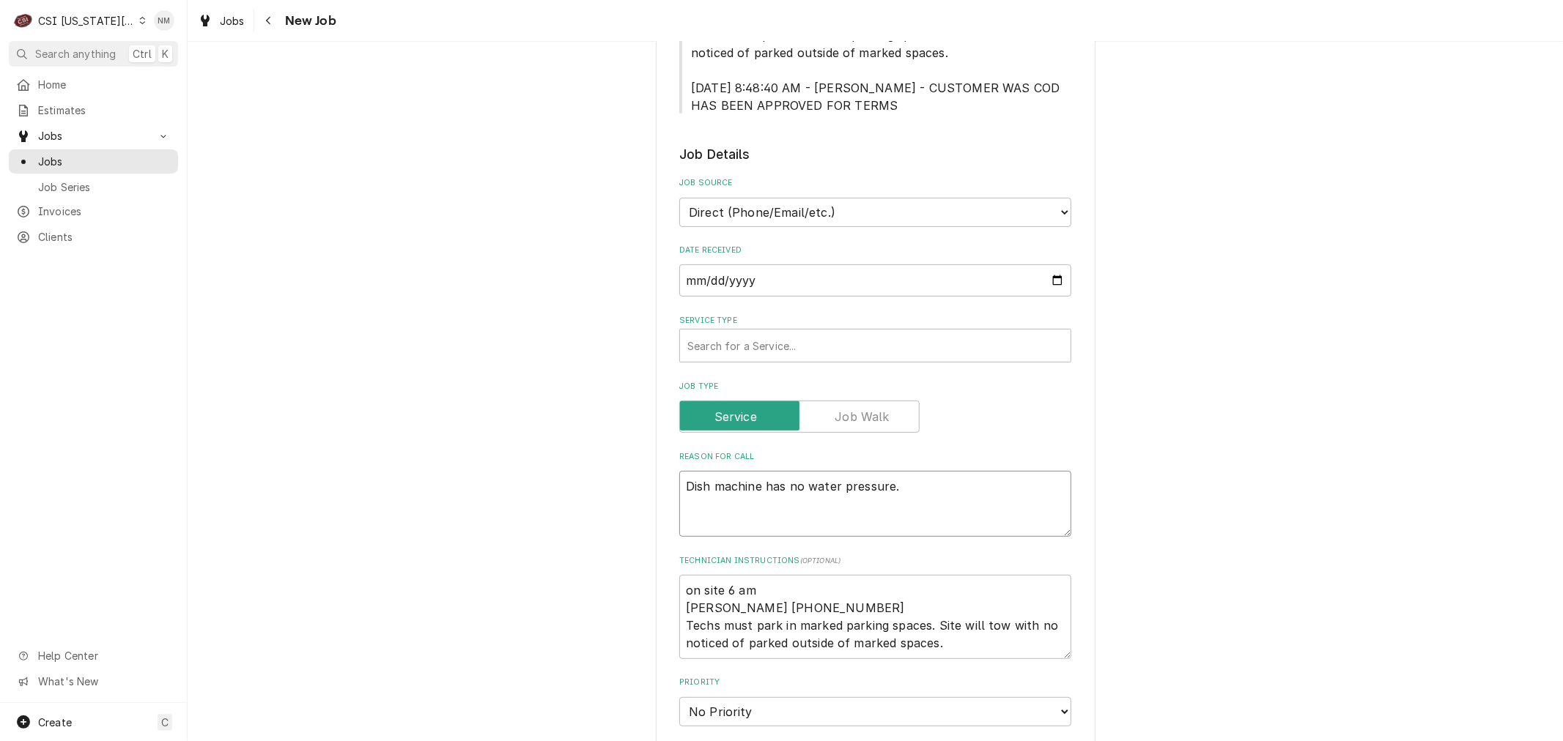
type textarea "Dish machine has no water pressure."
type textarea "x"
type textarea "Dish machine has no water pressure. P"
type textarea "x"
type textarea "Dish machine has no water pressure. Pr"
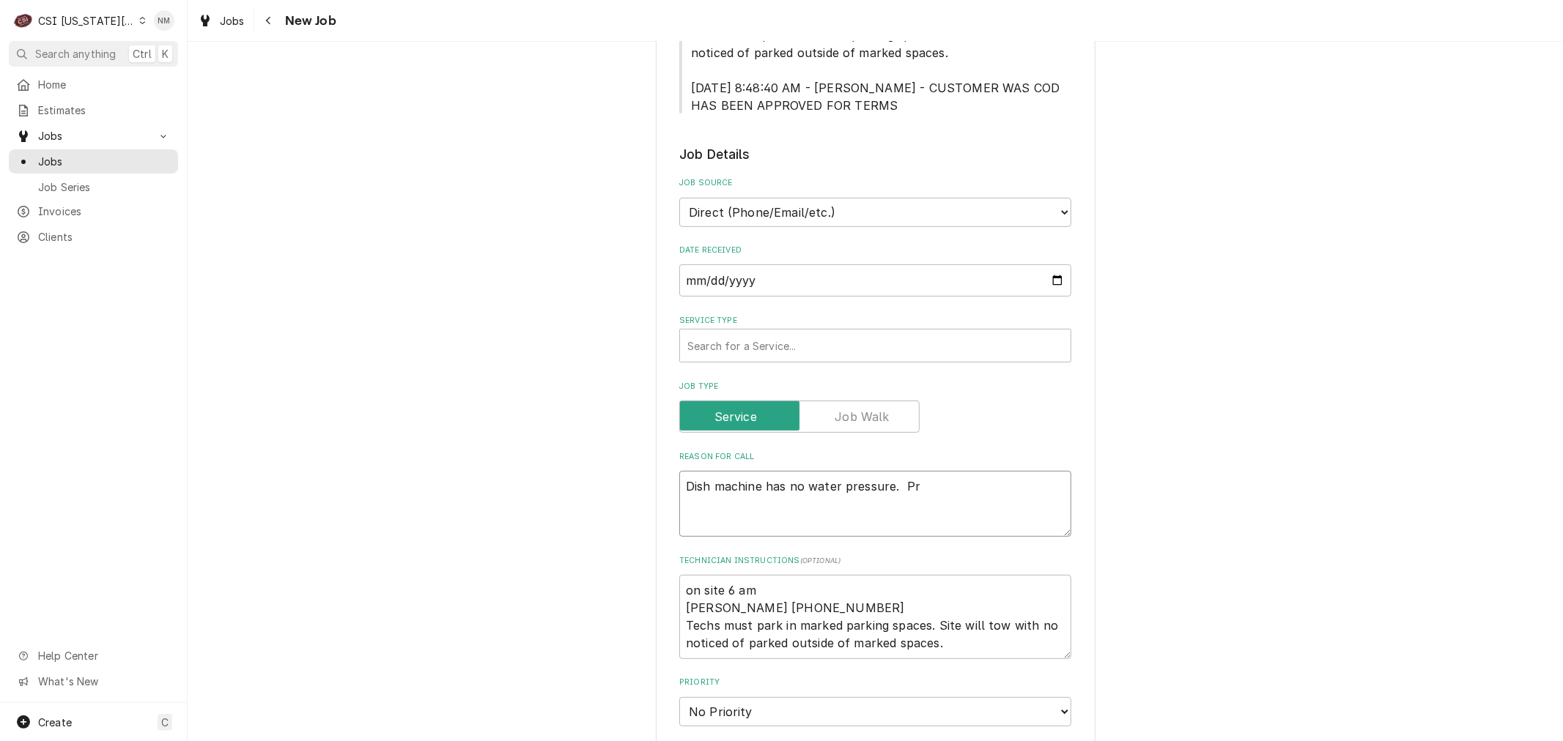
type textarea "x"
type textarea "Dish machine has no water pressure. Pre"
type textarea "x"
type textarea "Dish machine has no water pressure. Pres"
type textarea "x"
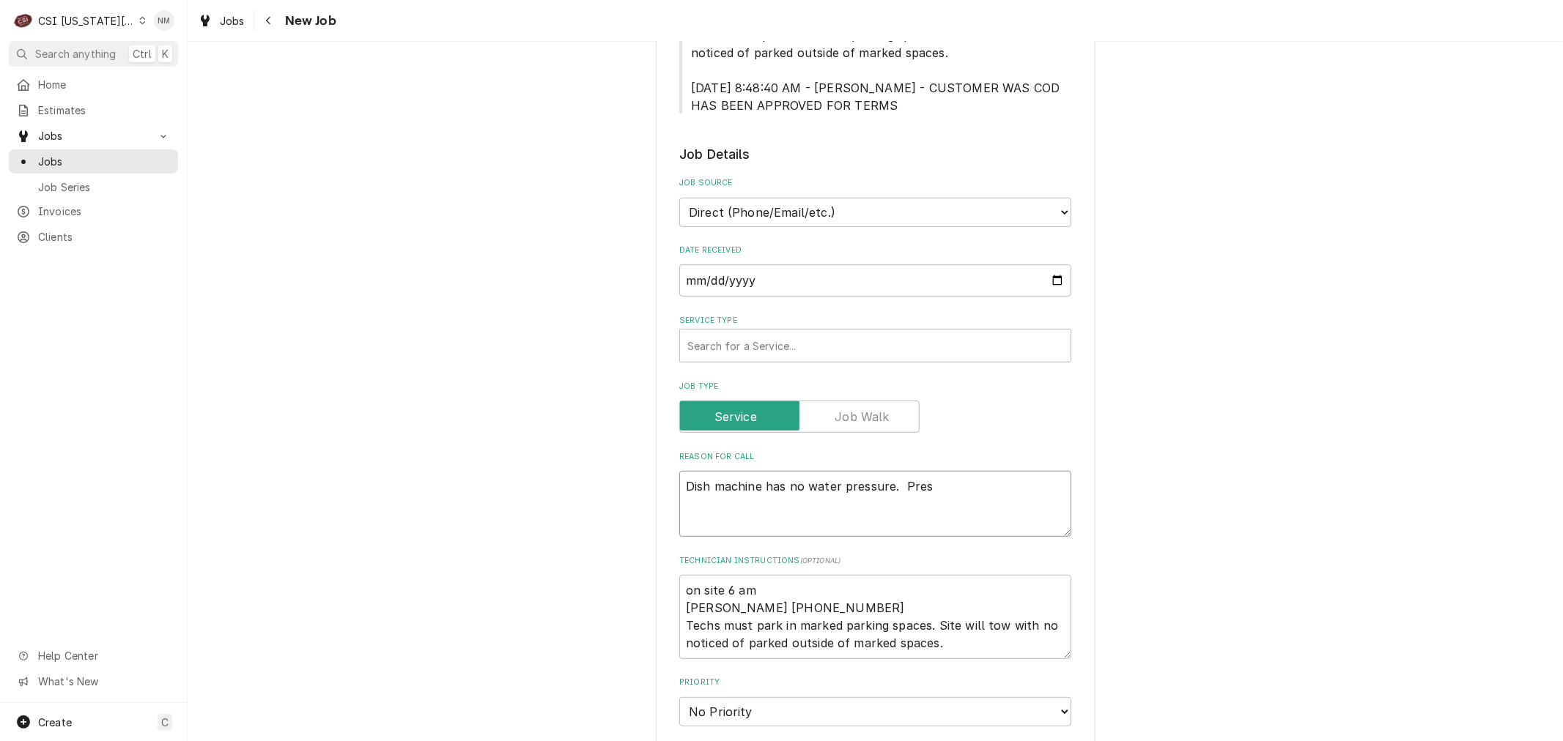
type textarea "Dish machine has no water pressure. Press"
type textarea "x"
type textarea "Dish machine has no water pressure. Presse"
type textarea "x"
type textarea "Dish machine has no water pressure. Press"
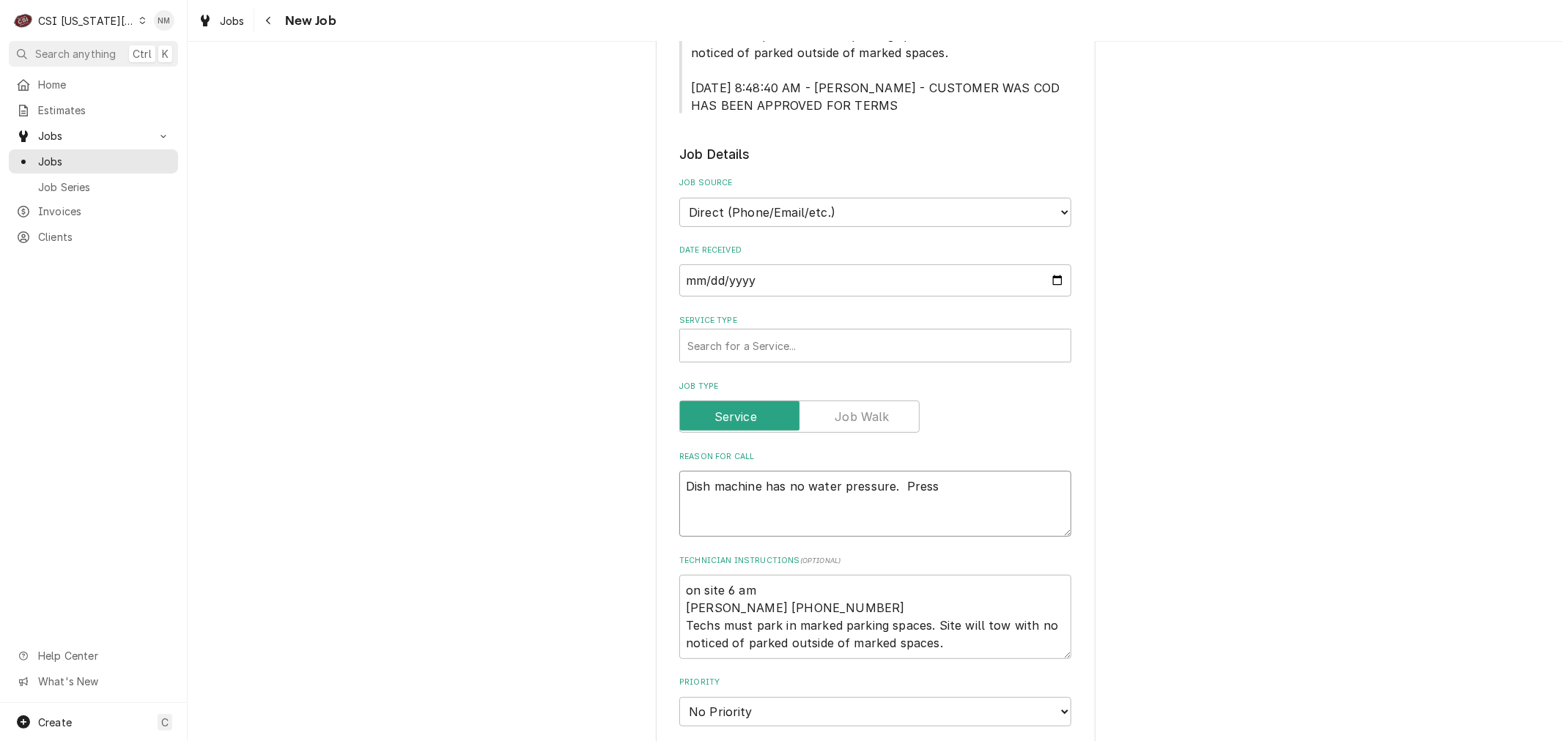
type textarea "x"
click at [736, 708] on select "No Priority Urgent High Medium Low" at bounding box center [875, 711] width 392 height 29
click at [679, 697] on select "No Priority Urgent High Medium Low" at bounding box center [875, 711] width 392 height 29
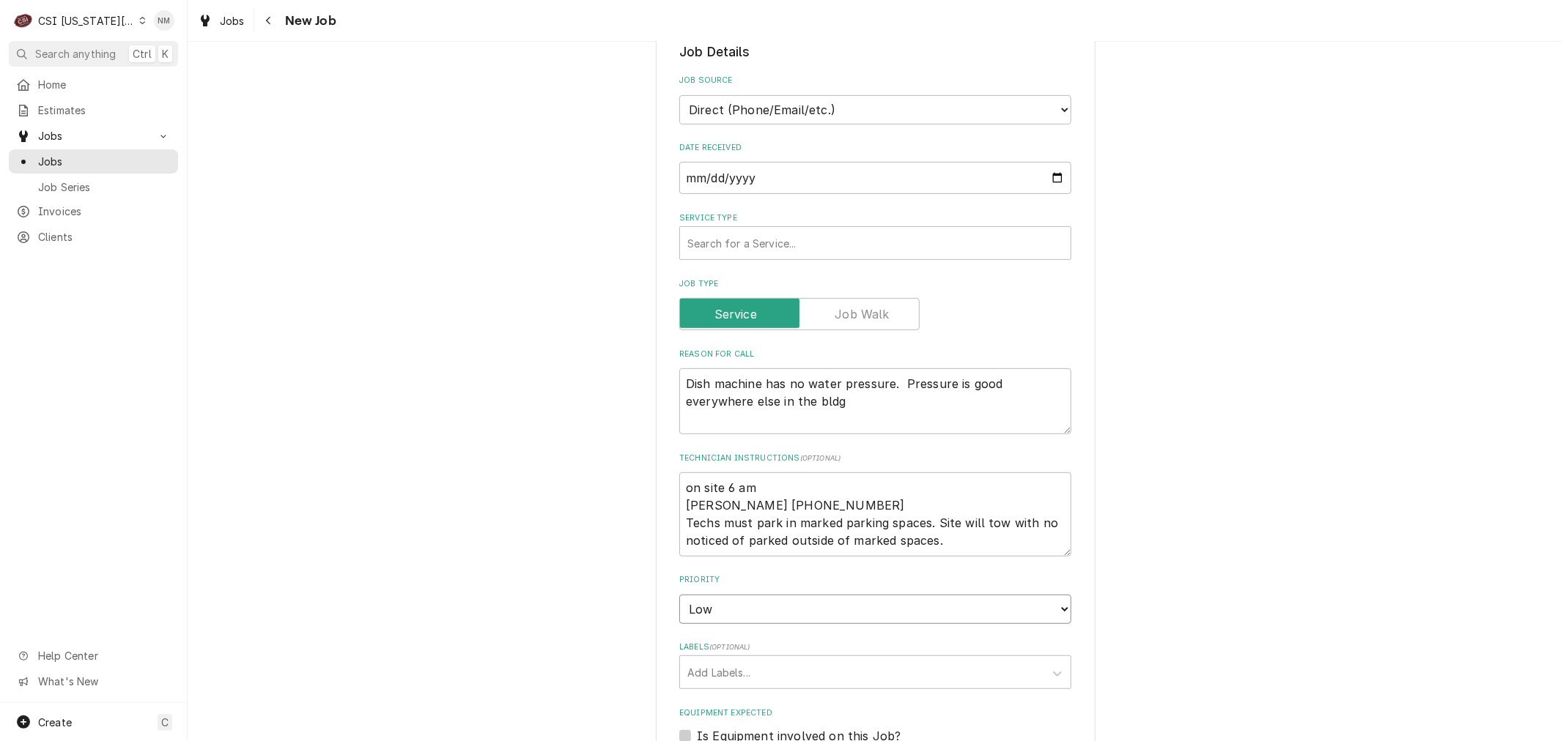
scroll to position [569, 0]
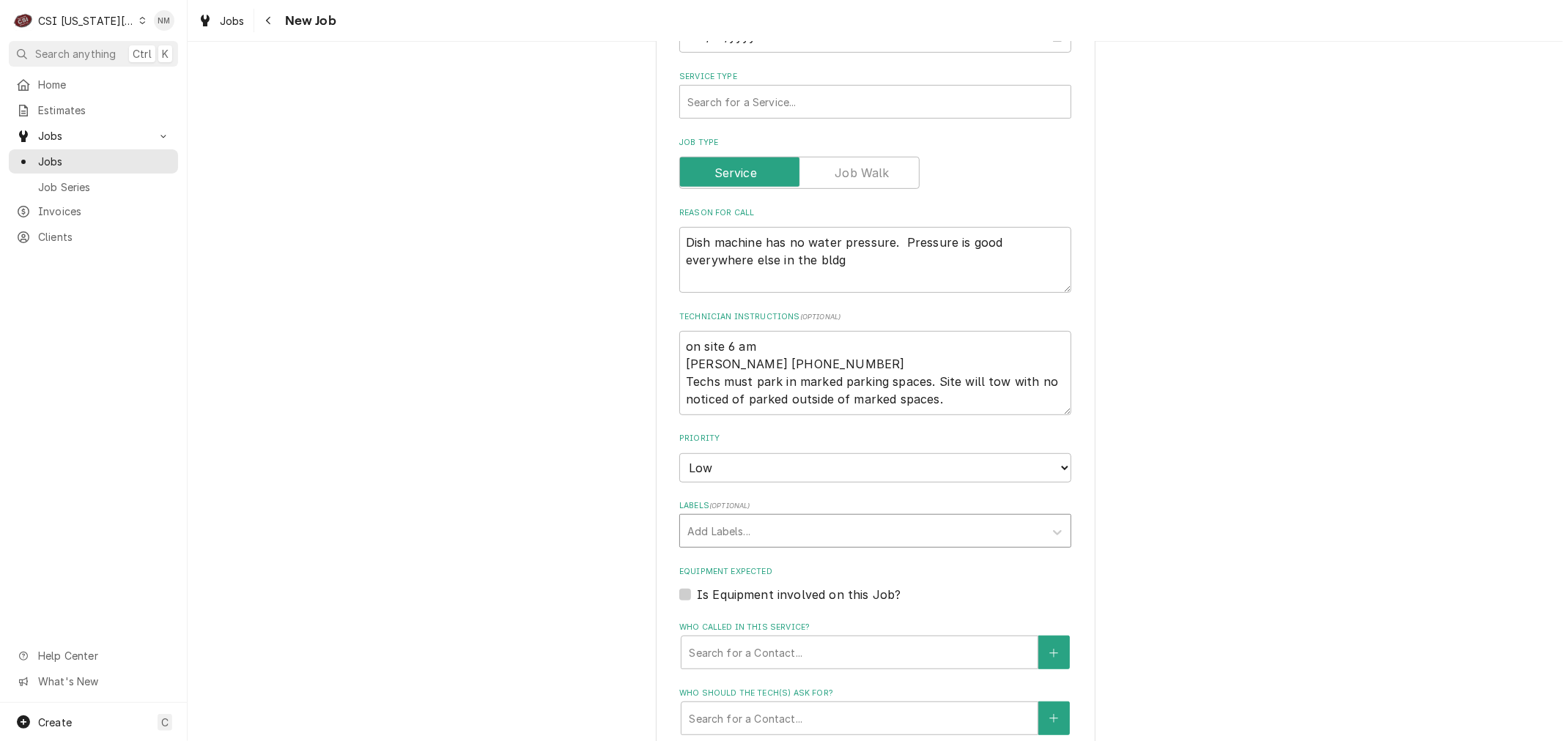
click at [773, 531] on div "Labels" at bounding box center [861, 531] width 349 height 26
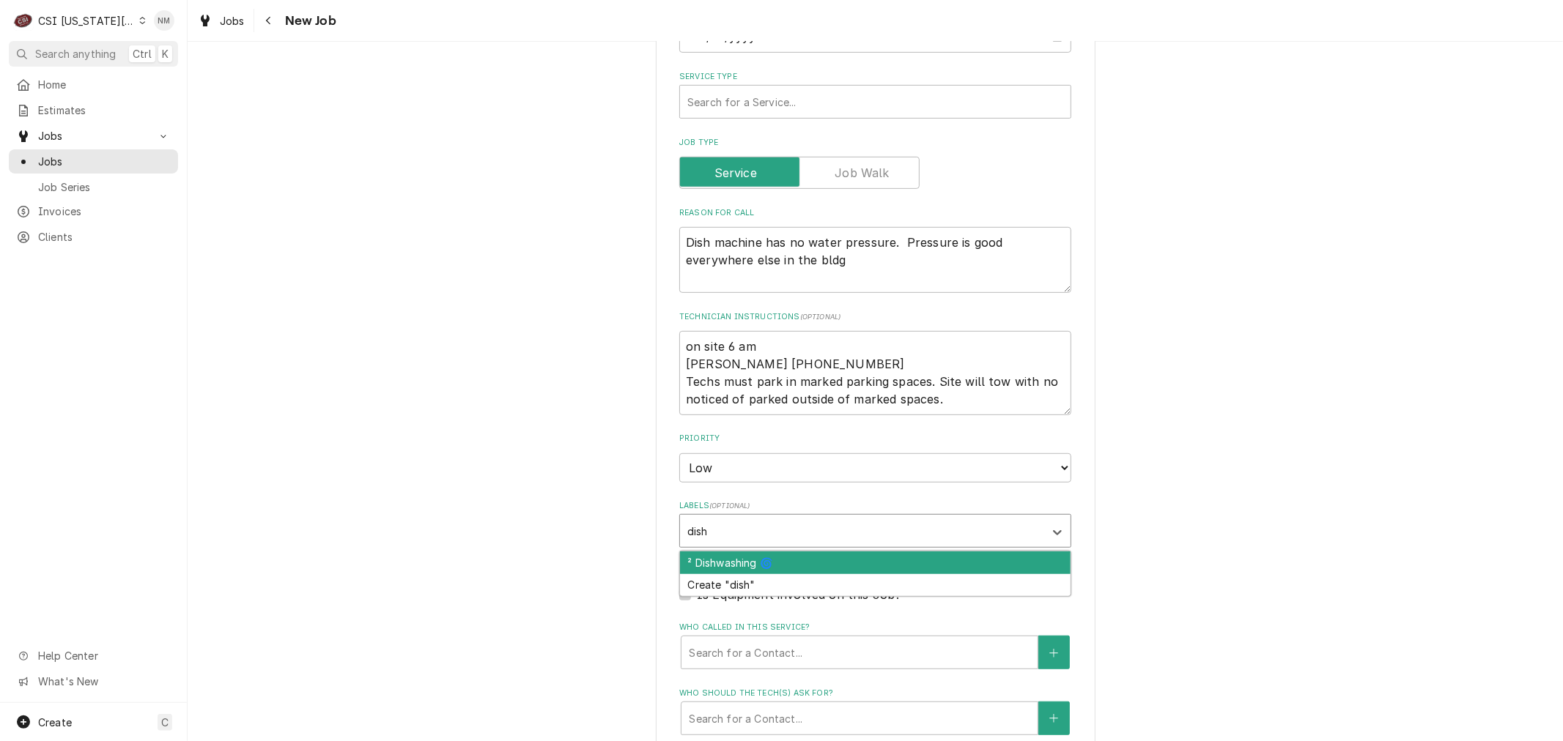
click at [785, 554] on div "² Dishwashing 🌀" at bounding box center [875, 563] width 390 height 23
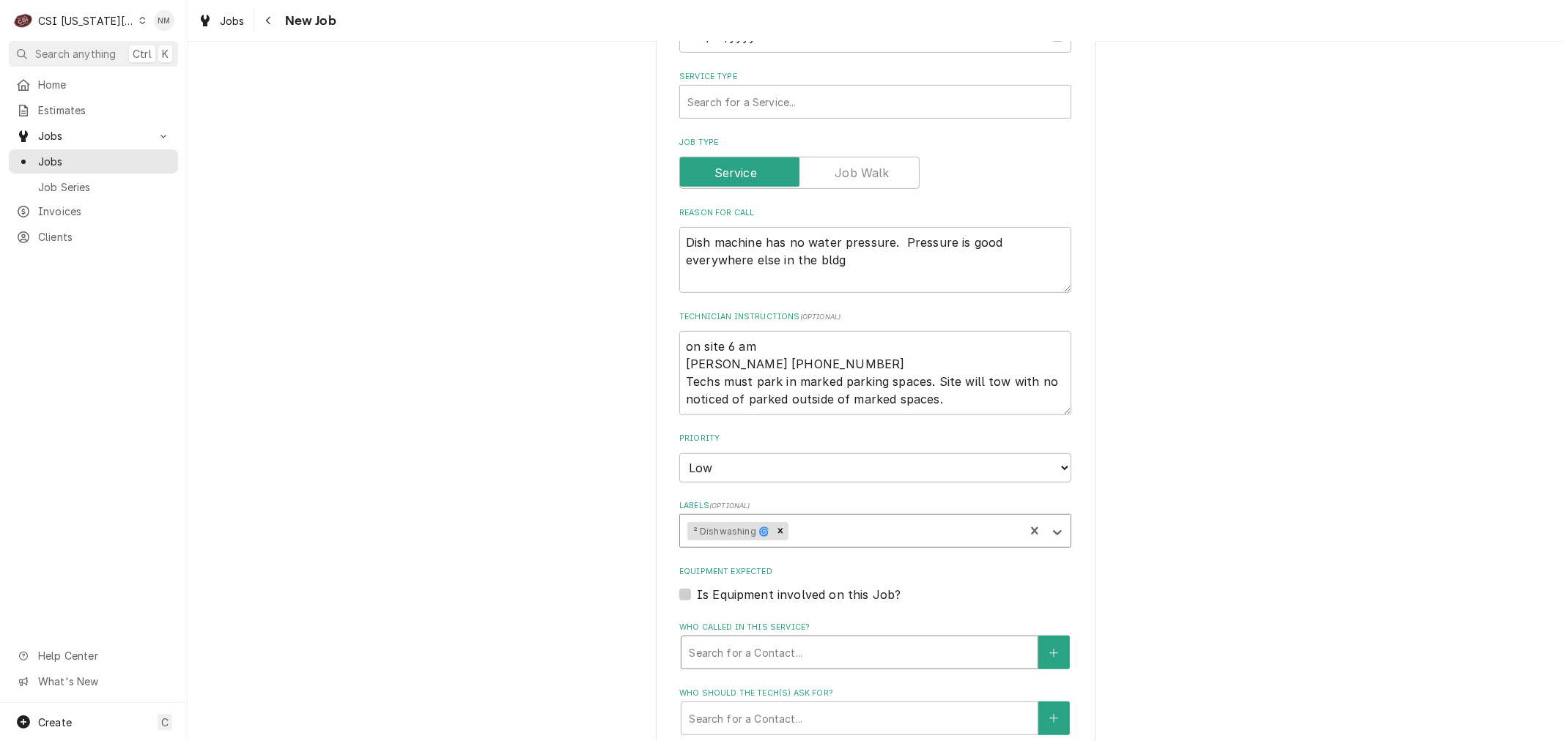
click at [726, 647] on div "Who called in this service?" at bounding box center [859, 653] width 341 height 26
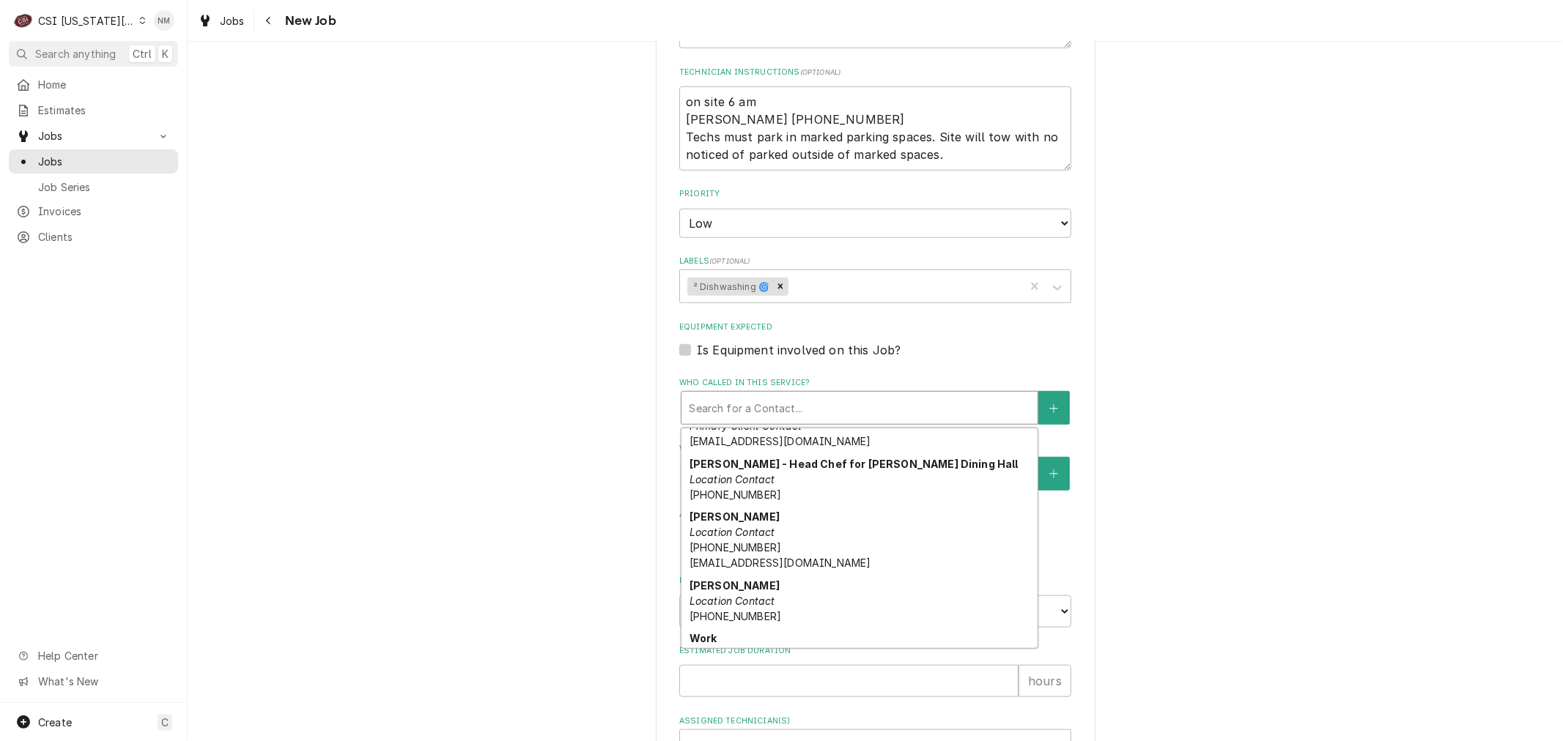
scroll to position [403, 0]
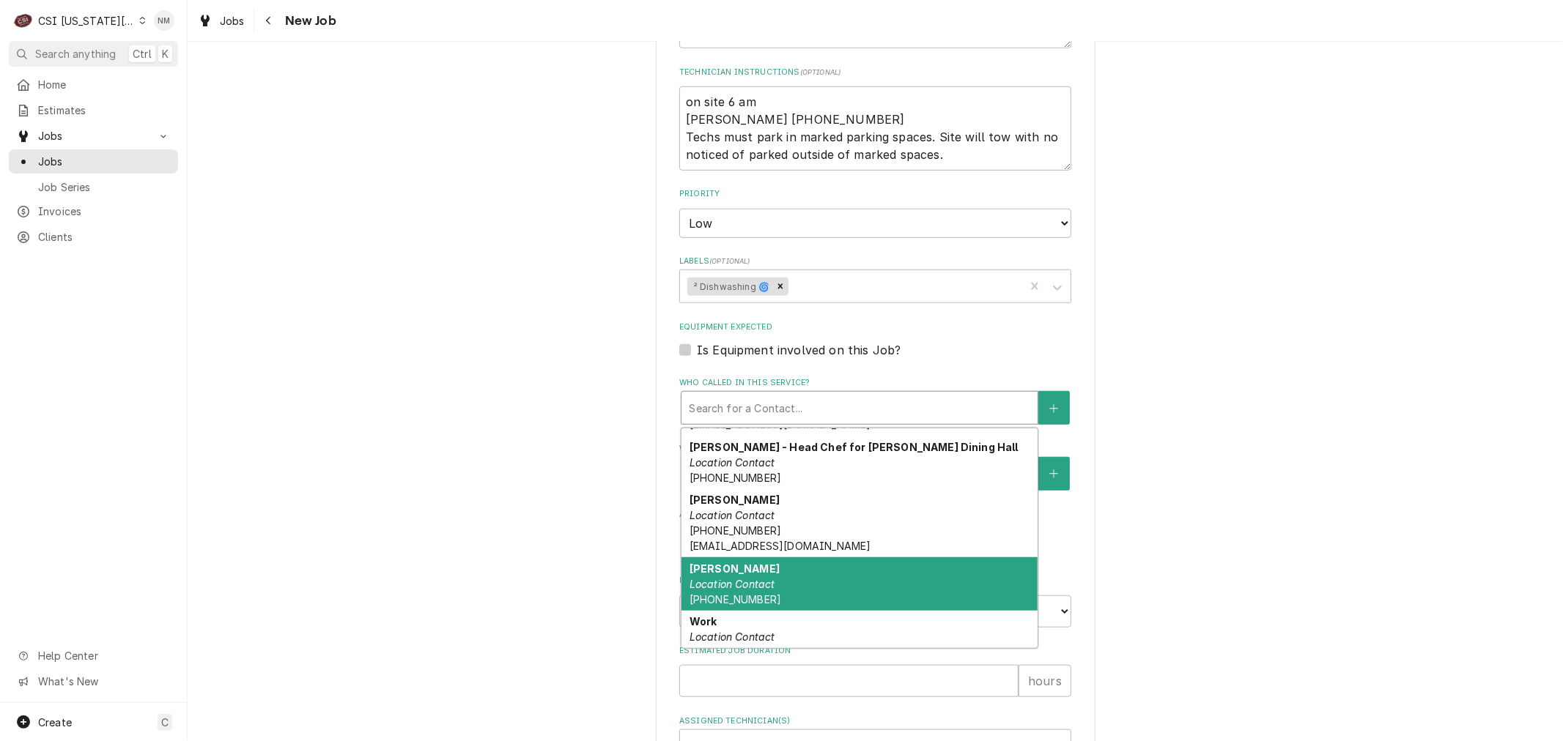
click at [862, 574] on div "Kerry Ware Location Contact (816) 936-1442" at bounding box center [859, 583] width 356 height 53
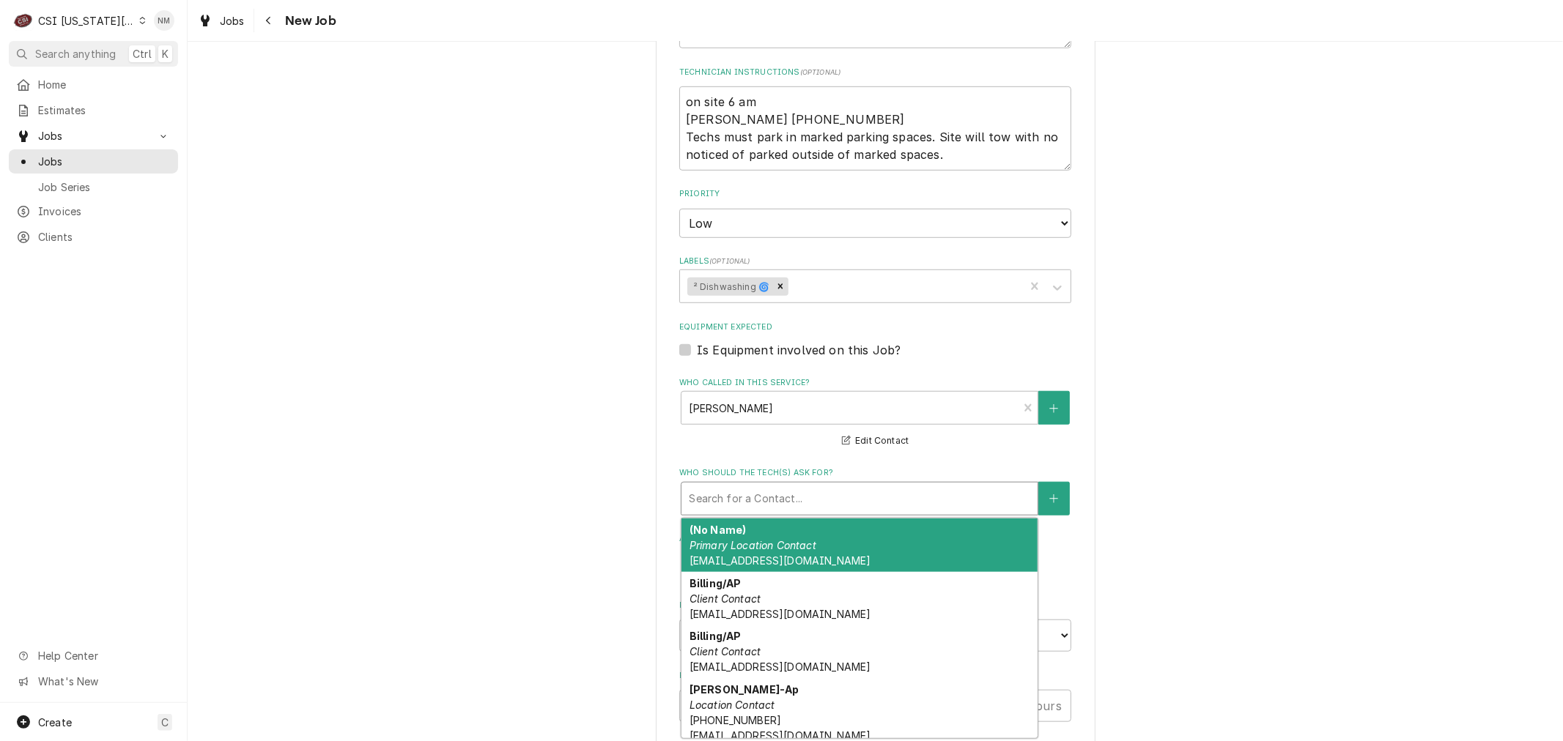
click at [769, 494] on div "Who should the tech(s) ask for?" at bounding box center [859, 499] width 341 height 26
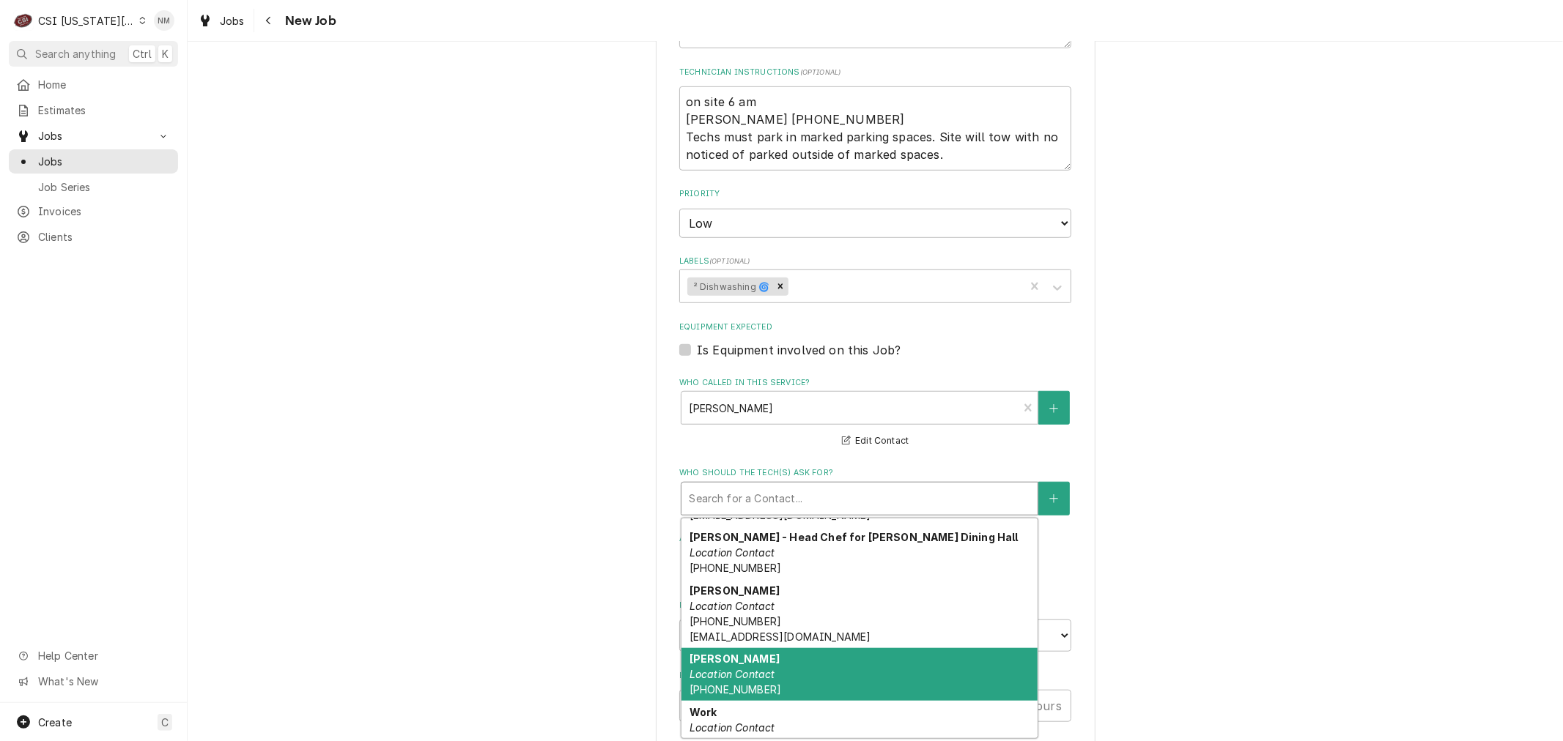
click at [840, 662] on div "Kerry Ware Location Contact (816) 936-1442" at bounding box center [859, 674] width 356 height 53
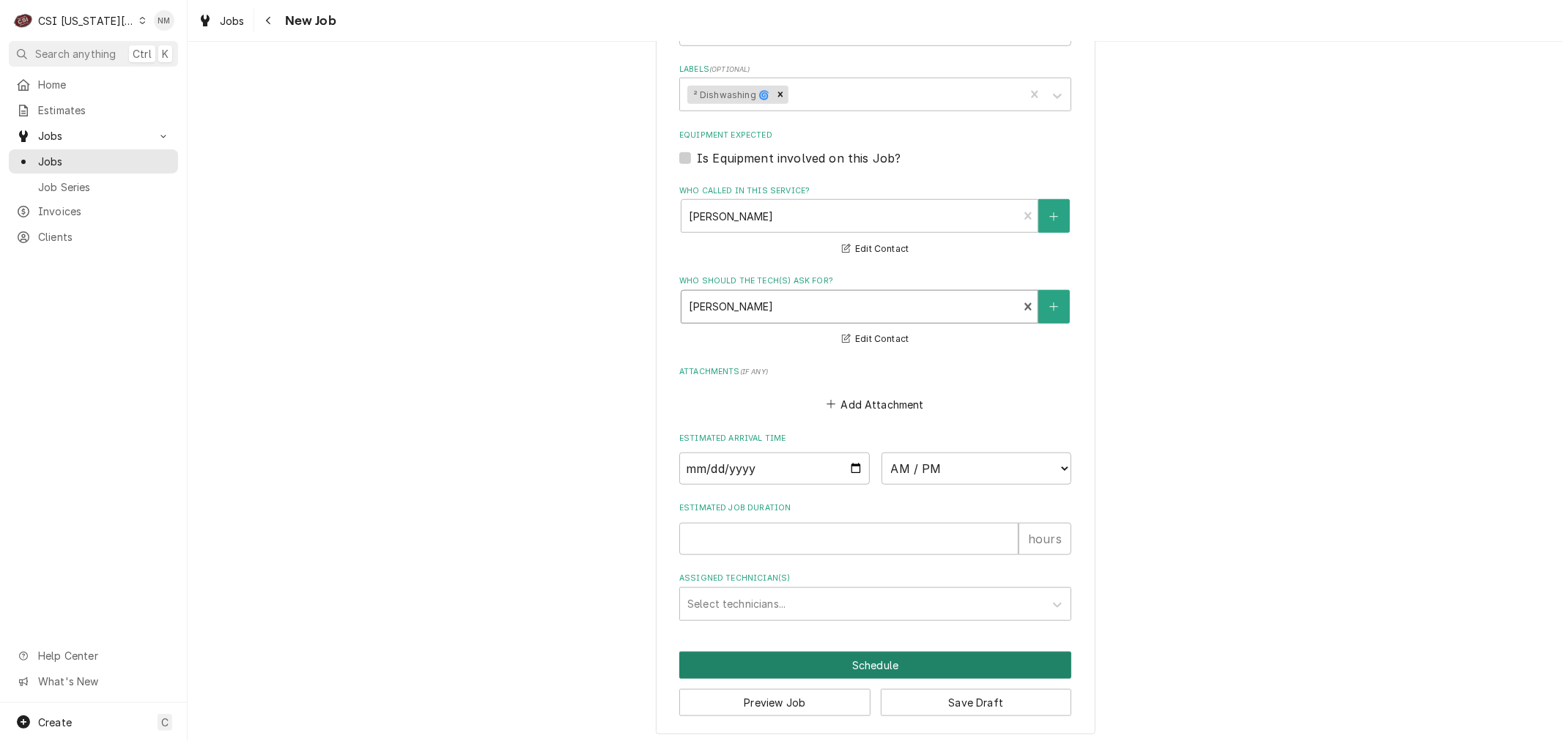
scroll to position [1008, 0]
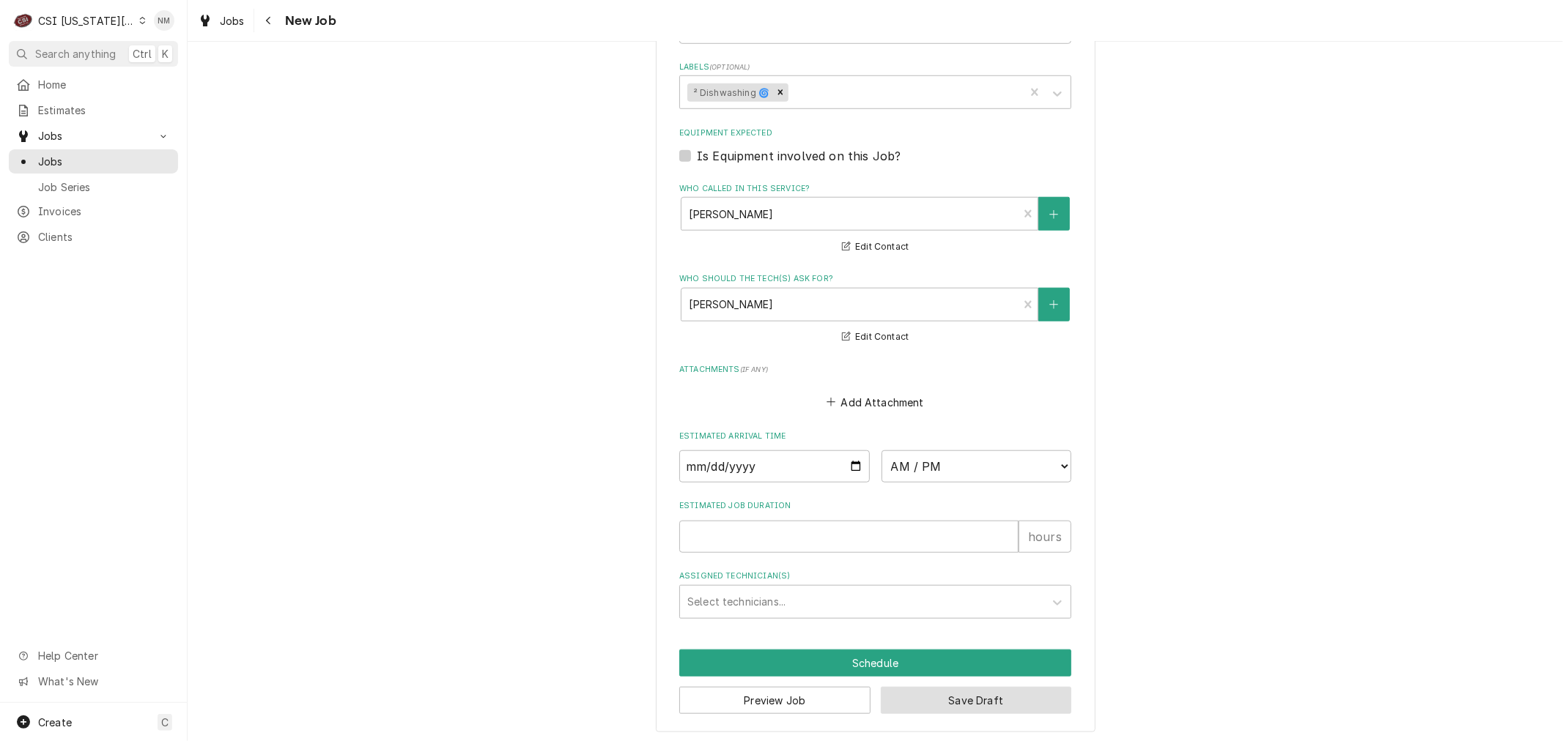
click at [965, 696] on button "Save Draft" at bounding box center [976, 700] width 191 height 27
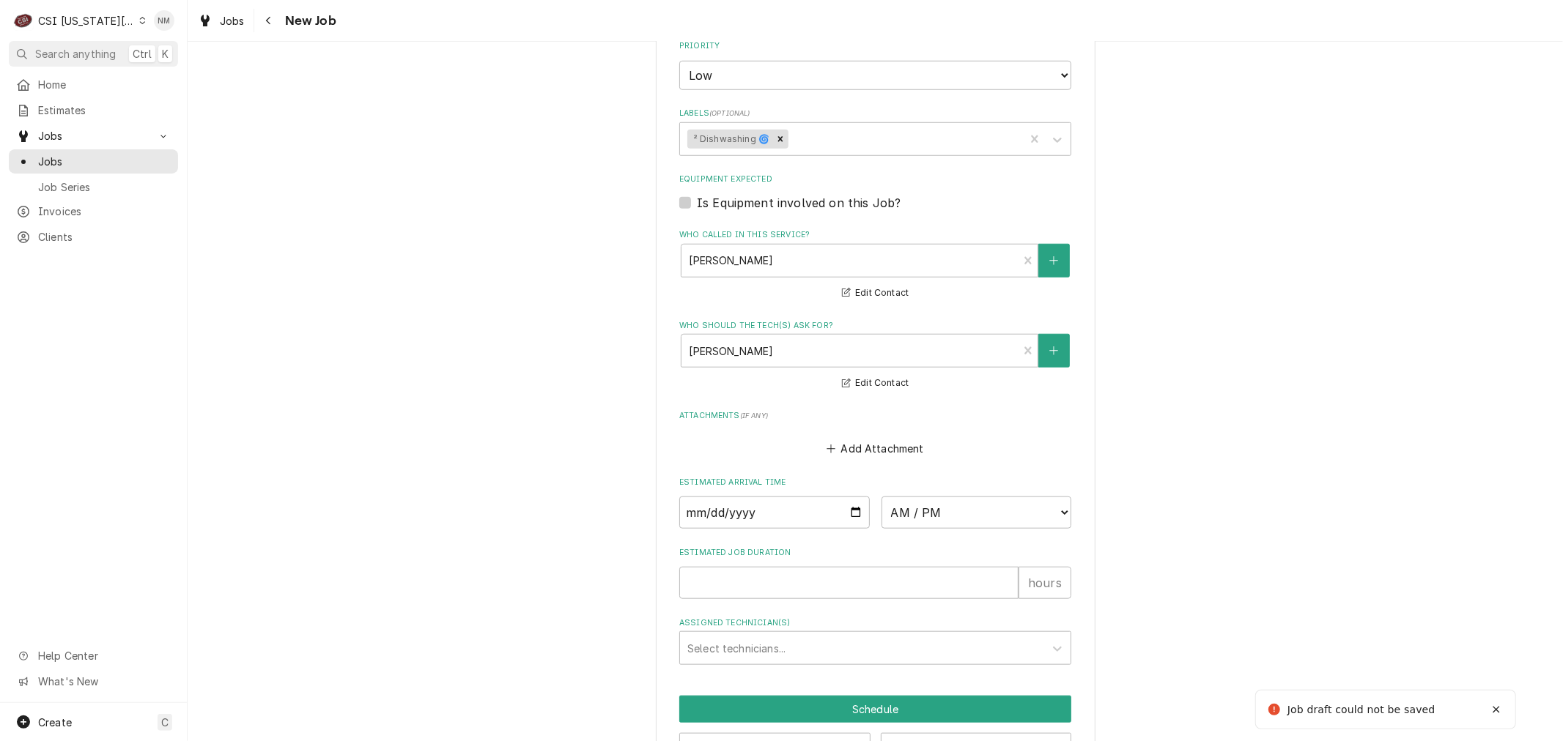
scroll to position [596, 0]
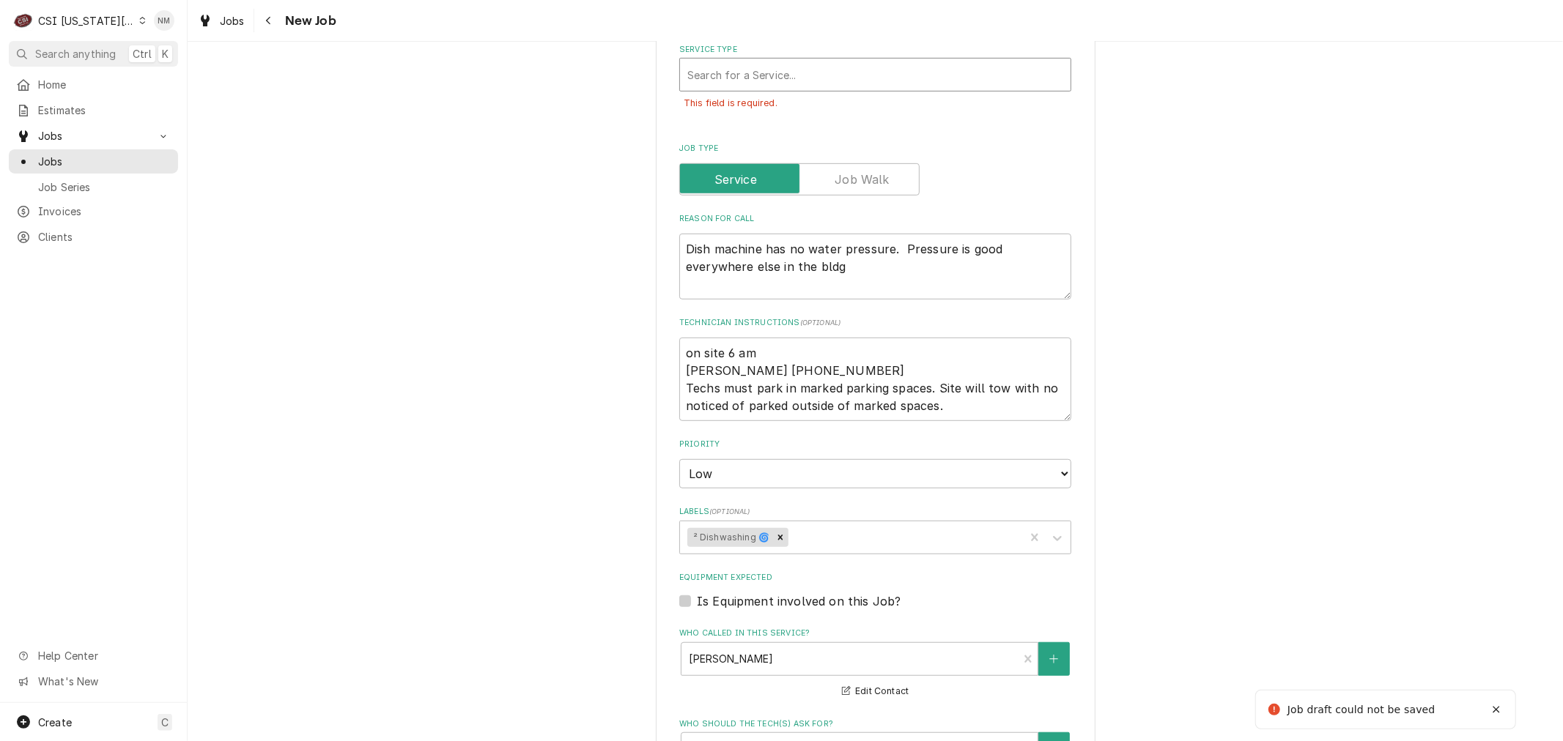
click at [772, 70] on div "Service Type" at bounding box center [875, 75] width 376 height 26
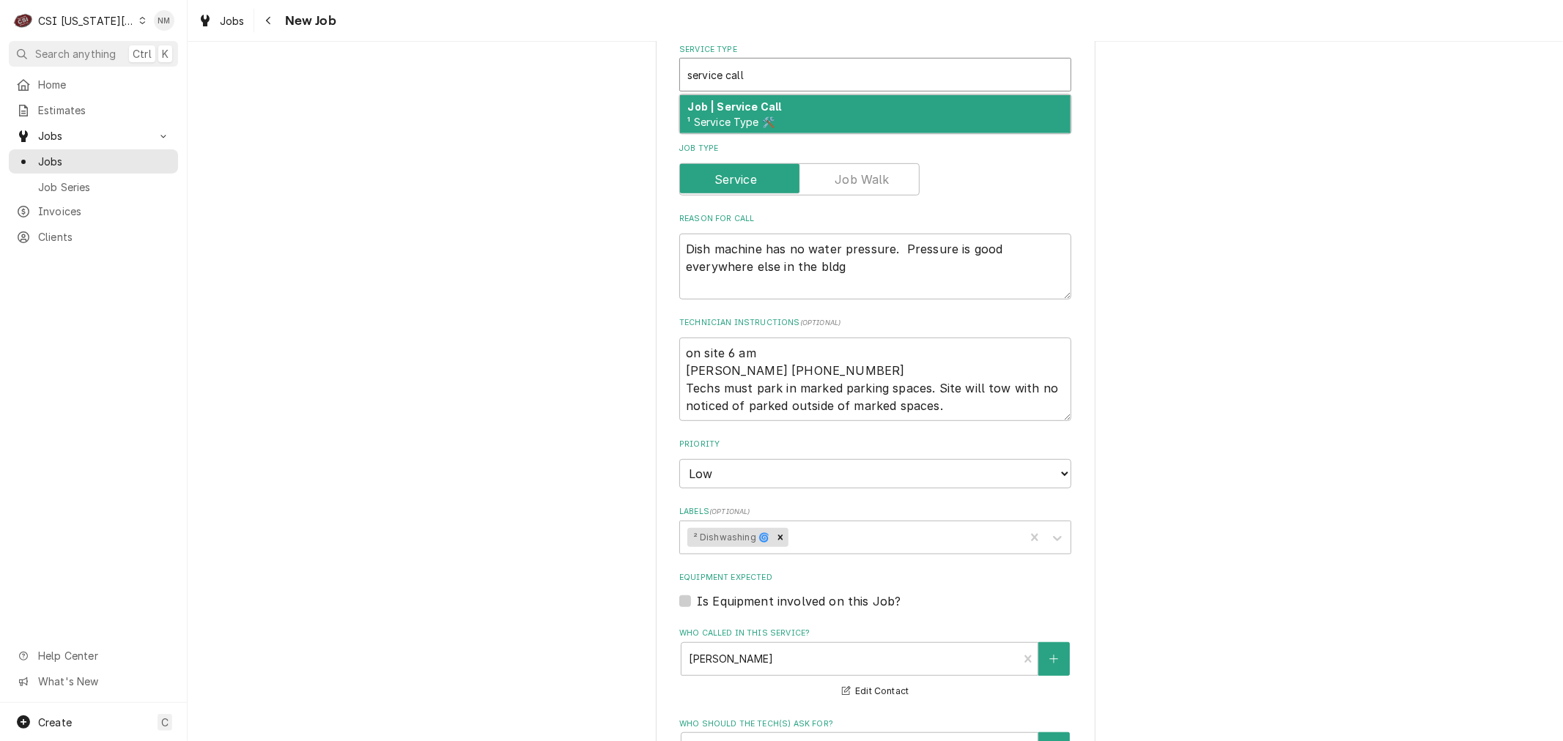
click at [777, 100] on div "Job | Service Call ¹ Service Type 🛠️" at bounding box center [875, 114] width 390 height 38
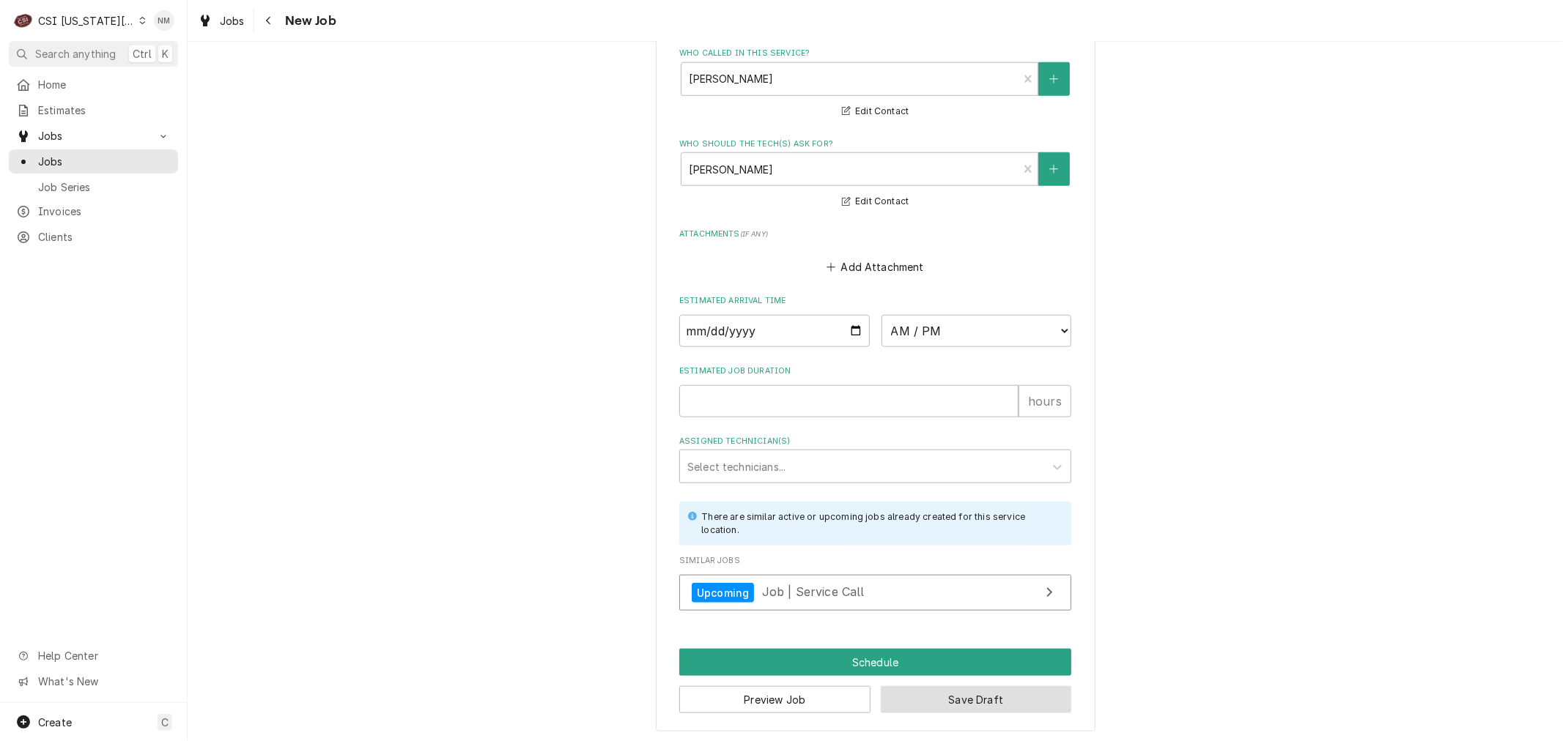
click at [1015, 690] on button "Save Draft" at bounding box center [976, 699] width 191 height 27
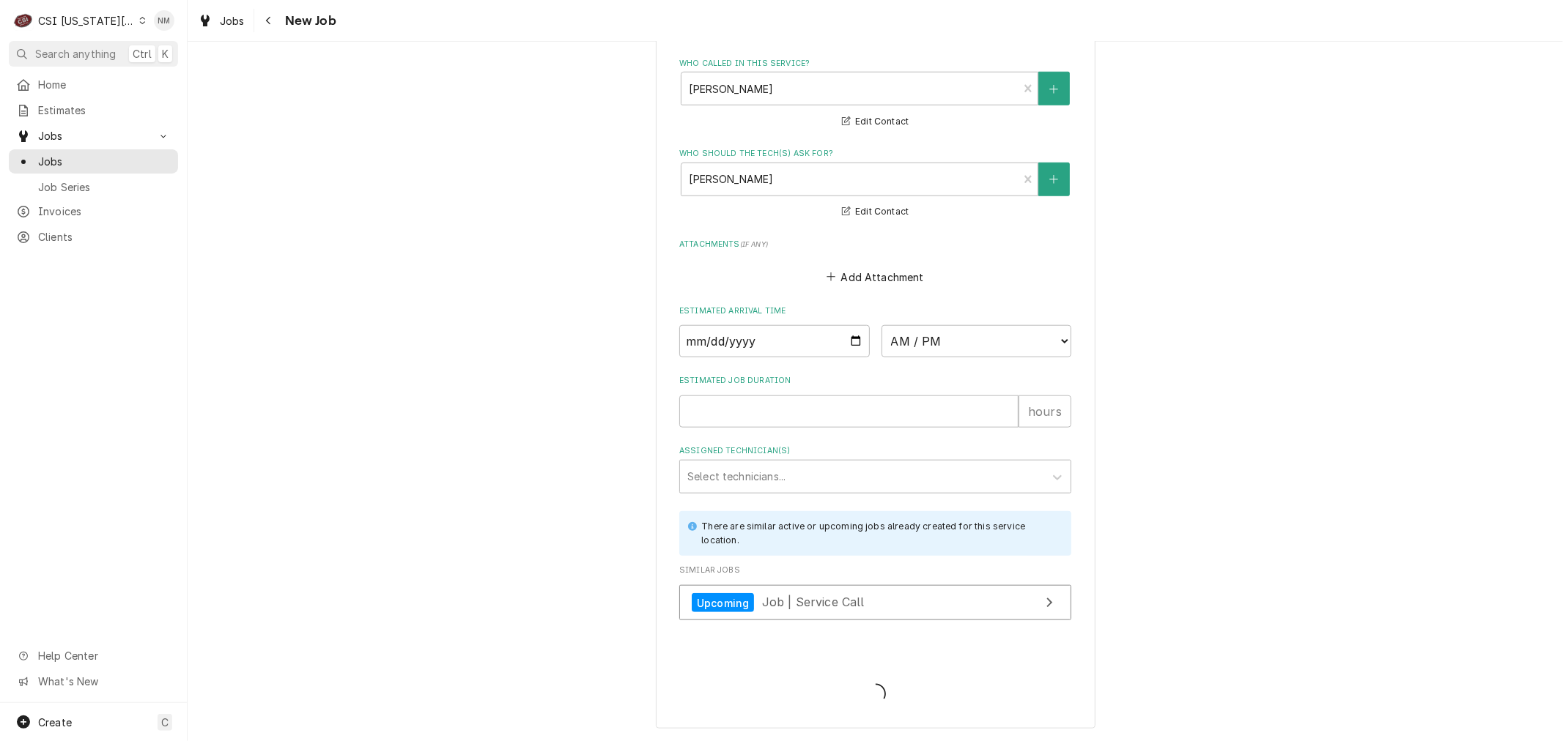
scroll to position [1130, 0]
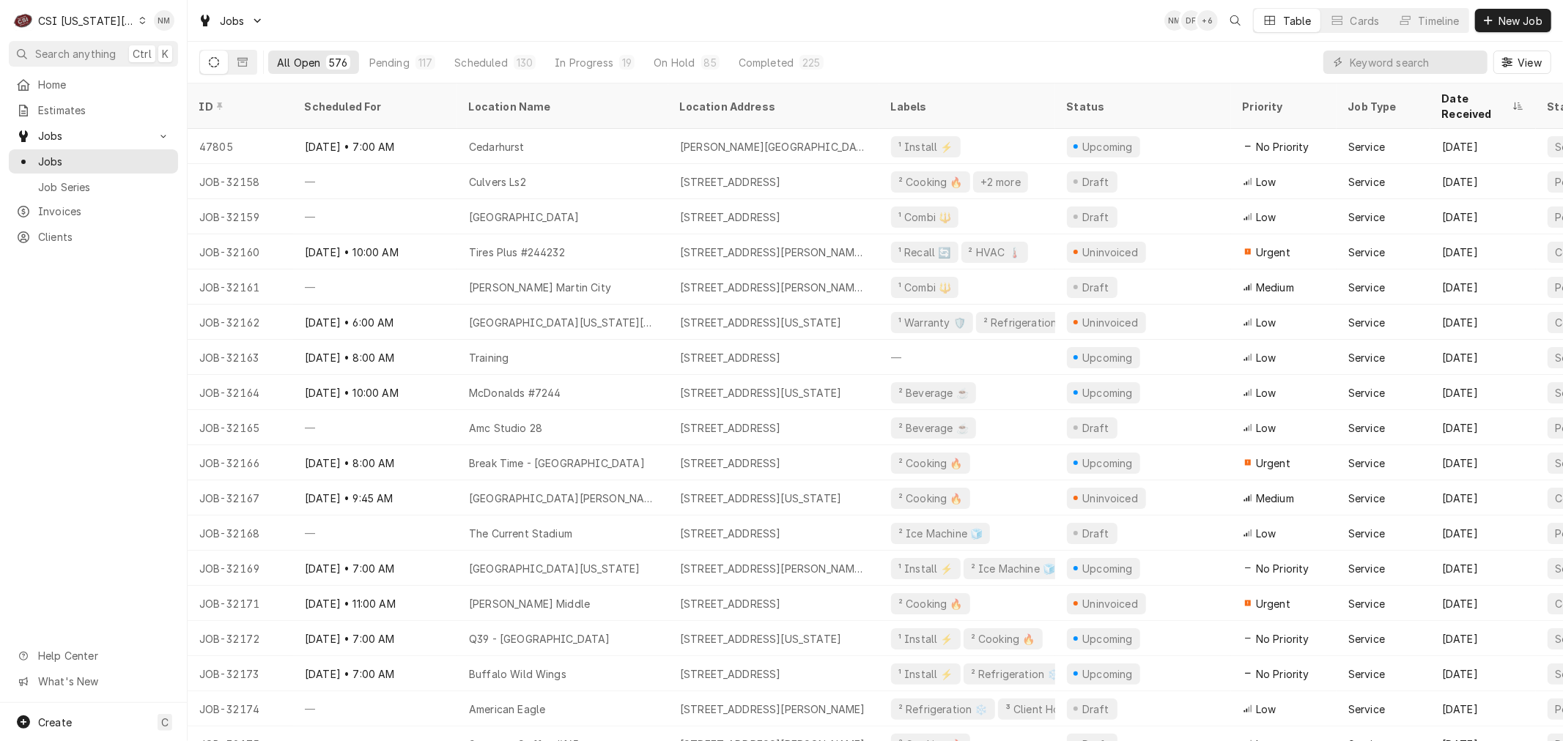
click at [139, 24] on div "Dynamic Content Wrapper" at bounding box center [142, 20] width 7 height 10
click at [170, 84] on div "CSI St. [PERSON_NAME]" at bounding box center [251, 80] width 214 height 15
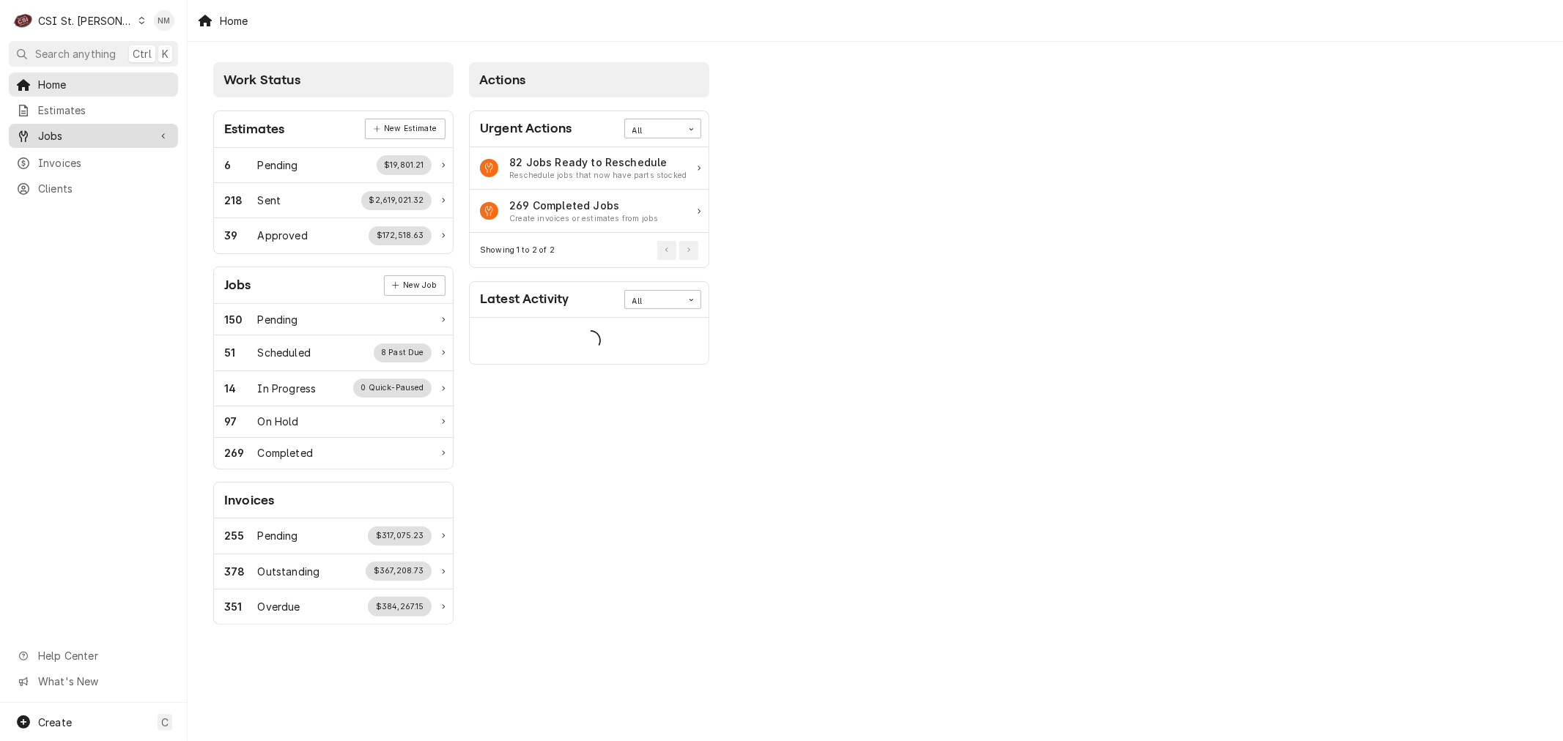
click at [66, 136] on span "Jobs" at bounding box center [93, 135] width 111 height 15
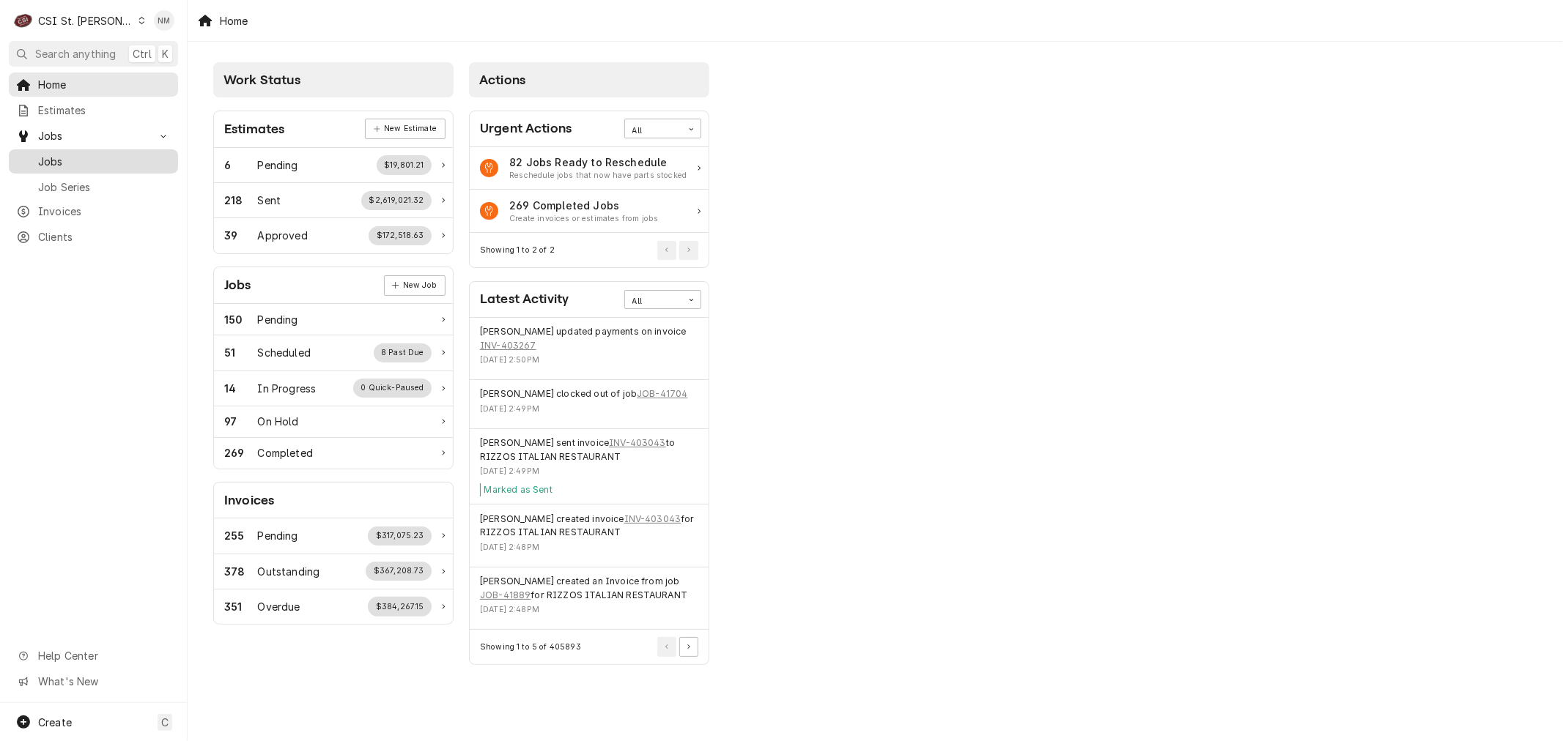
click at [66, 155] on span "Jobs" at bounding box center [104, 161] width 133 height 15
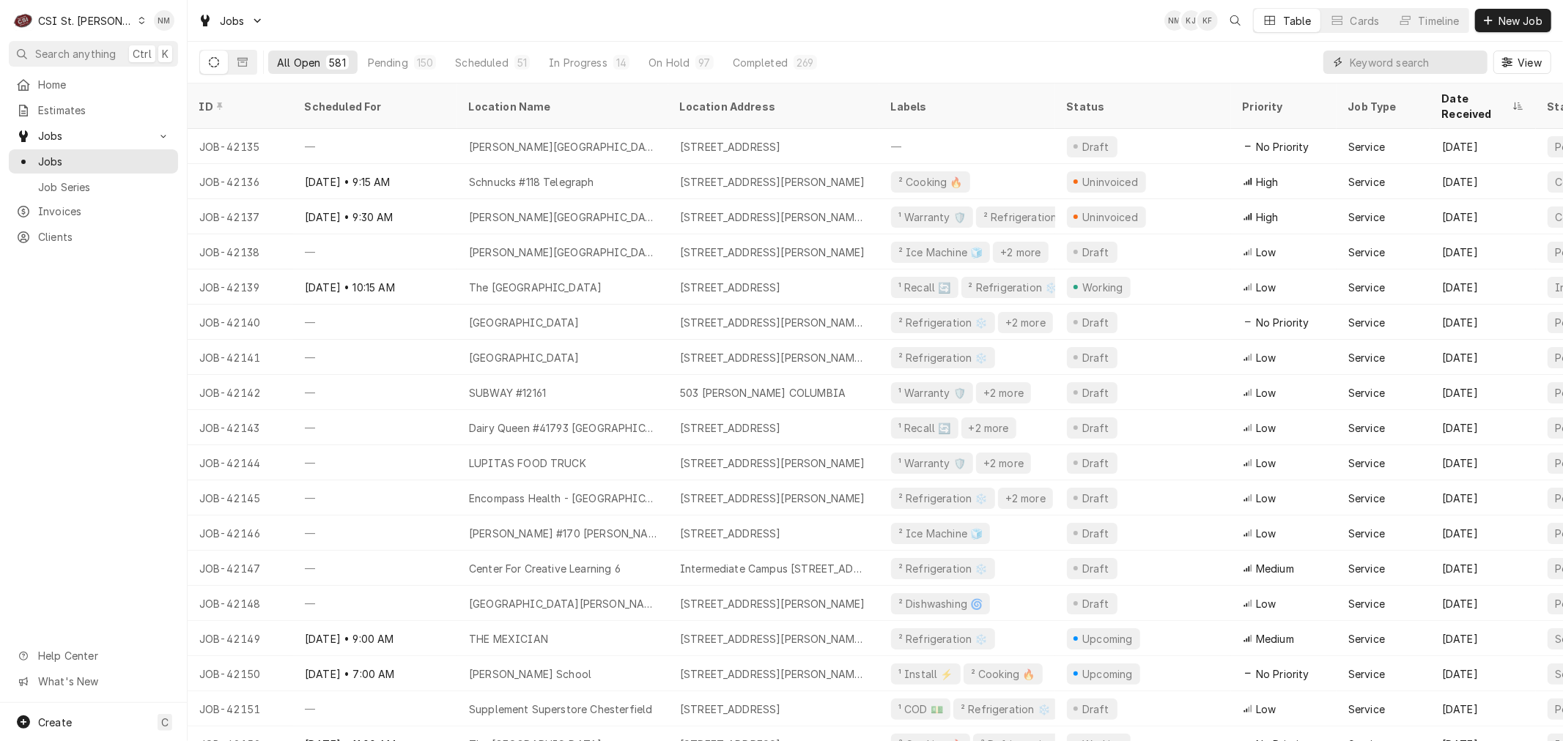
click at [1388, 56] on input "Dynamic Content Wrapper" at bounding box center [1414, 62] width 130 height 23
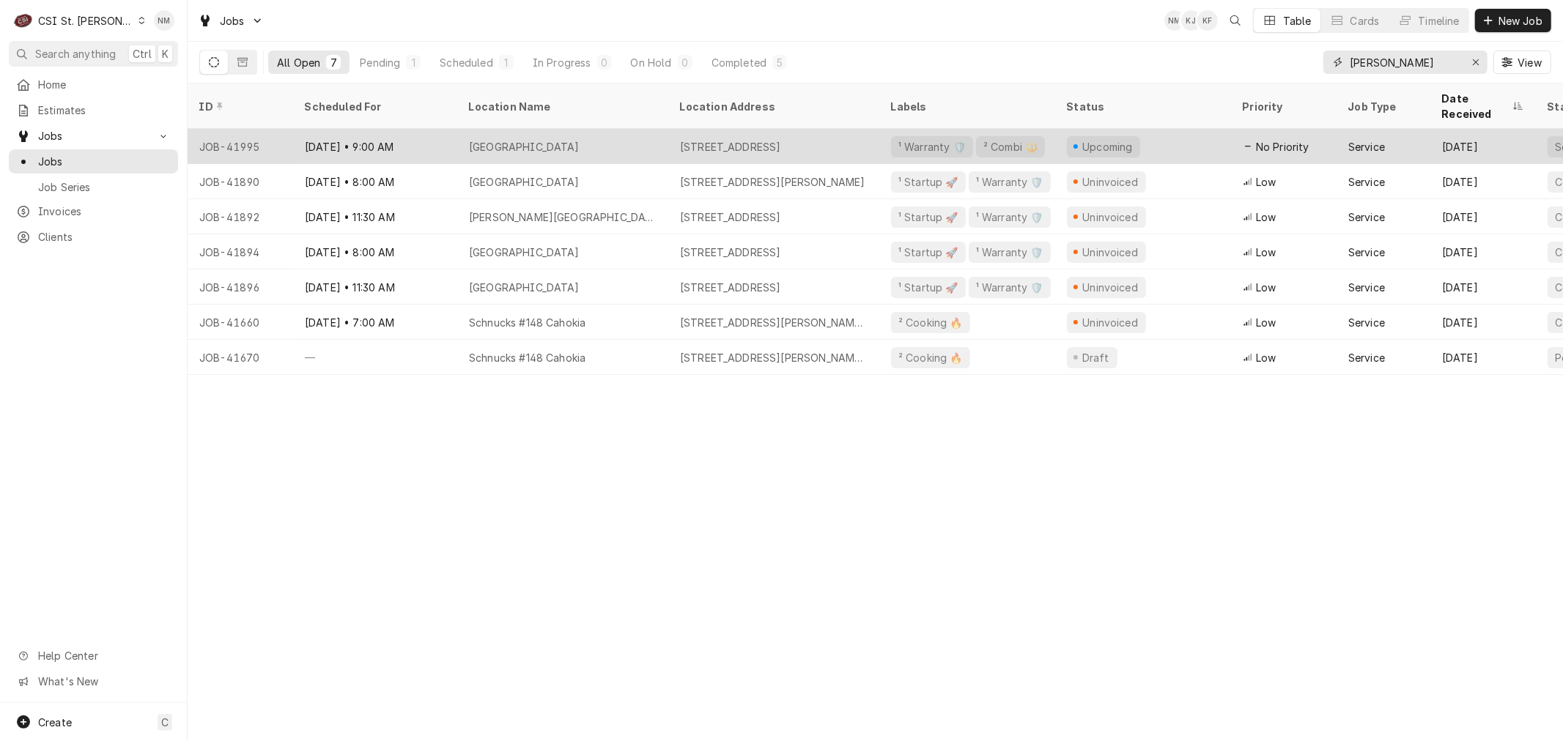
type input "[PERSON_NAME]"
click at [628, 129] on div "[GEOGRAPHIC_DATA]" at bounding box center [562, 146] width 211 height 35
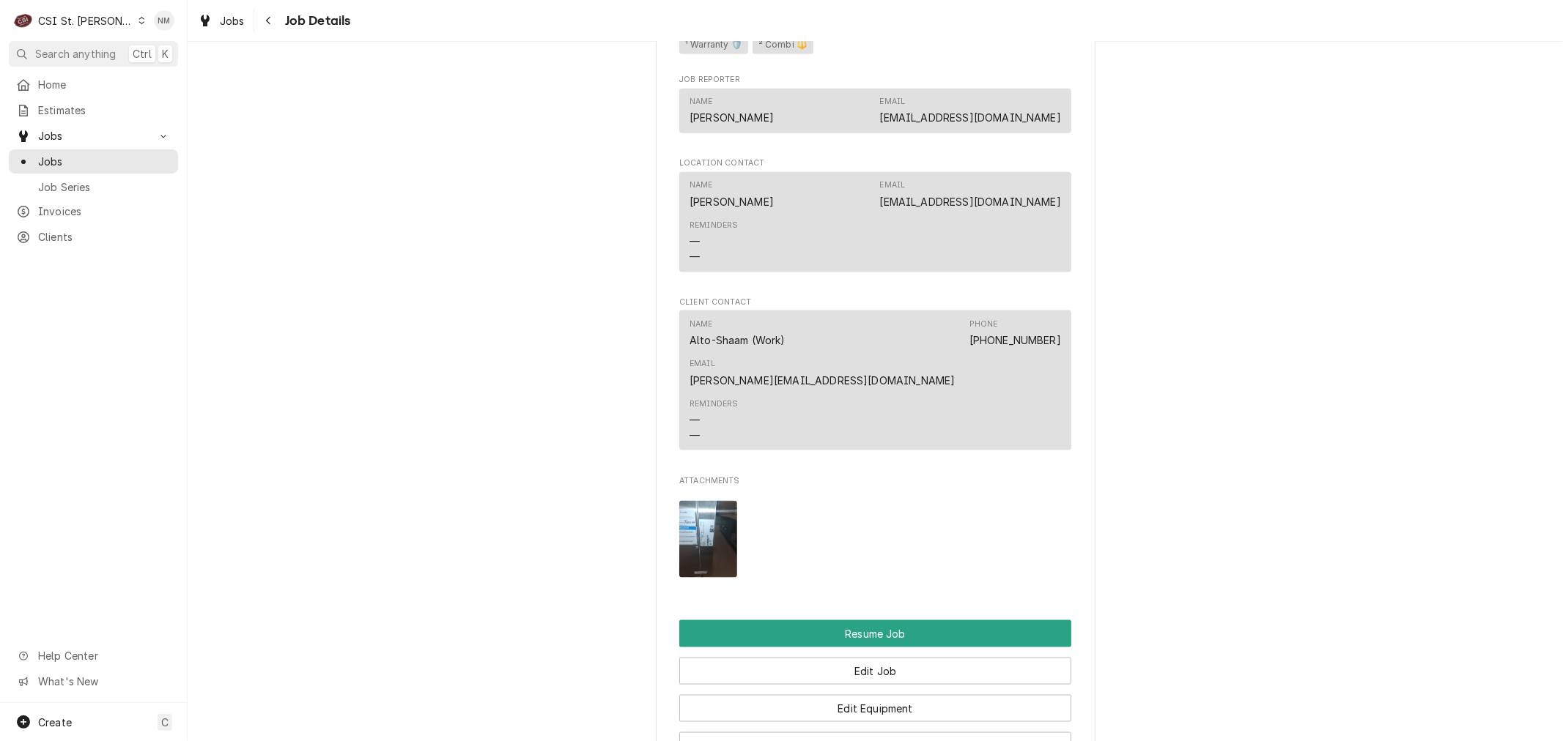
scroll to position [1790, 0]
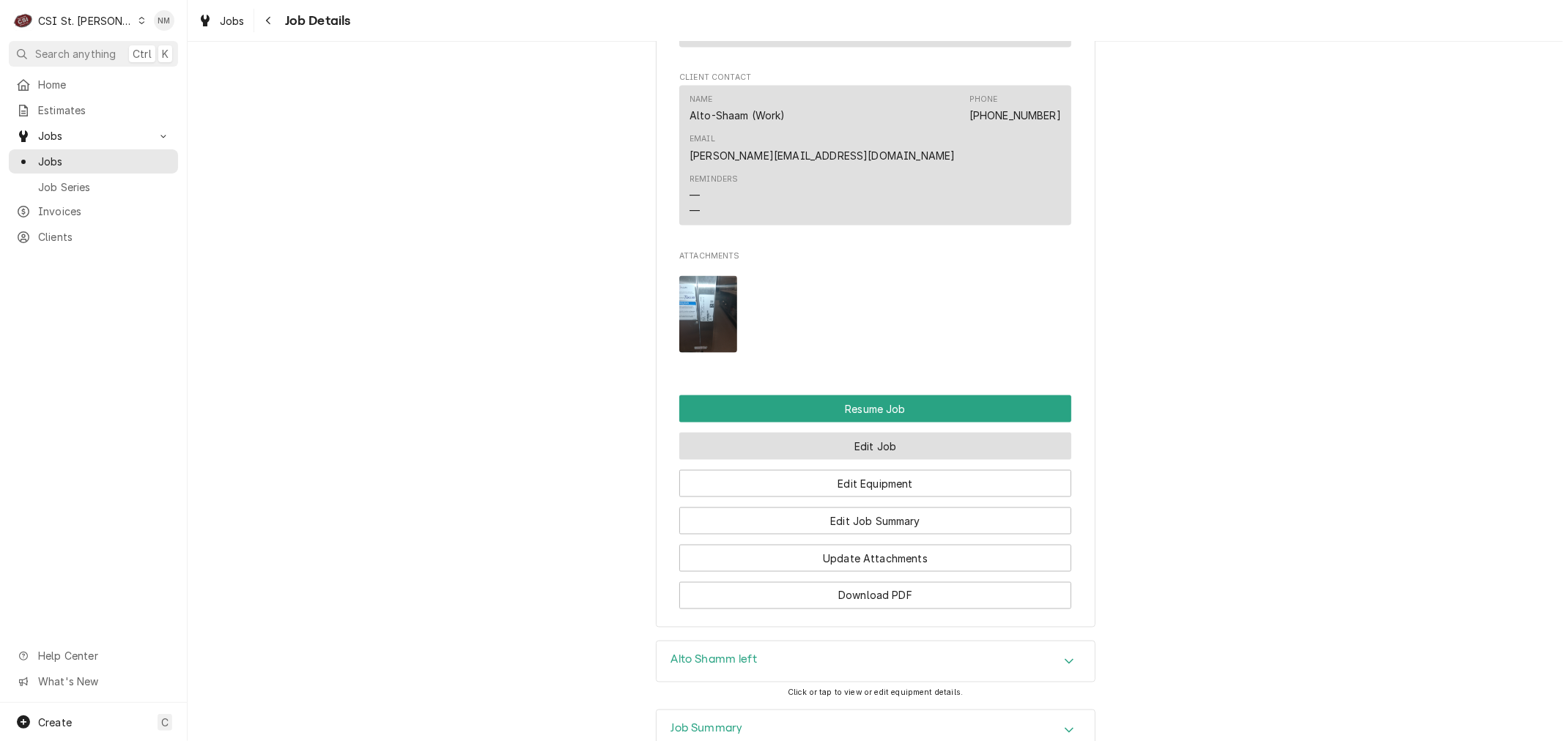
click at [863, 433] on button "Edit Job" at bounding box center [875, 446] width 392 height 27
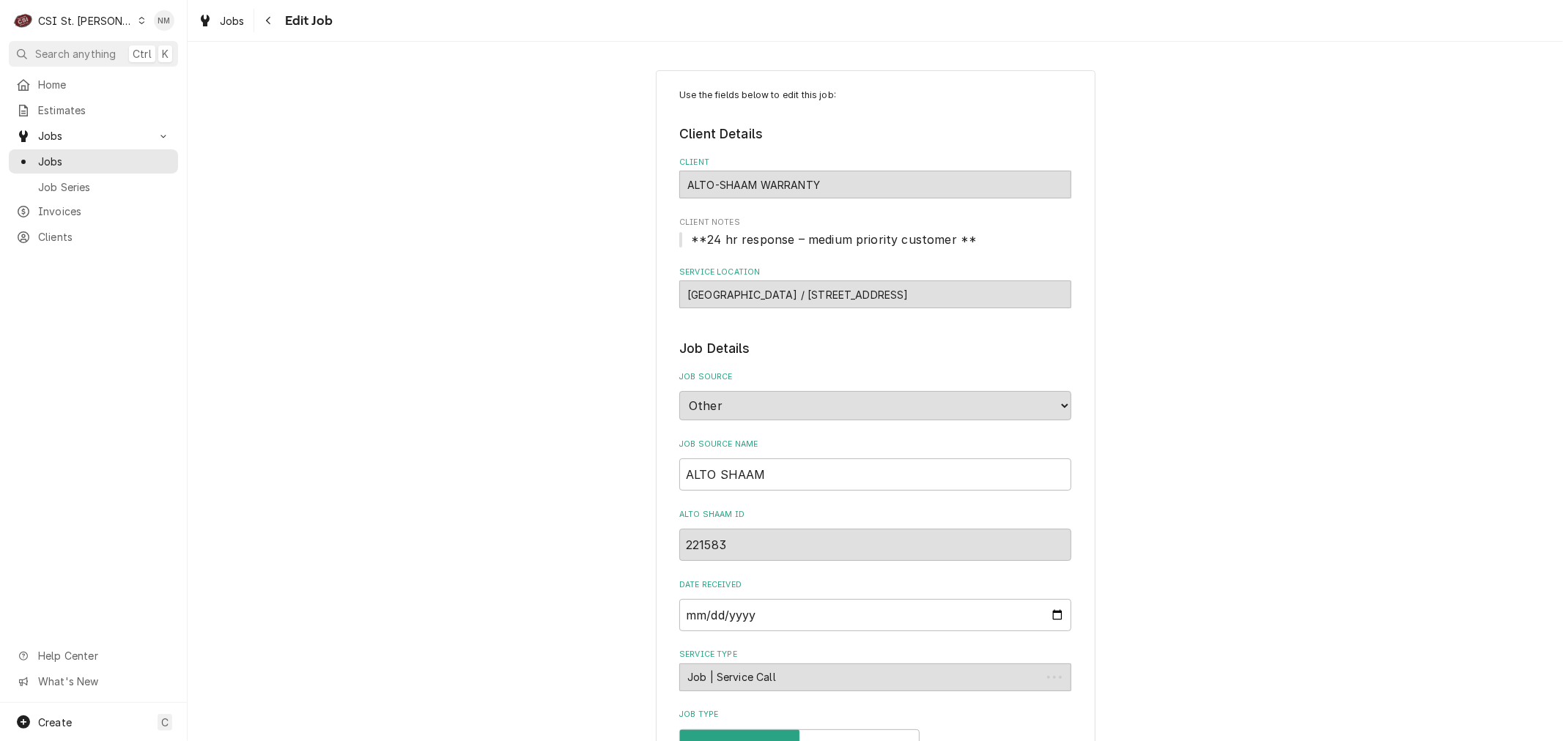
type textarea "x"
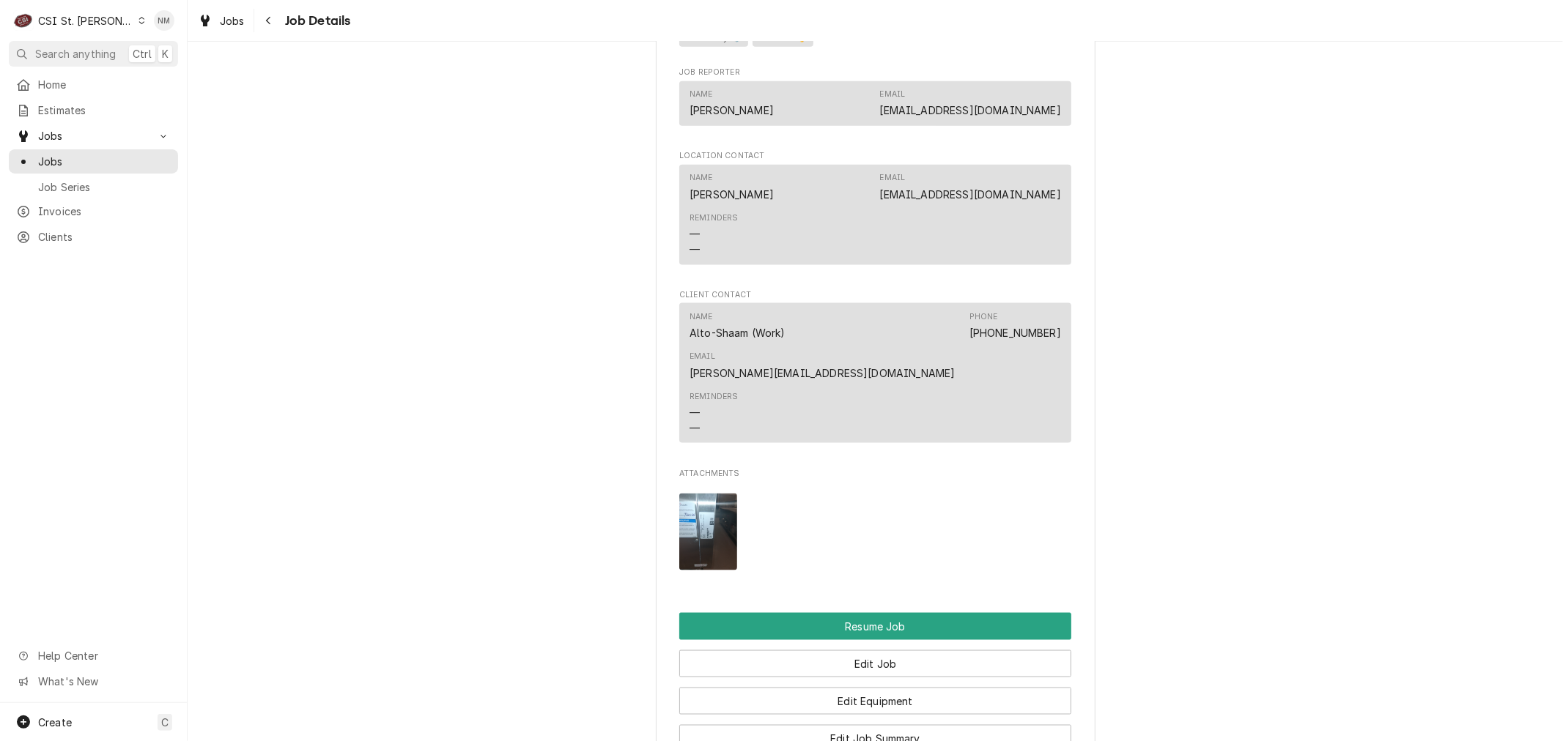
scroll to position [1601, 0]
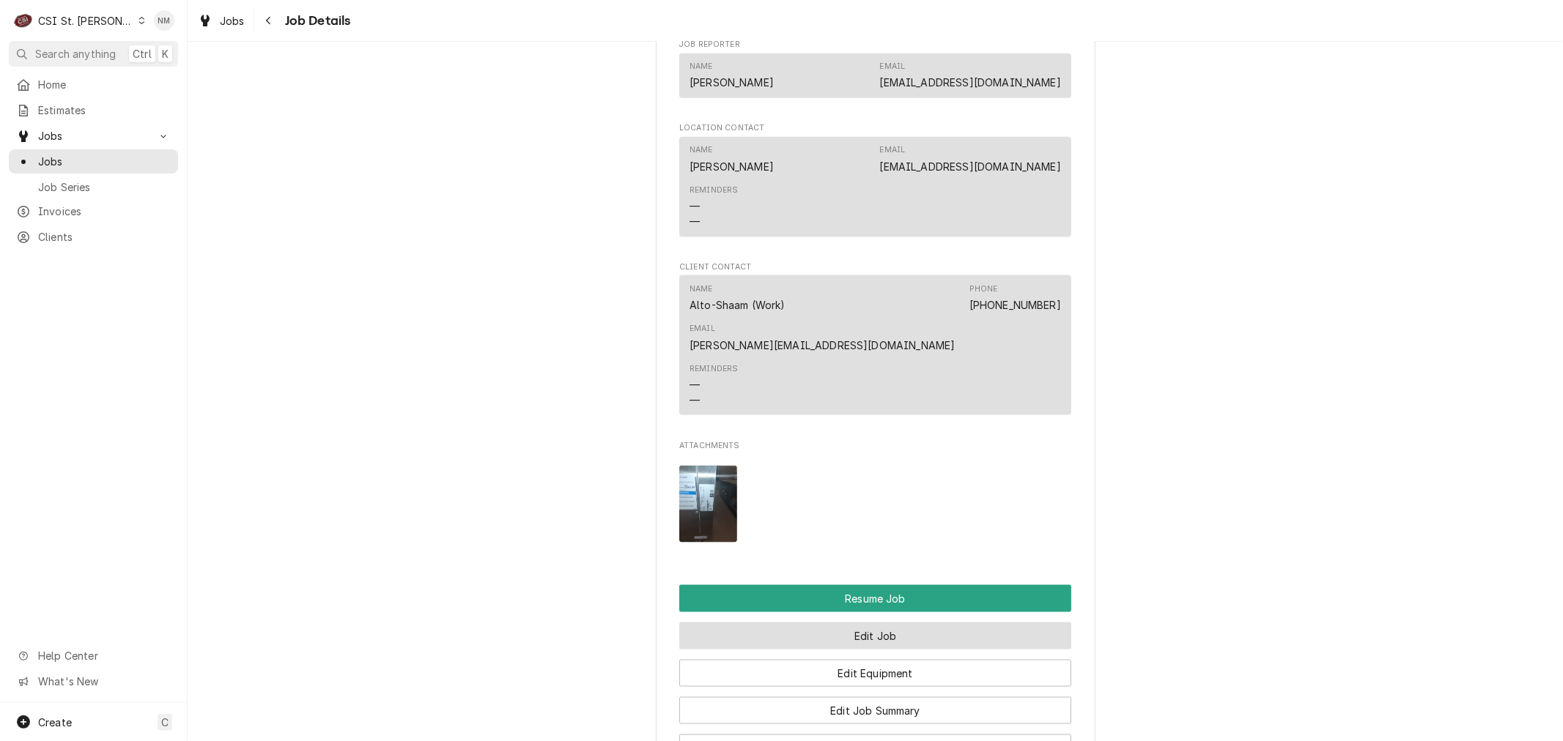
click at [894, 623] on button "Edit Job" at bounding box center [875, 636] width 392 height 27
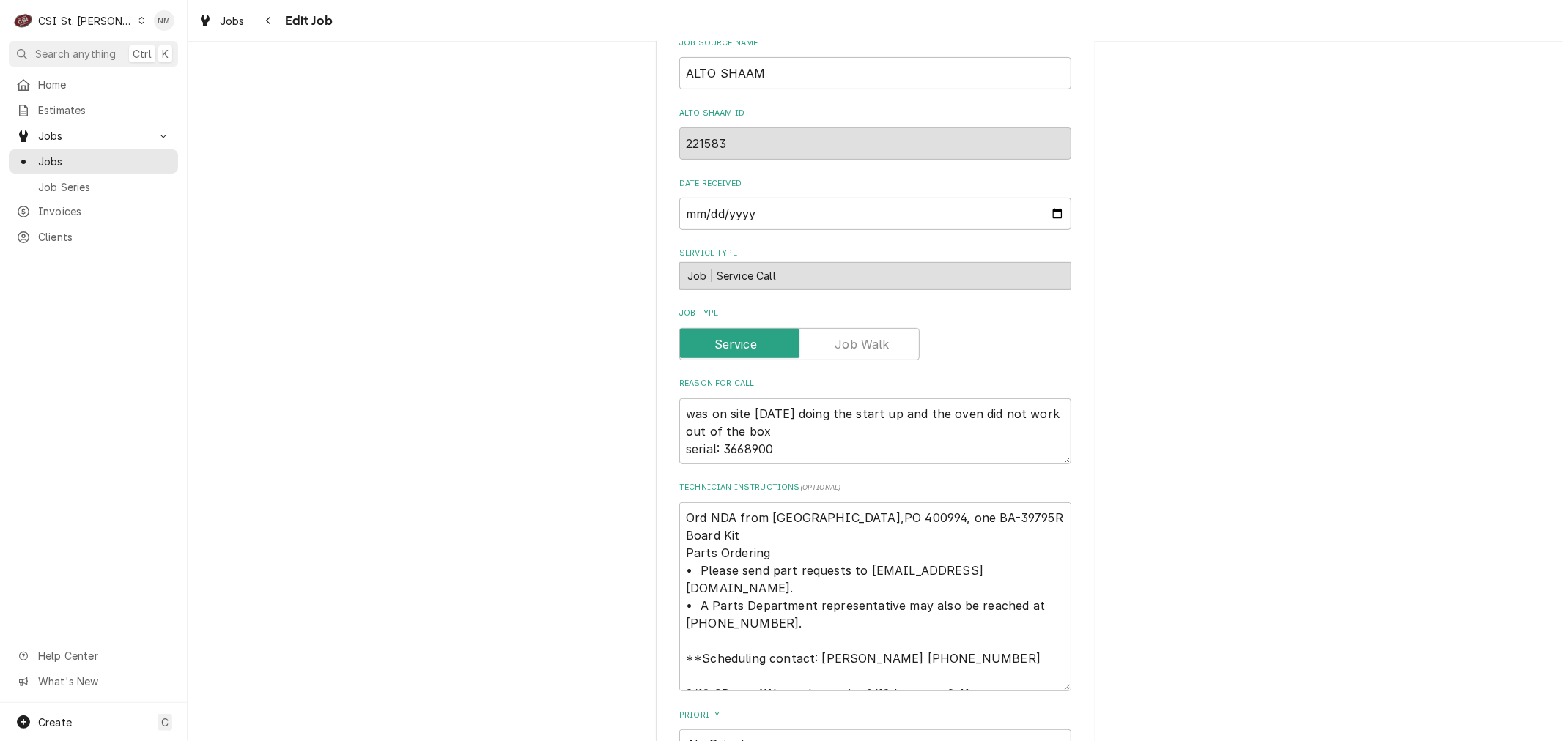
scroll to position [407, 0]
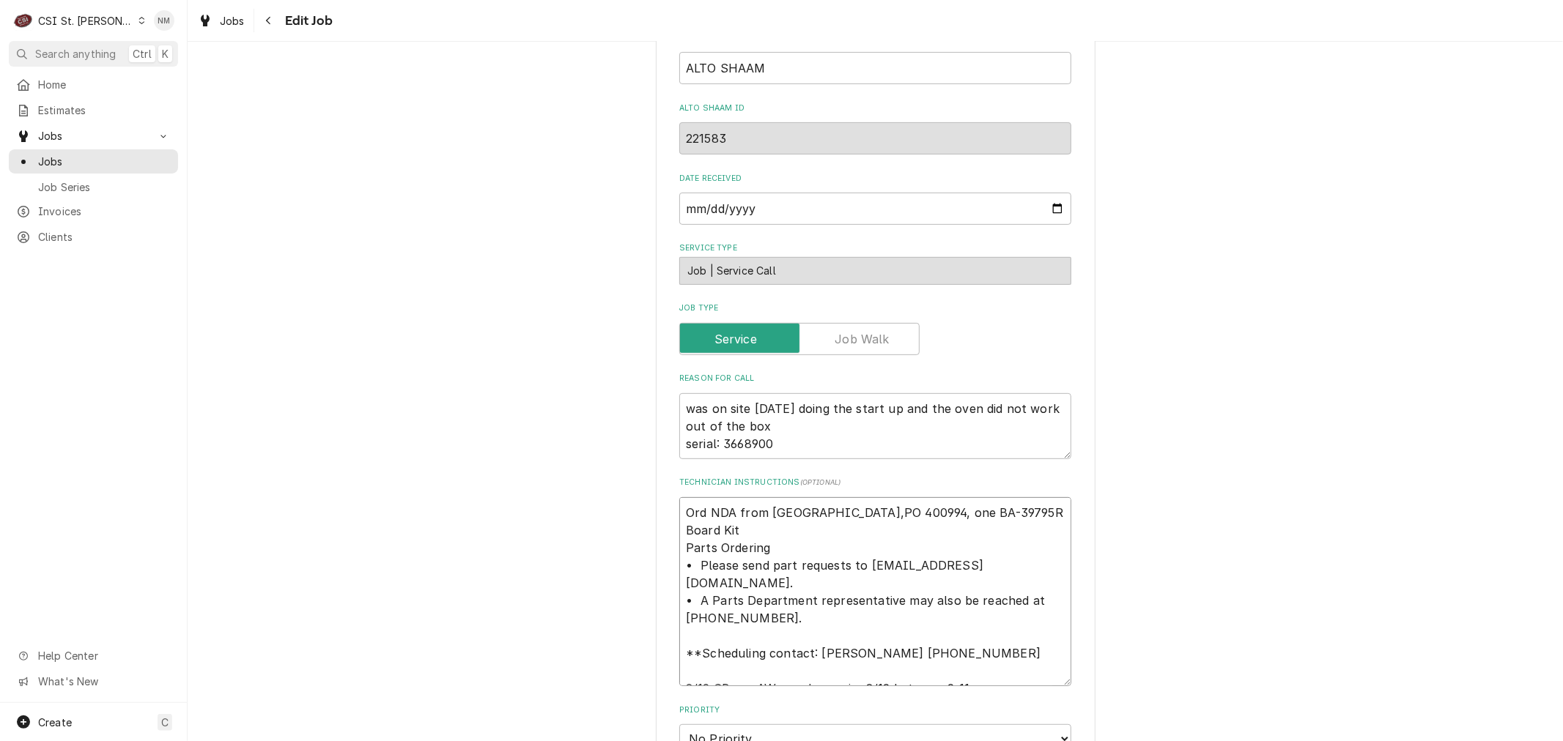
click at [679, 510] on textarea "Ord NDA from Alto-shaam,PO 400994, one BA-39795R Board Kit Parts Ordering • Ple…" at bounding box center [875, 591] width 392 height 189
type textarea "x"
type textarea "Ord NDA from Alto-shaam,PO 400994, one BA-39795R Board Kit Parts Ordering • Ple…"
type textarea "x"
type textarea "S Ord NDA from Alto-shaam,PO 400994, one BA-39795R Board Kit Parts Ordering • P…"
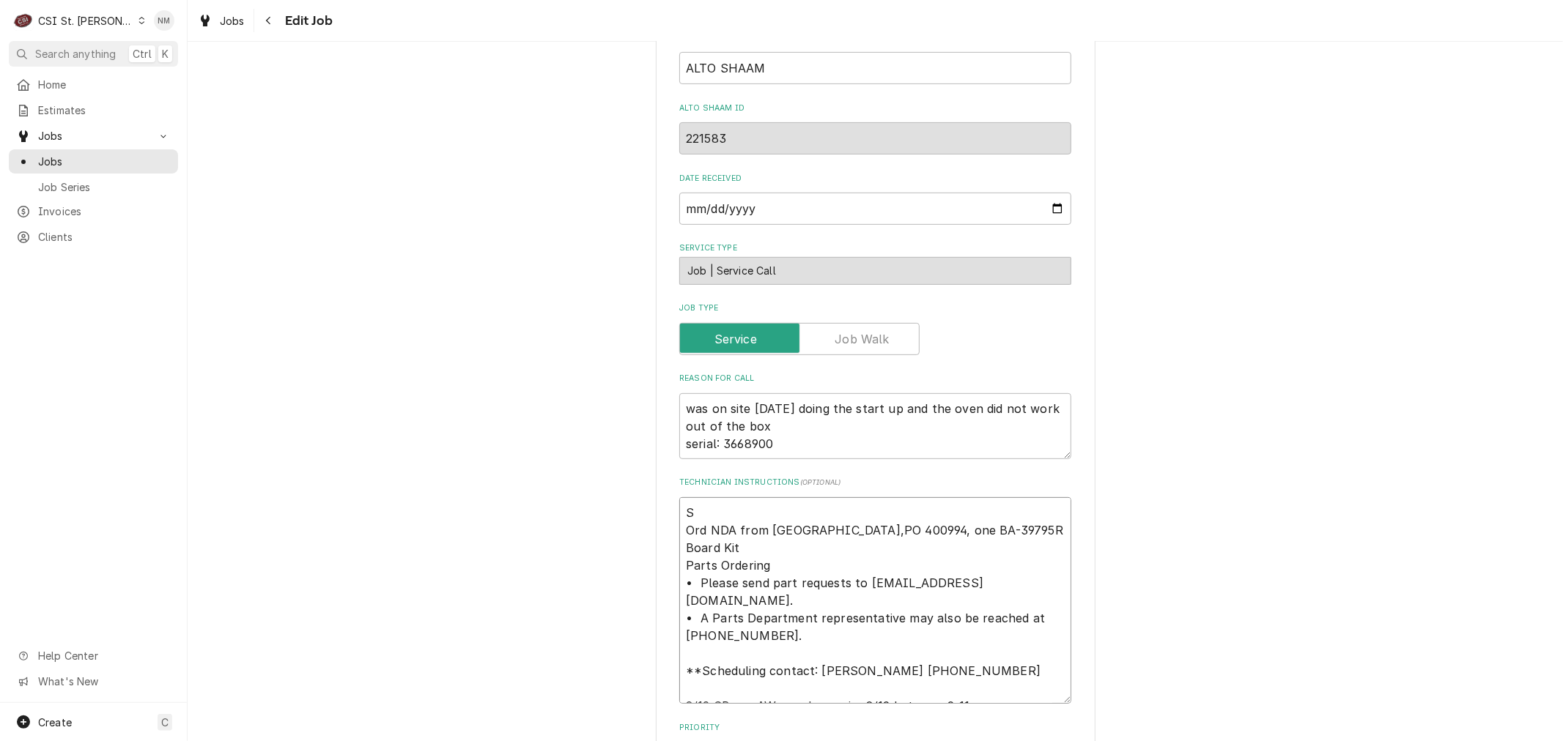
type textarea "x"
type textarea "Sc Ord NDA from Alto-shaam,PO 400994, one BA-39795R Board Kit Parts Ordering • …"
type textarea "x"
type textarea "Sch Ord NDA from Alto-shaam,PO 400994, one BA-39795R Board Kit Parts Ordering •…"
type textarea "x"
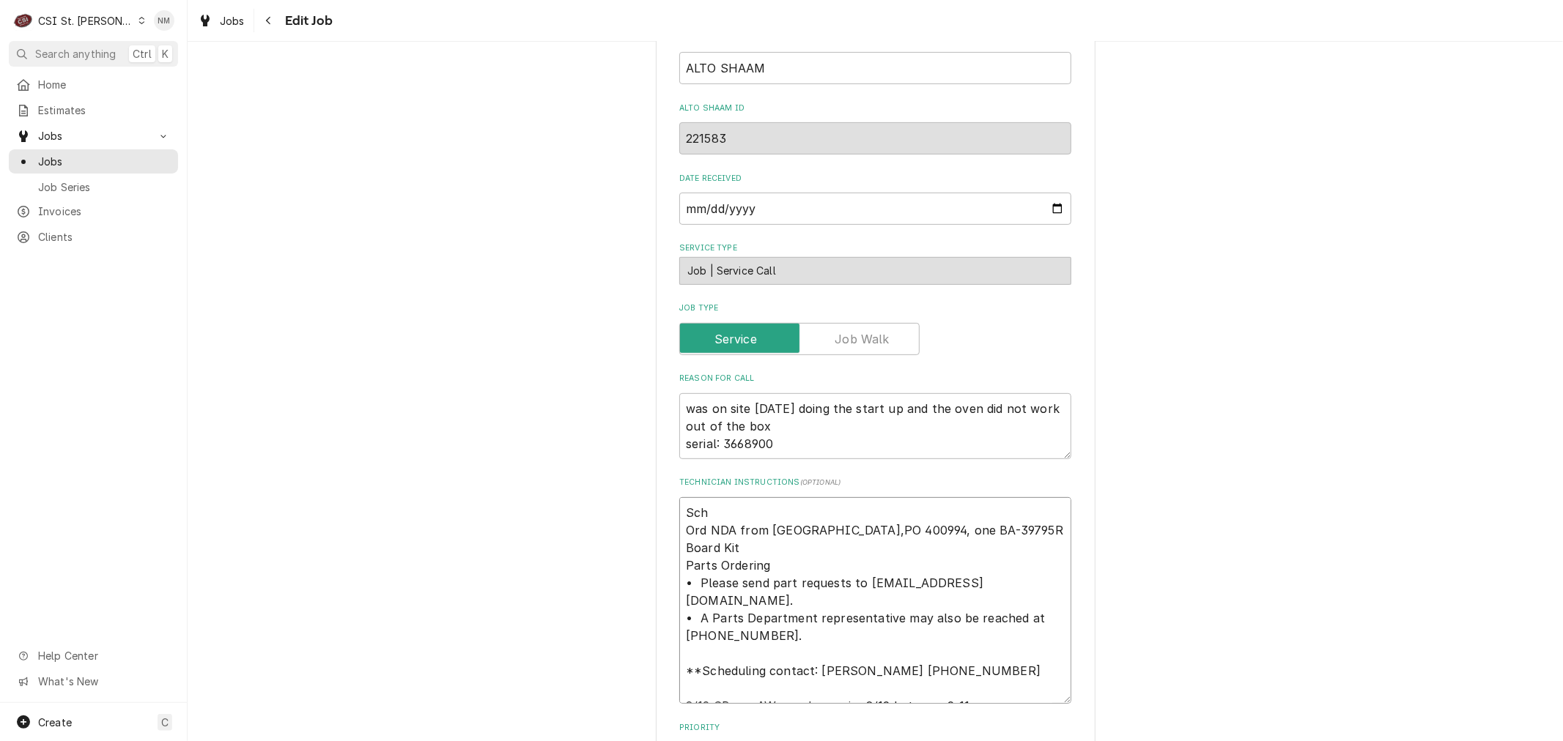
type textarea "Sche Ord NDA from Alto-shaam,PO 400994, one BA-39795R Board Kit Parts Ordering …"
type textarea "x"
type textarea "Sched Ord NDA from Alto-shaam,PO 400994, one BA-39795R Board Kit Parts Ordering…"
type textarea "x"
type textarea "Schedu Ord NDA from Alto-shaam,PO 400994, one BA-39795R Board Kit Parts Orderin…"
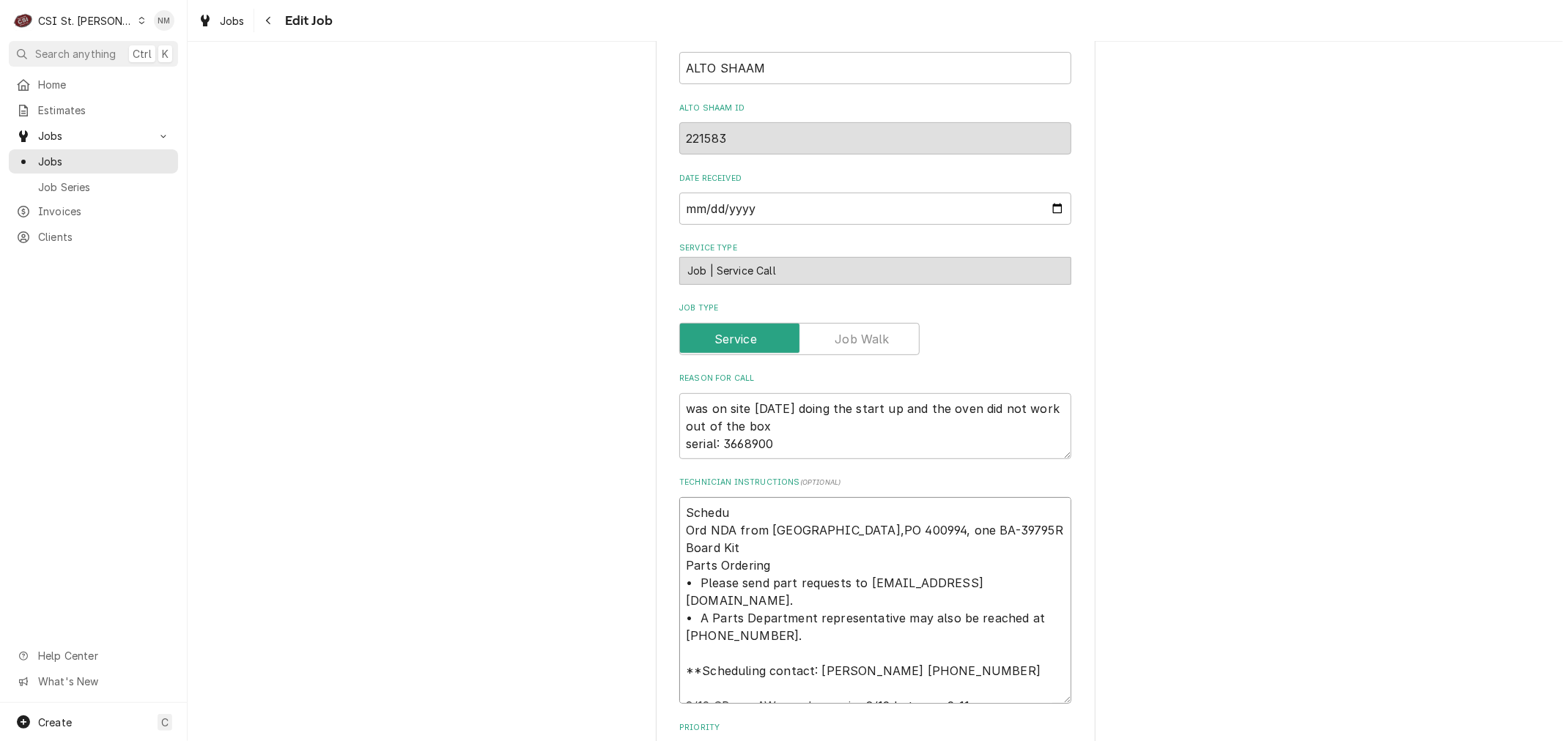
type textarea "x"
type textarea "Schedua Ord NDA from Alto-shaam,PO 400994, one BA-39795R Board Kit Parts Orderi…"
type textarea "x"
type textarea "Scheduae Ord NDA from Alto-shaam,PO 400994, one BA-39795R Board Kit Parts Order…"
type textarea "x"
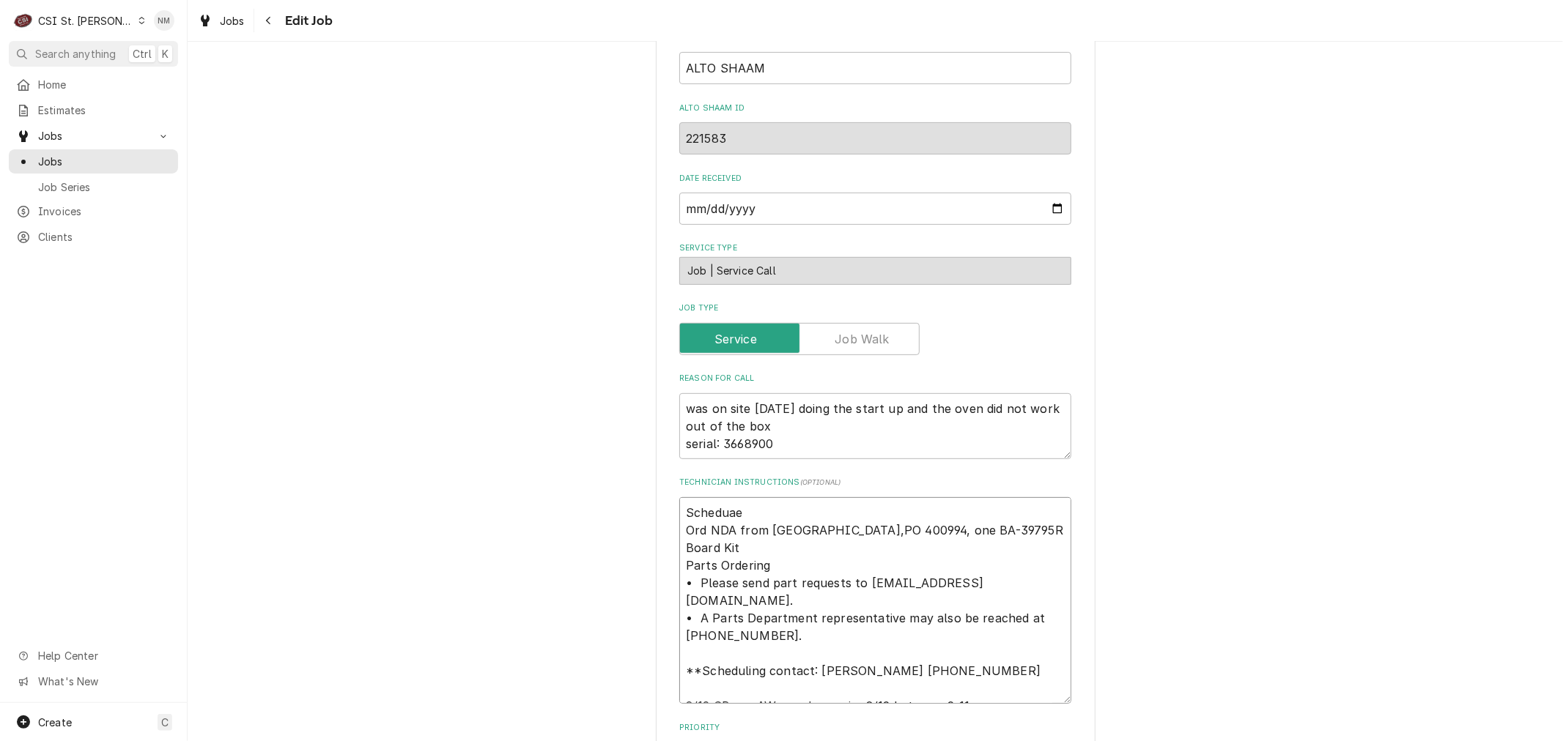
type textarea "Schedua Ord NDA from Alto-shaam,PO 400994, one BA-39795R Board Kit Parts Orderi…"
type textarea "x"
type textarea "Schedu Ord NDA from Alto-shaam,PO 400994, one BA-39795R Board Kit Parts Orderin…"
type textarea "x"
type textarea "Schedul Ord NDA from Alto-shaam,PO 400994, one BA-39795R Board Kit Parts Orderi…"
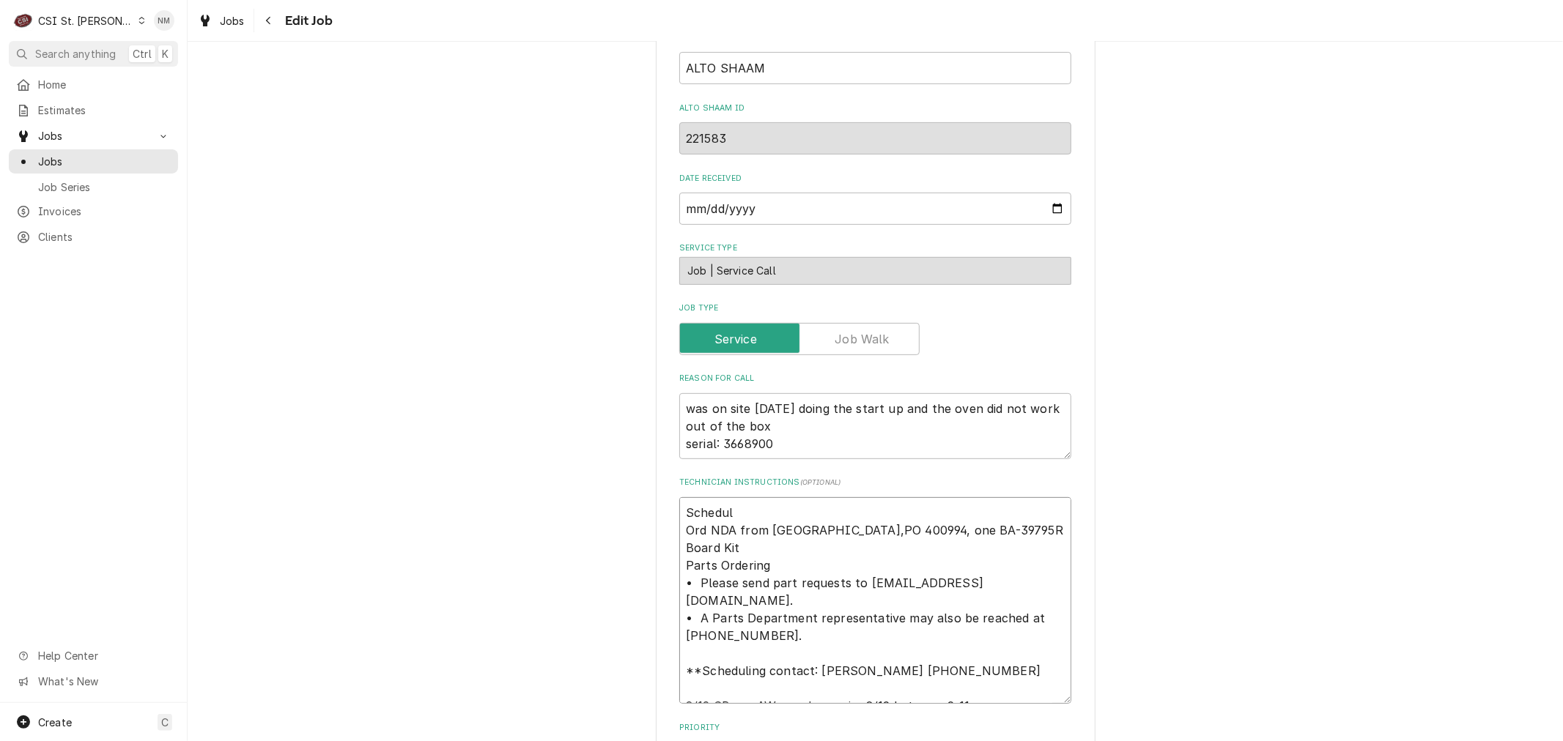
type textarea "x"
type textarea "Schedule Ord NDA from Alto-shaam,PO 400994, one BA-39795R Board Kit Parts Order…"
type textarea "x"
type textarea "Scheduled Ord NDA from Alto-shaam,PO 400994, one BA-39795R Board Kit Parts Orde…"
type textarea "x"
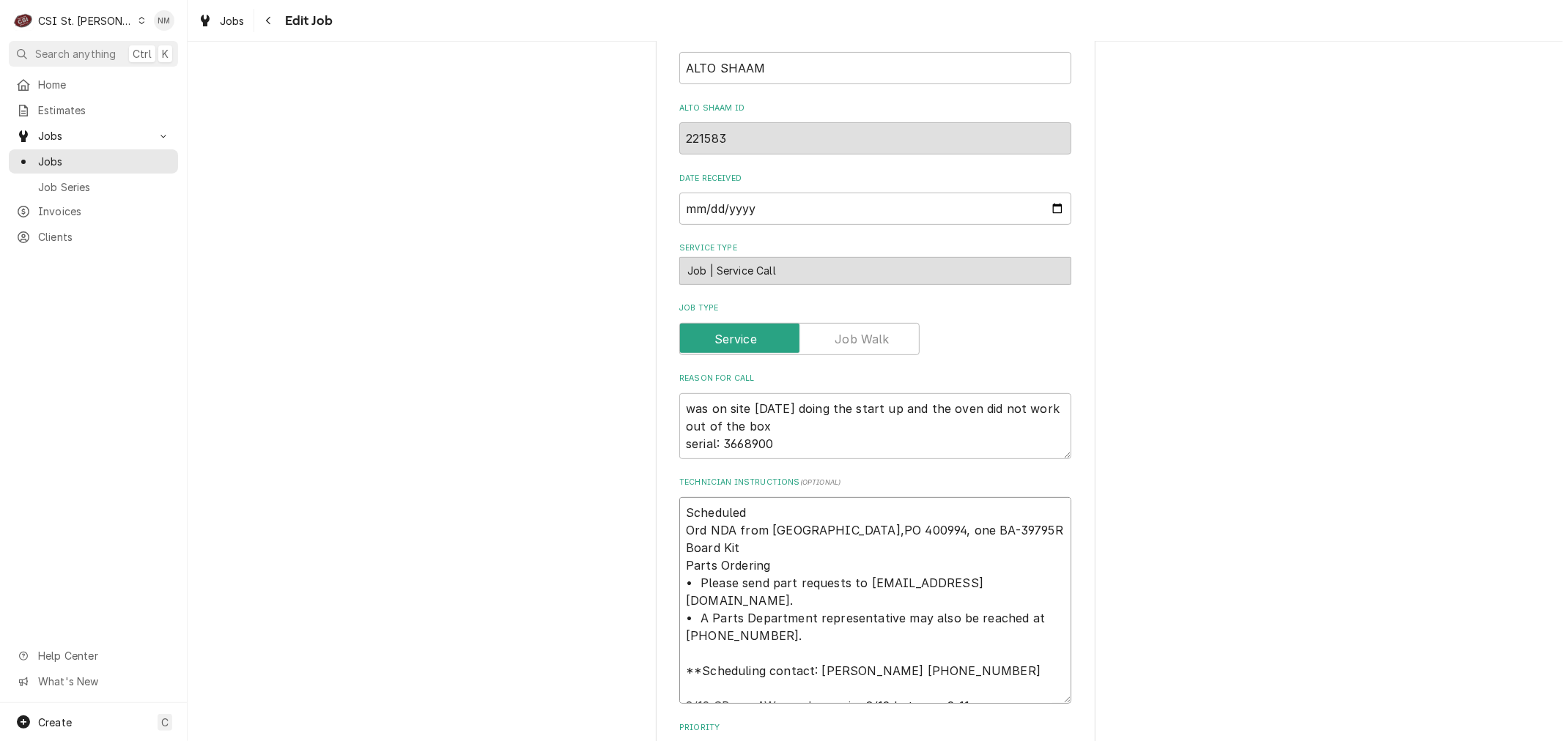
type textarea "Scheduled i Ord NDA from Alto-shaam,PO 400994, one BA-39795R Board Kit Parts Or…"
type textarea "x"
type textarea "Scheduled iwt Ord NDA from Alto-shaam,PO 400994, one BA-39795R Board Kit Parts …"
type textarea "x"
type textarea "Scheduled iwth Ord NDA from Alto-shaam,PO 400994, one BA-39795R Board Kit Parts…"
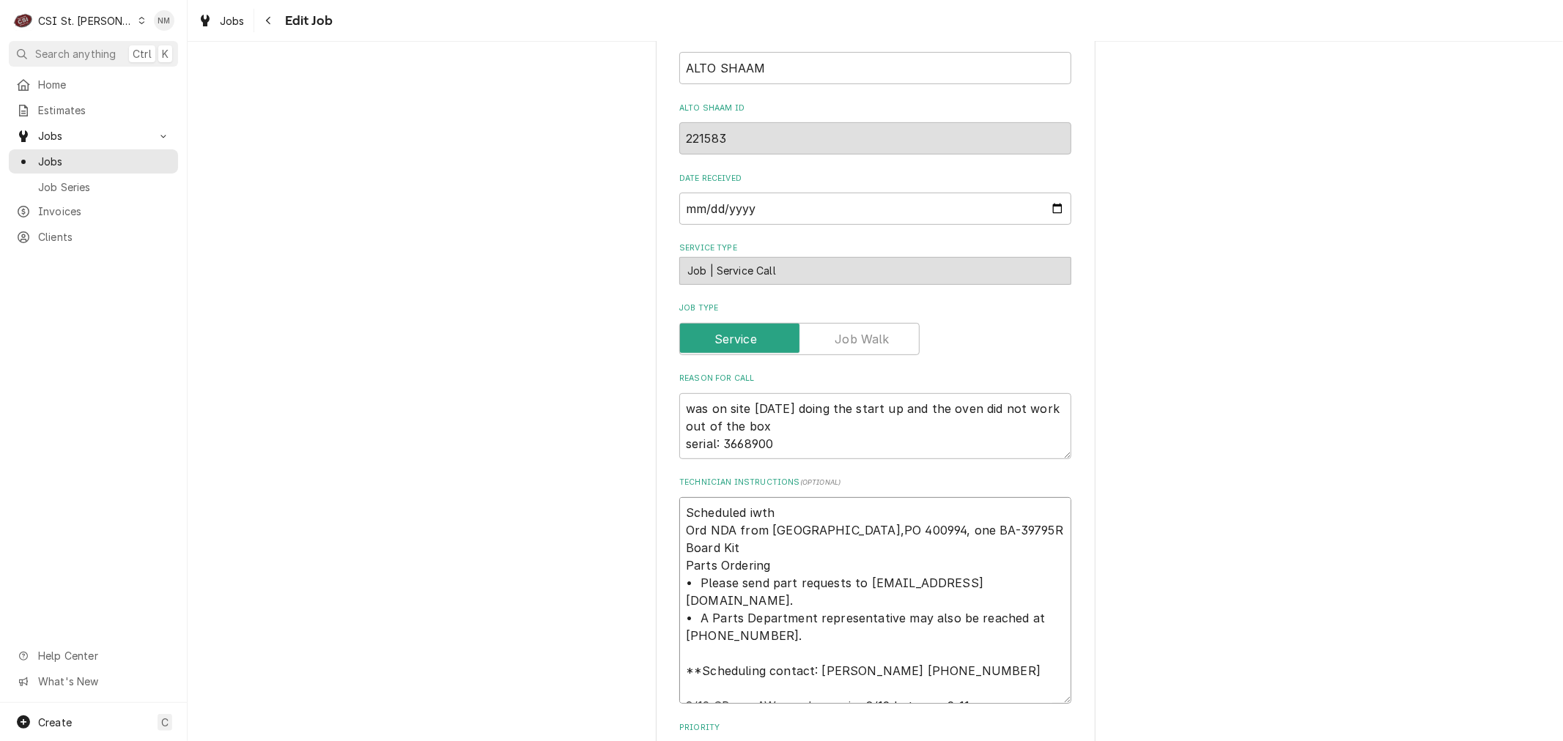
type textarea "x"
type textarea "Scheduled iwth K Ord NDA from Alto-shaam,PO 400994, one BA-39795R Board Kit Par…"
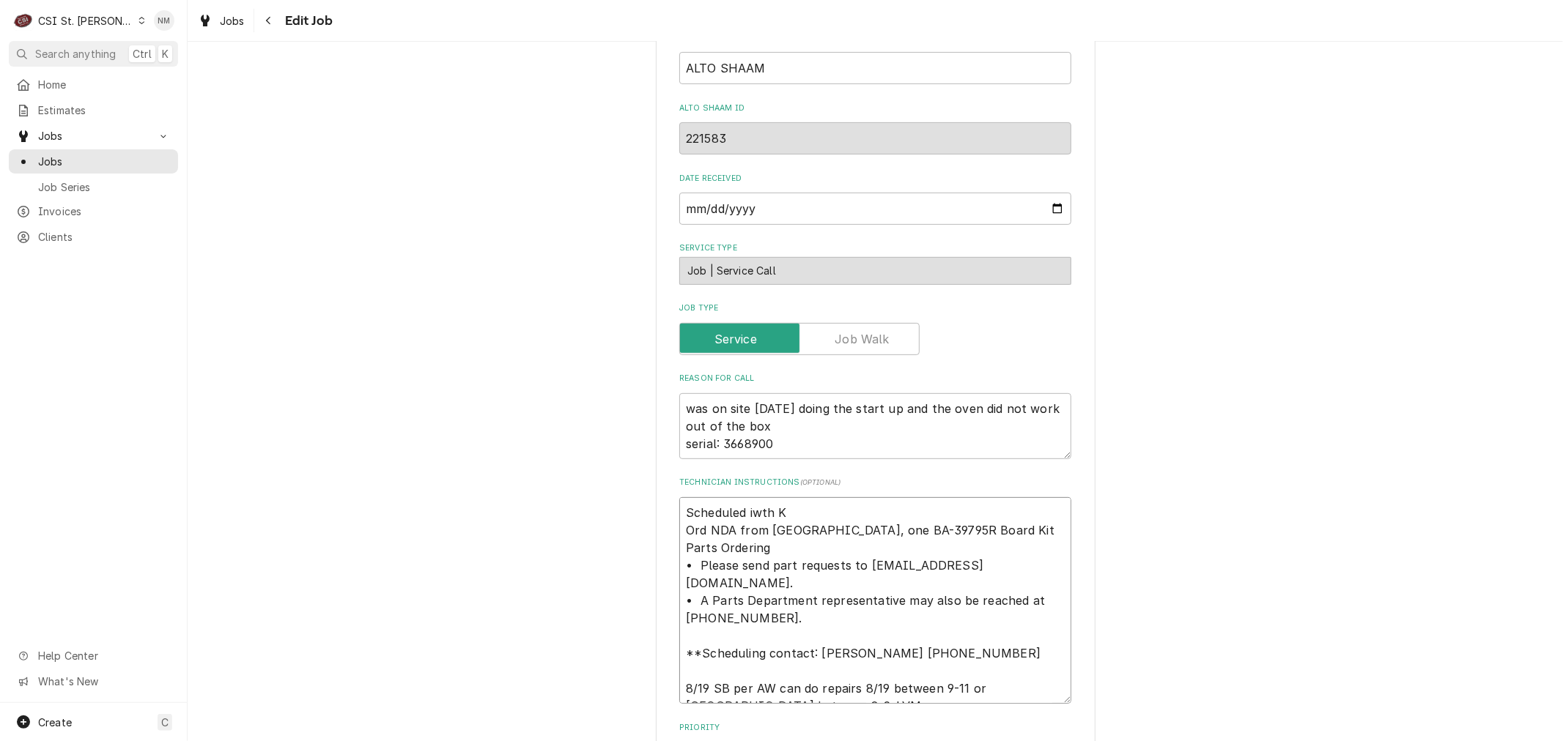
type textarea "x"
type textarea "Scheduled iwth Ka Ord NDA from Alto-shaam,PO 400994, one BA-39795R Board Kit Pa…"
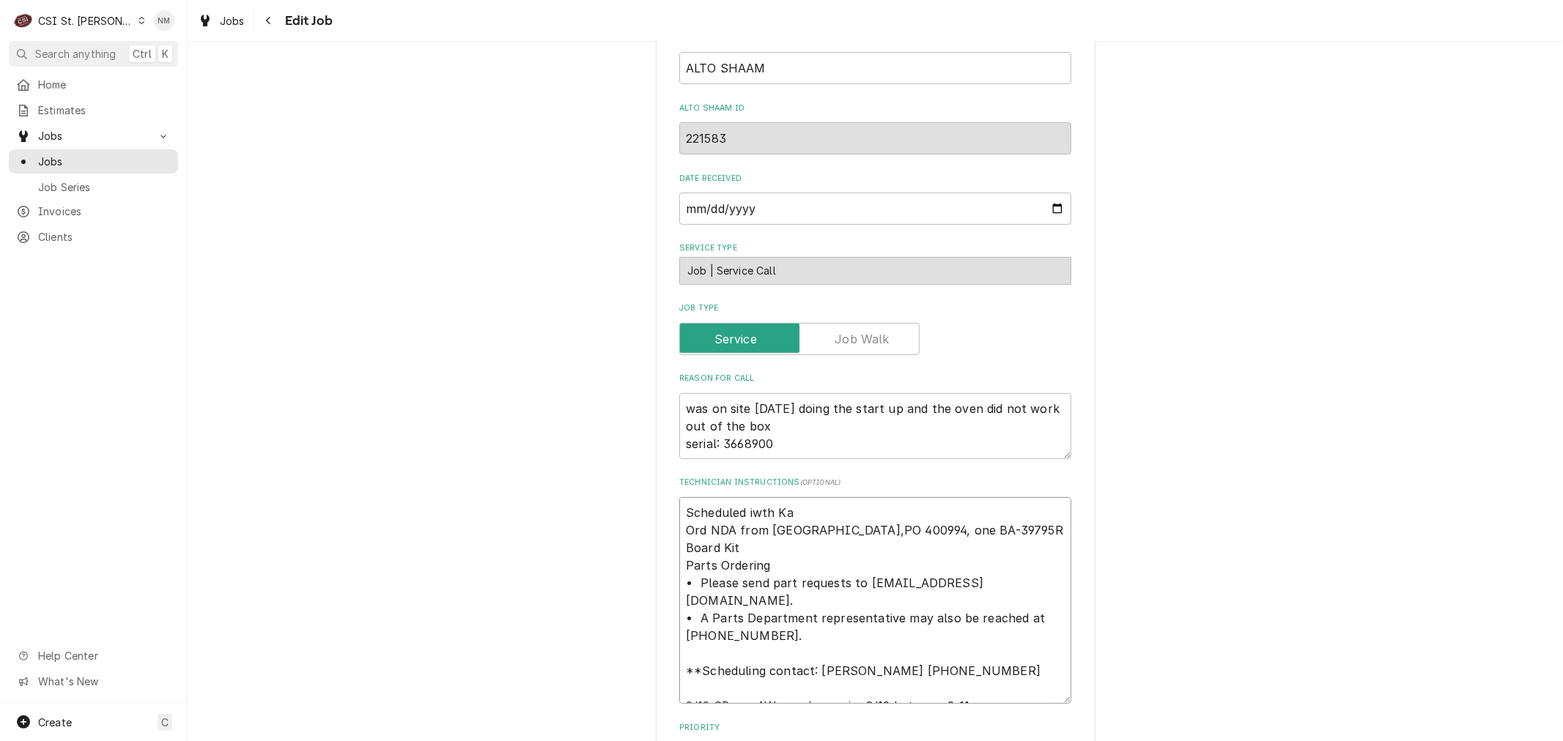
type textarea "x"
type textarea "Scheduled iwth Kar Ord NDA from Alto-shaam,PO 400994, one BA-39795R Board Kit P…"
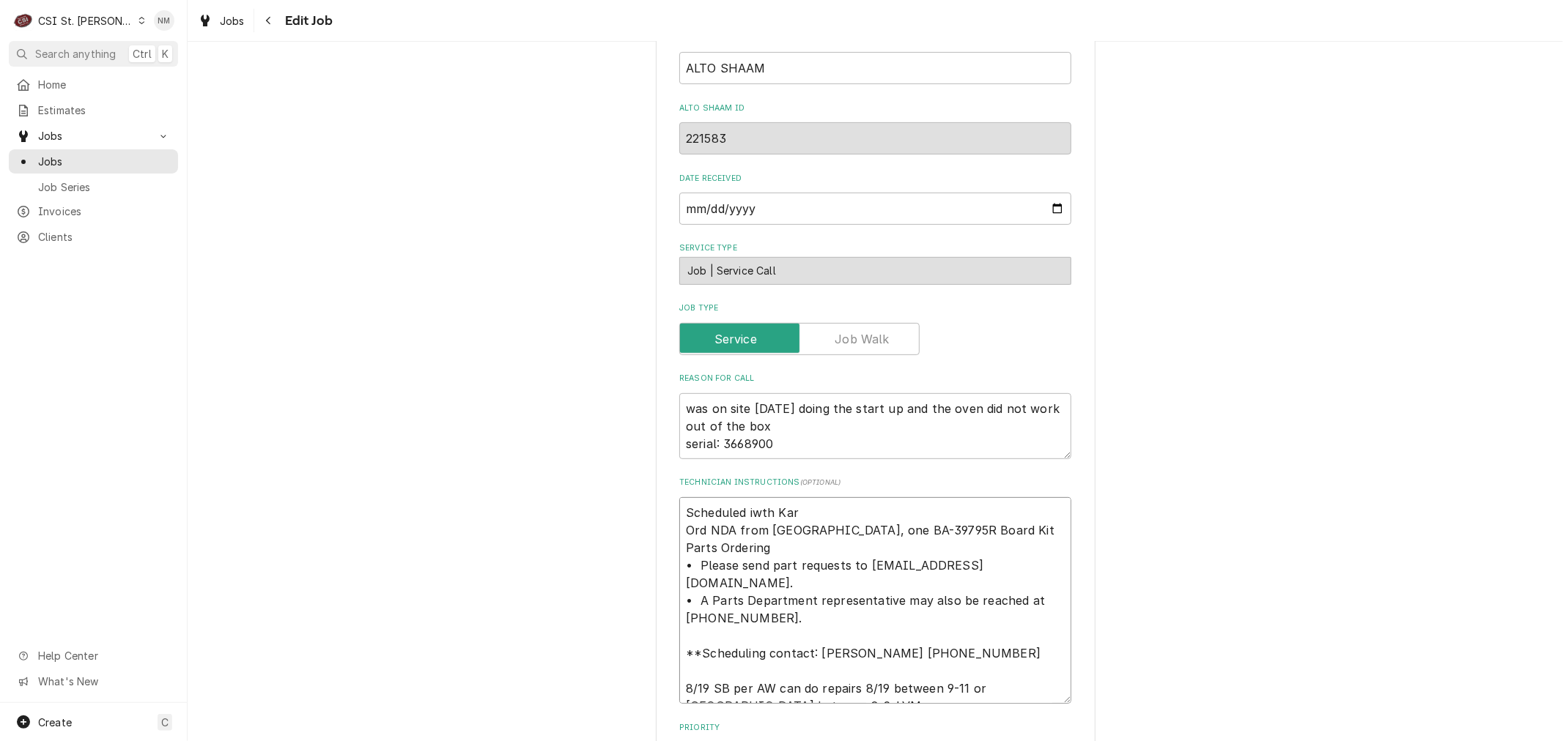
type textarea "x"
type textarea "Scheduled iwth Ka Ord NDA from Alto-shaam,PO 400994, one BA-39795R Board Kit Pa…"
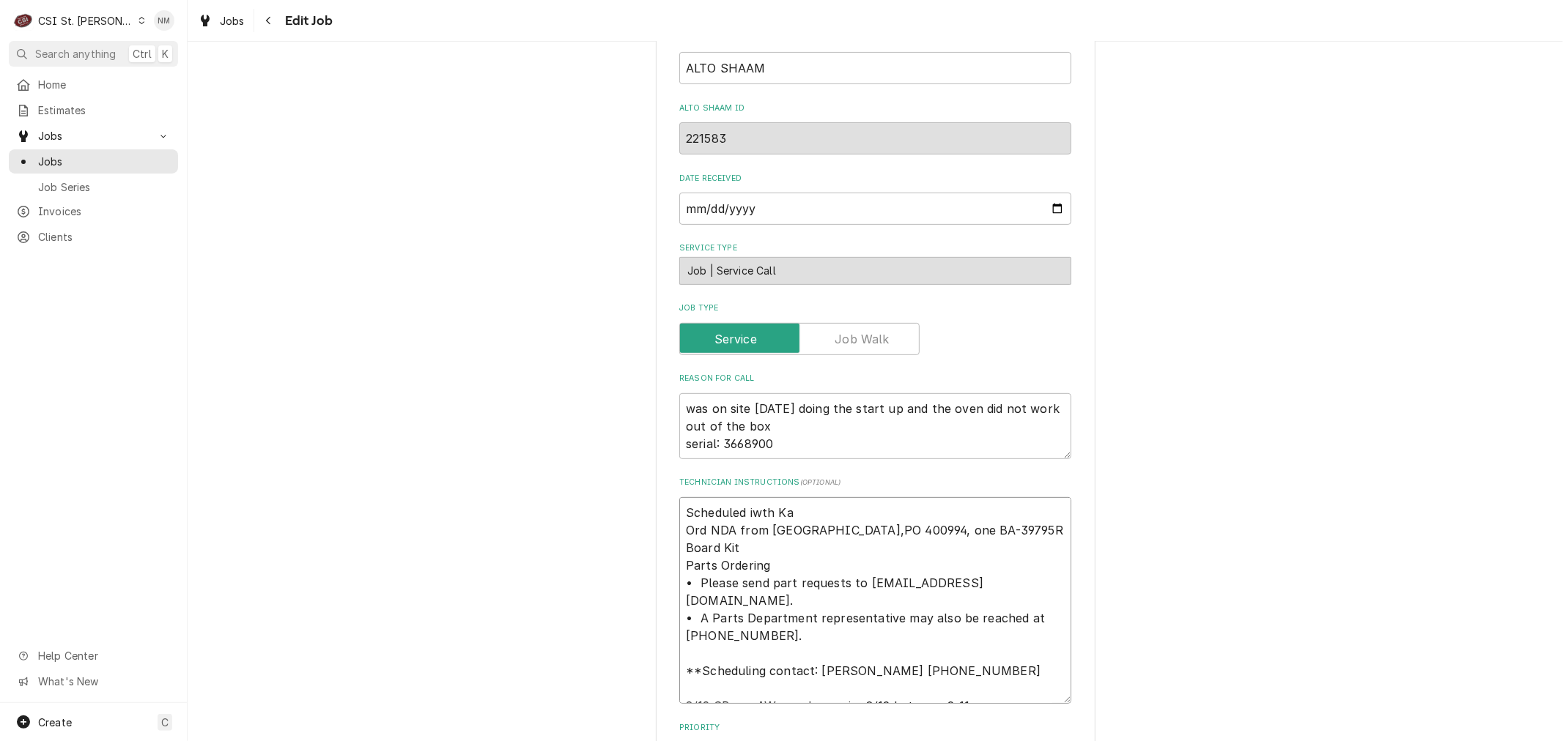
type textarea "x"
type textarea "Scheduled iwth K Ord NDA from Alto-shaam,PO 400994, one BA-39795R Board Kit Par…"
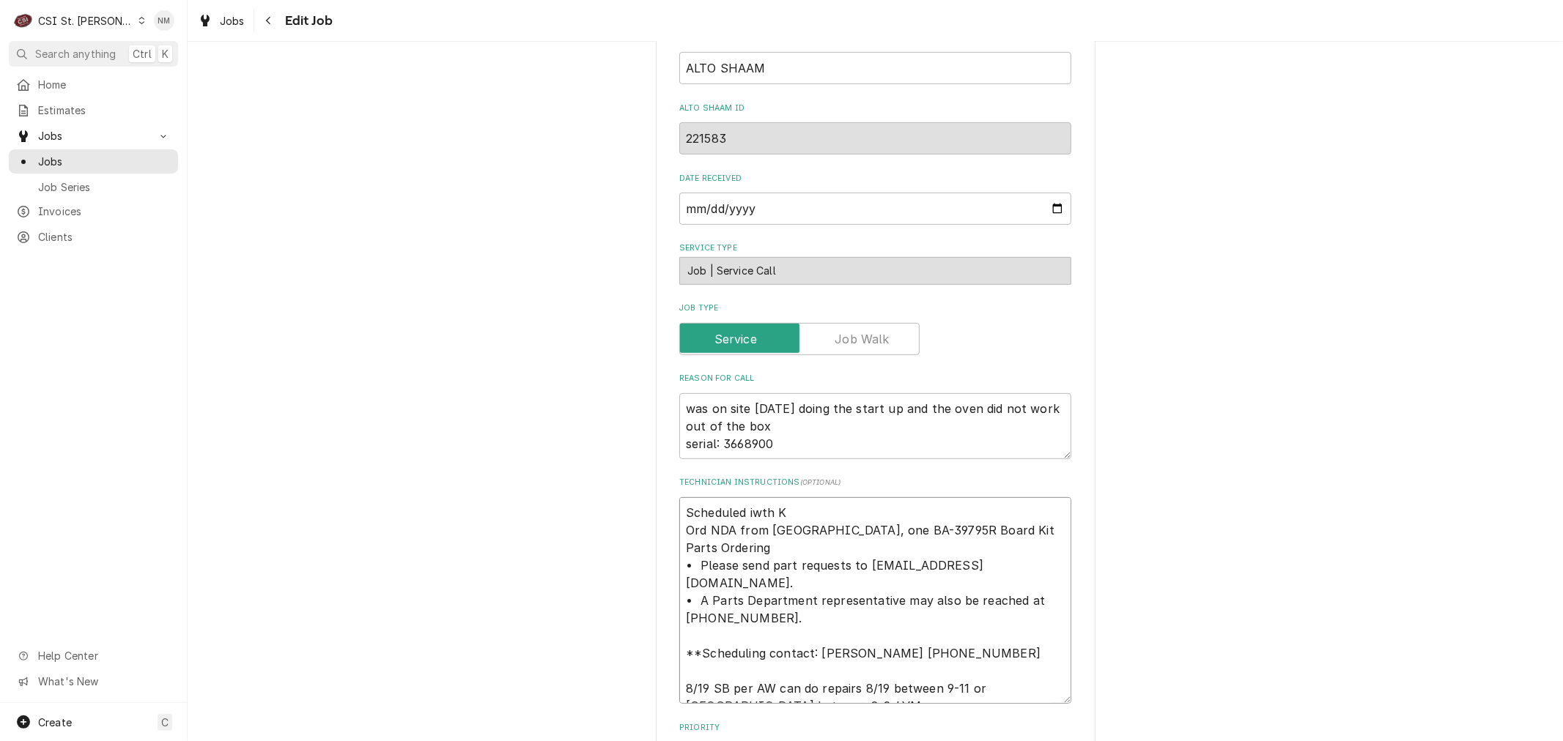
type textarea "x"
type textarea "Scheduled iwth Ord NDA from Alto-shaam,PO 400994, one BA-39795R Board Kit Parts…"
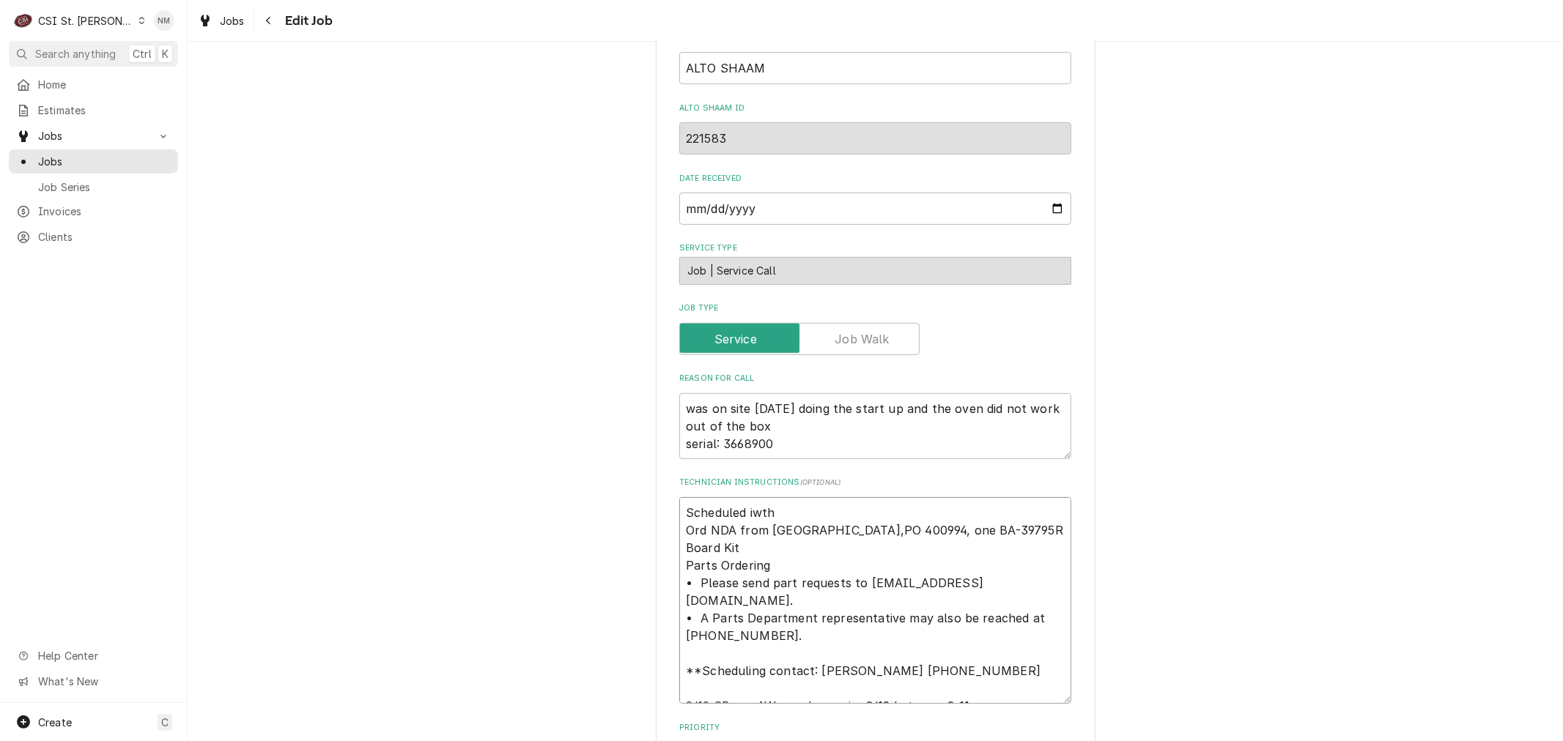
type textarea "x"
type textarea "Scheduled iwth Ord NDA from Alto-shaam,PO 400994, one BA-39795R Board Kit Parts…"
type textarea "x"
type textarea "Scheduled iwt Ord NDA from Alto-shaam,PO 400994, one BA-39795R Board Kit Parts …"
type textarea "x"
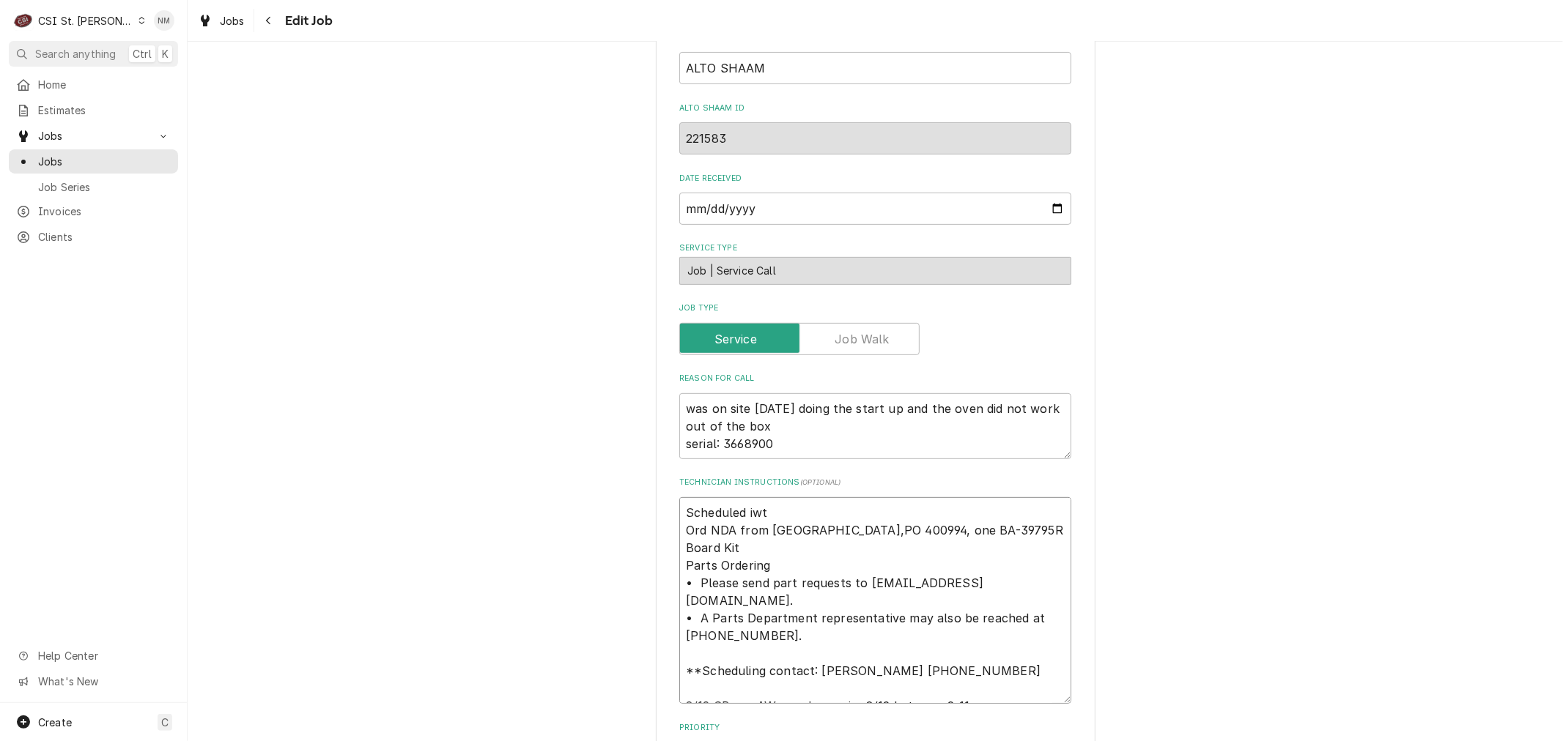
type textarea "Scheduled iw Ord NDA from Alto-shaam,PO 400994, one BA-39795R Board Kit Parts O…"
type textarea "x"
type textarea "Scheduled i Ord NDA from Alto-shaam,PO 400994, one BA-39795R Board Kit Parts Or…"
type textarea "x"
type textarea "Scheduled Ord NDA from Alto-shaam,PO 400994, one BA-39795R Board Kit Parts Orde…"
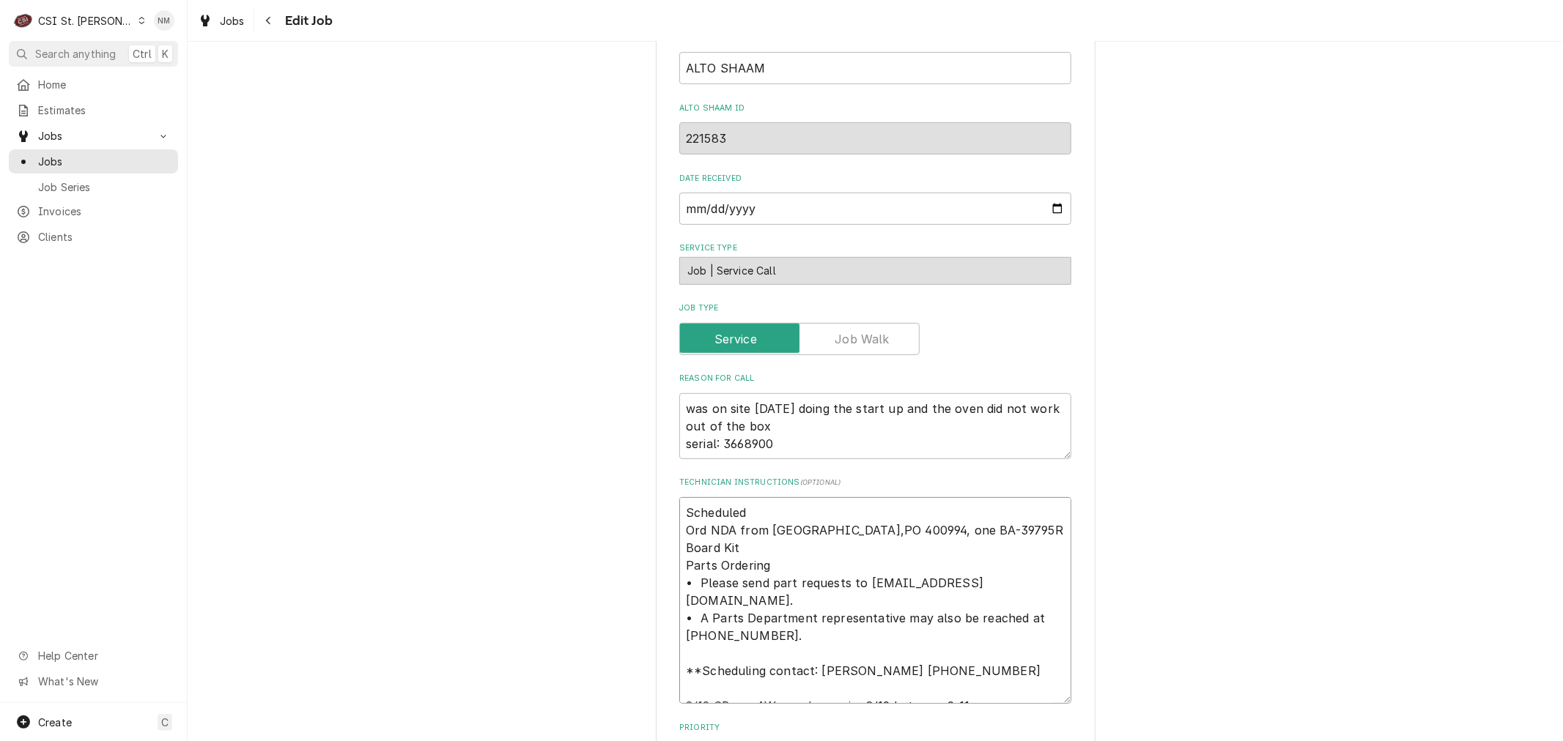
type textarea "x"
type textarea "Scheduled w Ord NDA from Alto-shaam,PO 400994, one BA-39795R Board Kit Parts Or…"
type textarea "x"
type textarea "Scheduled wi Ord NDA from Alto-shaam,PO 400994, one BA-39795R Board Kit Parts O…"
type textarea "x"
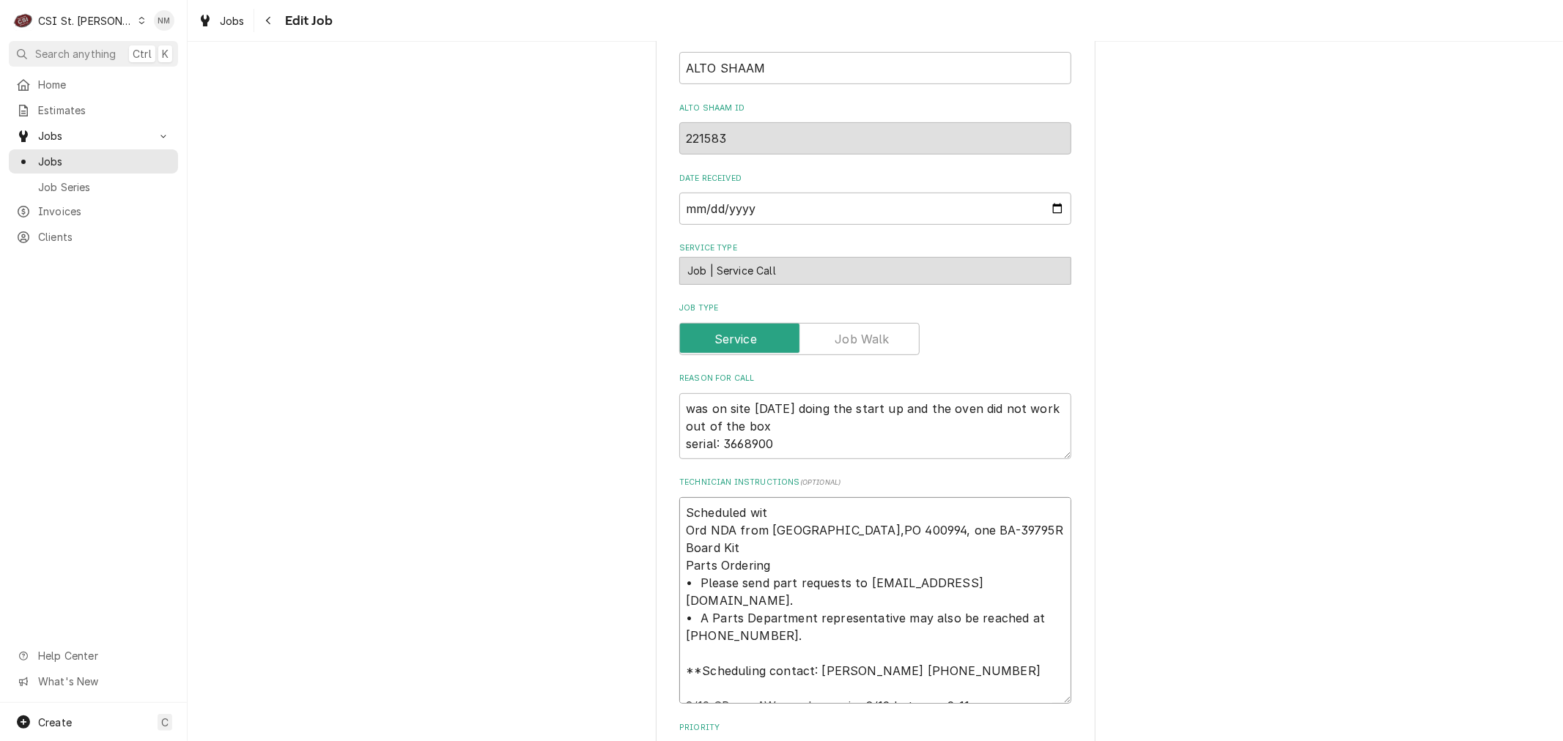
type textarea "Scheduled with Ord NDA from Alto-shaam,PO 400994, one BA-39795R Board Kit Parts…"
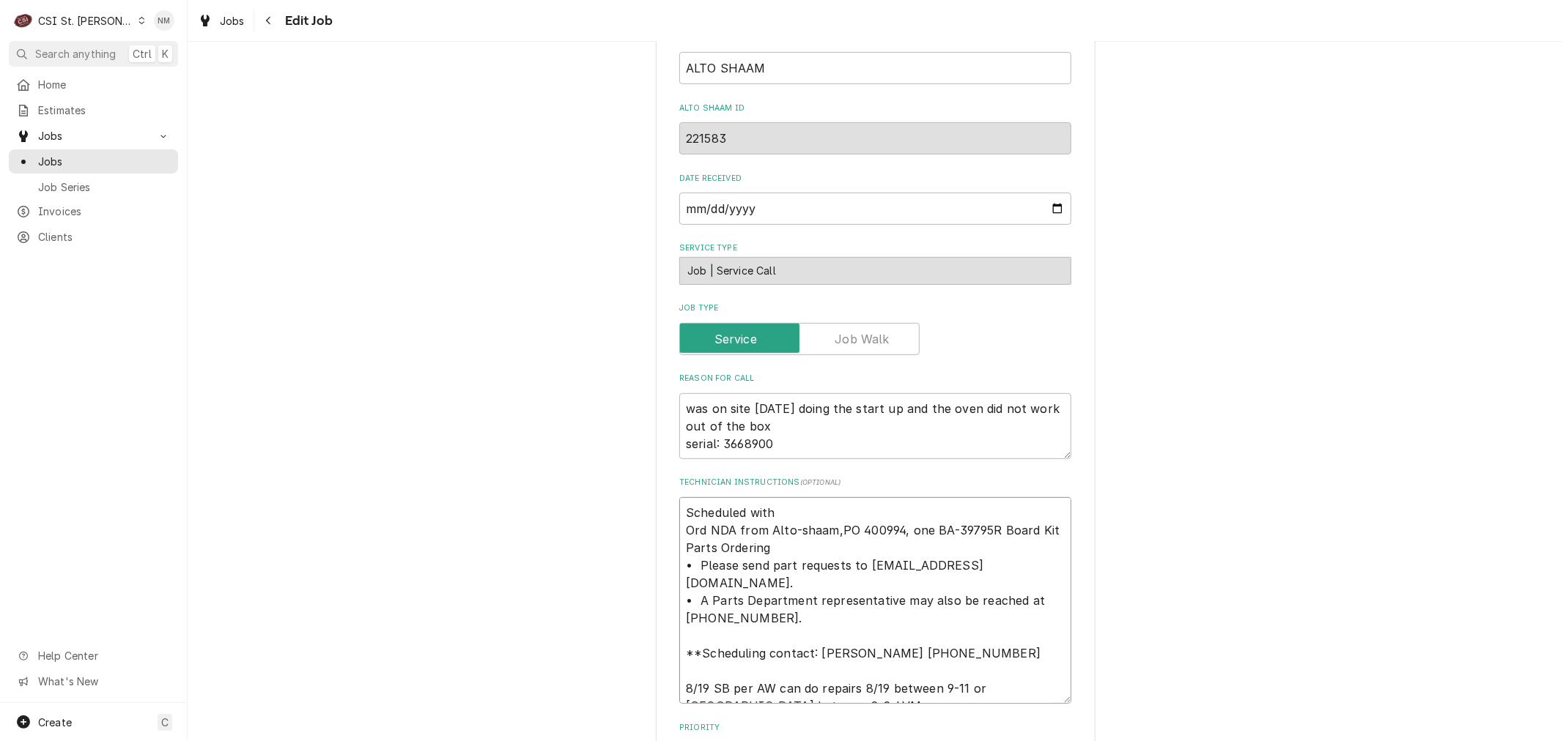
type textarea "x"
type textarea "Scheduled with Ord NDA from Alto-shaam,PO 400994, one BA-39795R Board Kit Parts…"
type textarea "x"
type textarea "Scheduled with K Ord NDA from Alto-shaam,PO 400994, one BA-39795R Board Kit Par…"
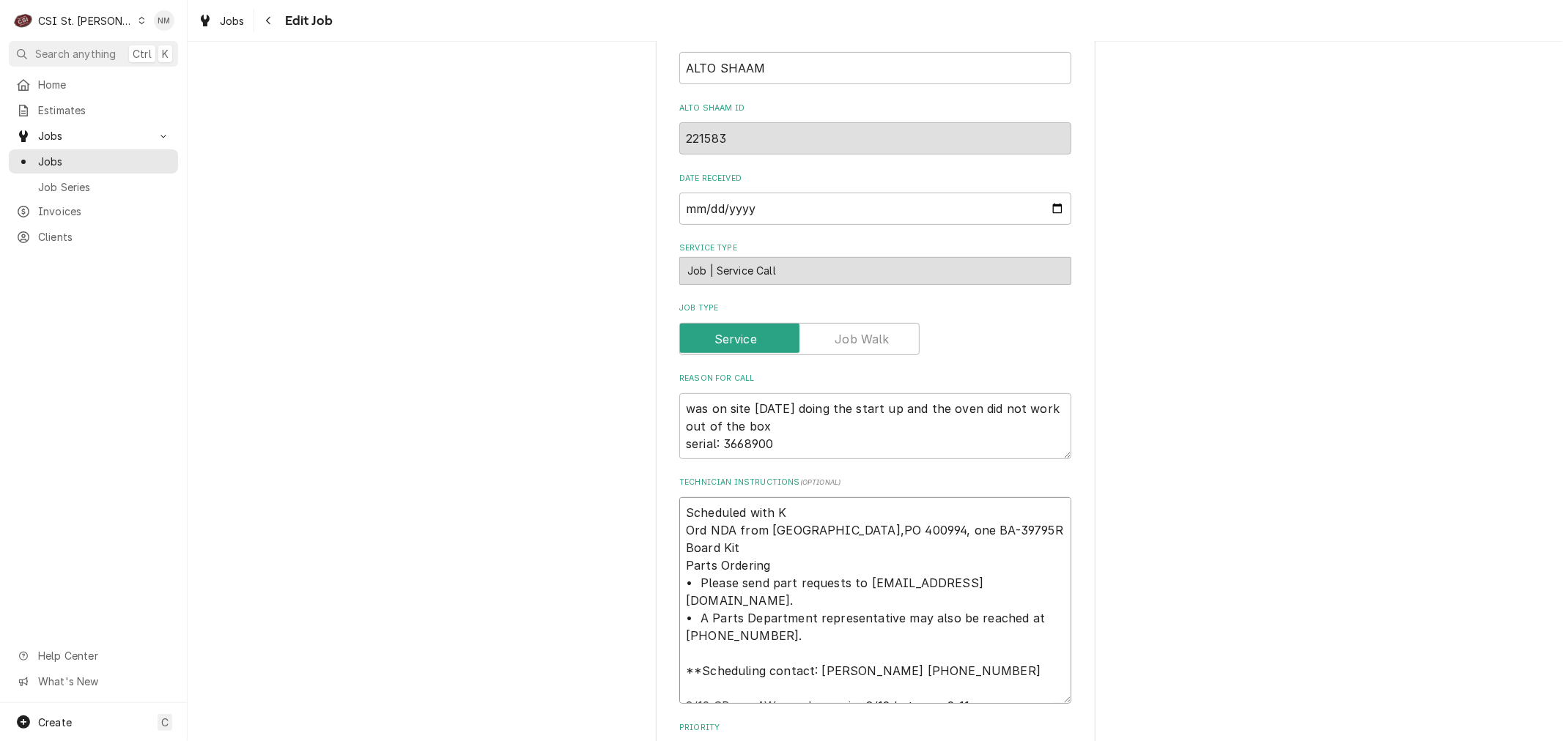
type textarea "x"
type textarea "Scheduled with Ka Ord NDA from Alto-shaam,PO 400994, one BA-39795R Board Kit Pa…"
type textarea "x"
type textarea "Scheduled with Kare Ord NDA from Alto-shaam,PO 400994, one BA-39795R Board Kit …"
type textarea "x"
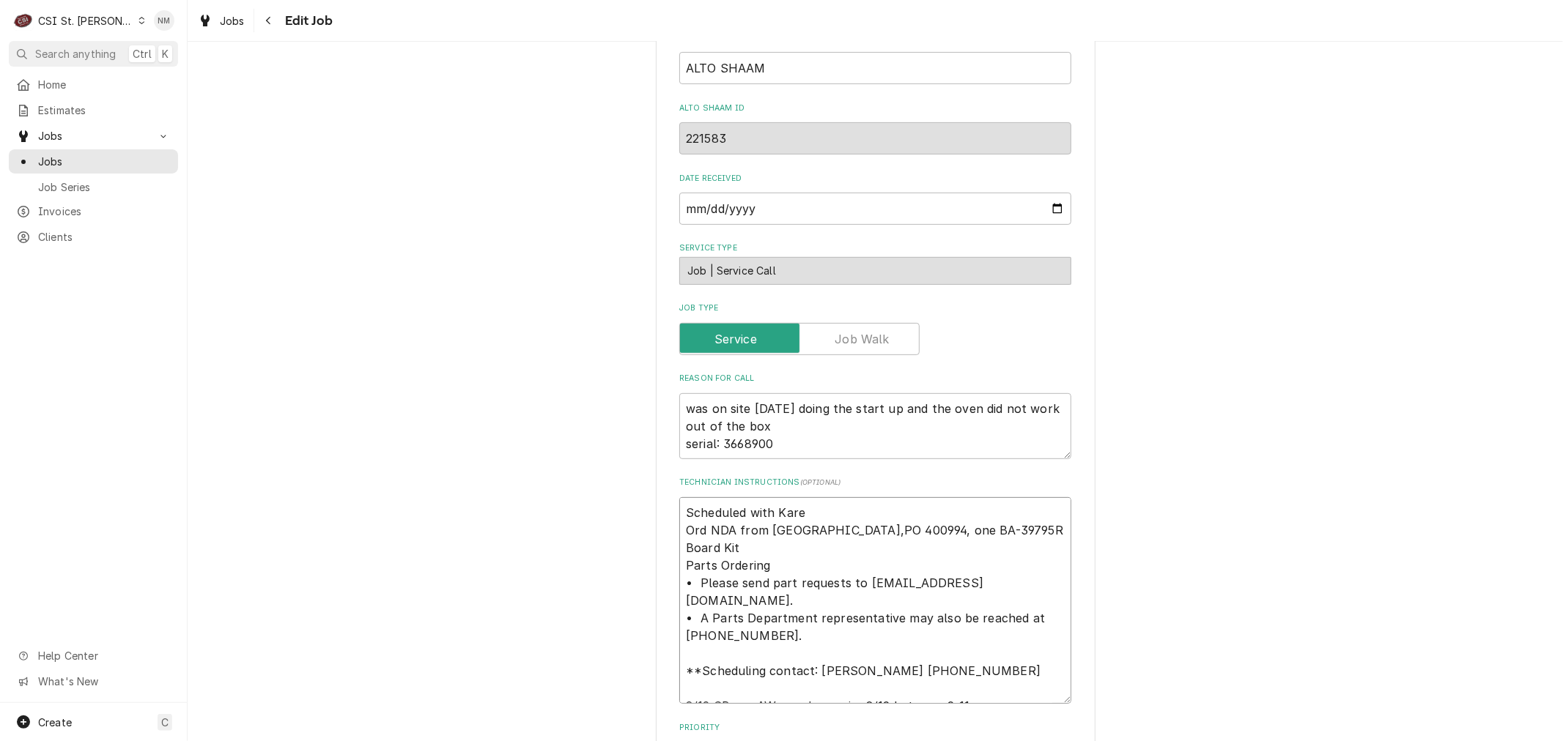
type textarea "Scheduled with Karen Ord NDA from Alto-shaam,PO 400994, one BA-39795R Board Kit…"
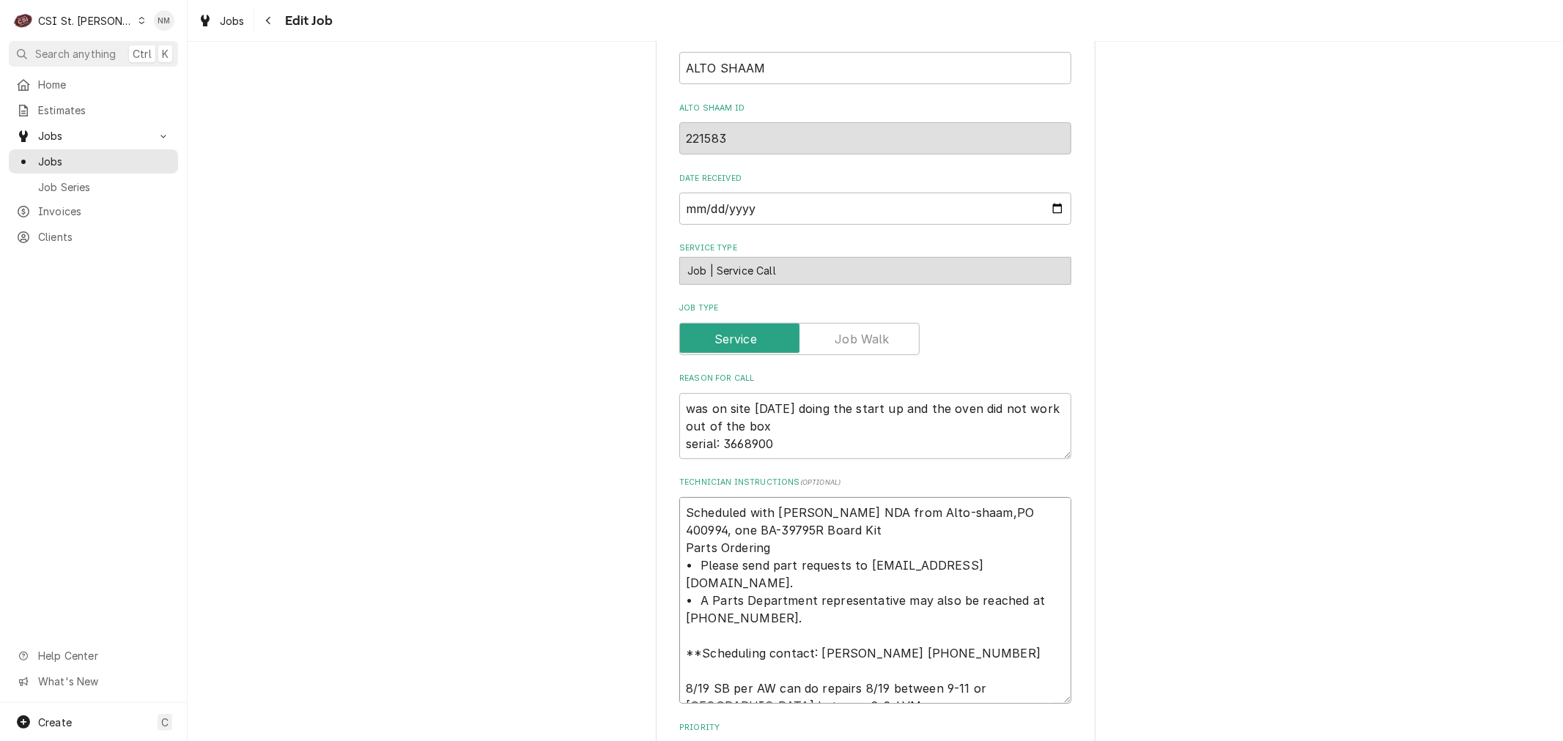
type textarea "x"
type textarea "Scheduled with Karen Ord NDA from Alto-shaam,PO 400994, one BA-39795R Board Kit…"
type textarea "x"
type textarea "Scheduled with Karen b Ord NDA from Alto-shaam,PO 400994, one BA-39795R Board K…"
type textarea "x"
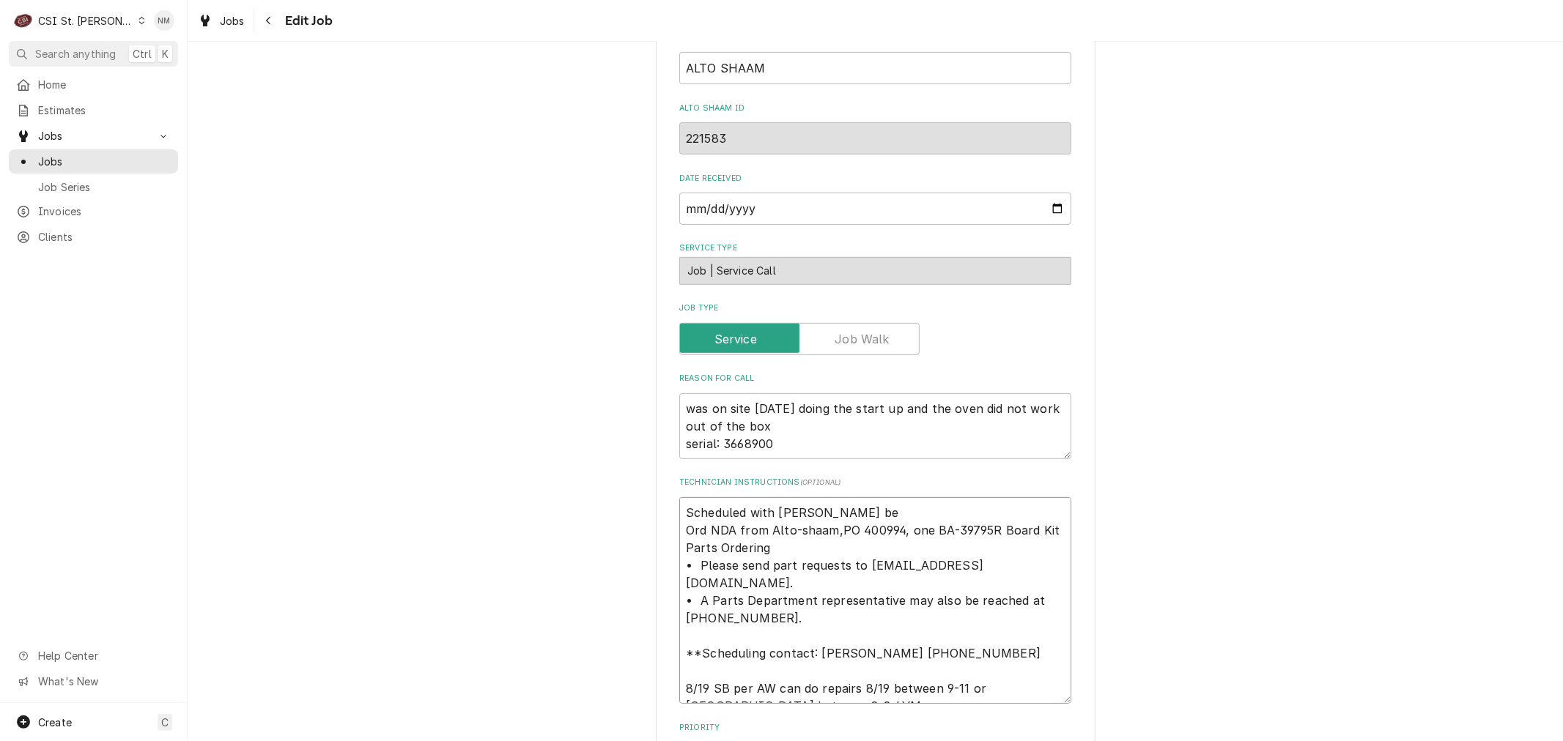
type textarea "Scheduled with Karen bet Ord NDA from Alto-shaam,PO 400994, one BA-39795R Board…"
type textarea "x"
type textarea "Scheduled with Karen betw Ord NDA from Alto-shaam,PO 400994, one BA-39795R Boar…"
type textarea "x"
type textarea "Scheduled with Karen betwe Ord NDA from Alto-shaam,PO 400994, one BA-39795R Boa…"
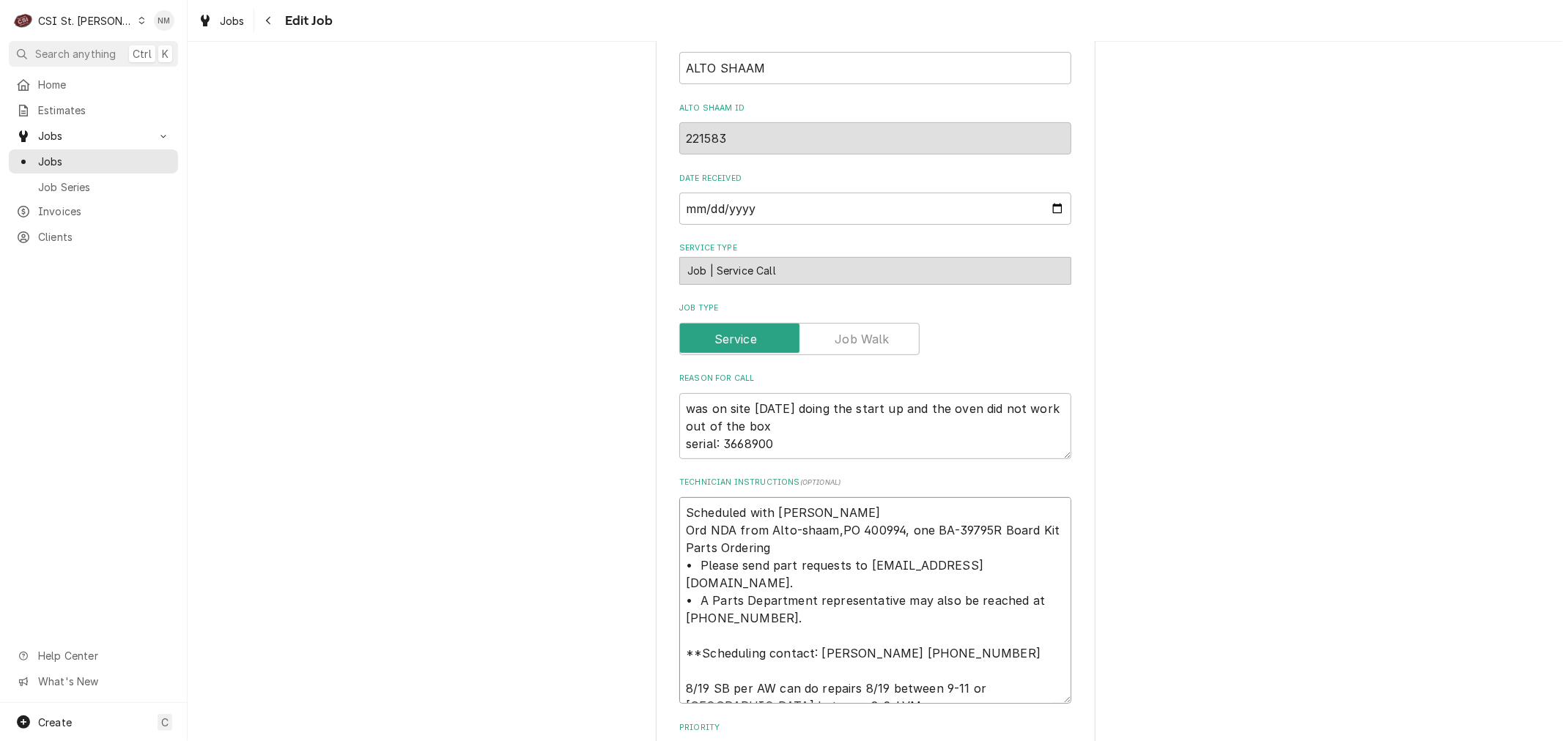
type textarea "x"
type textarea "Scheduled with Karen betwee Ord NDA from Alto-shaam,PO 400994, one BA-39795R Bo…"
type textarea "x"
type textarea "Scheduled with Karen between Ord NDA from Alto-shaam,PO 400994, one BA-39795R B…"
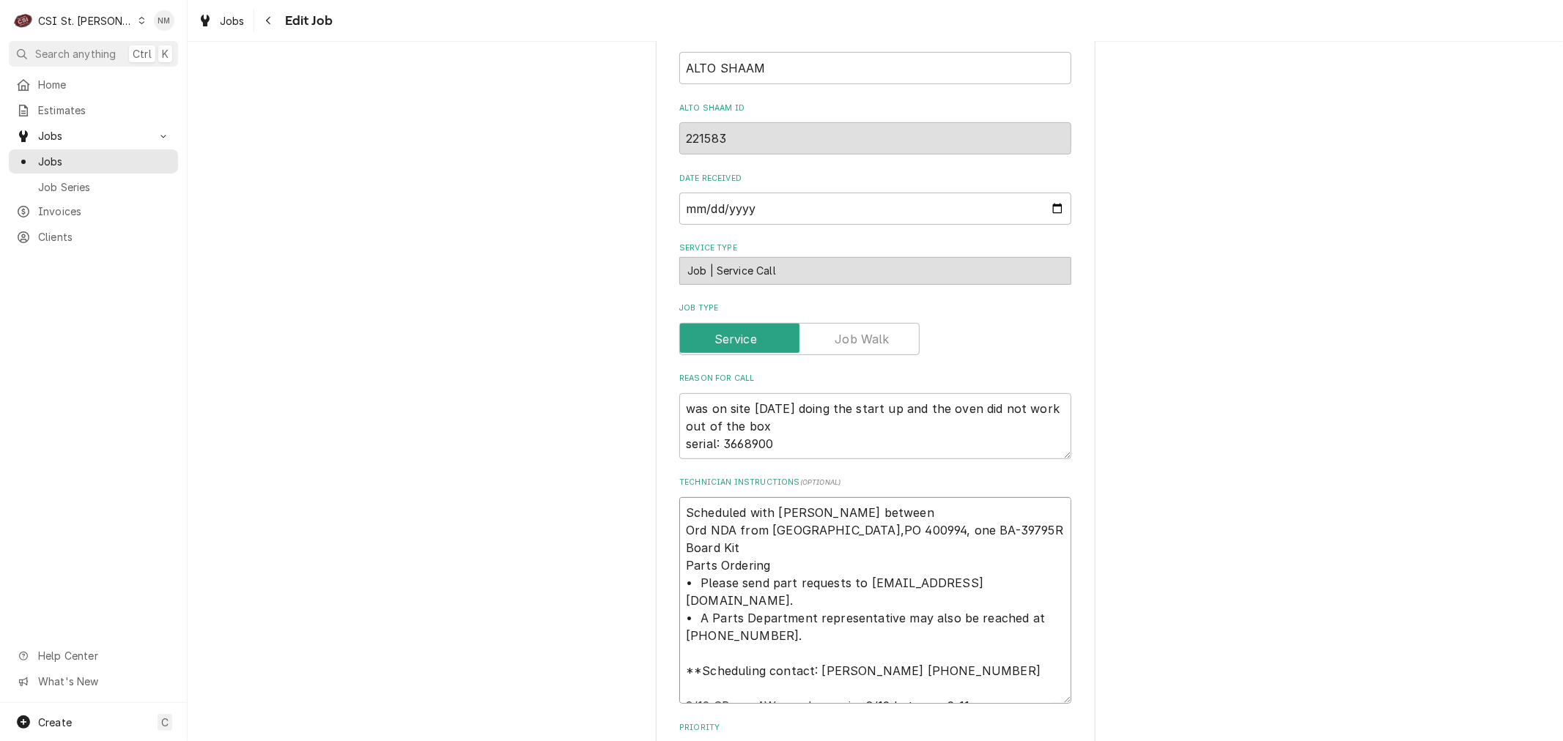
type textarea "x"
type textarea "Scheduled with Karen between Ord NDA from Alto-shaam,PO 400994, one BA-39795R B…"
type textarea "x"
type textarea "Scheduled with Karen between 9 Ord NDA from Alto-shaam,PO 400994, one BA-39795R…"
type textarea "x"
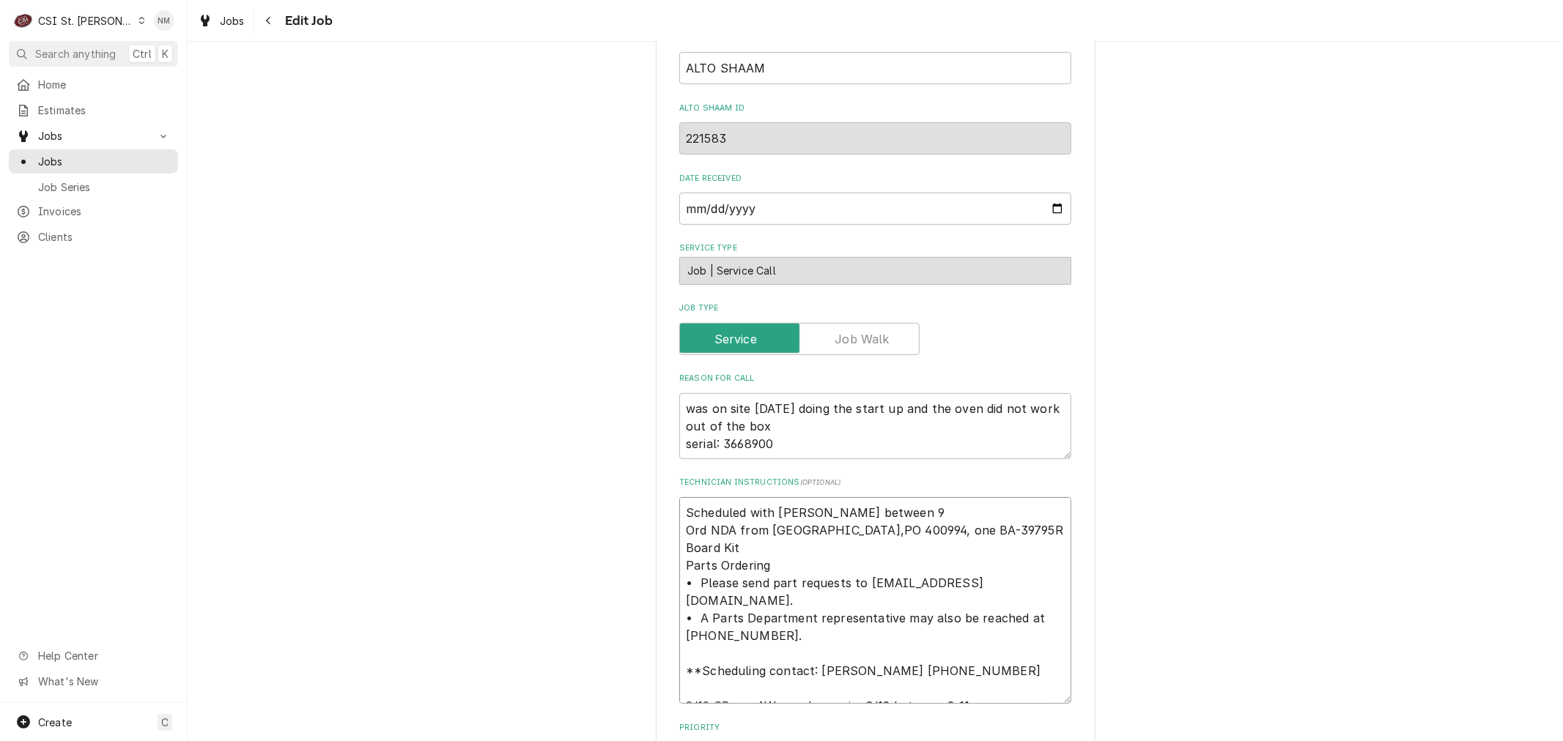
type textarea "Scheduled with Karen between 9 Ord NDA from Alto-shaam,PO 400994, one BA-39795R…"
type textarea "x"
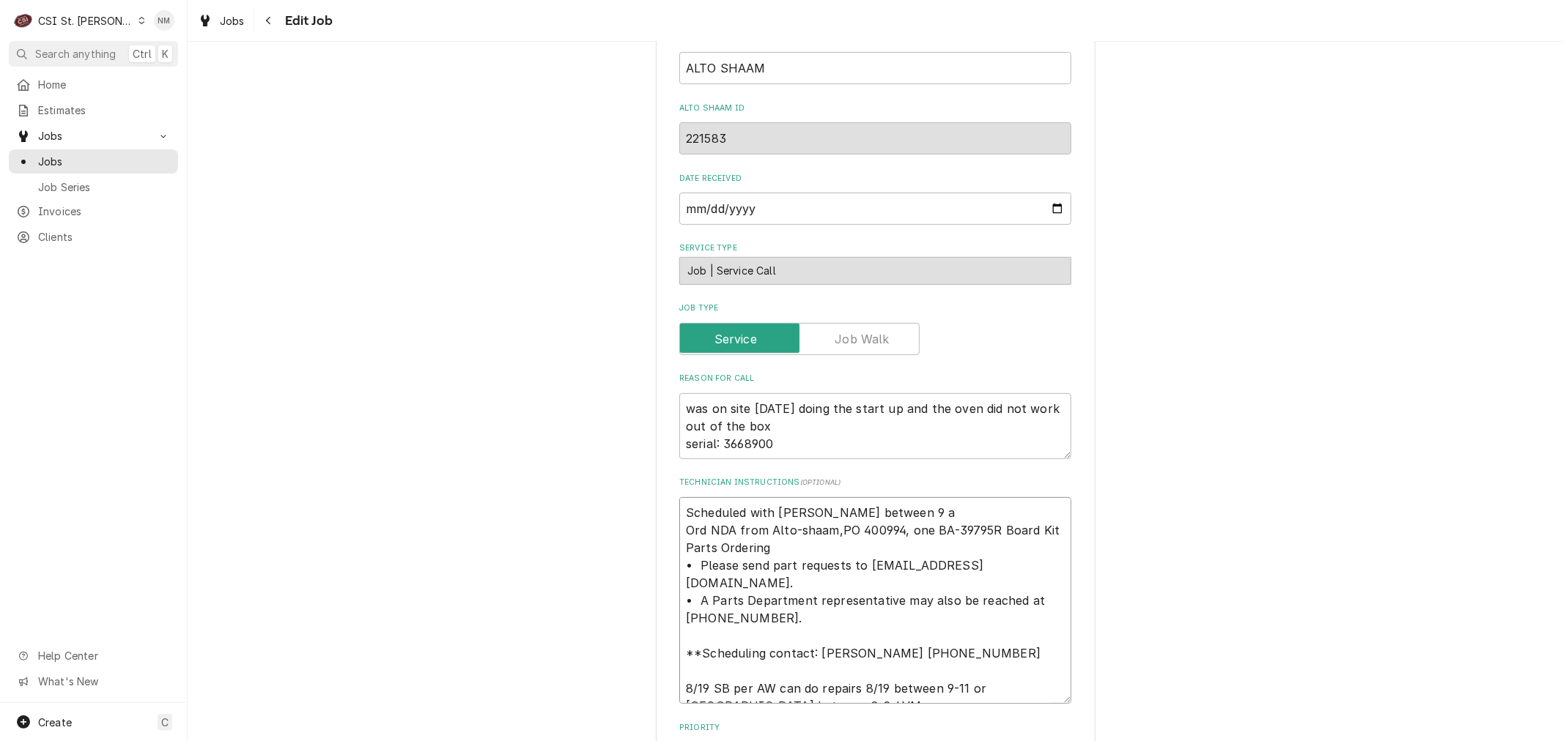
type textarea "Scheduled with Karen between 9 am Ord NDA from Alto-shaam,PO 400994, one BA-397…"
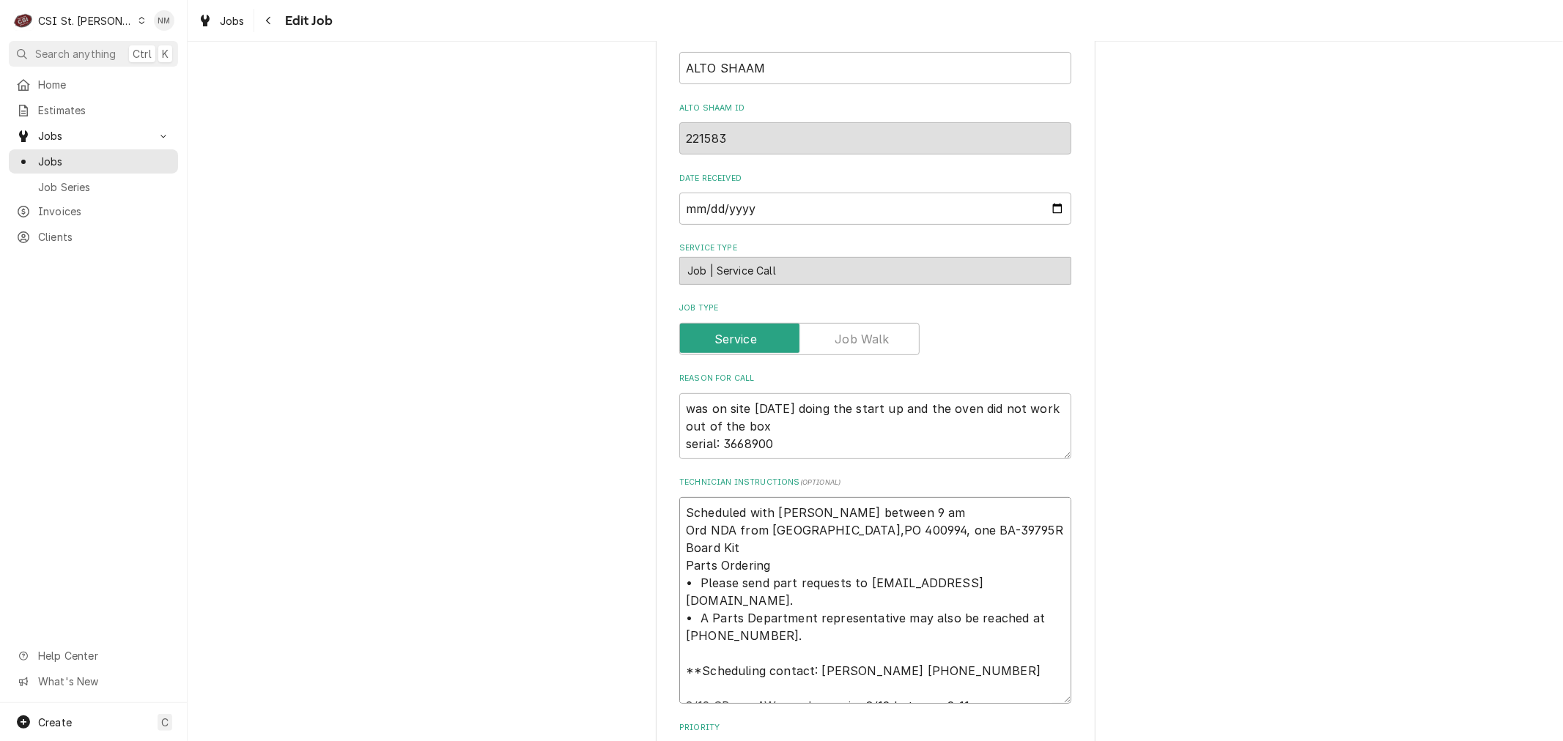
type textarea "x"
type textarea "Scheduled with Karen between 9 am Ord NDA from Alto-shaam,PO 400994, one BA-397…"
type textarea "x"
type textarea "Scheduled with Karen between 9 am 1 Ord NDA from Alto-shaam,PO 400994, one BA-3…"
type textarea "x"
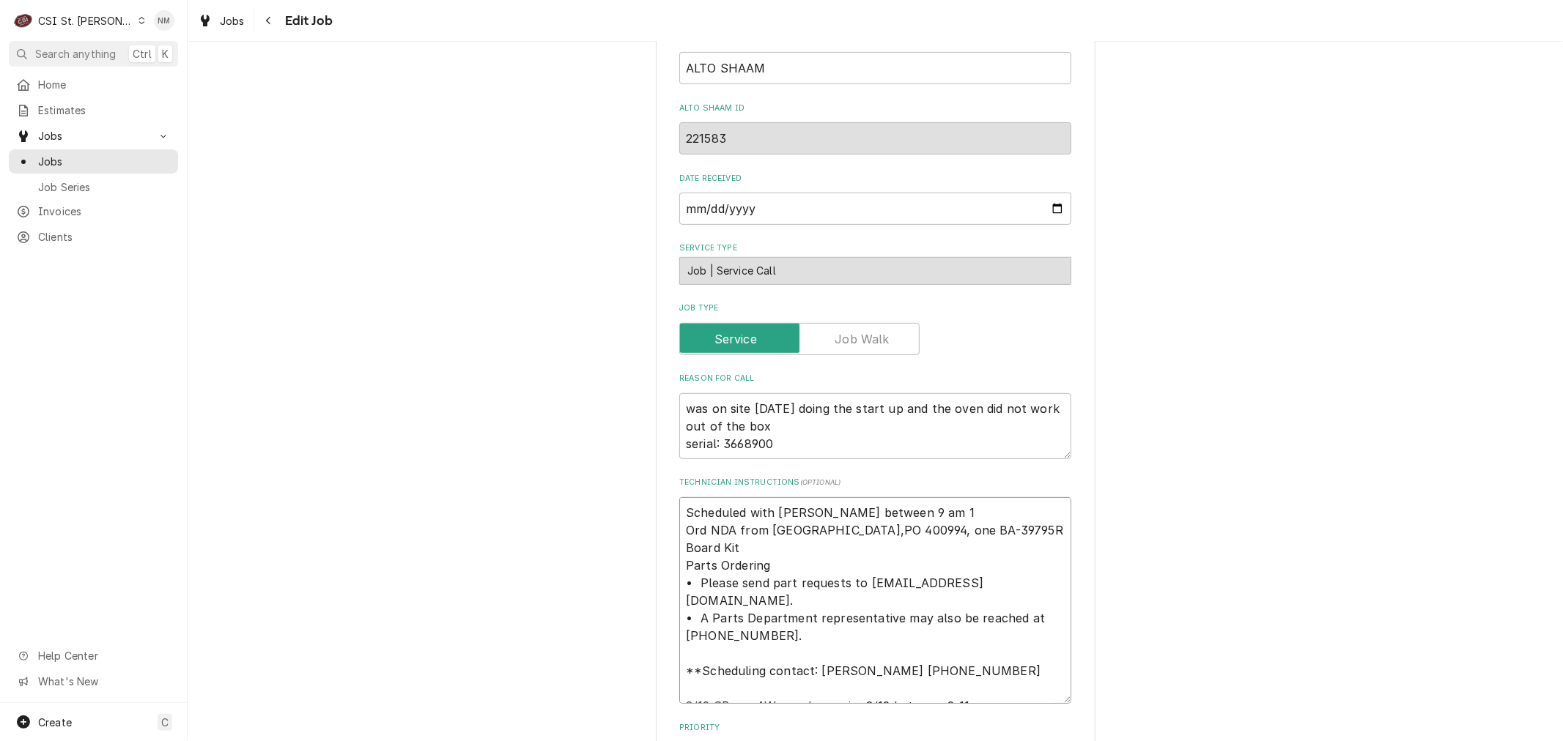
type textarea "Scheduled with Karen between 9 am Ord NDA from Alto-shaam,PO 400994, one BA-397…"
type textarea "x"
type textarea "Scheduled with Karen between 9 am & Ord NDA from Alto-shaam,PO 400994, one BA-3…"
type textarea "x"
type textarea "Scheduled with Karen between 9 am & Ord NDA from Alto-shaam,PO 400994, one BA-3…"
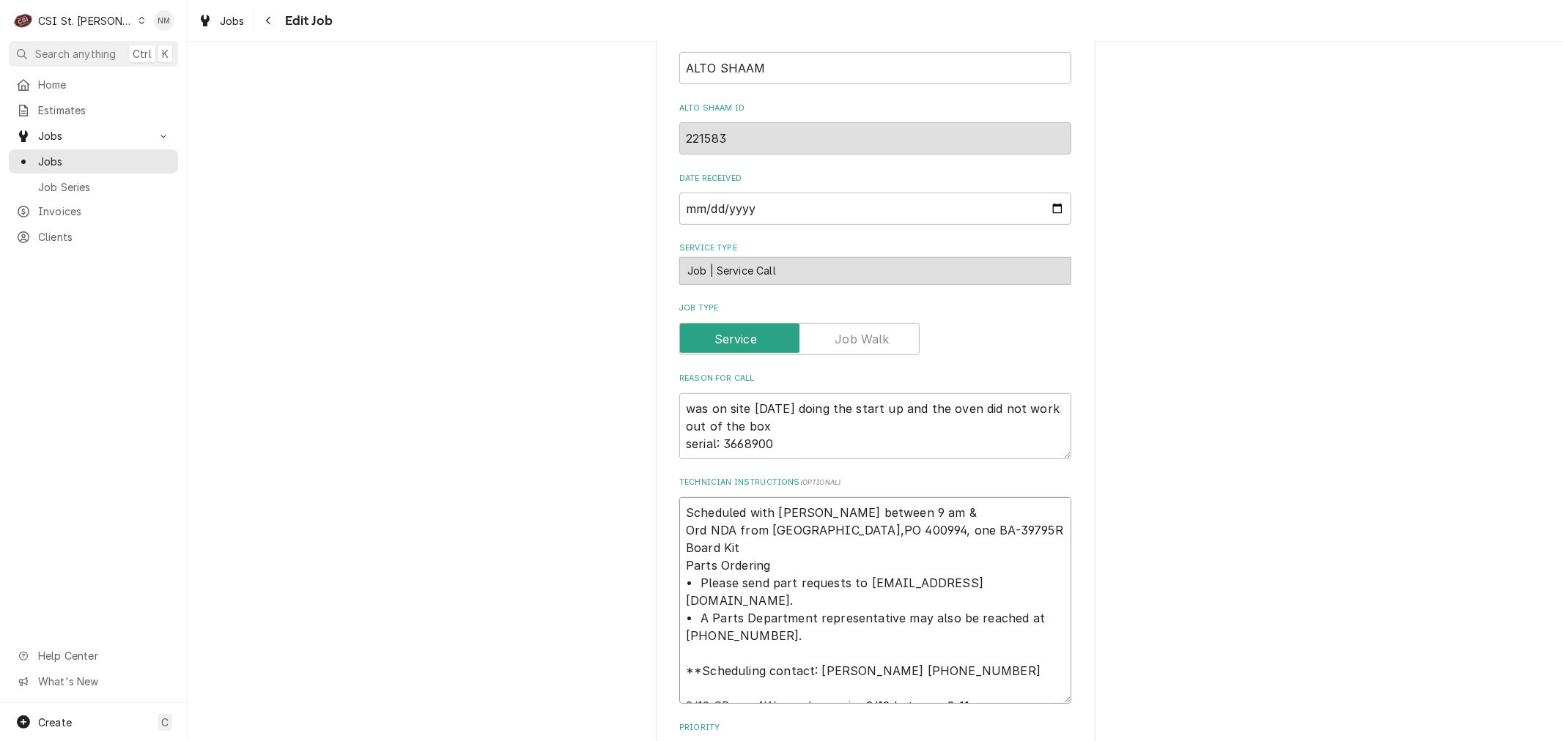
type textarea "x"
type textarea "Scheduled with Karen between 9 am & 1 Ord NDA from Alto-shaam,PO 400994, one BA…"
type textarea "x"
type textarea "Scheduled with Karen between 9 am & 11 Ord NDA from Alto-shaam,PO 400994, one B…"
type textarea "x"
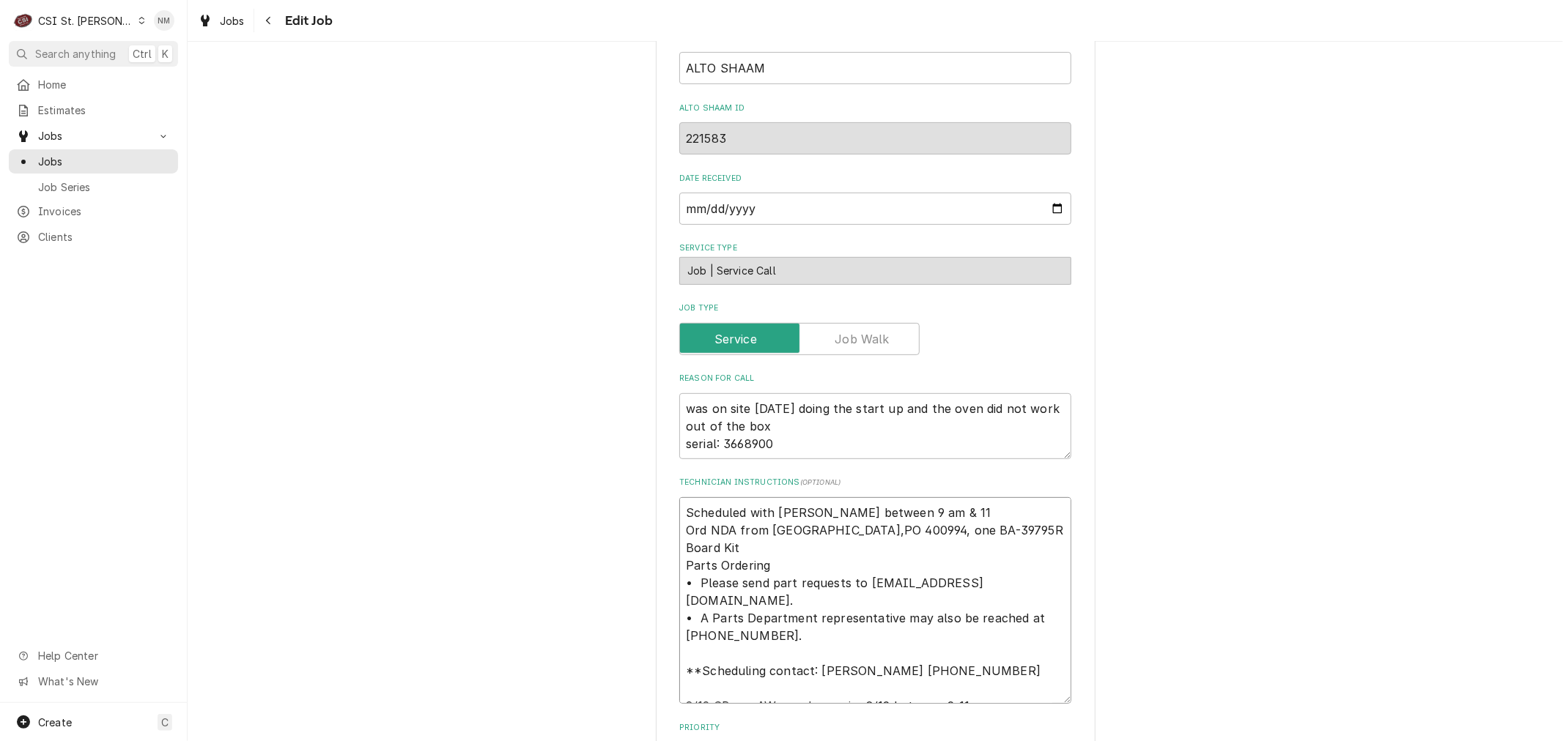
type textarea "Scheduled with Karen between 9 am & 11 Ord NDA from Alto-shaam,PO 400994, one B…"
type textarea "x"
type textarea "Scheduled with Karen between 9 am & 11 am Ord NDA from Alto-shaam,PO 400994, on…"
type textarea "x"
drag, startPoint x: 895, startPoint y: 514, endPoint x: 669, endPoint y: 513, distance: 226.4
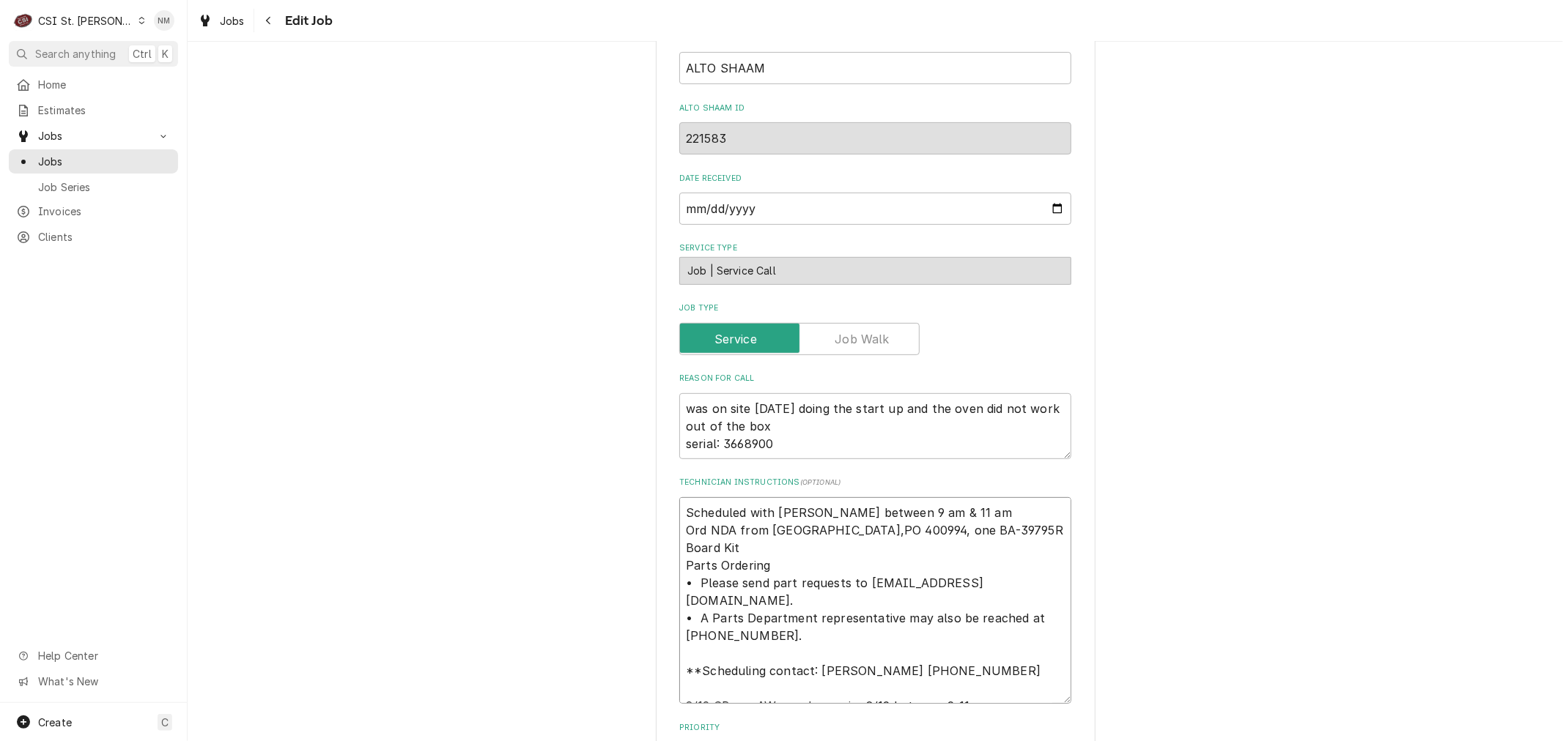
click at [669, 513] on div "Use the fields below to edit this job: Client Details Client ALTO-SHAAM WARRANT…" at bounding box center [876, 640] width 440 height 1952
type textarea "Scheduled with Karen between 9 am & 11 am Ord NDA from Alto-shaam,PO 400994, on…"
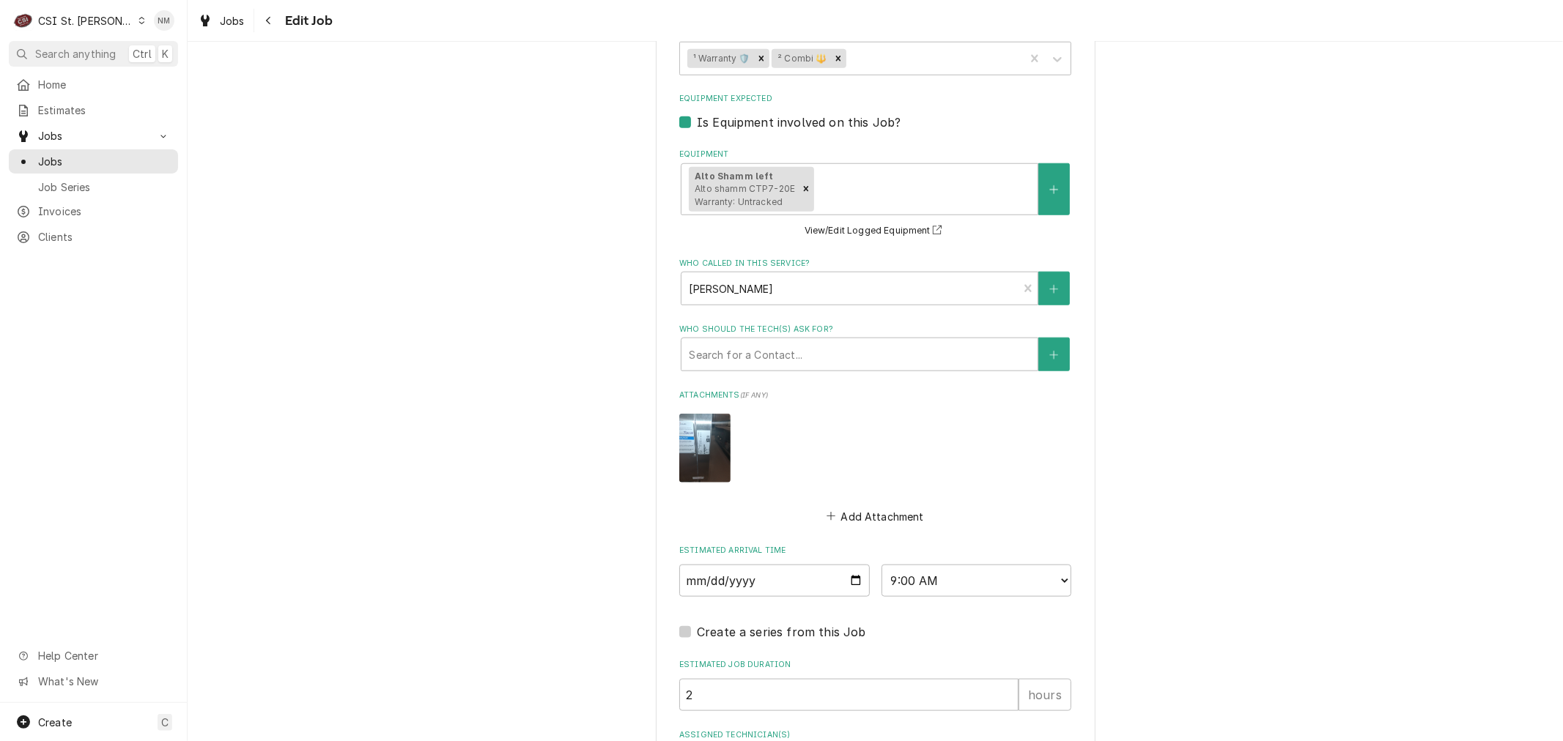
scroll to position [1290, 0]
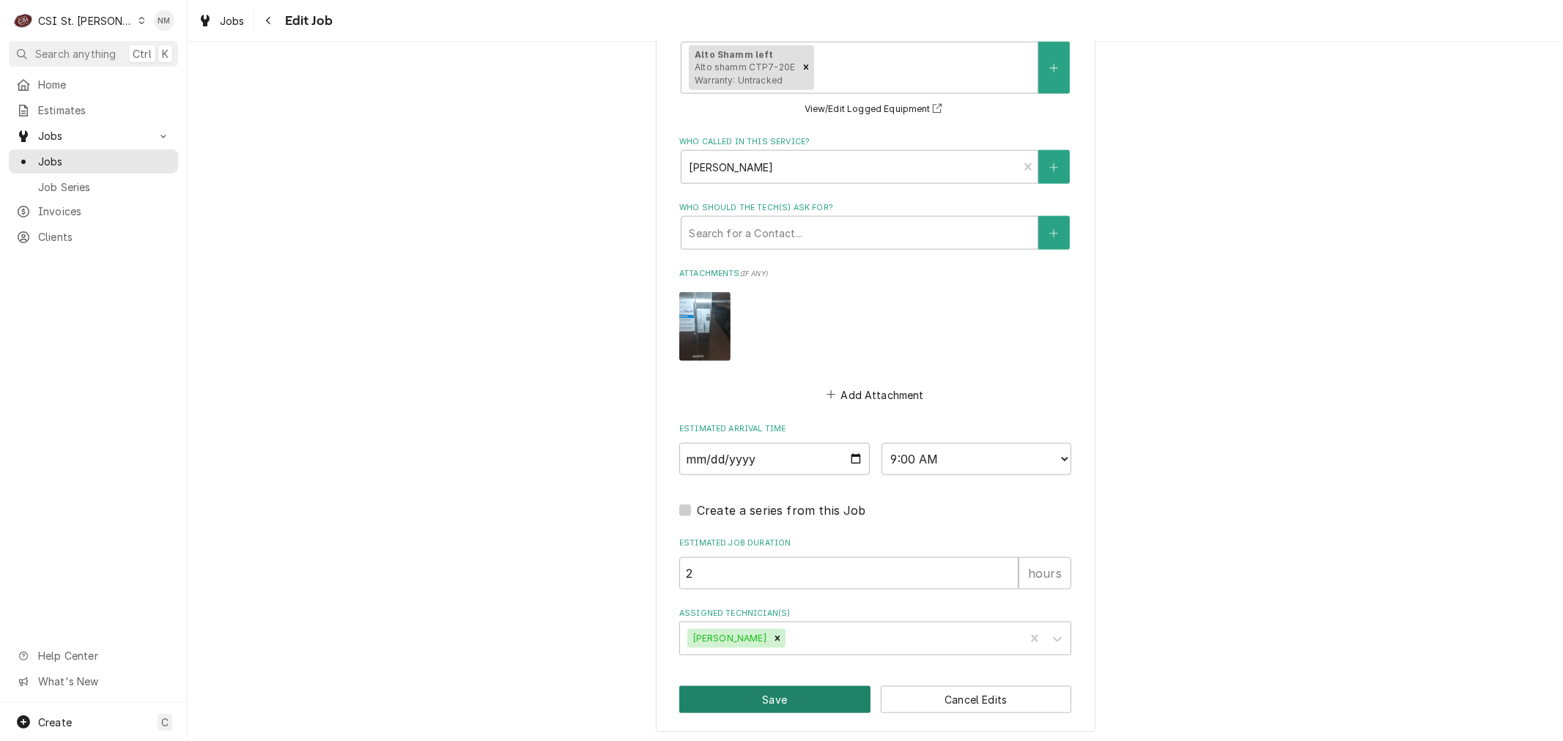
click at [772, 696] on button "Save" at bounding box center [774, 699] width 191 height 27
type textarea "x"
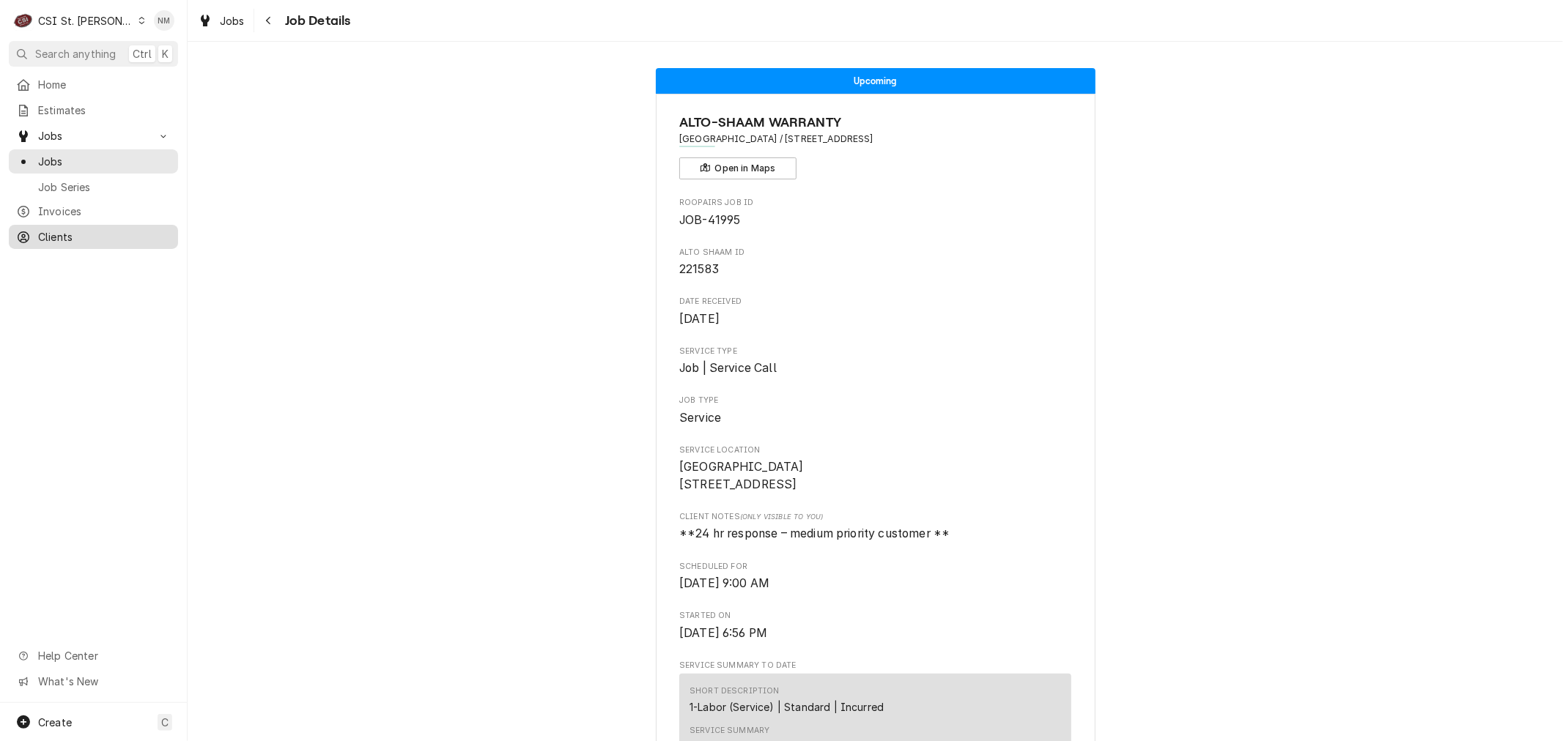
click at [54, 229] on span "Clients" at bounding box center [104, 236] width 133 height 15
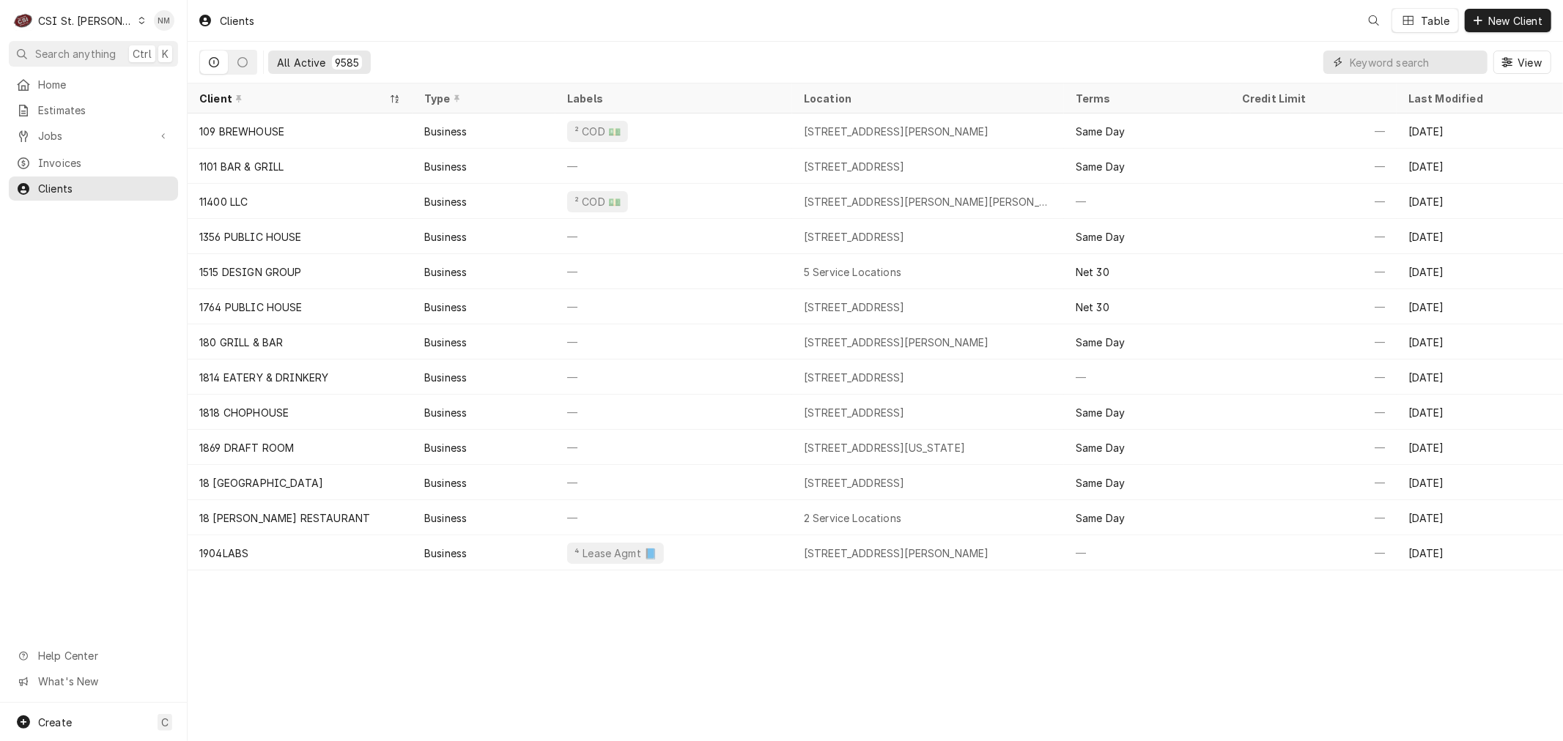
click at [1418, 59] on input "Dynamic Content Wrapper" at bounding box center [1414, 62] width 130 height 23
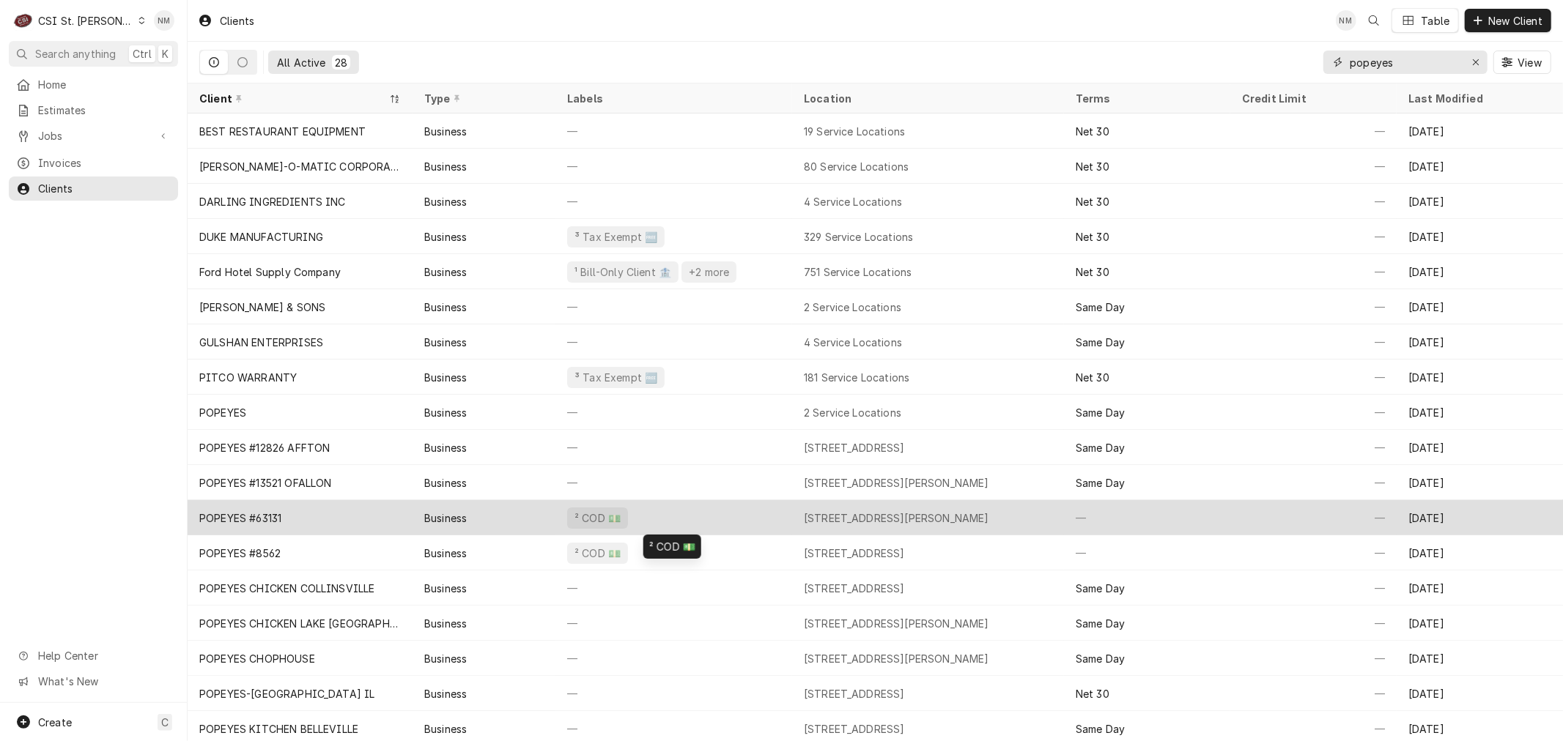
type input "popeyes"
click at [692, 514] on div "² COD 💵" at bounding box center [673, 517] width 237 height 35
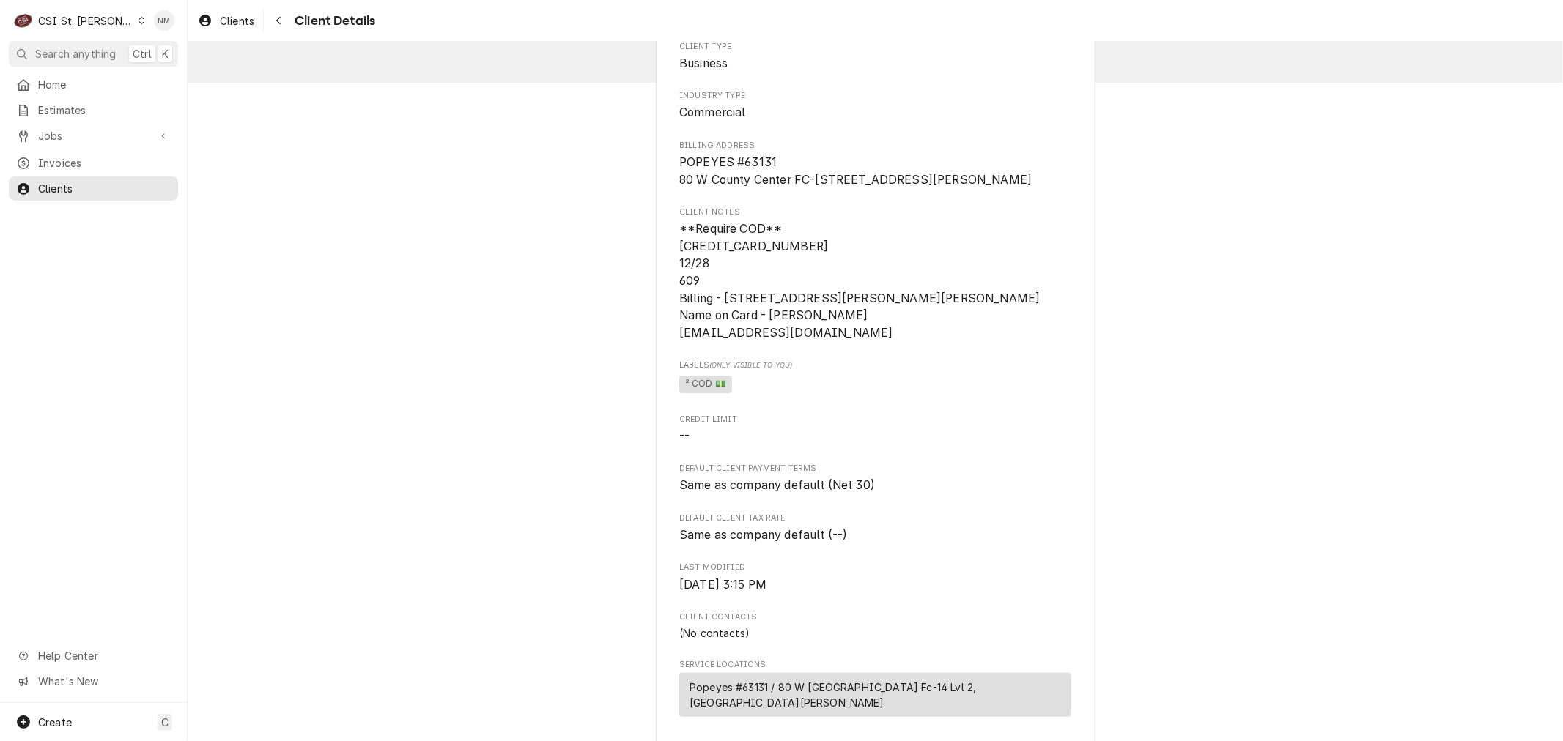
scroll to position [81, 0]
click at [582, 413] on div "POPEYES #63131 Client Type Business Industry Type Commercial Billing Address PO…" at bounding box center [875, 448] width 1375 height 977
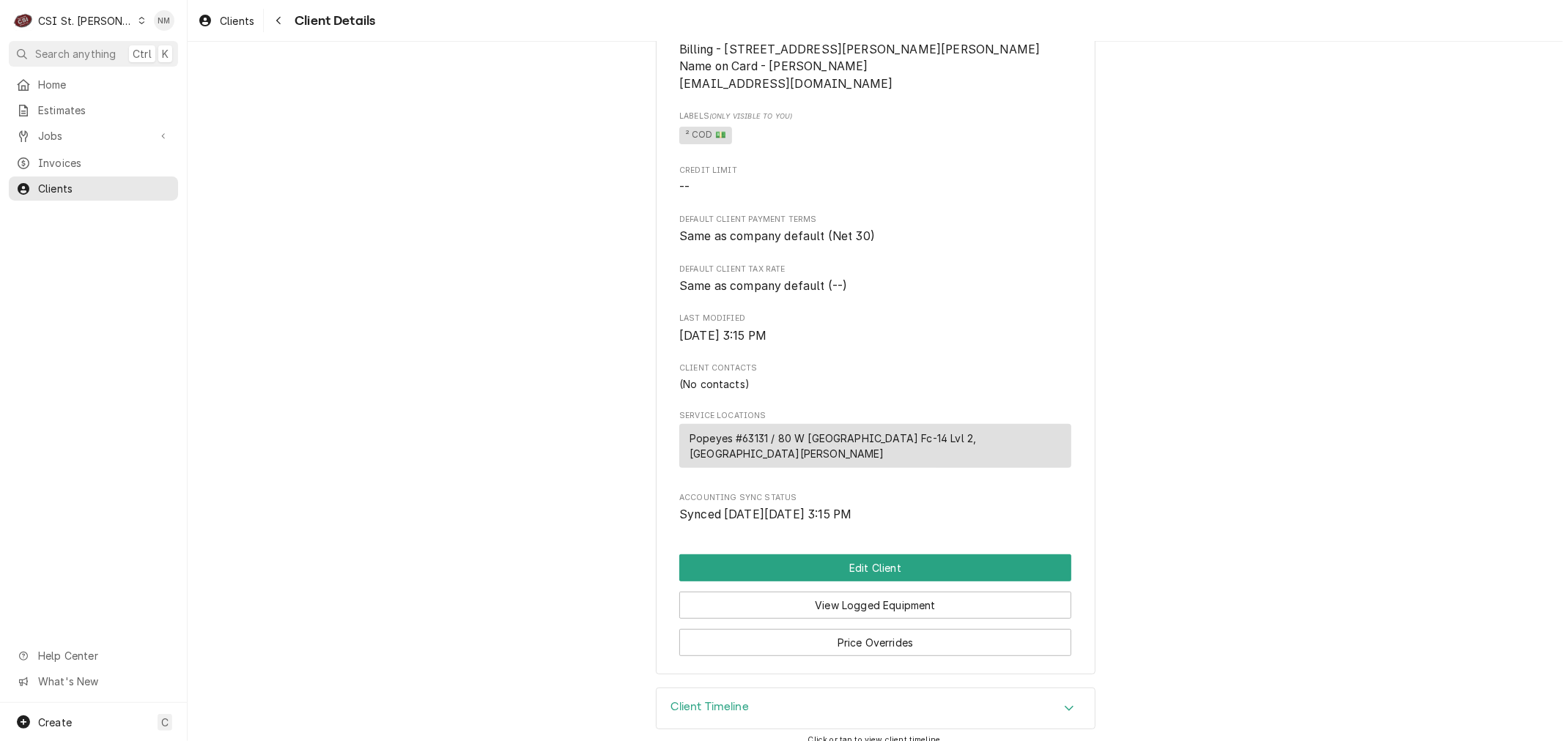
scroll to position [348, 0]
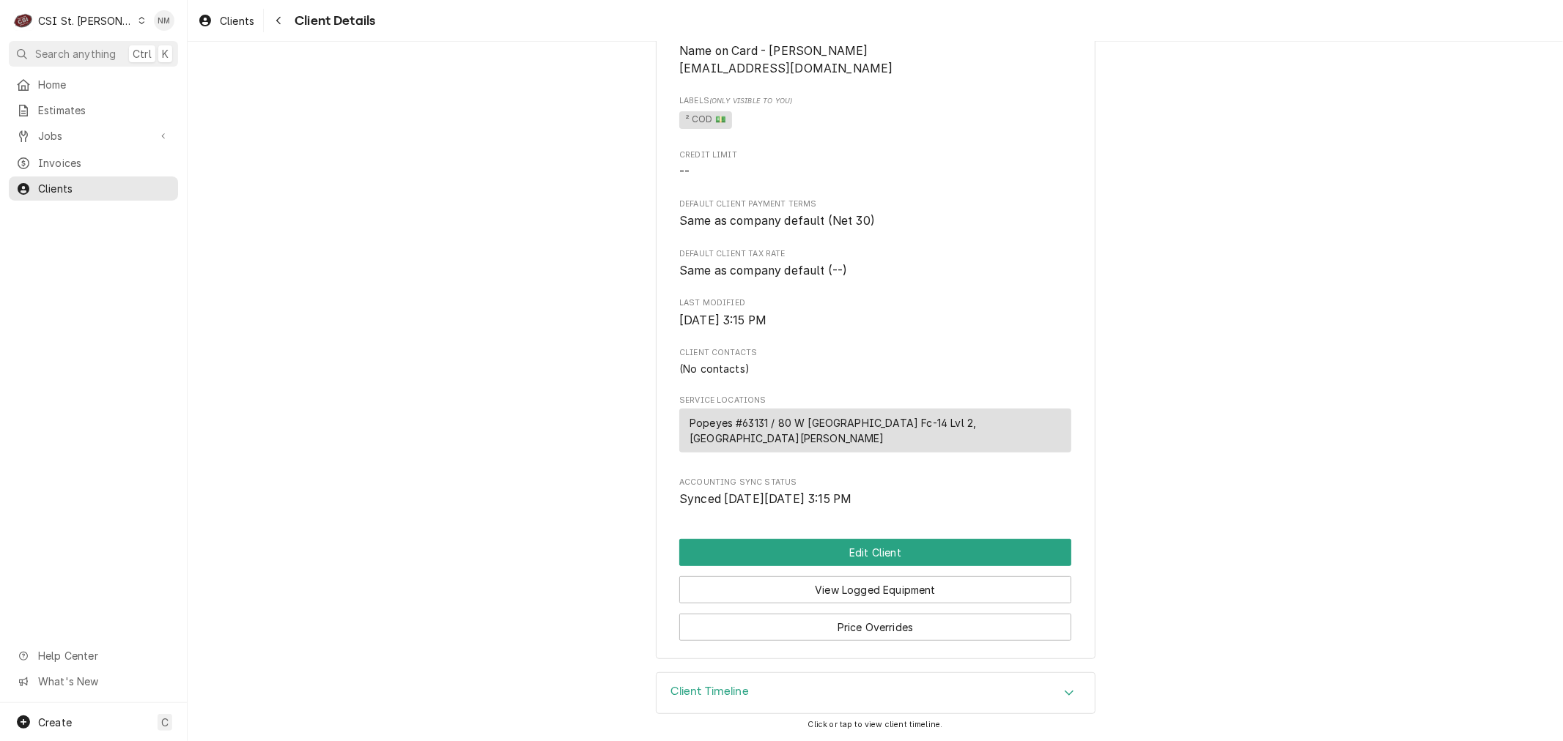
click at [708, 692] on h3 "Client Timeline" at bounding box center [710, 692] width 78 height 14
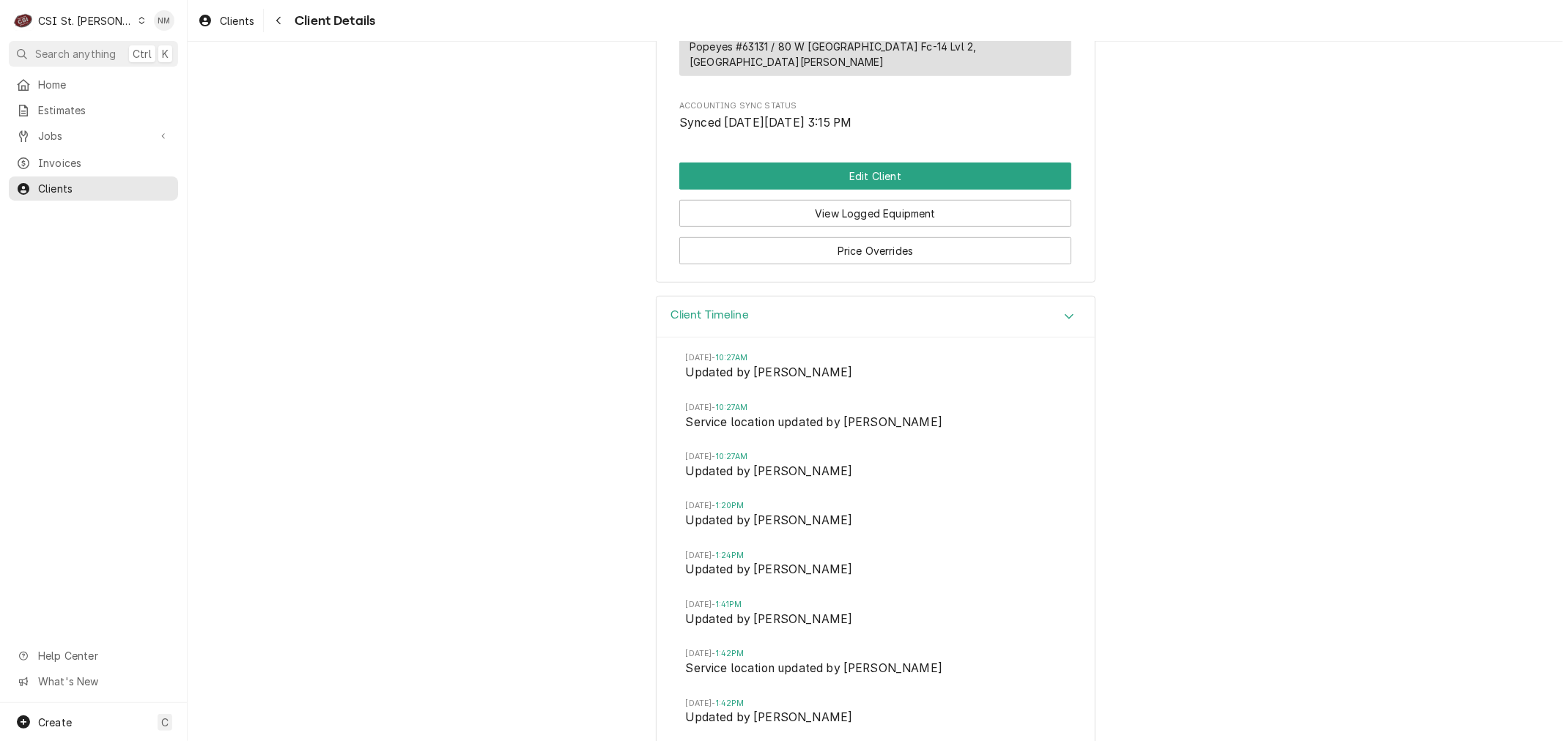
scroll to position [746, 0]
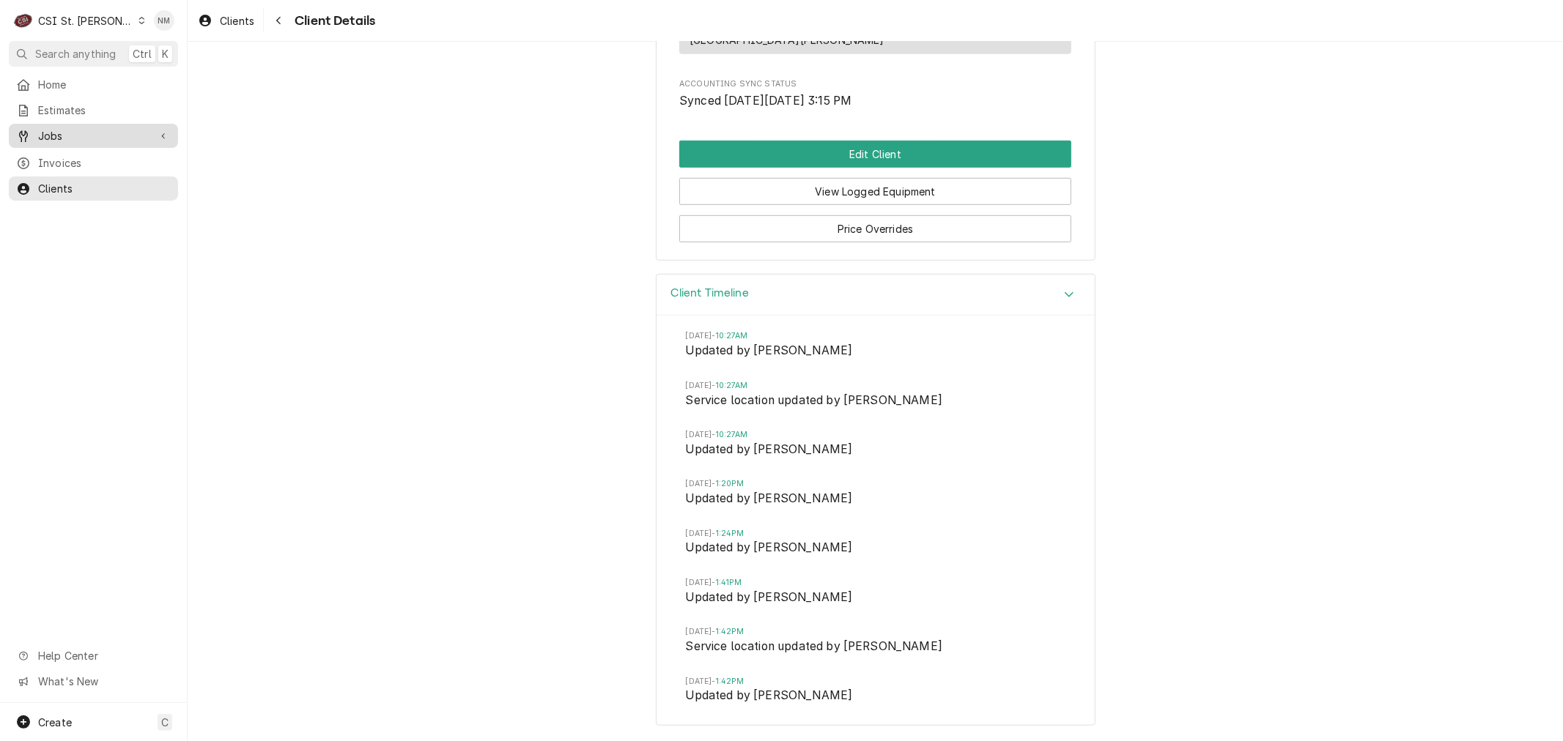
click at [70, 128] on span "Jobs" at bounding box center [93, 135] width 111 height 15
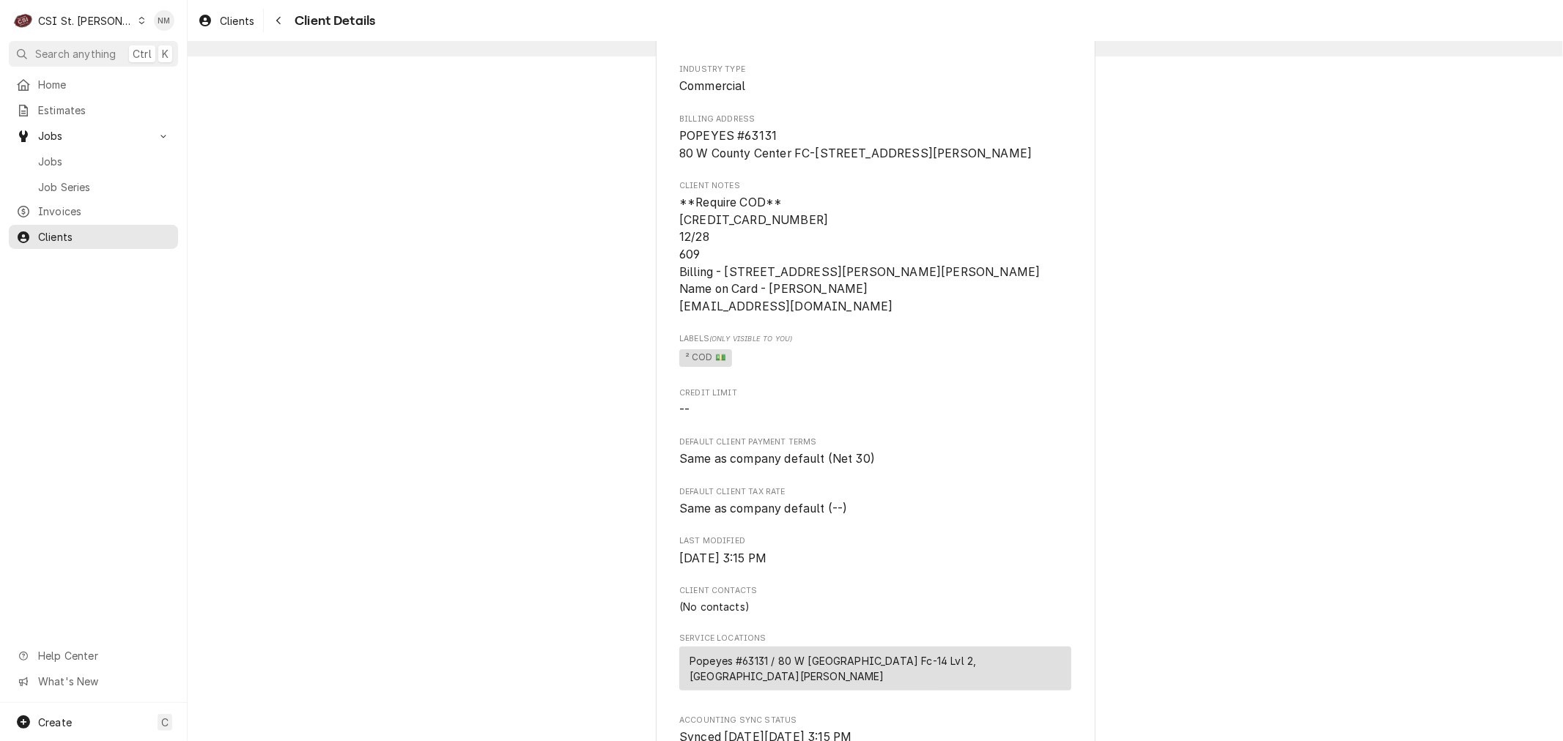
scroll to position [13, 0]
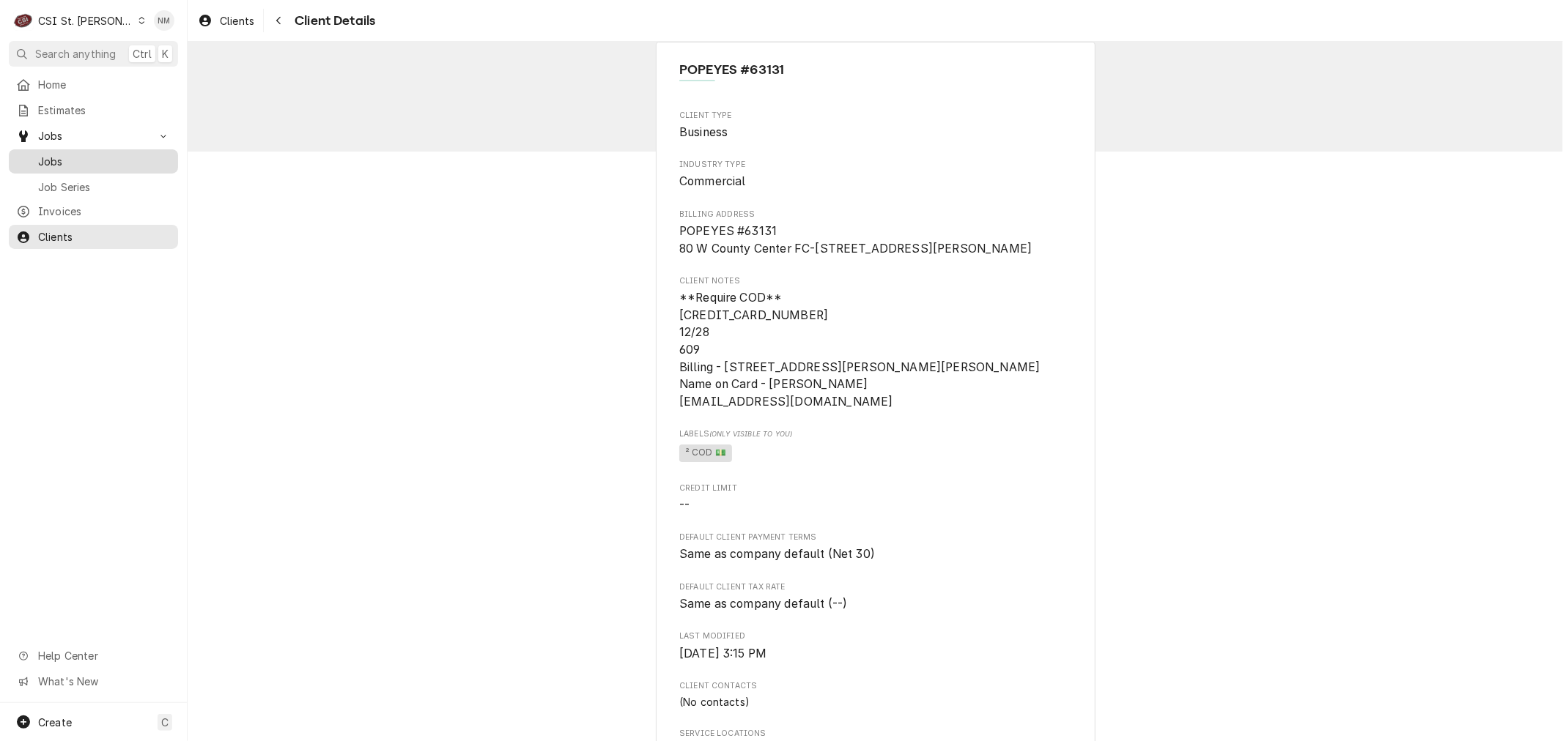
click at [53, 158] on span "Jobs" at bounding box center [104, 161] width 133 height 15
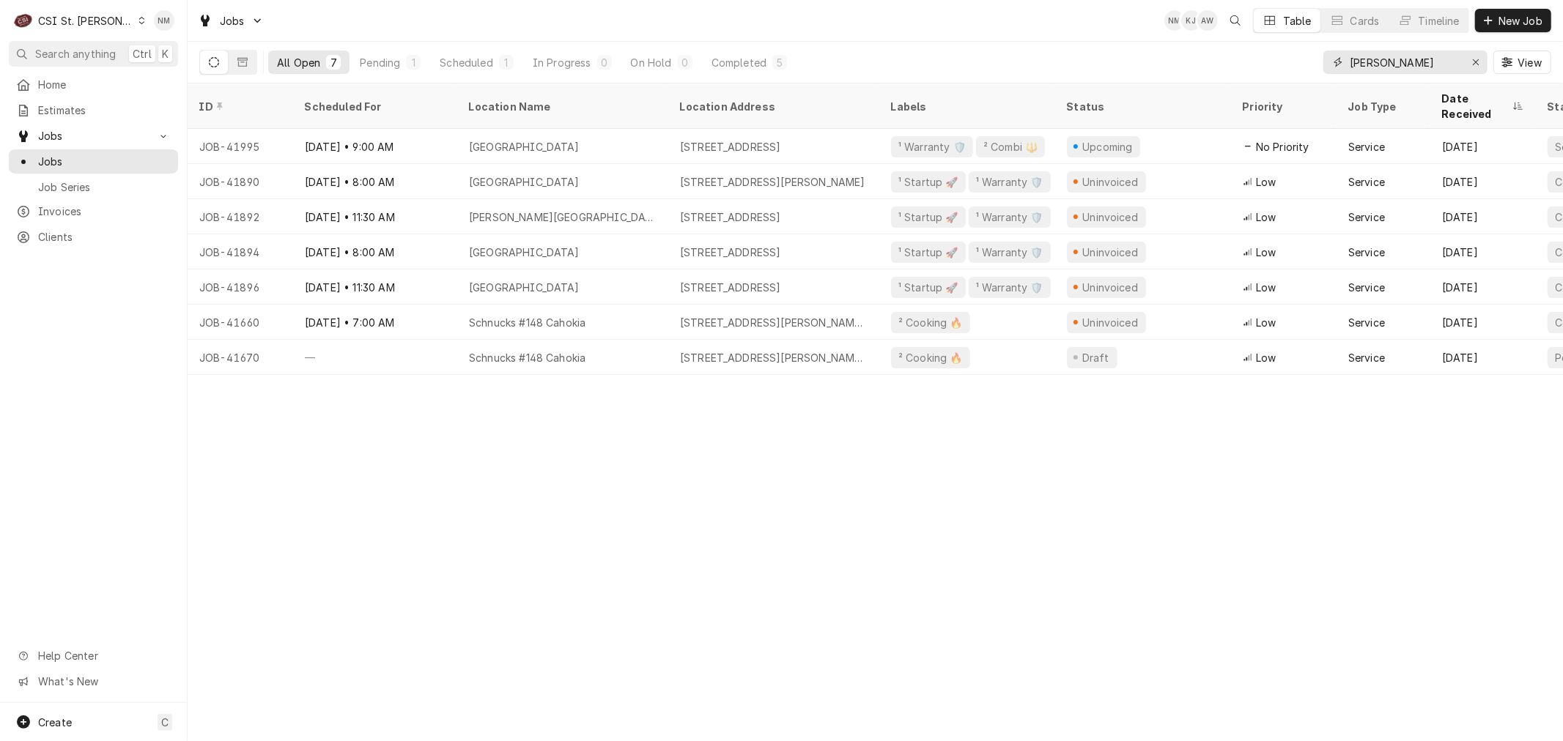
drag, startPoint x: 1400, startPoint y: 64, endPoint x: 1298, endPoint y: 59, distance: 102.0
click at [1298, 59] on div "All Open 7 Pending 1 Scheduled 1 In Progress 0 On Hold 0 Completed 5 jackson Vi…" at bounding box center [875, 62] width 1352 height 41
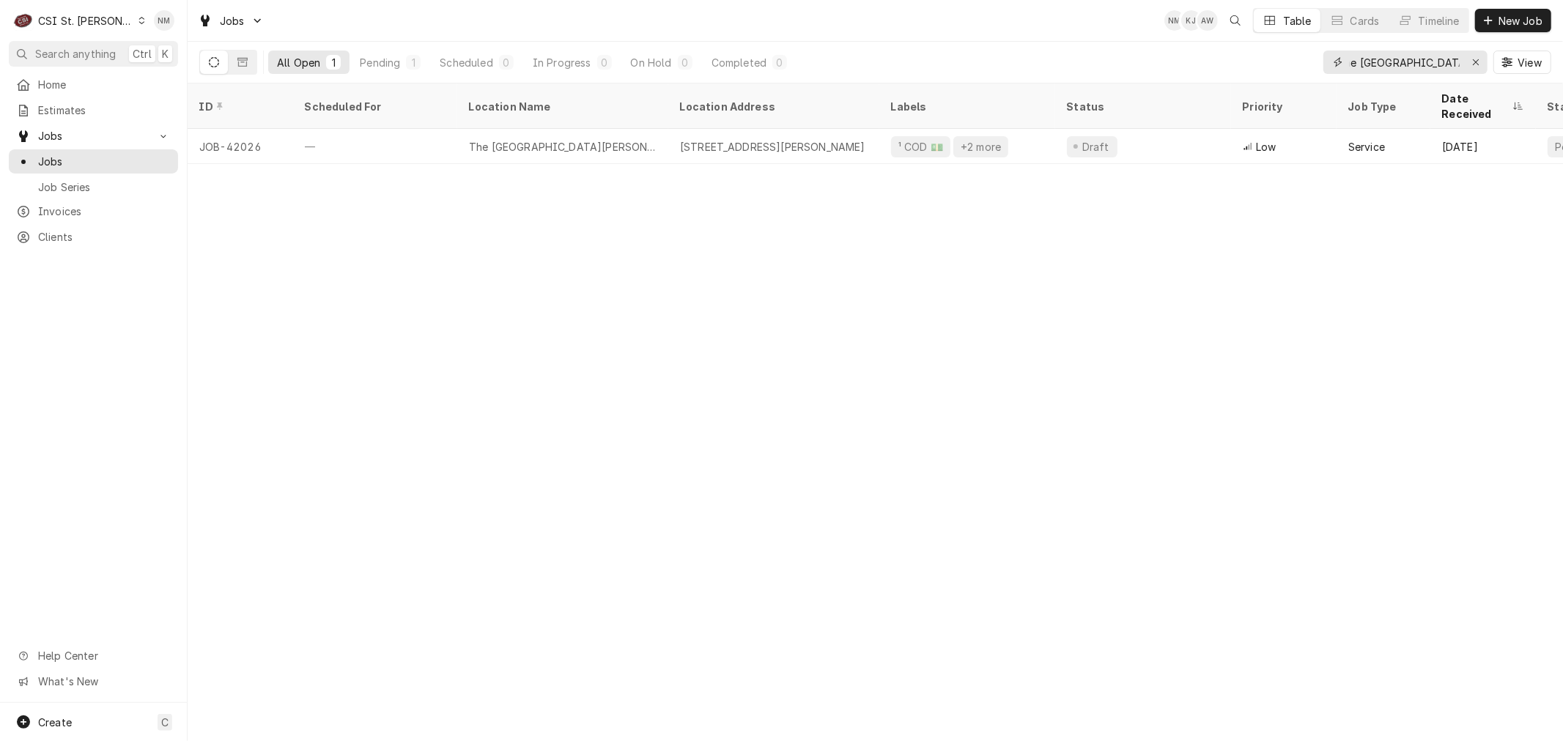
scroll to position [0, 13]
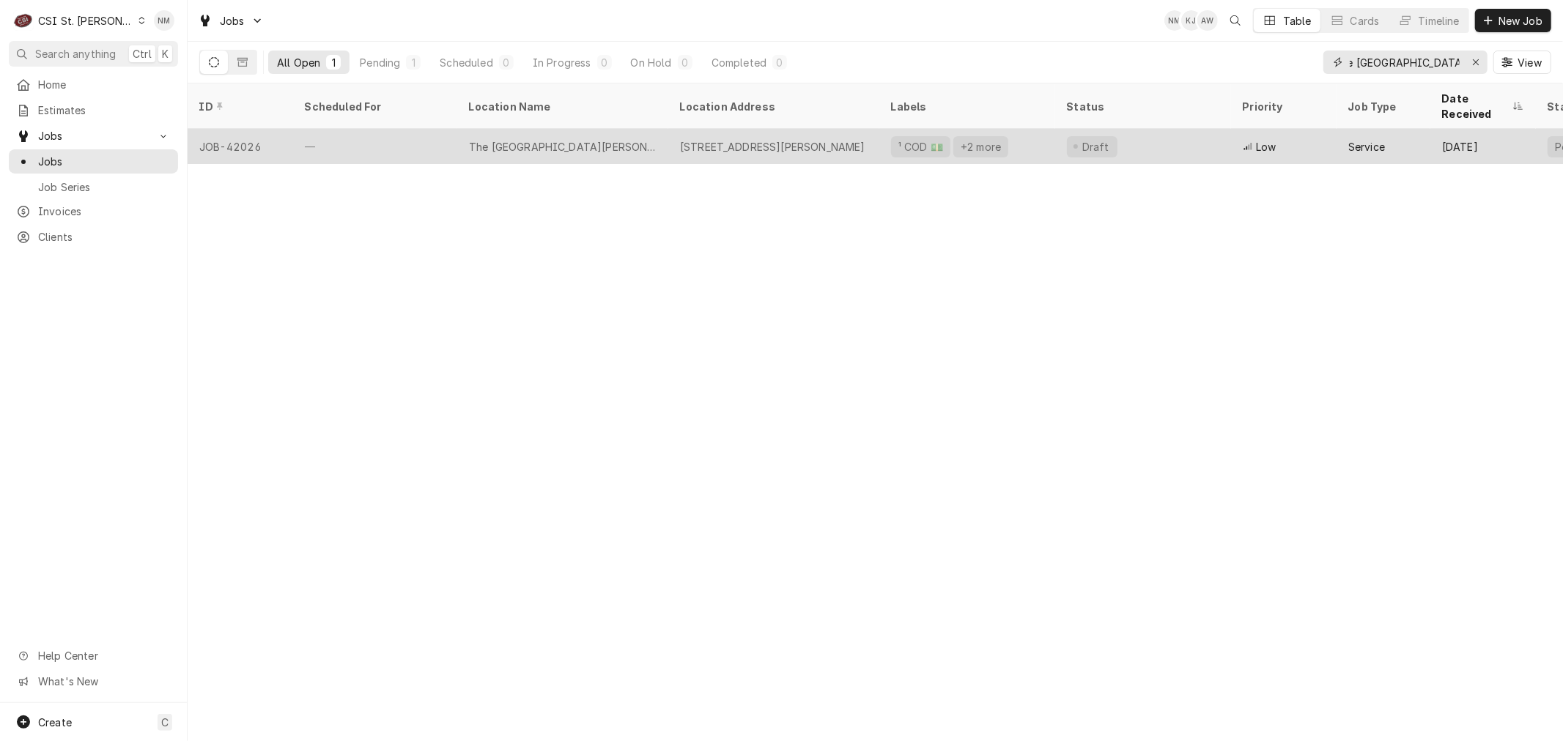
type input "the boulevard of st peter"
click at [413, 129] on div "—" at bounding box center [375, 146] width 164 height 35
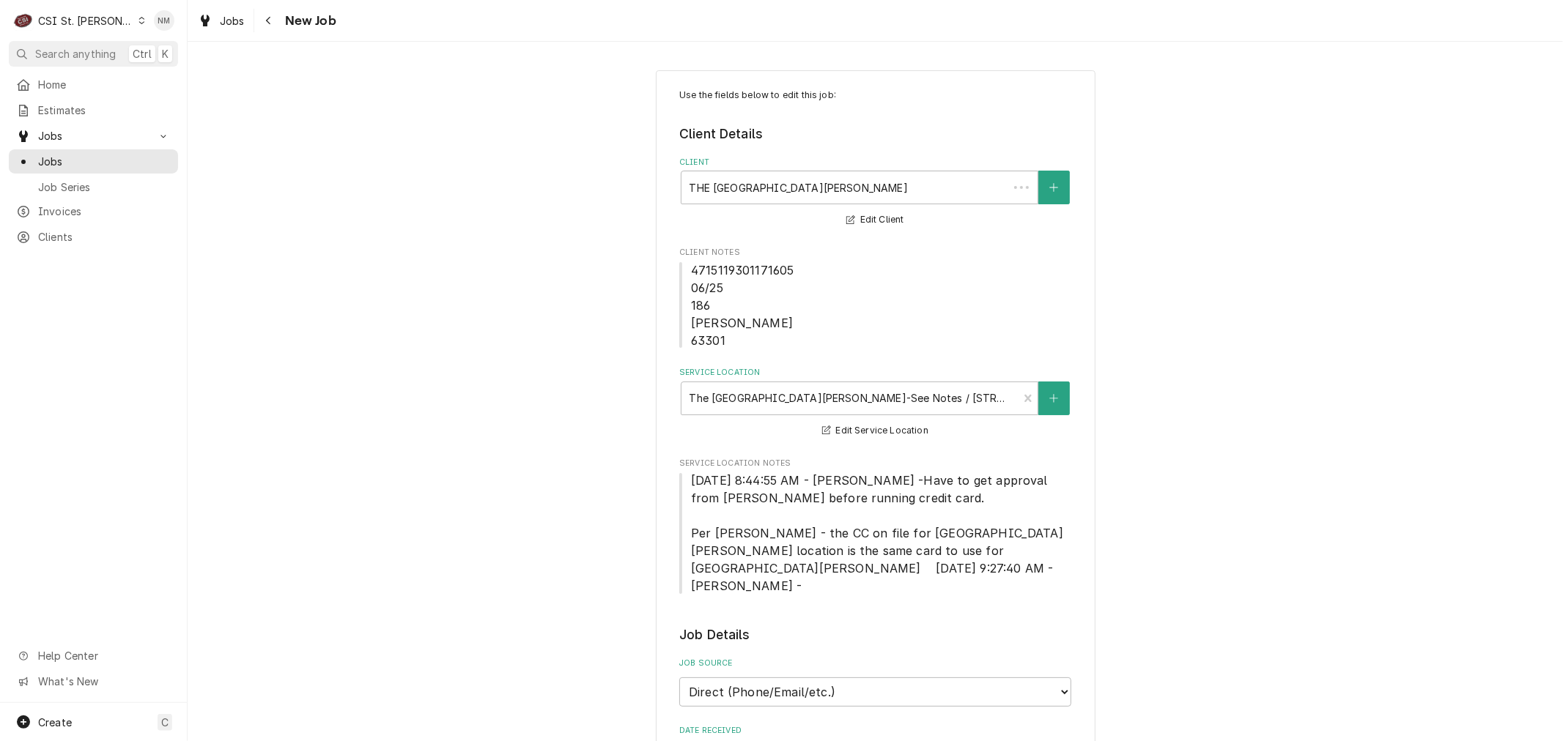
type textarea "x"
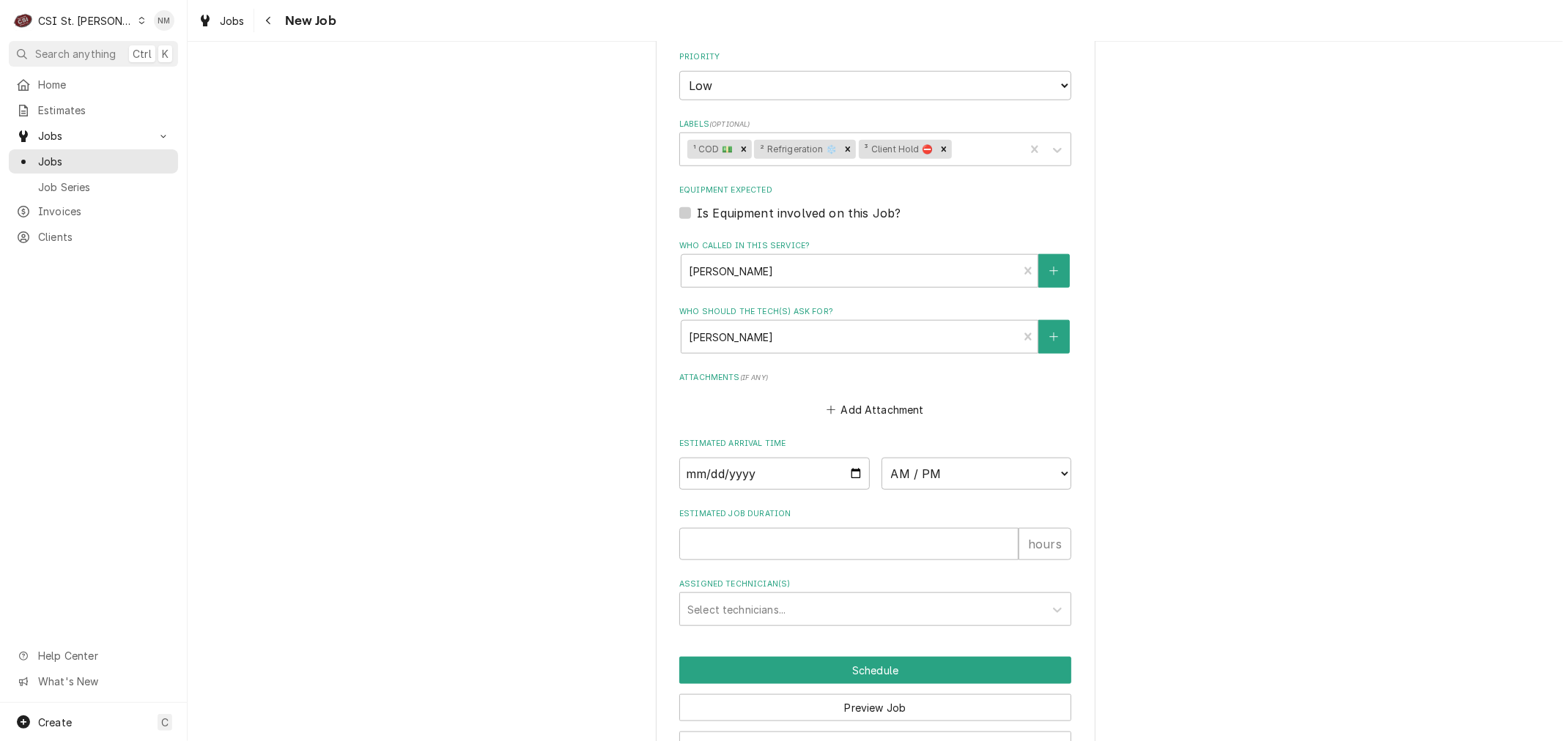
scroll to position [1169, 0]
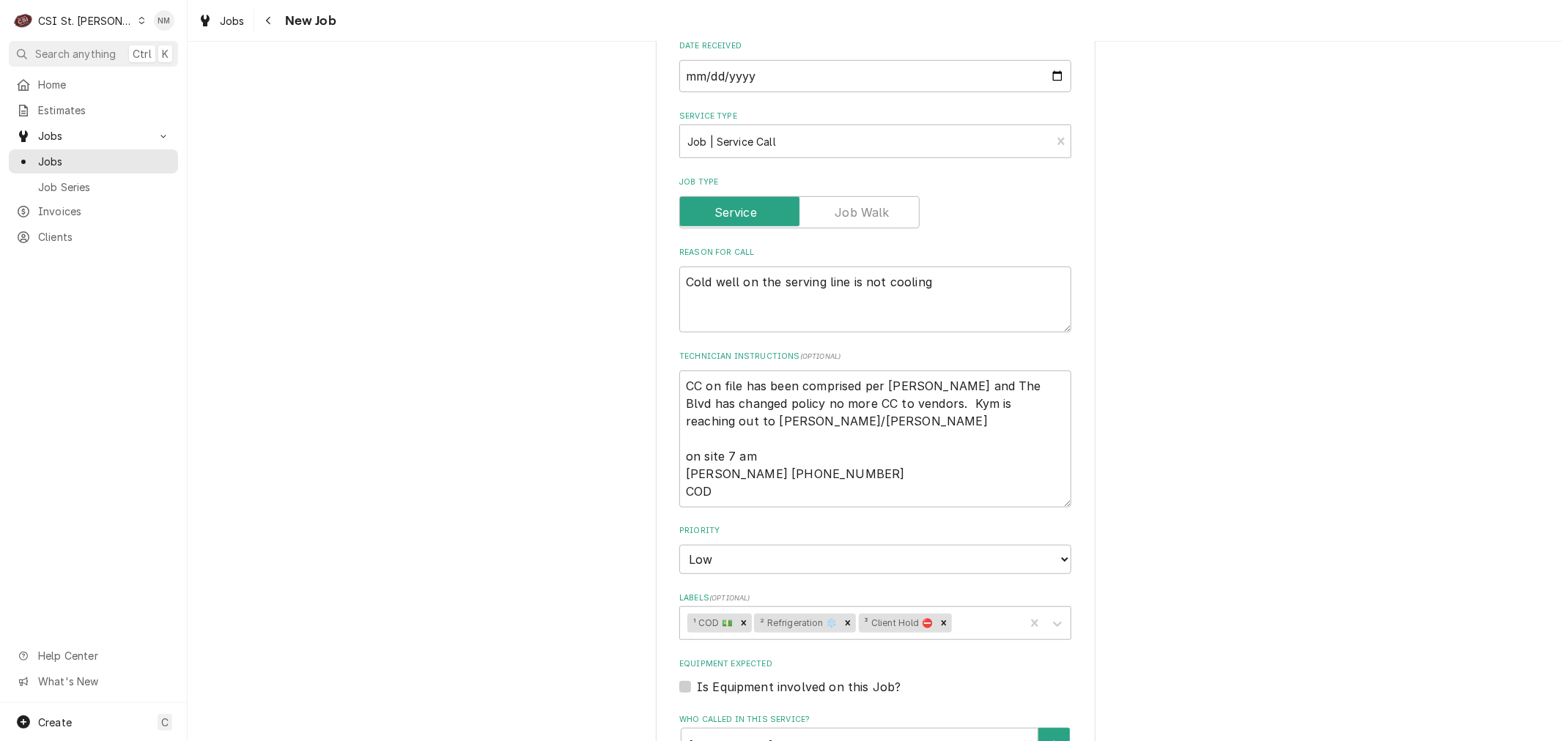
scroll to position [681, 0]
click at [78, 154] on span "Jobs" at bounding box center [104, 161] width 133 height 15
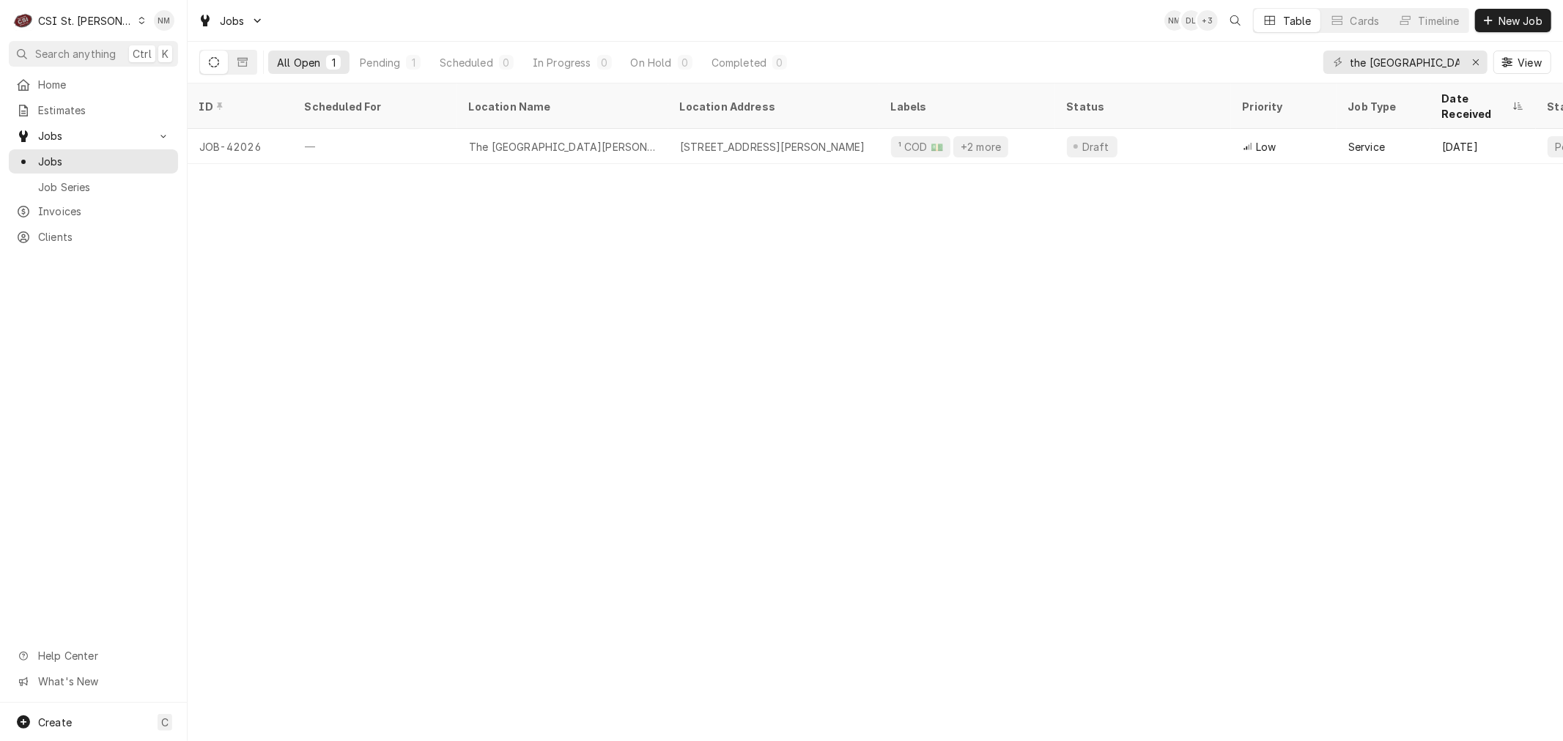
click at [138, 20] on icon "Dynamic Content Wrapper" at bounding box center [141, 20] width 7 height 7
click at [195, 28] on div "CSI Kansas City" at bounding box center [224, 28] width 193 height 15
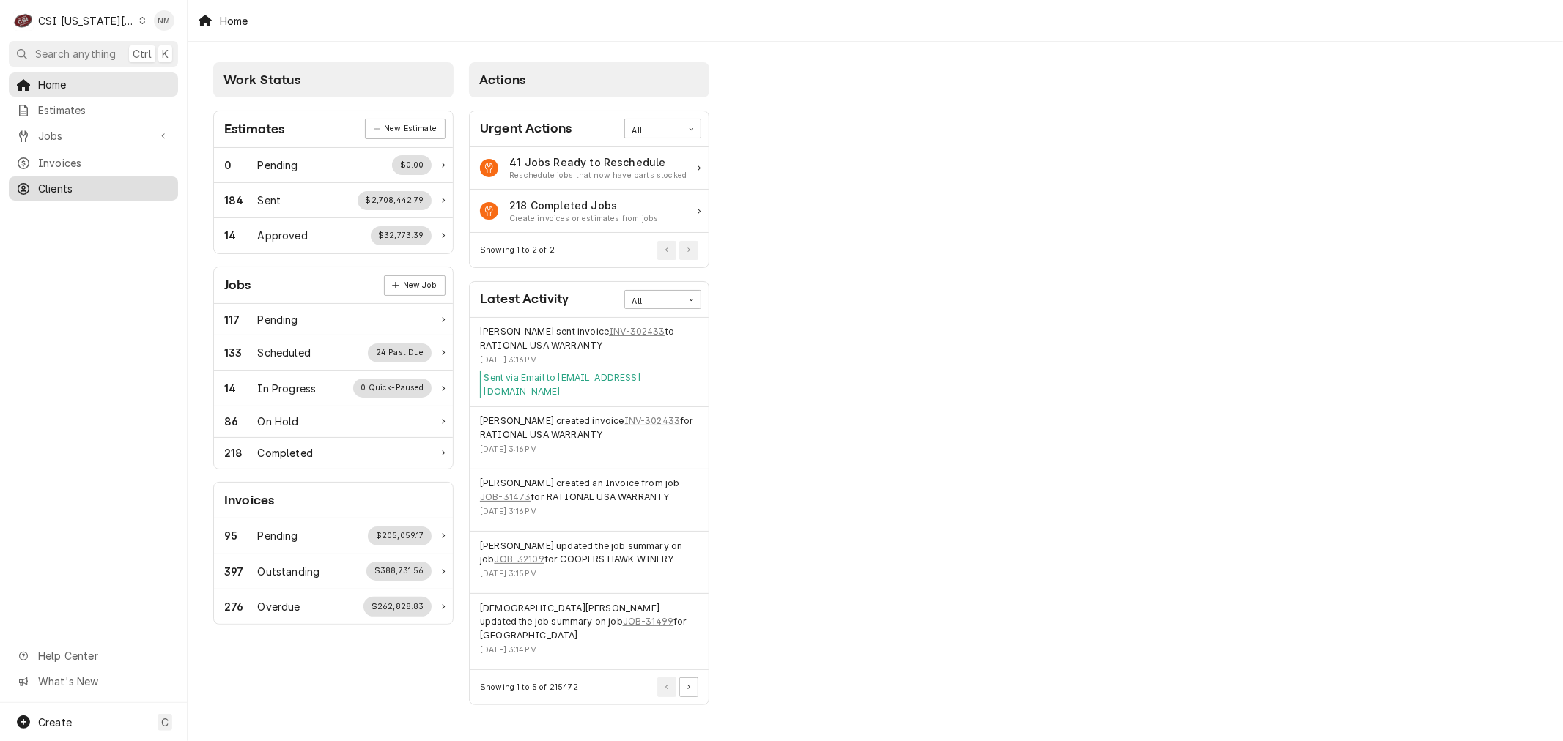
click at [91, 181] on span "Clients" at bounding box center [104, 188] width 133 height 15
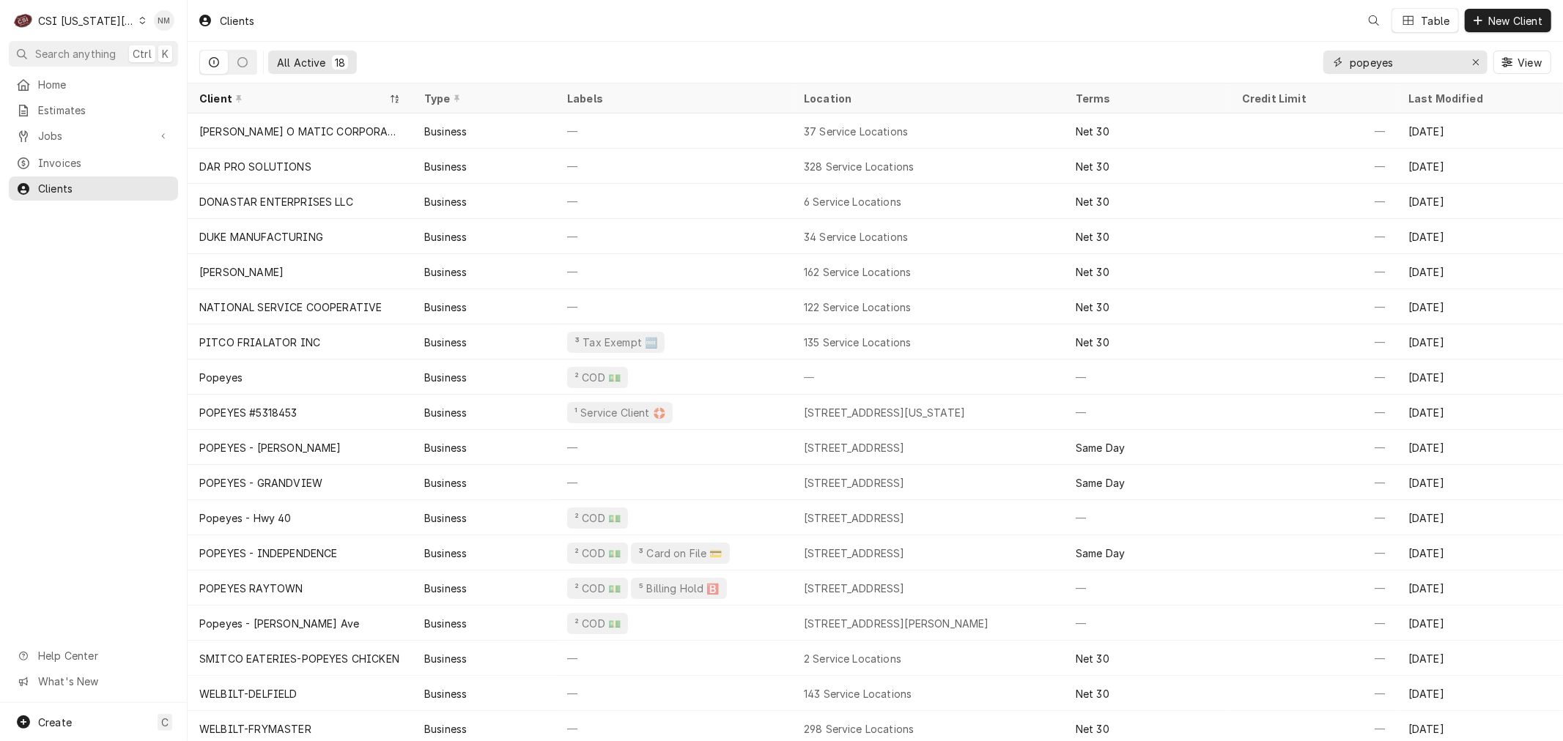
drag, startPoint x: 1394, startPoint y: 63, endPoint x: 1283, endPoint y: 61, distance: 110.6
click at [1283, 61] on div "All Active 18 popeyes View" at bounding box center [875, 62] width 1352 height 41
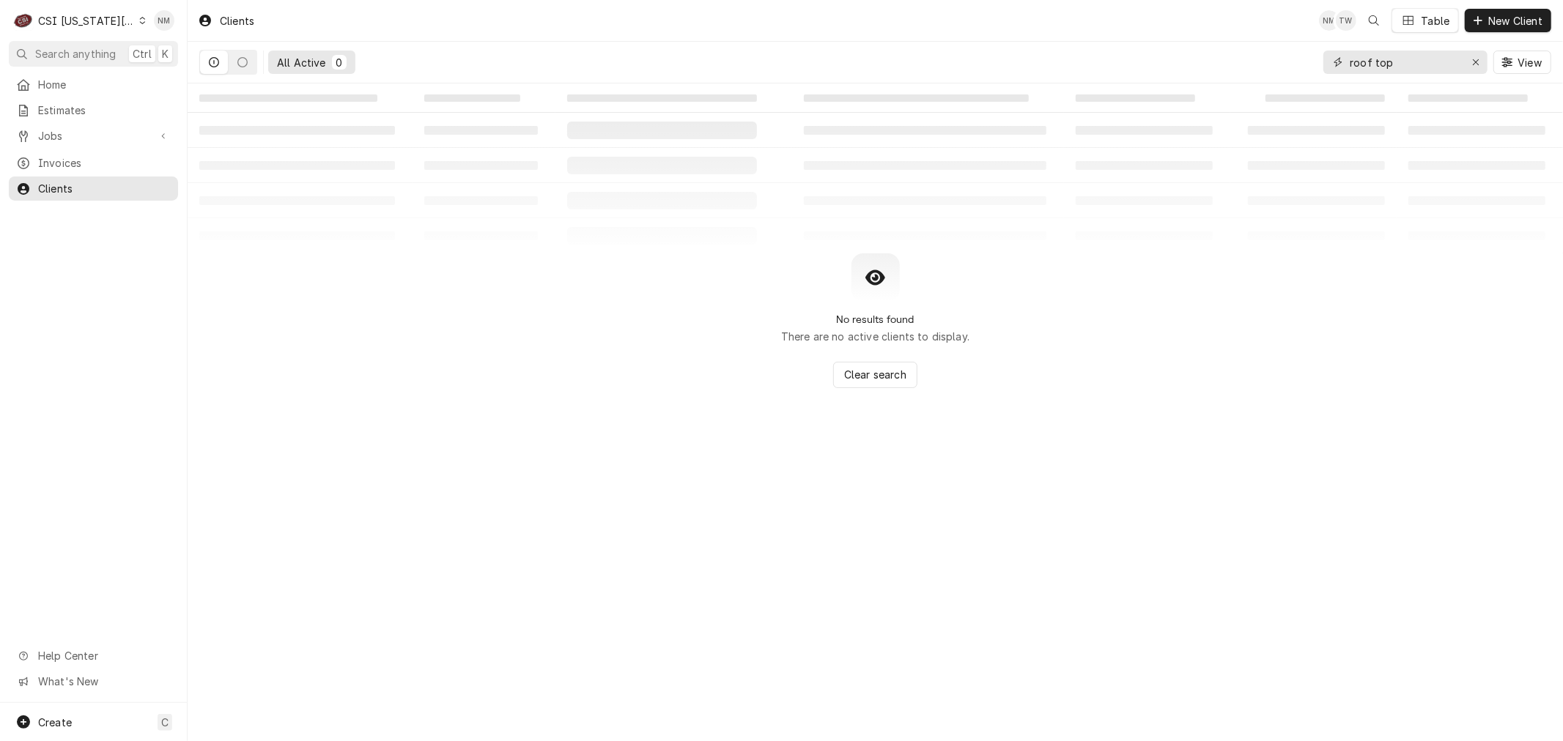
type input "roof top"
click at [1497, 15] on span "New Client" at bounding box center [1515, 20] width 60 height 15
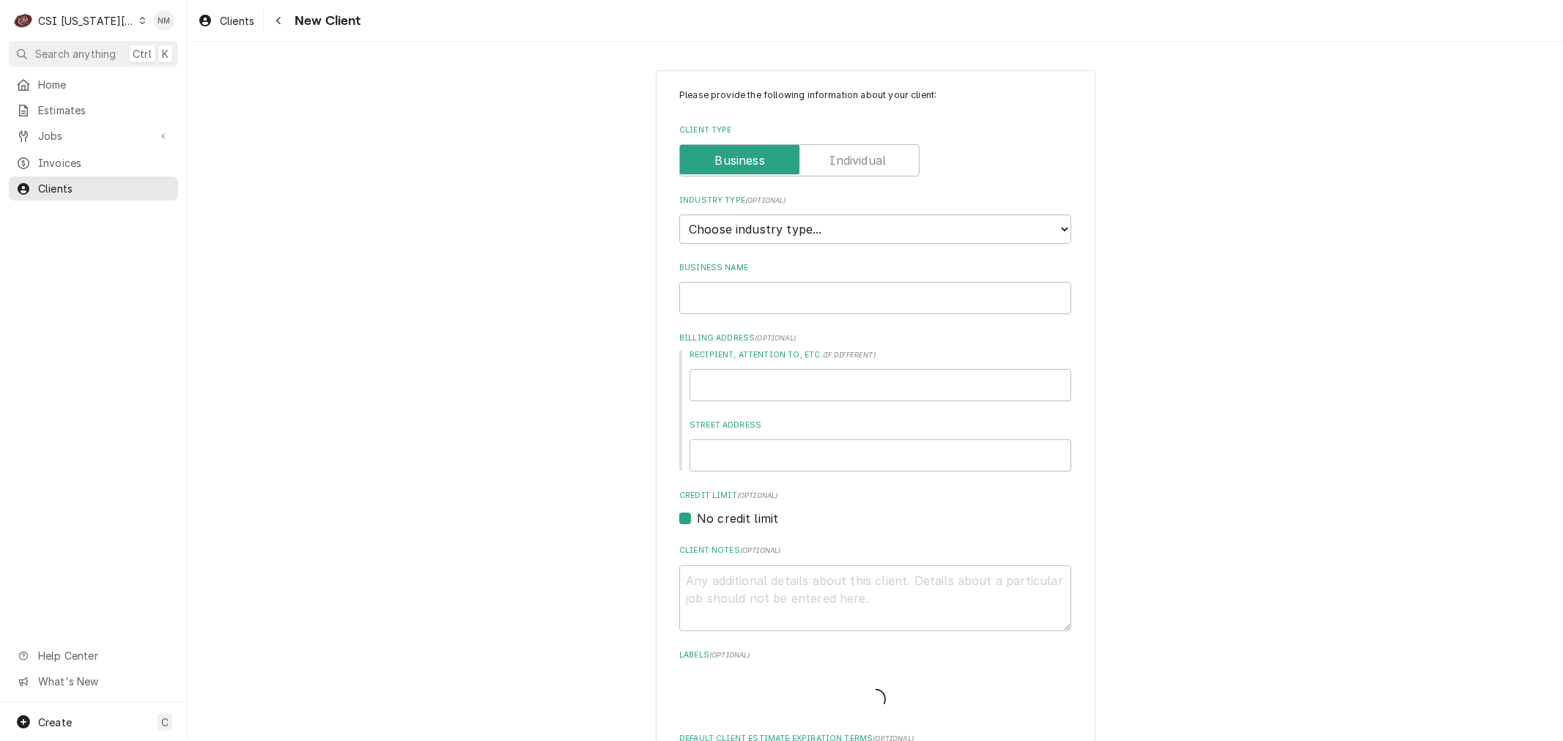
type textarea "x"
click at [66, 181] on span "Clients" at bounding box center [104, 188] width 133 height 15
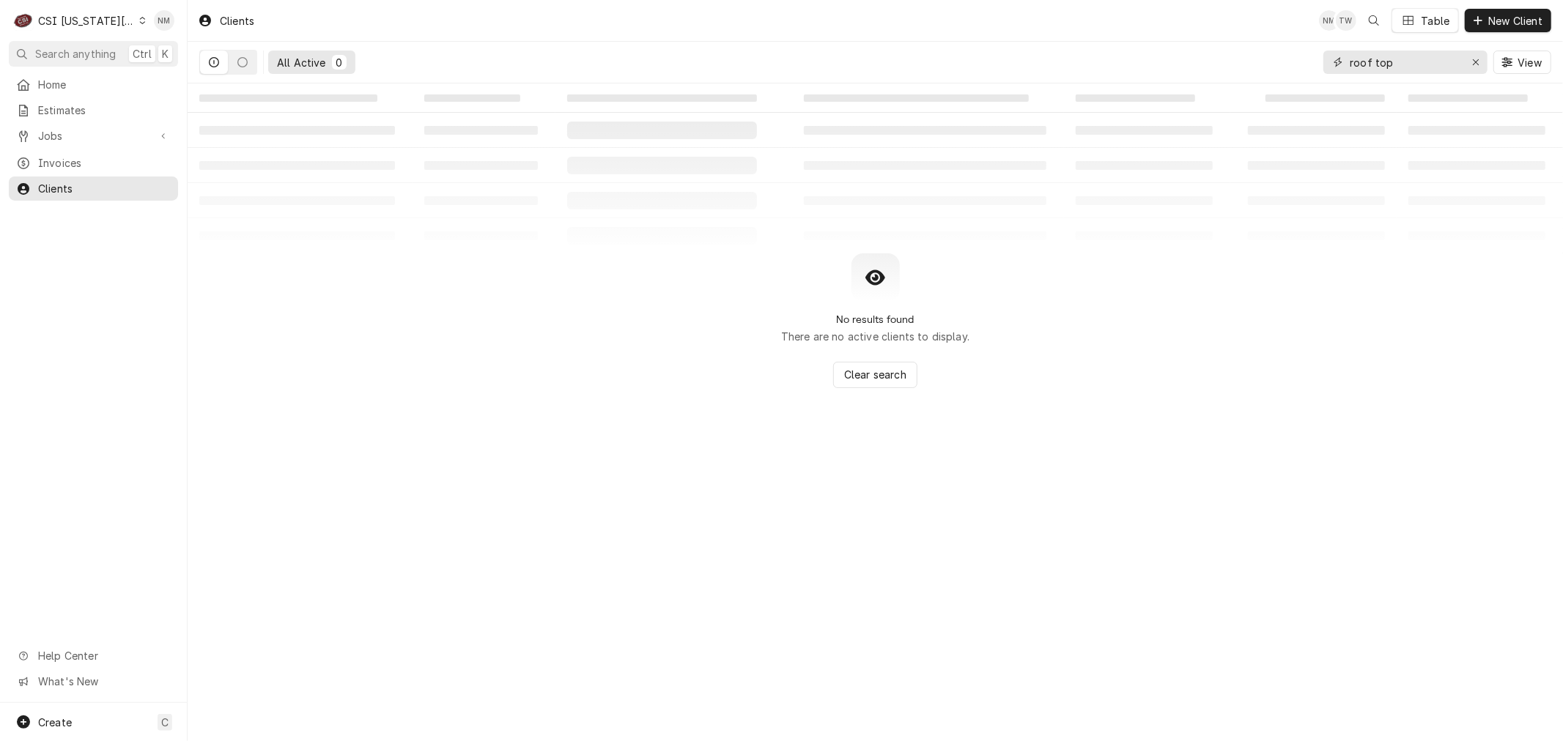
drag, startPoint x: 1393, startPoint y: 57, endPoint x: 1341, endPoint y: 59, distance: 51.3
click at [1344, 59] on div "roof top" at bounding box center [1405, 62] width 164 height 23
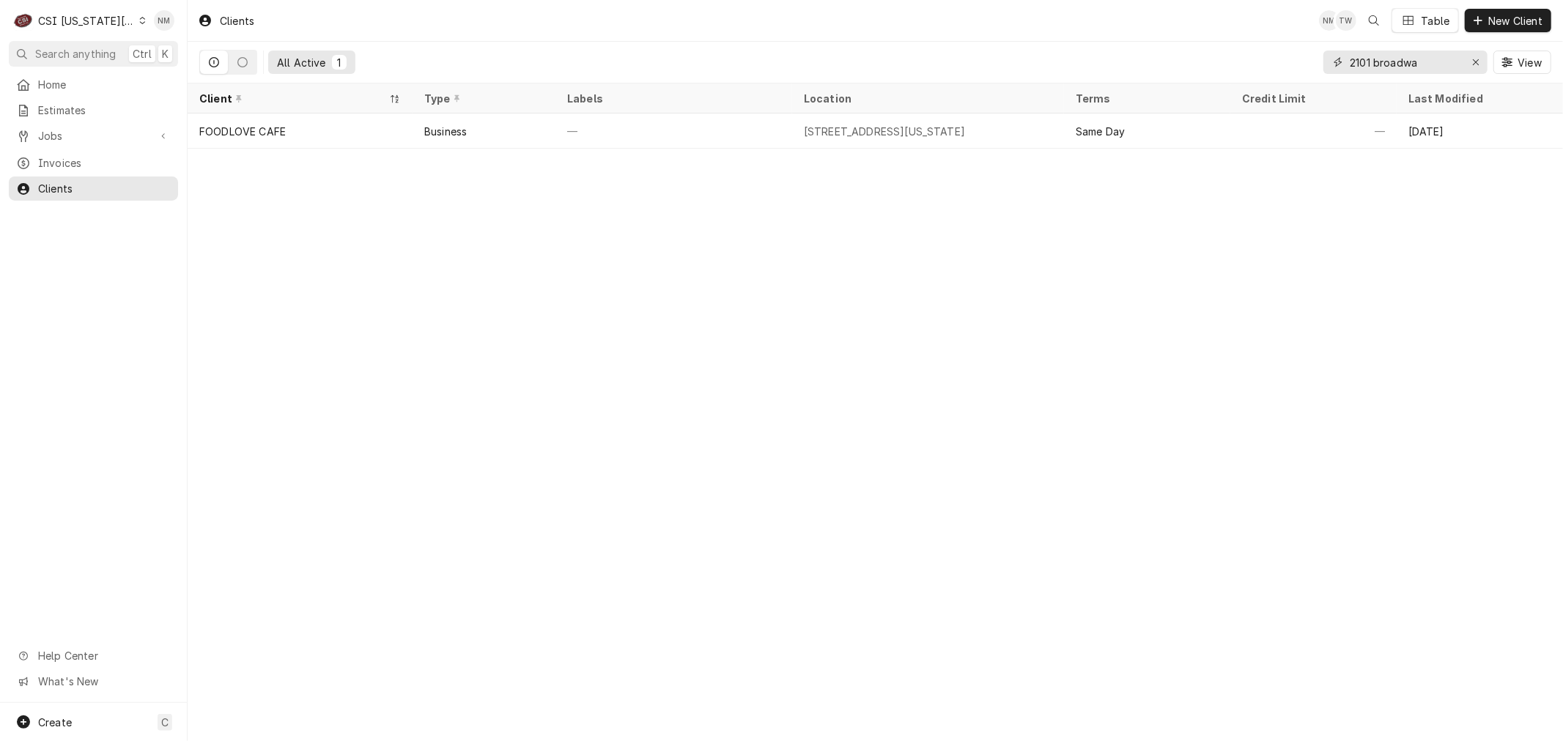
type input "2101 broadwa"
click at [139, 23] on icon "Dynamic Content Wrapper" at bounding box center [142, 20] width 7 height 7
click at [199, 50] on div "CSI [US_STATE]" at bounding box center [251, 54] width 214 height 15
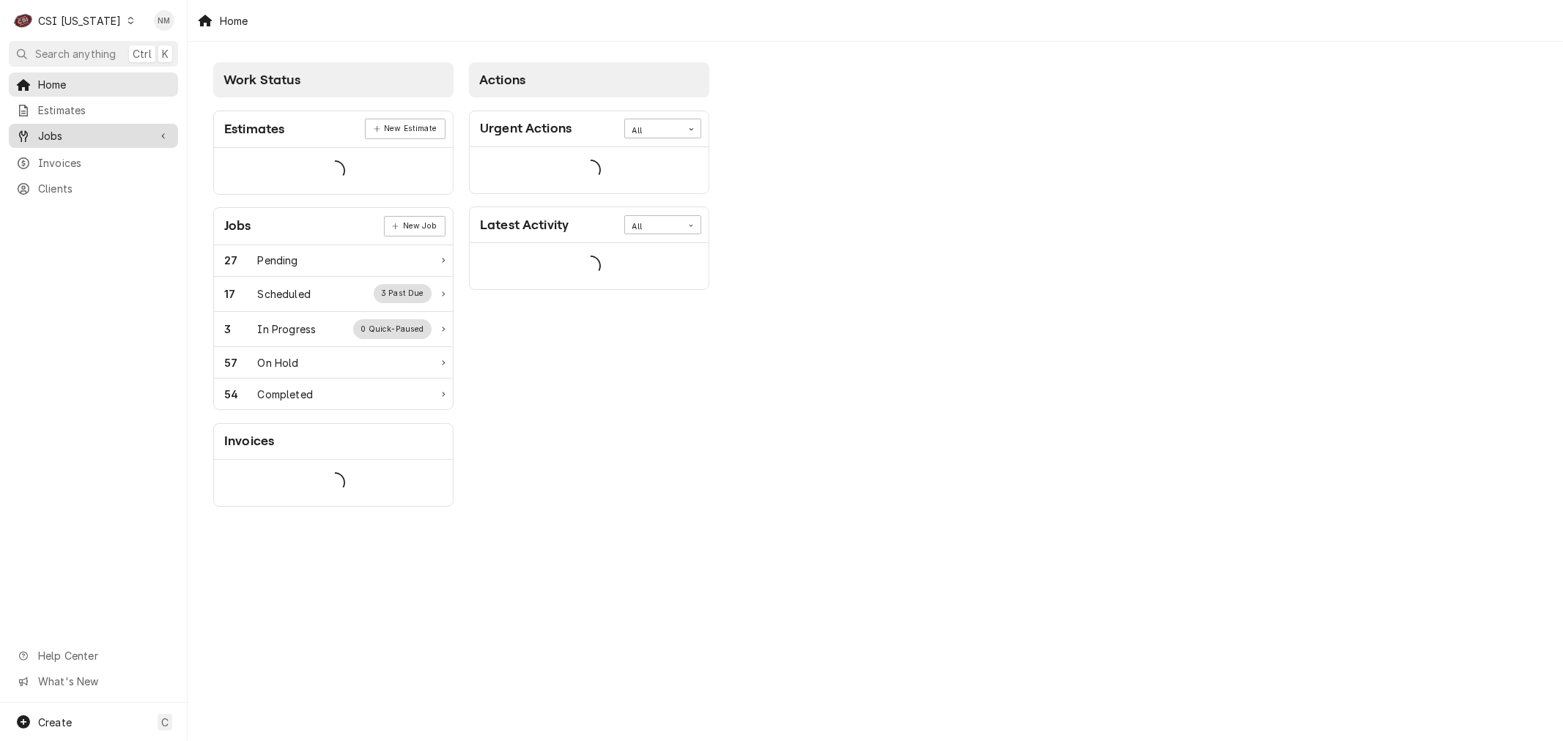
click at [53, 133] on span "Jobs" at bounding box center [93, 135] width 111 height 15
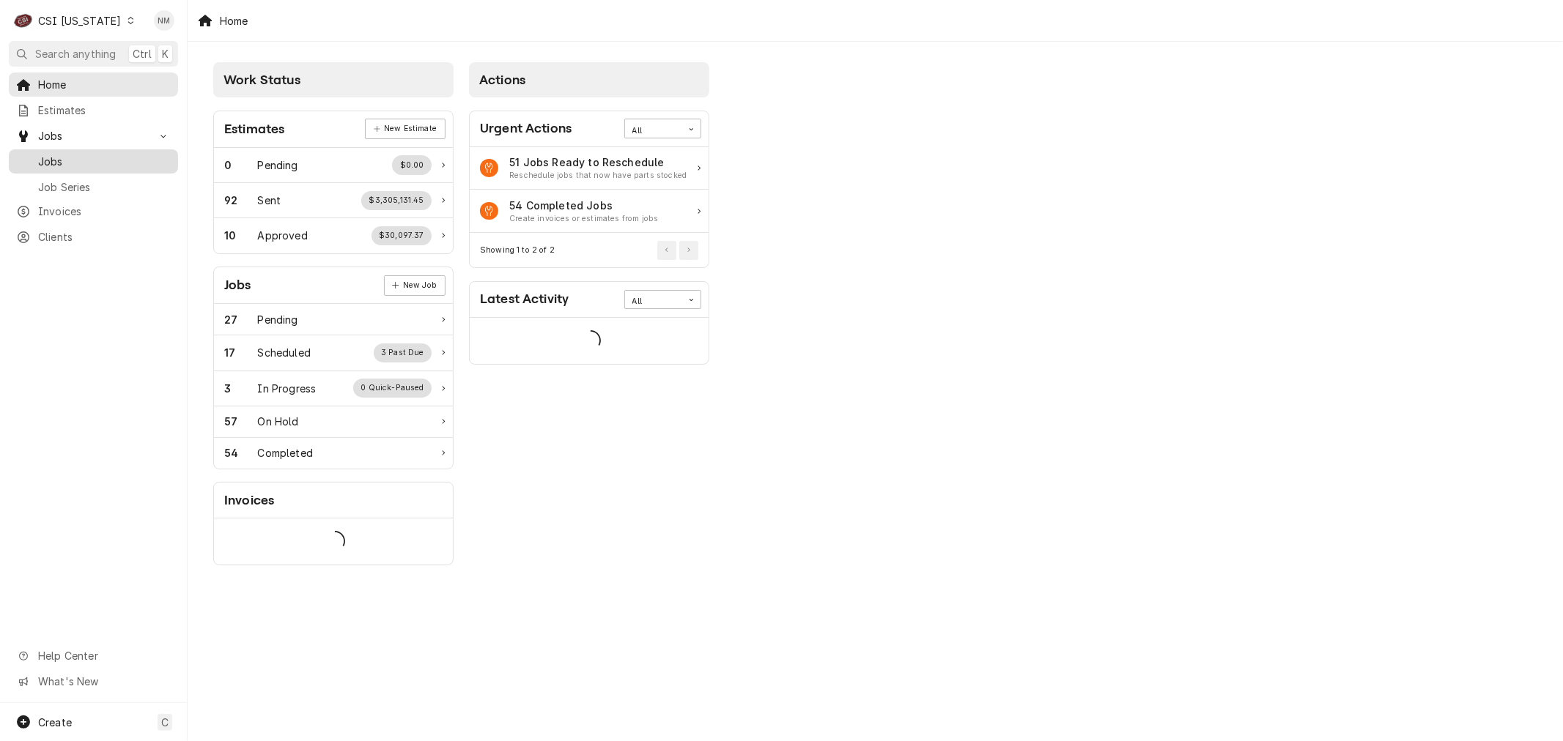
click at [62, 157] on span "Jobs" at bounding box center [104, 161] width 133 height 15
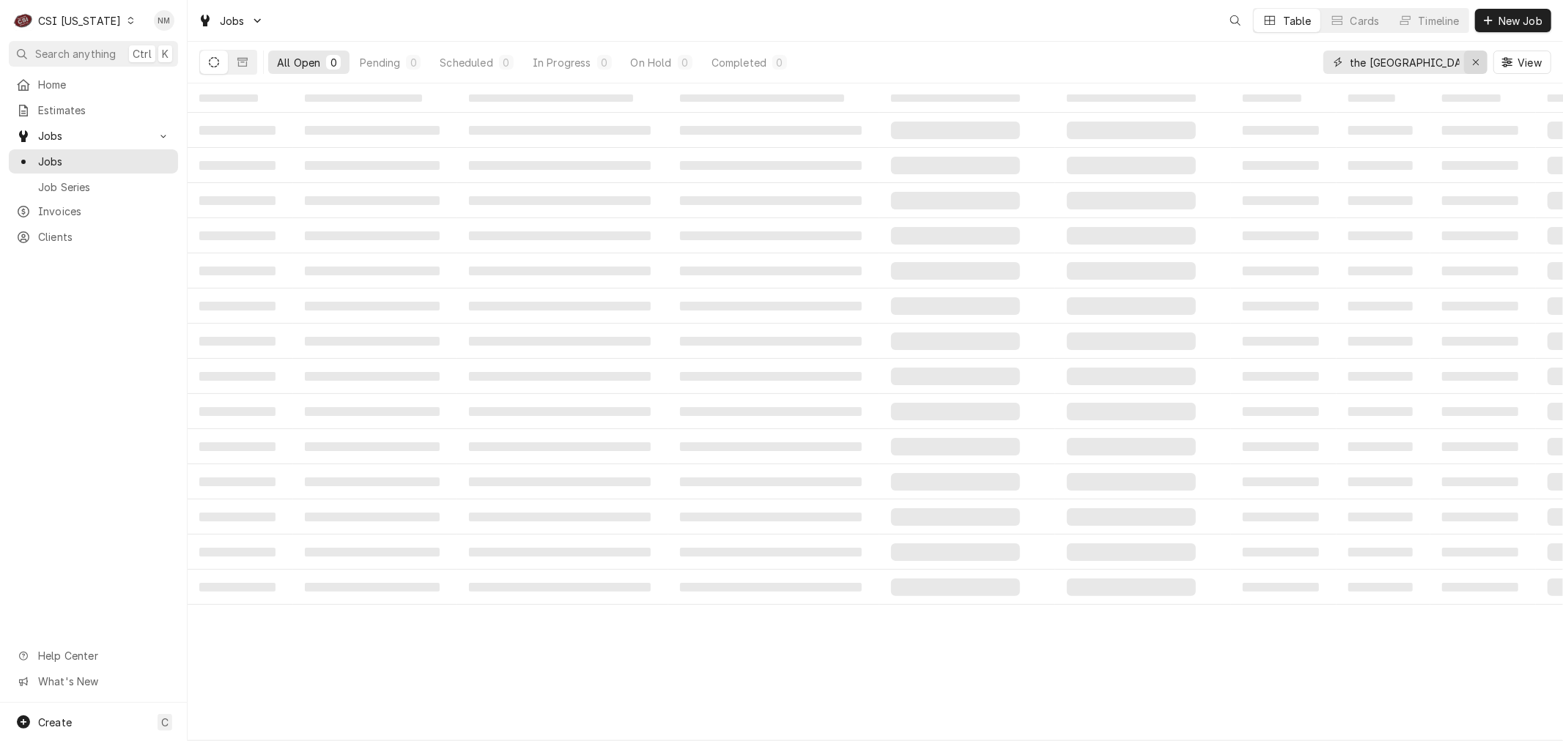
click at [1476, 60] on icon "Erase input" at bounding box center [1476, 62] width 8 height 10
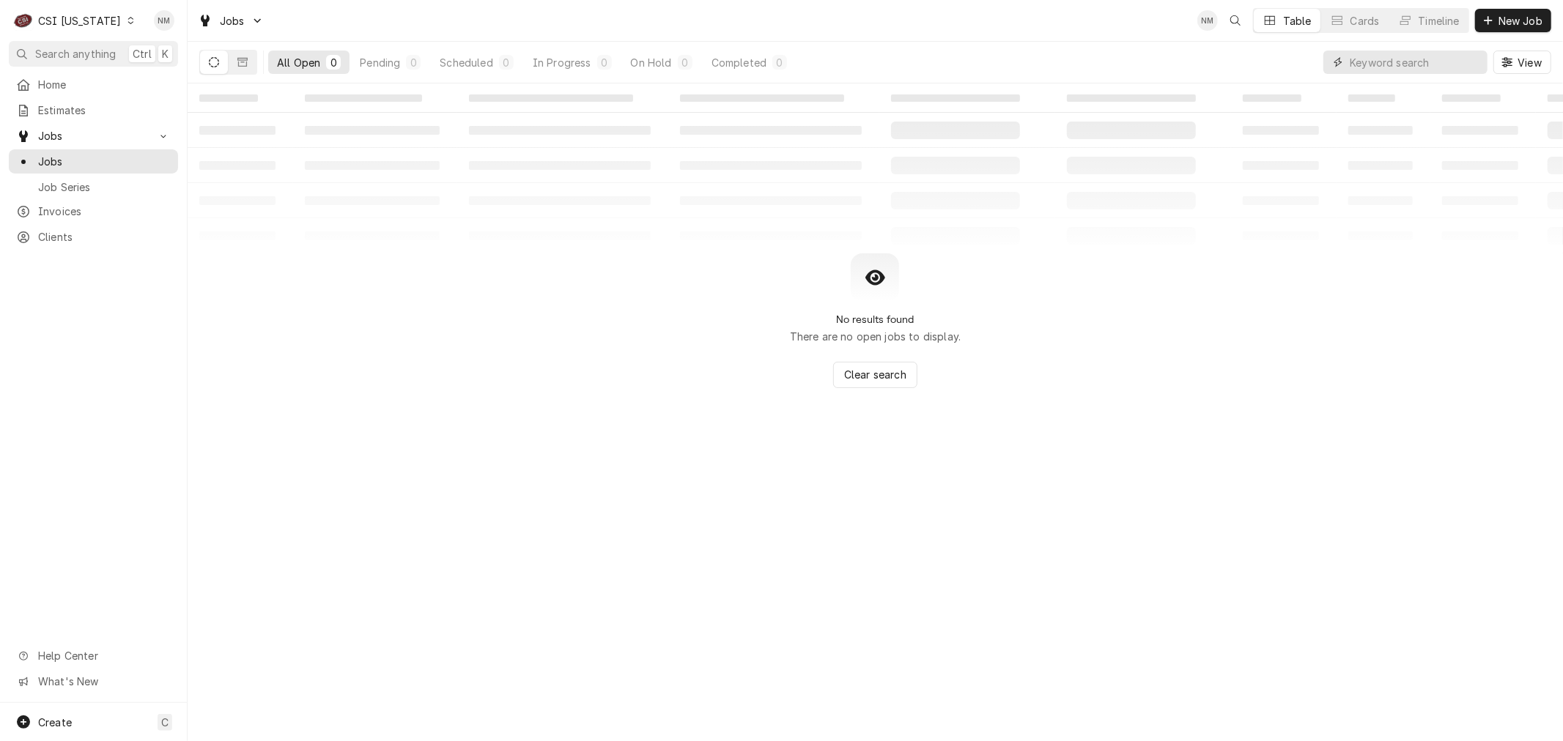
click at [1411, 68] on input "Dynamic Content Wrapper" at bounding box center [1418, 62] width 138 height 23
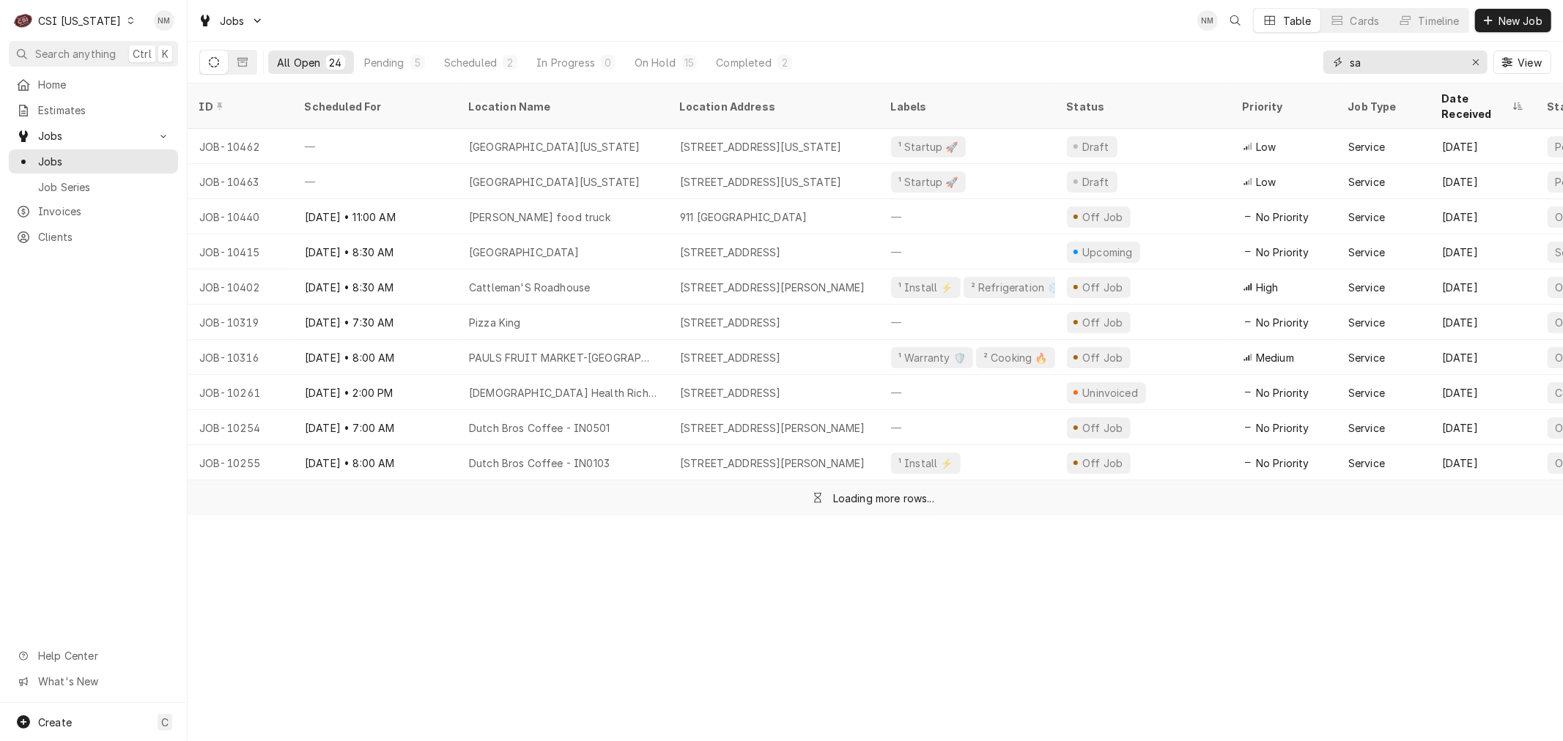
type input "s"
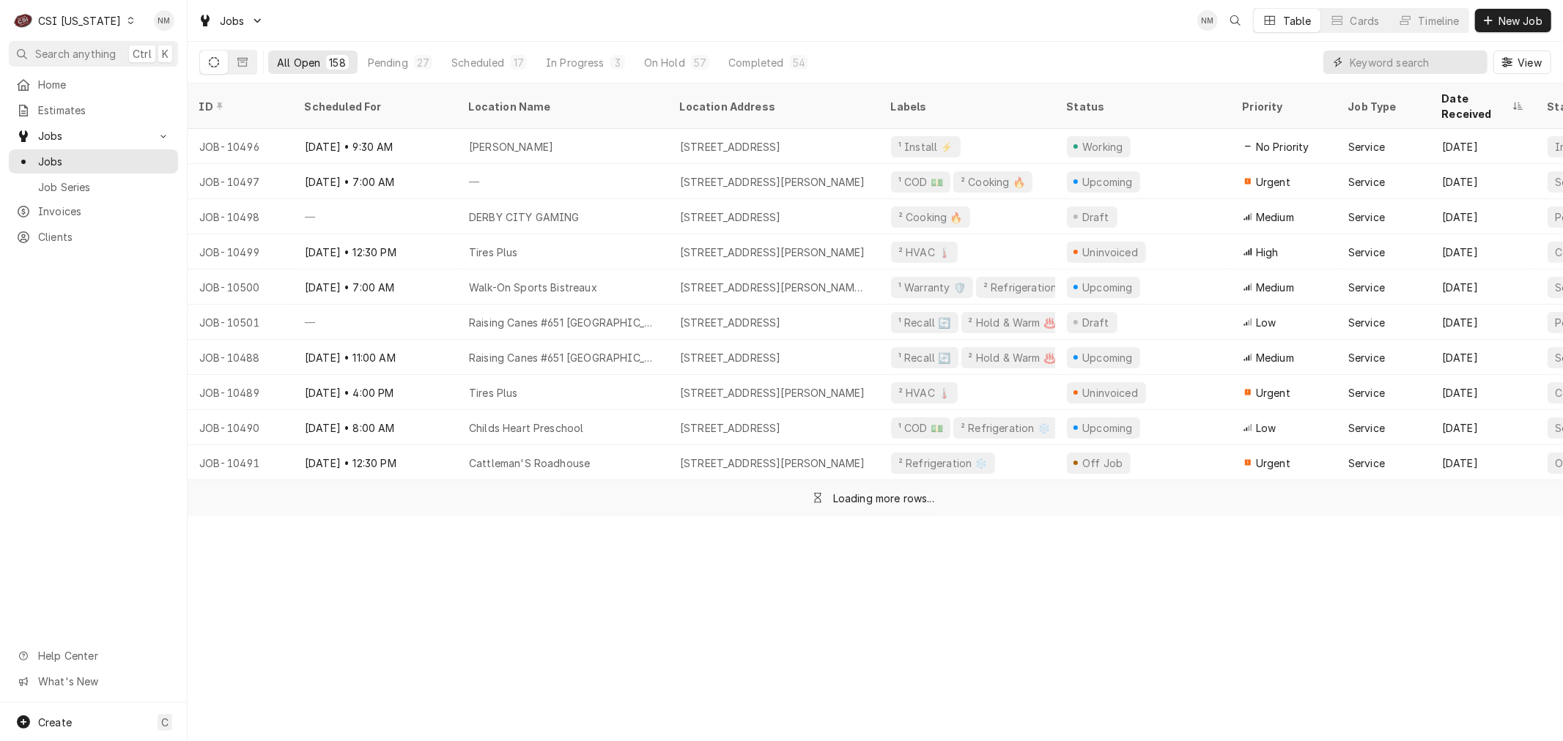
type input "b"
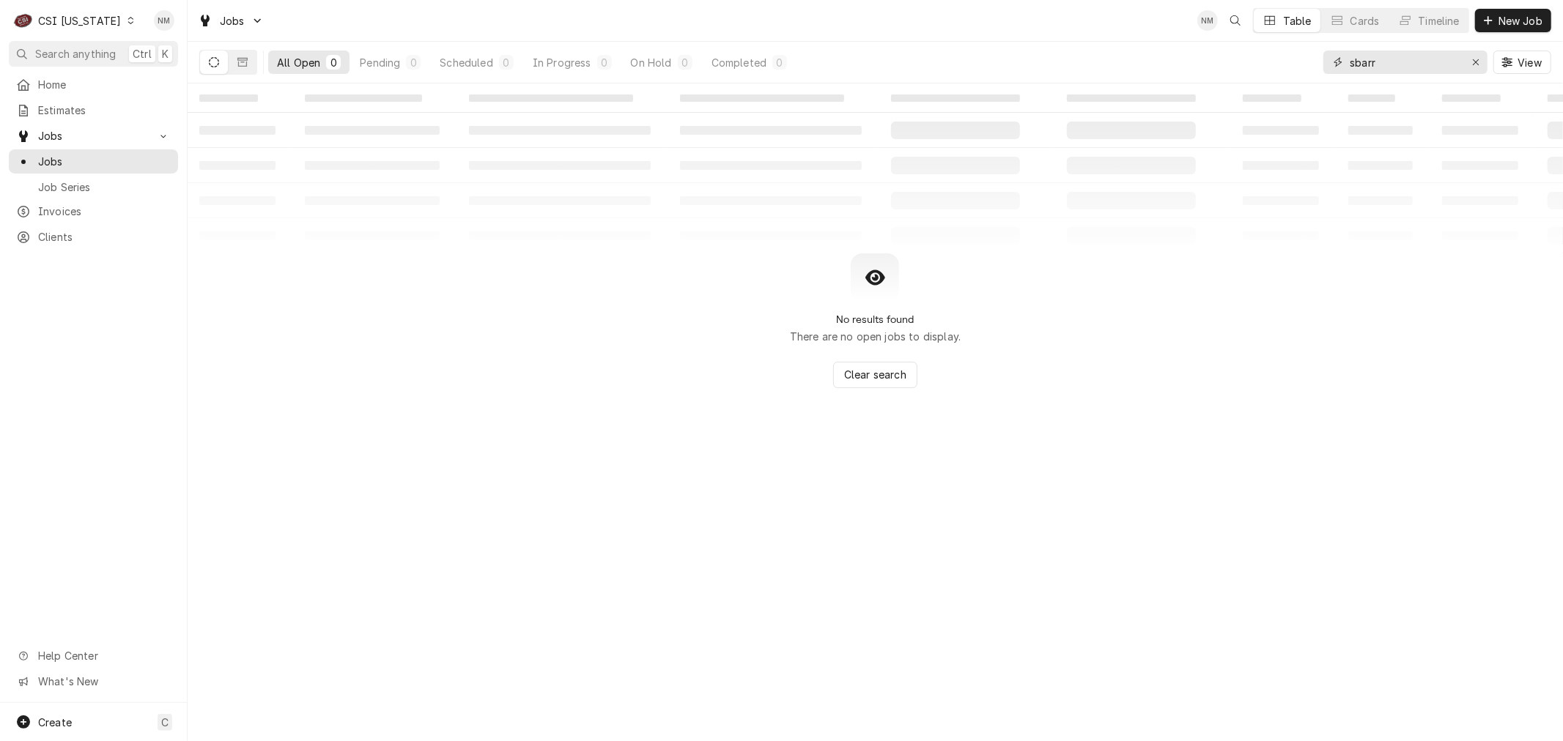
drag, startPoint x: 1394, startPoint y: 67, endPoint x: 1330, endPoint y: 67, distance: 64.5
click at [1330, 67] on div "sbarr" at bounding box center [1405, 62] width 164 height 23
drag, startPoint x: 1381, startPoint y: 59, endPoint x: 1330, endPoint y: 71, distance: 51.9
click at [1330, 71] on div "[PERSON_NAME]" at bounding box center [1405, 62] width 164 height 23
type input "s"
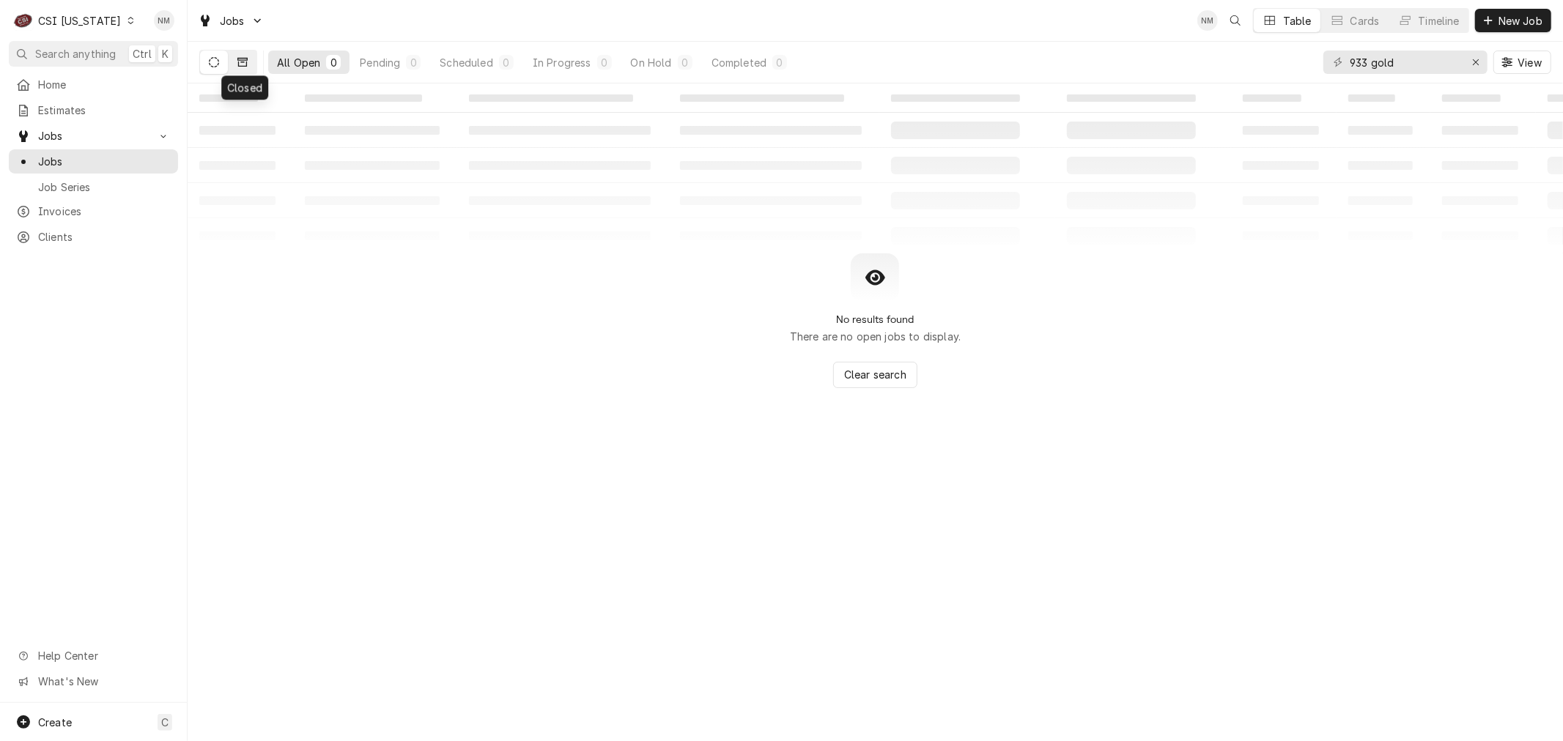
click at [249, 56] on button "Dynamic Content Wrapper" at bounding box center [243, 62] width 28 height 23
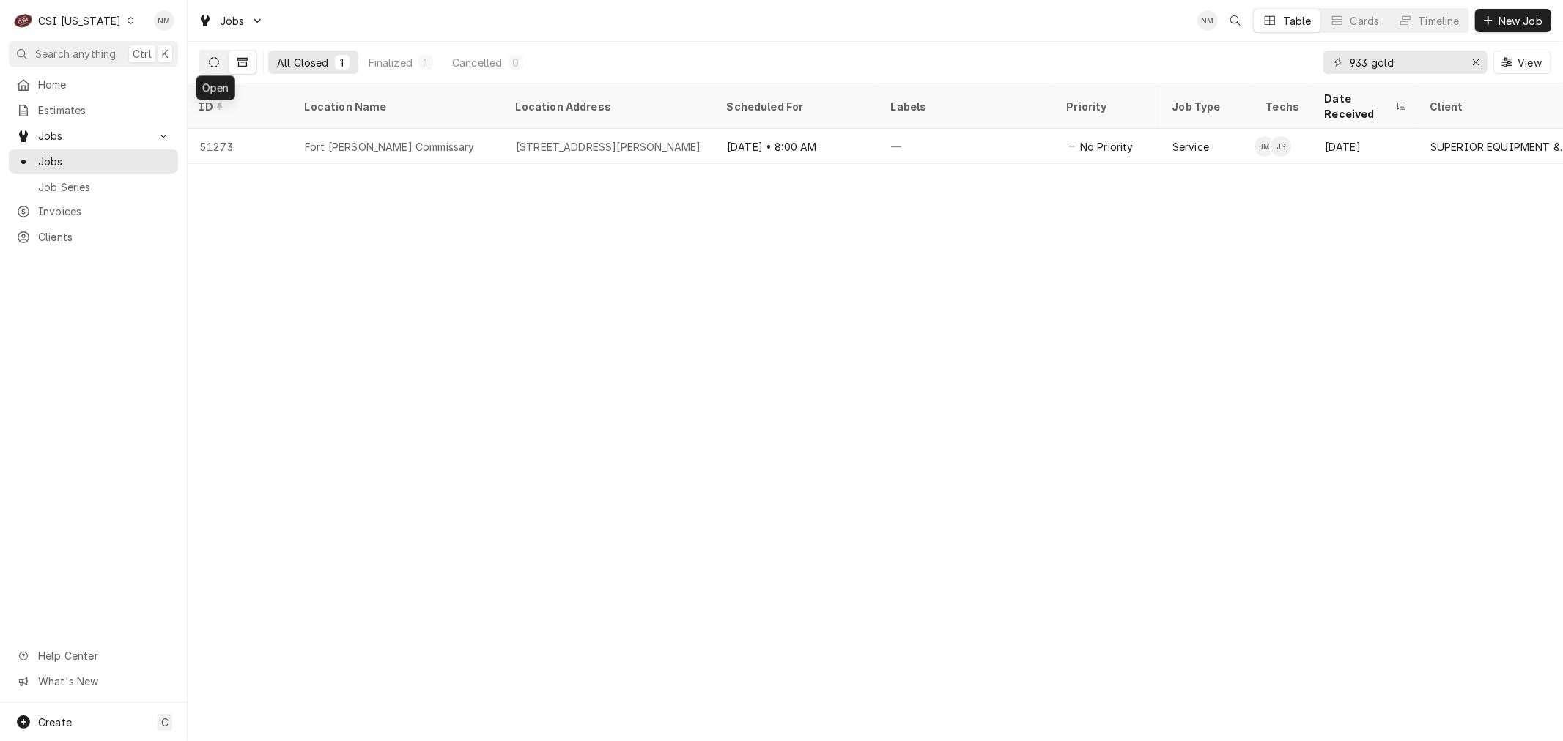
click at [217, 57] on icon "Dynamic Content Wrapper" at bounding box center [214, 62] width 10 height 10
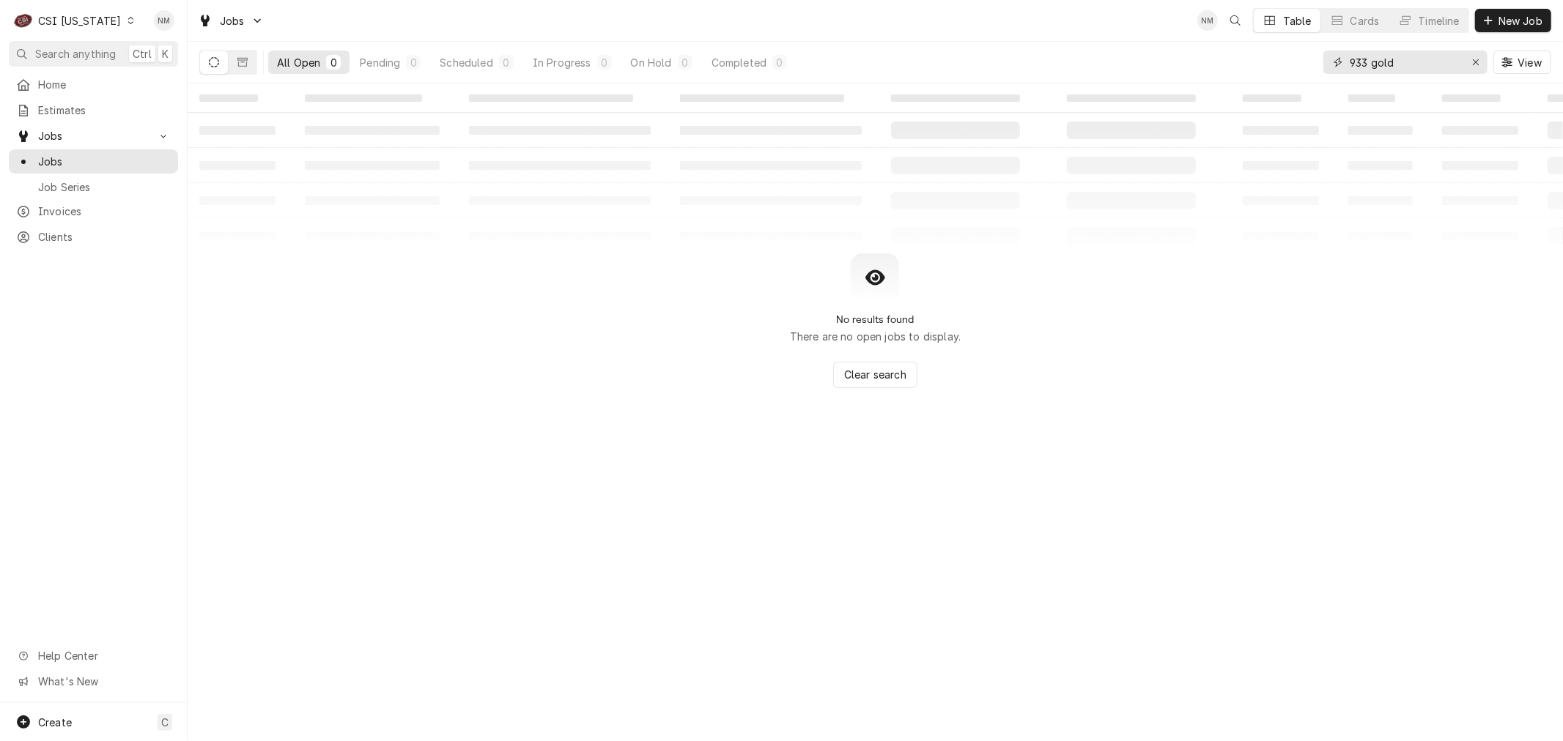
drag, startPoint x: 1423, startPoint y: 62, endPoint x: 1328, endPoint y: 63, distance: 94.5
click at [1328, 63] on div "933 gold" at bounding box center [1405, 62] width 164 height 23
drag, startPoint x: 1401, startPoint y: 59, endPoint x: 1284, endPoint y: 59, distance: 117.2
click at [1284, 59] on div "All Open 0 Pending 0 Scheduled 0 In Progress 0 On Hold 0 Completed 0 fort kno V…" at bounding box center [875, 62] width 1352 height 41
type input "fort kno"
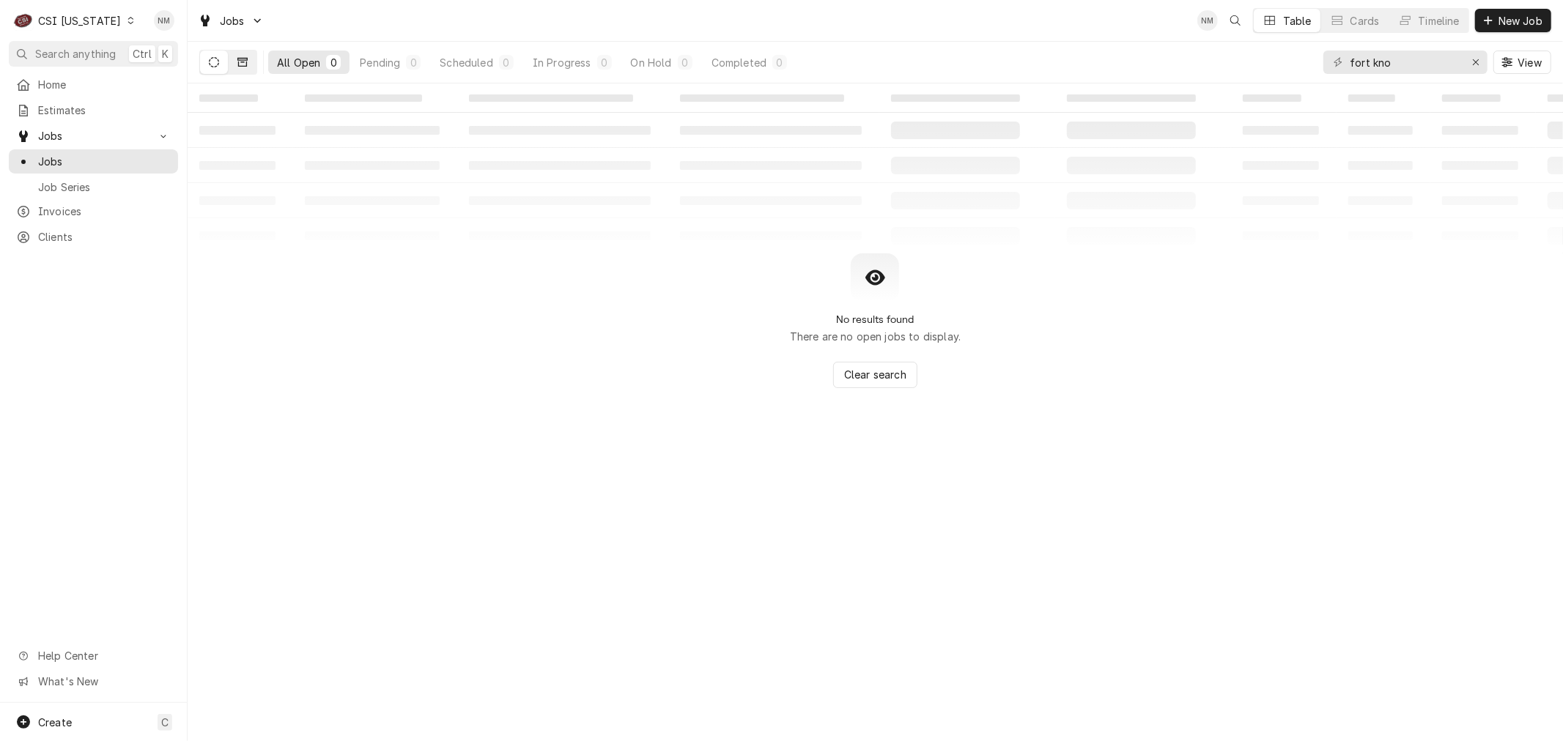
click at [247, 59] on icon "Dynamic Content Wrapper" at bounding box center [242, 62] width 10 height 9
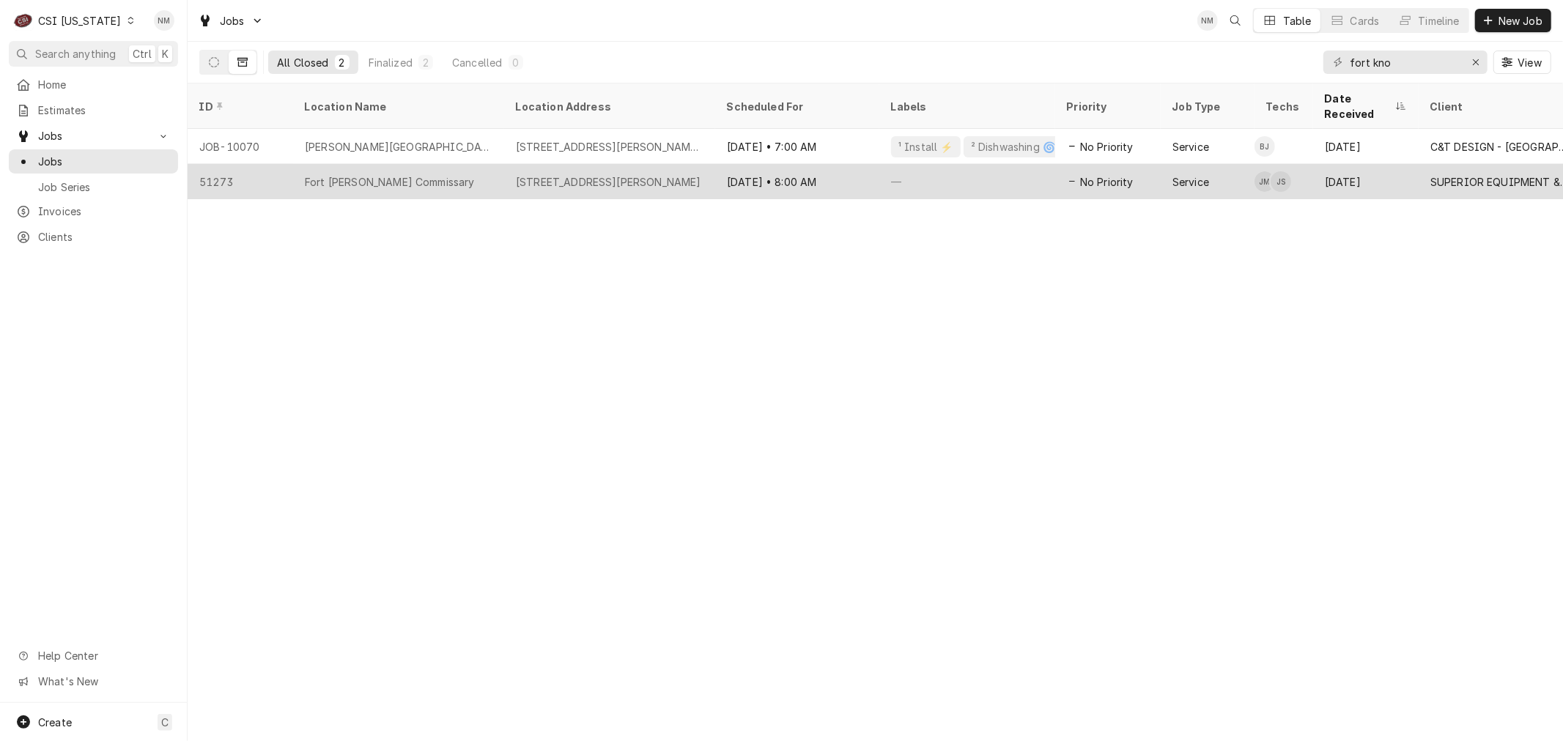
click at [486, 164] on div "Fort [PERSON_NAME] Commissary" at bounding box center [398, 181] width 211 height 35
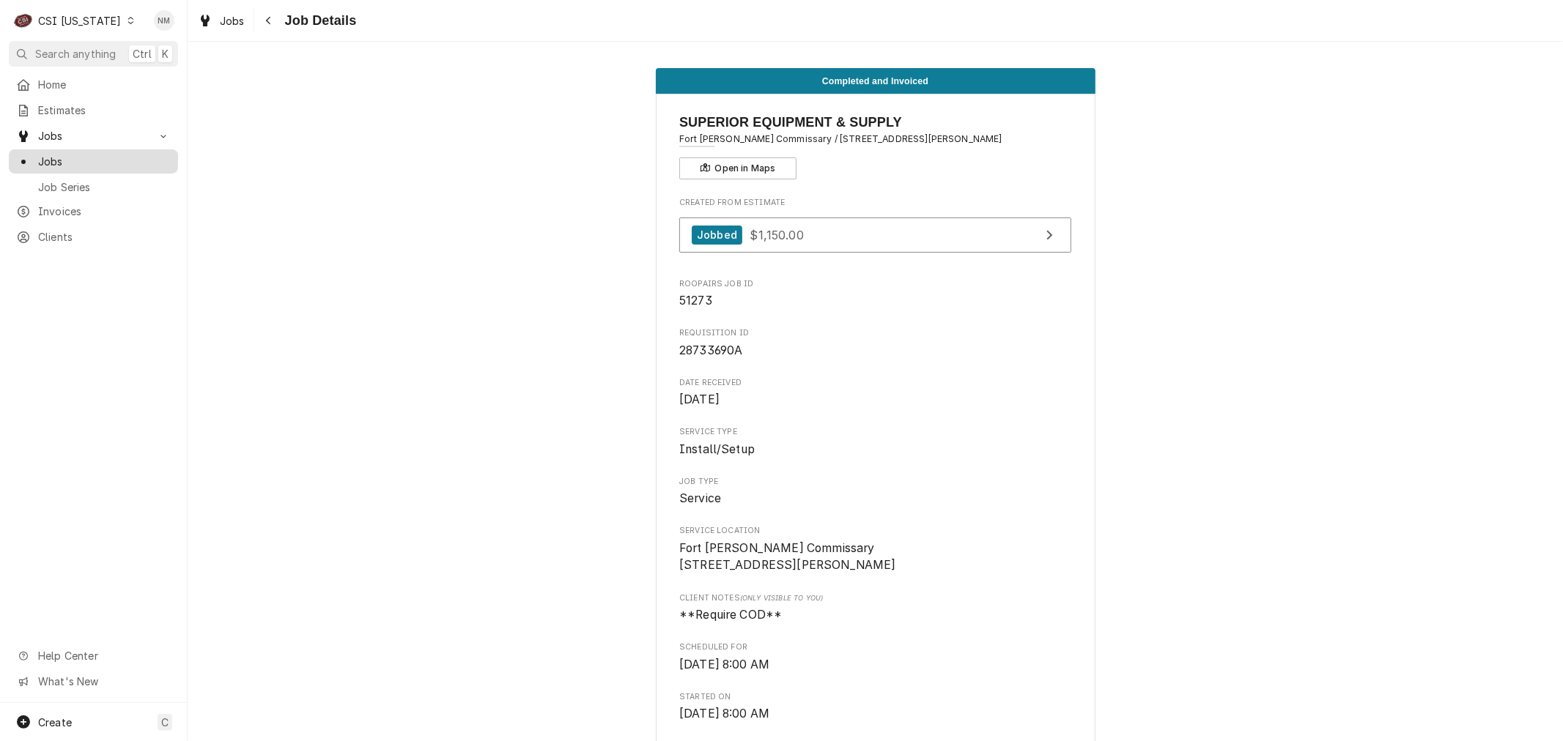
click at [67, 155] on span "Jobs" at bounding box center [104, 161] width 133 height 15
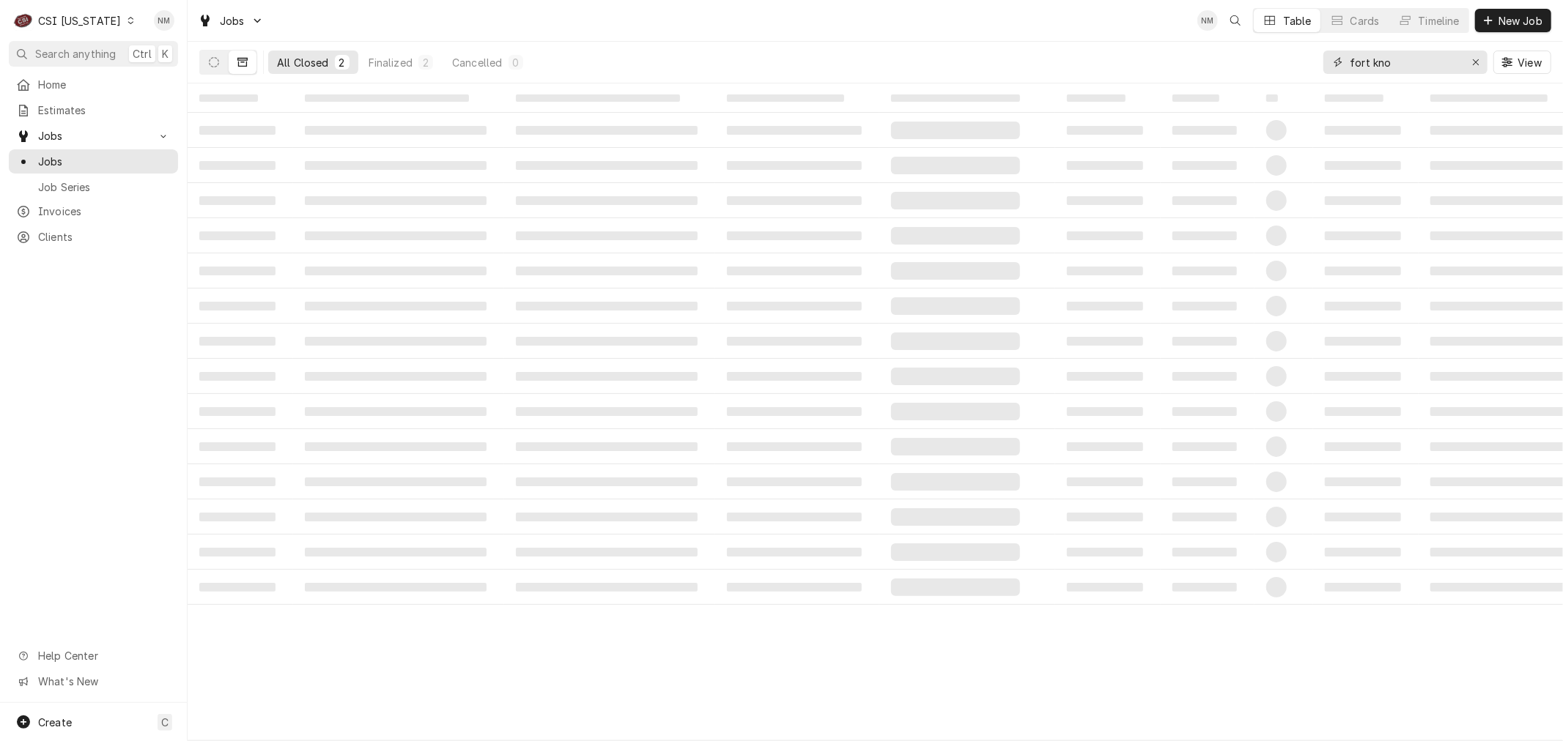
click at [1407, 60] on input "fort kno" at bounding box center [1404, 62] width 110 height 23
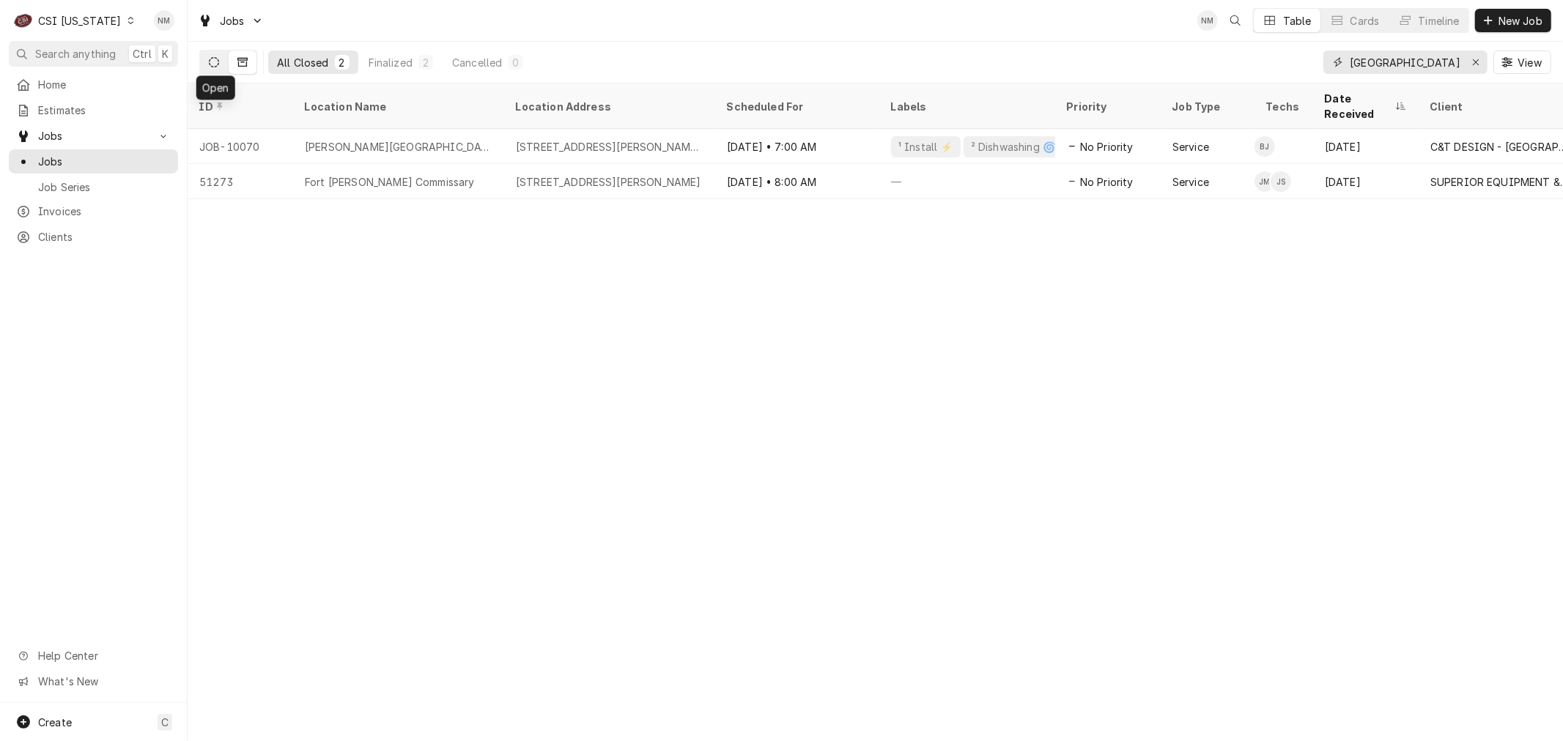
type input "[GEOGRAPHIC_DATA][PERSON_NAME]"
click at [214, 60] on icon "Dynamic Content Wrapper" at bounding box center [214, 62] width 10 height 10
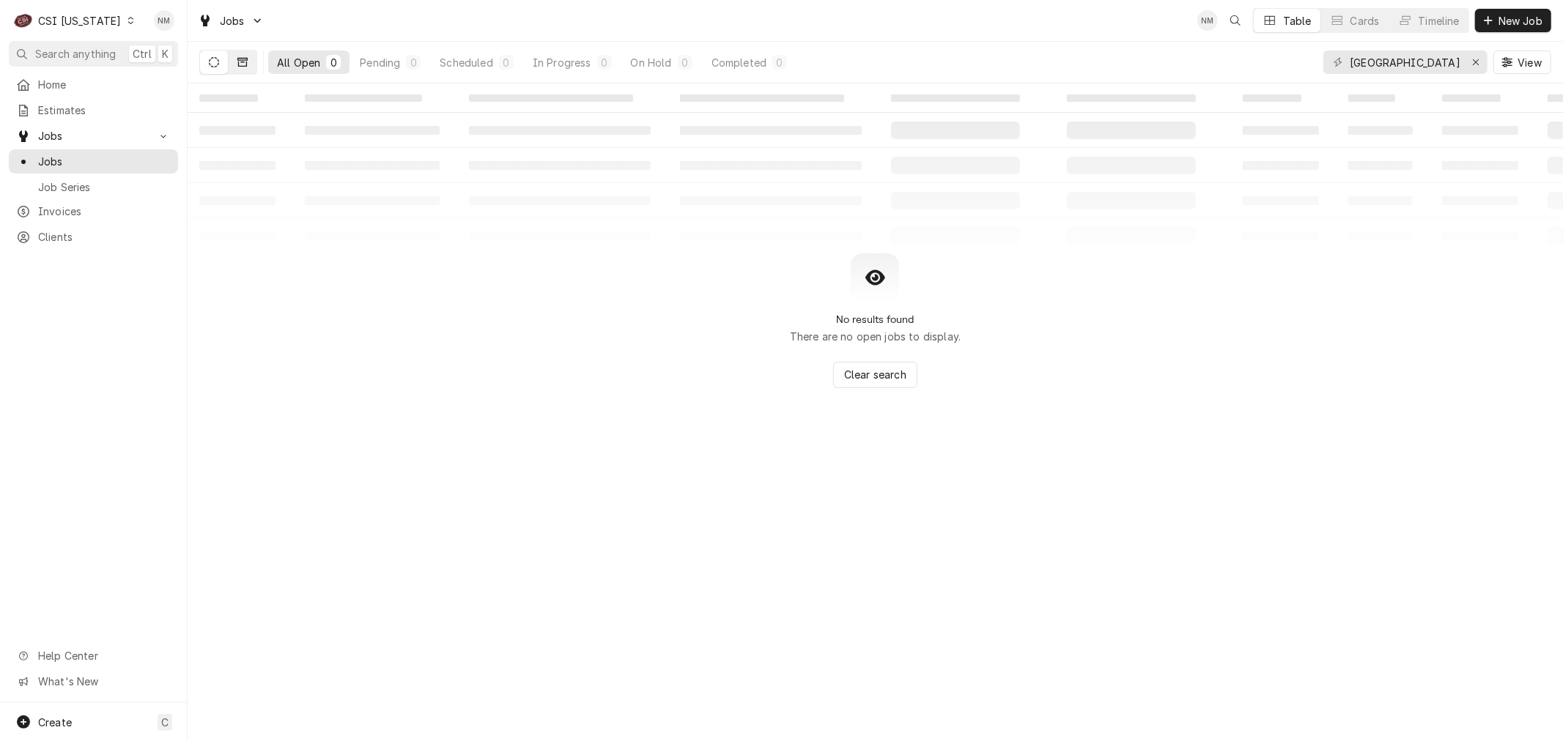
click at [242, 63] on icon "Dynamic Content Wrapper" at bounding box center [242, 62] width 10 height 10
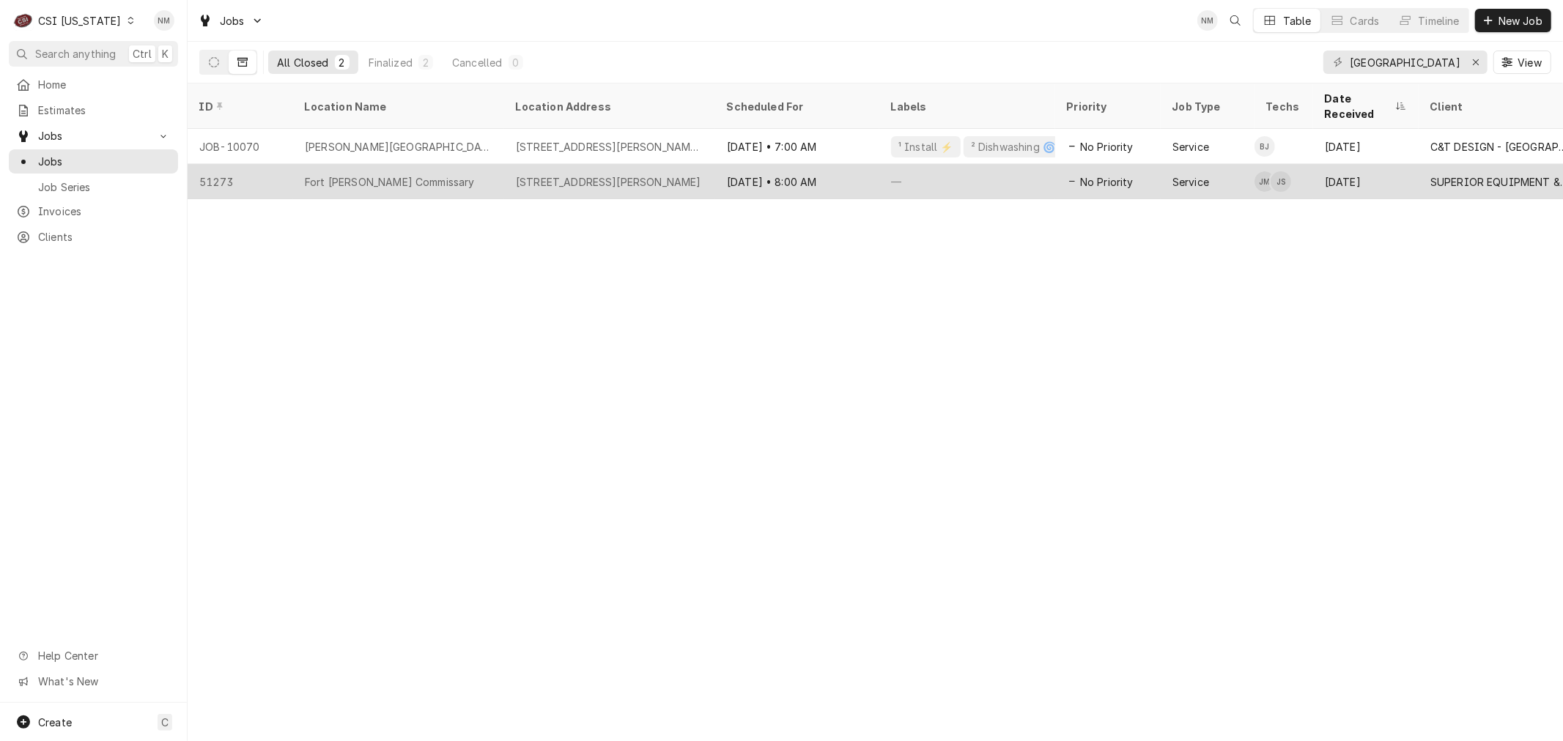
click at [454, 165] on div "Fort [PERSON_NAME] Commissary" at bounding box center [398, 181] width 211 height 35
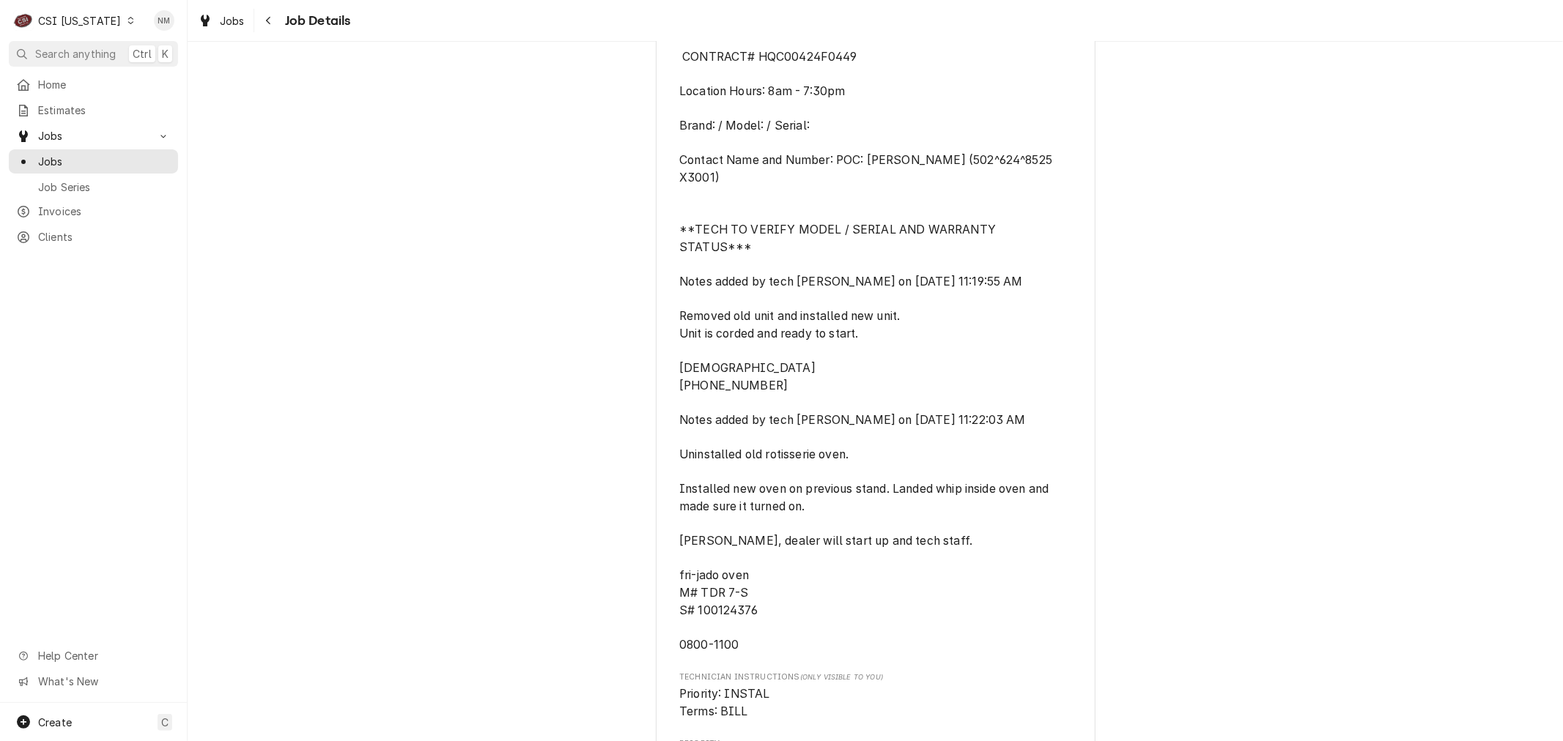
scroll to position [1058, 0]
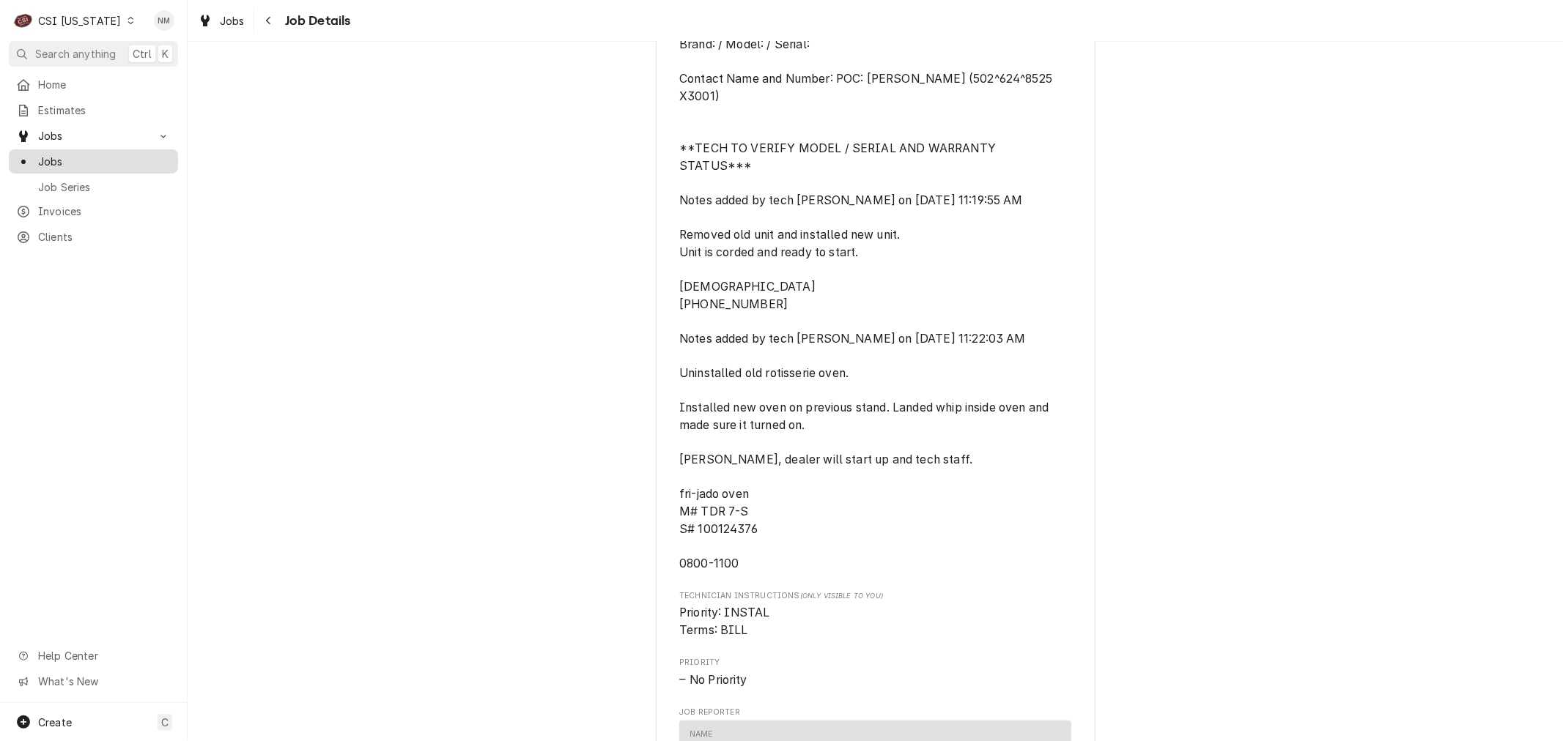
click at [79, 154] on span "Jobs" at bounding box center [104, 161] width 133 height 15
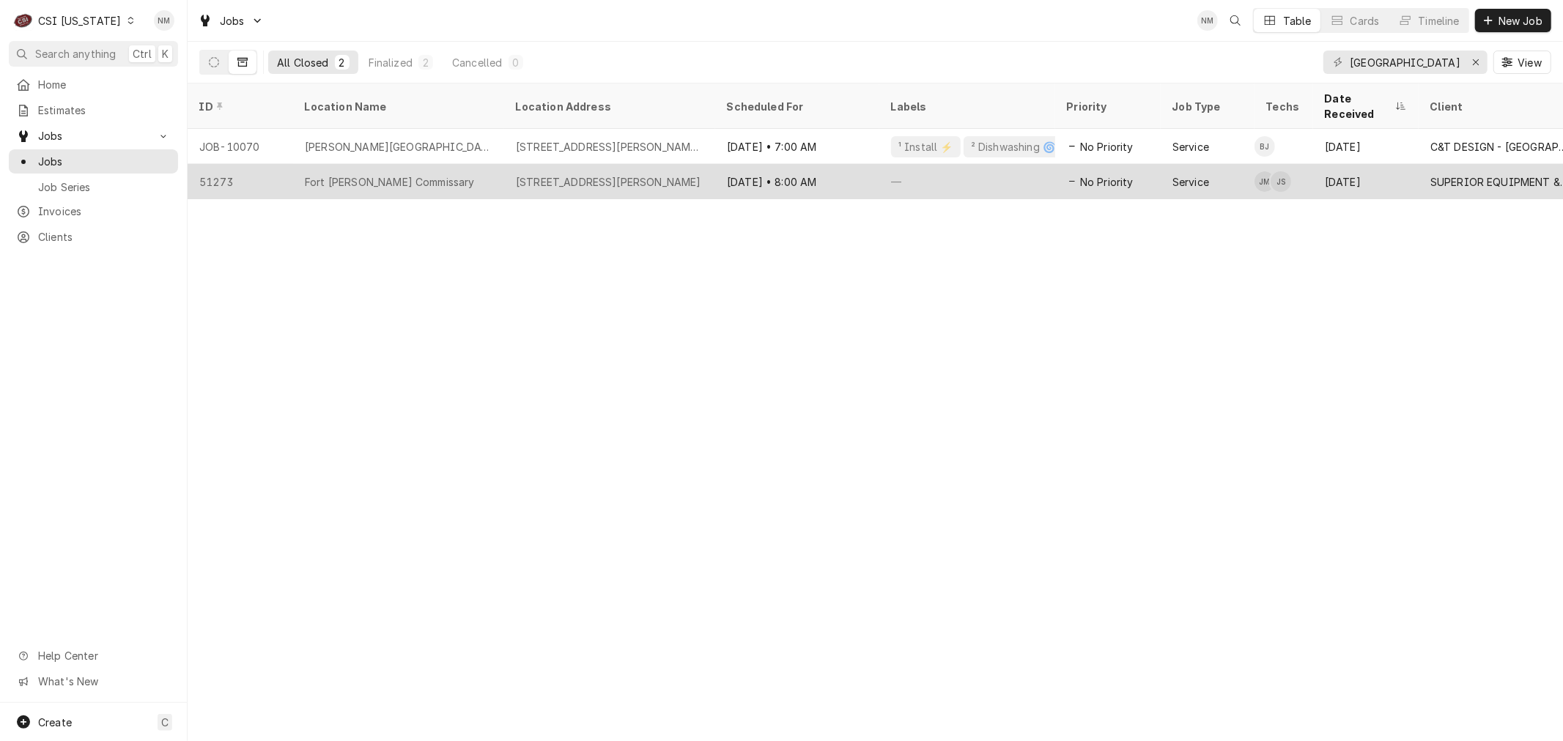
click at [451, 164] on div "Fort [PERSON_NAME] Commissary" at bounding box center [398, 181] width 211 height 35
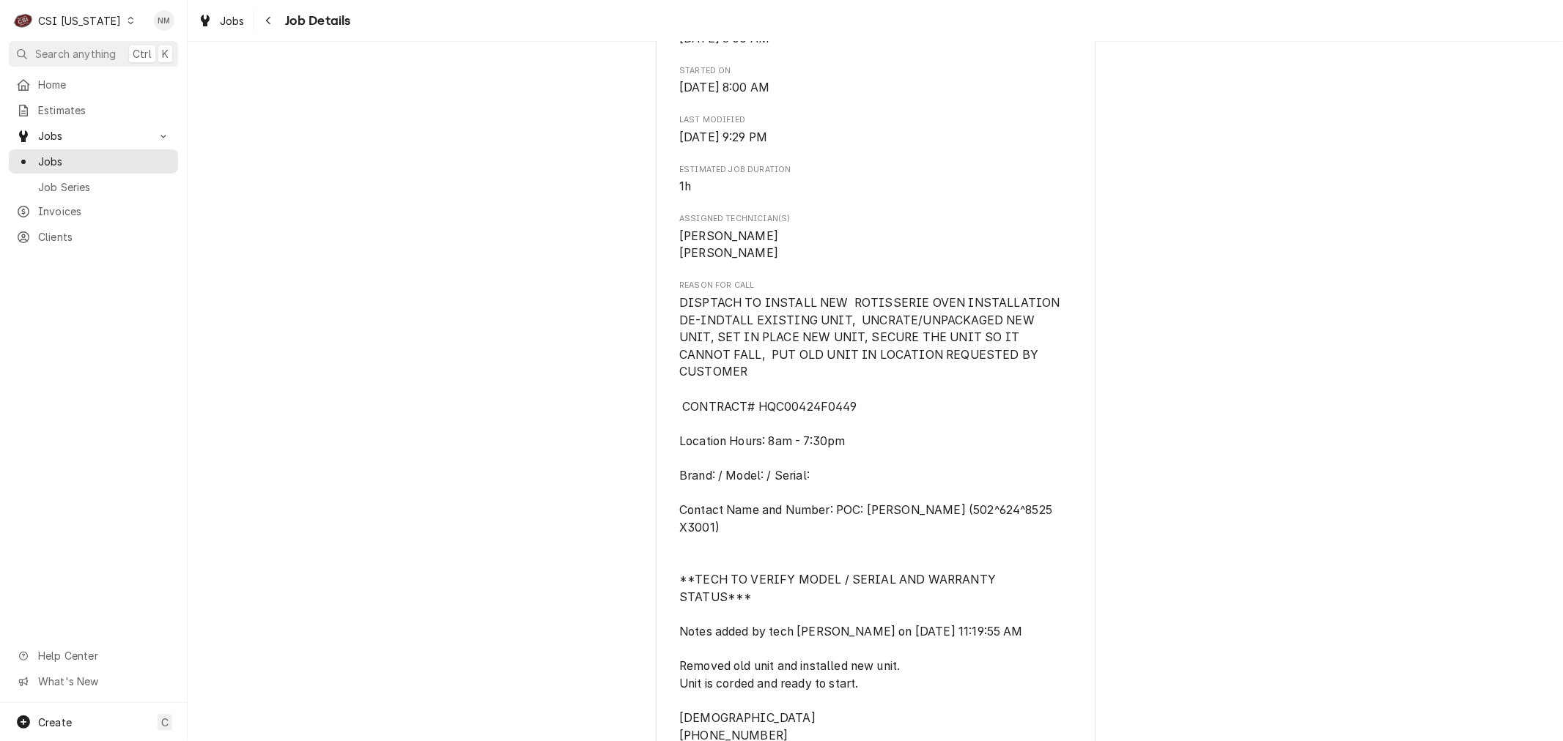
scroll to position [651, 0]
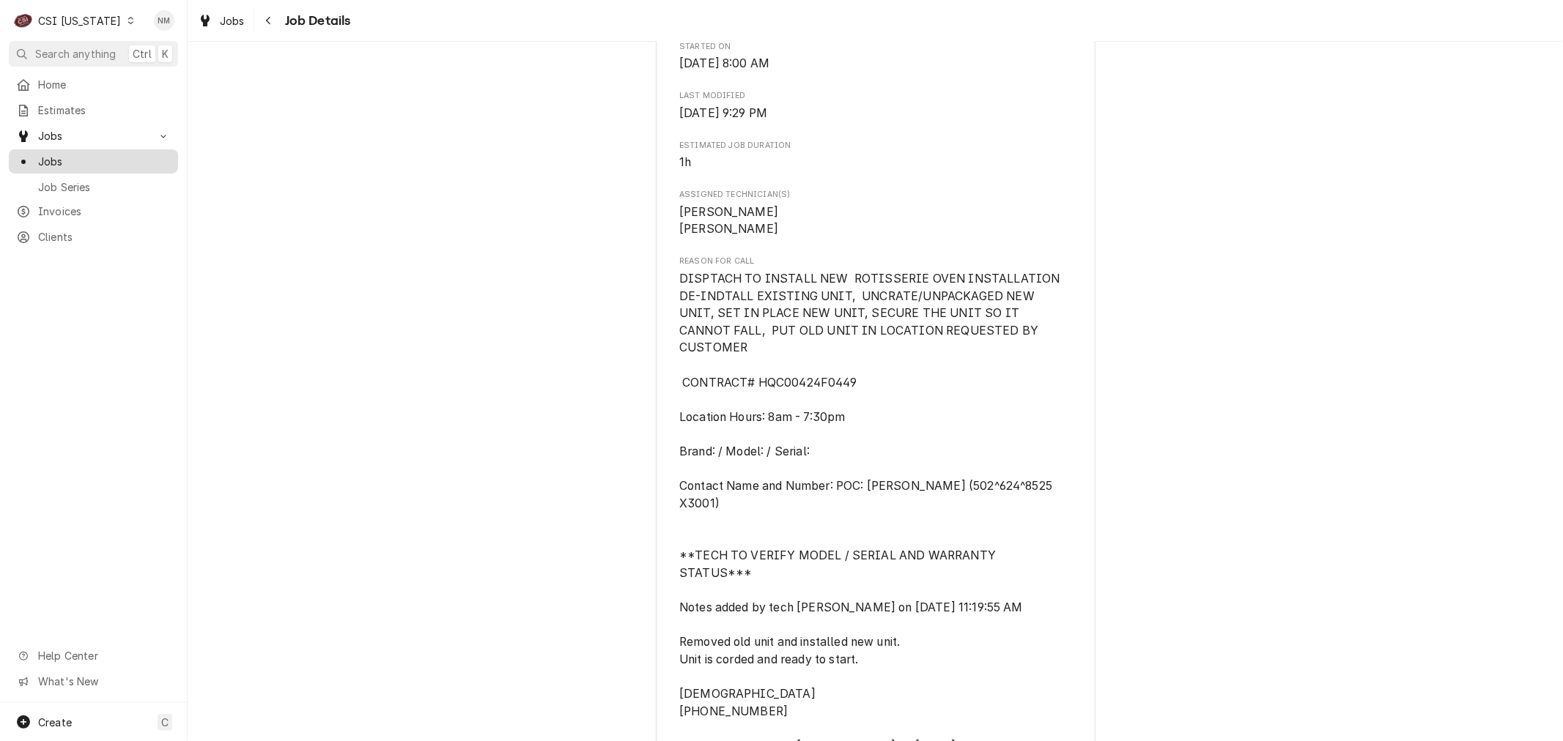
click at [63, 154] on span "Jobs" at bounding box center [104, 161] width 133 height 15
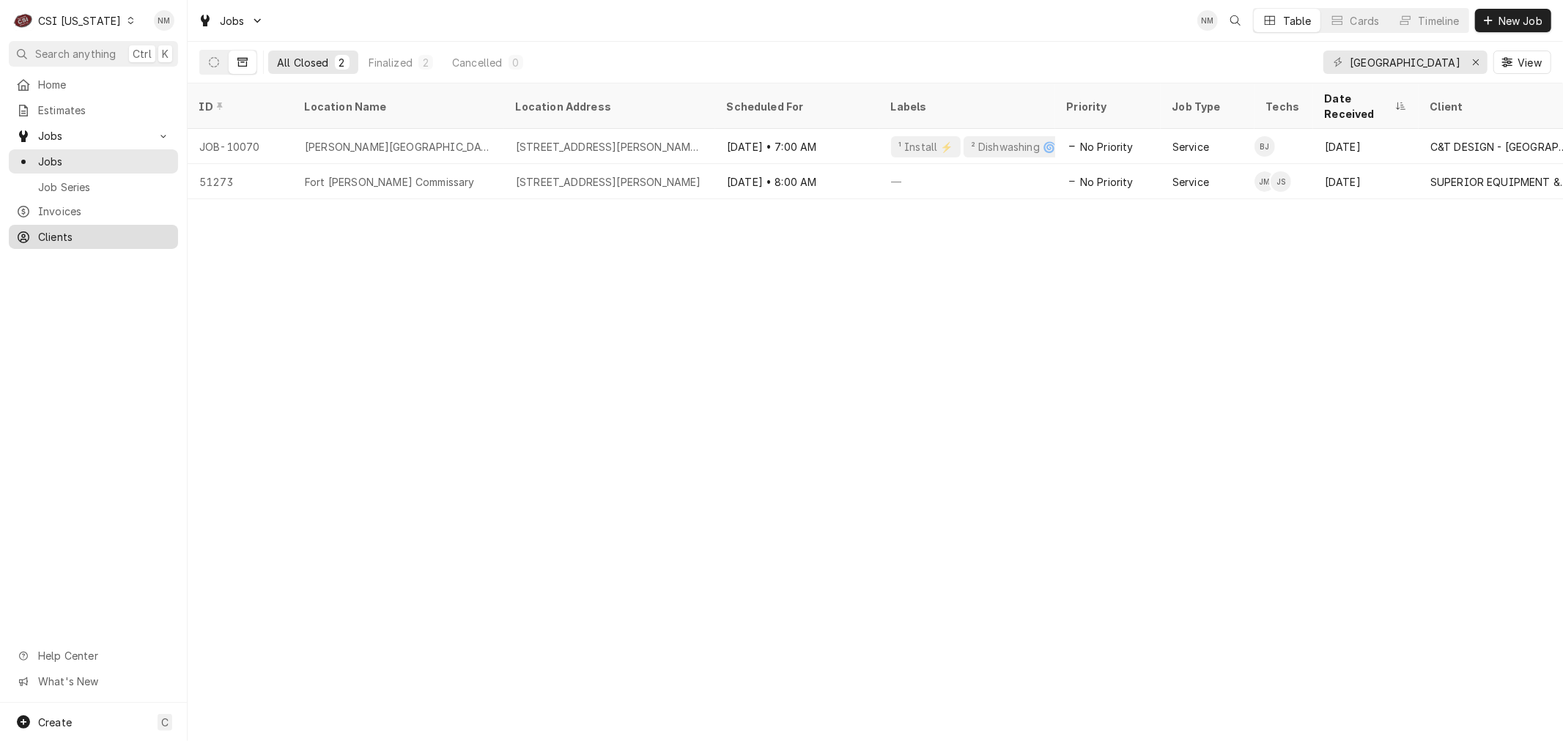
click at [67, 233] on span "Clients" at bounding box center [104, 236] width 133 height 15
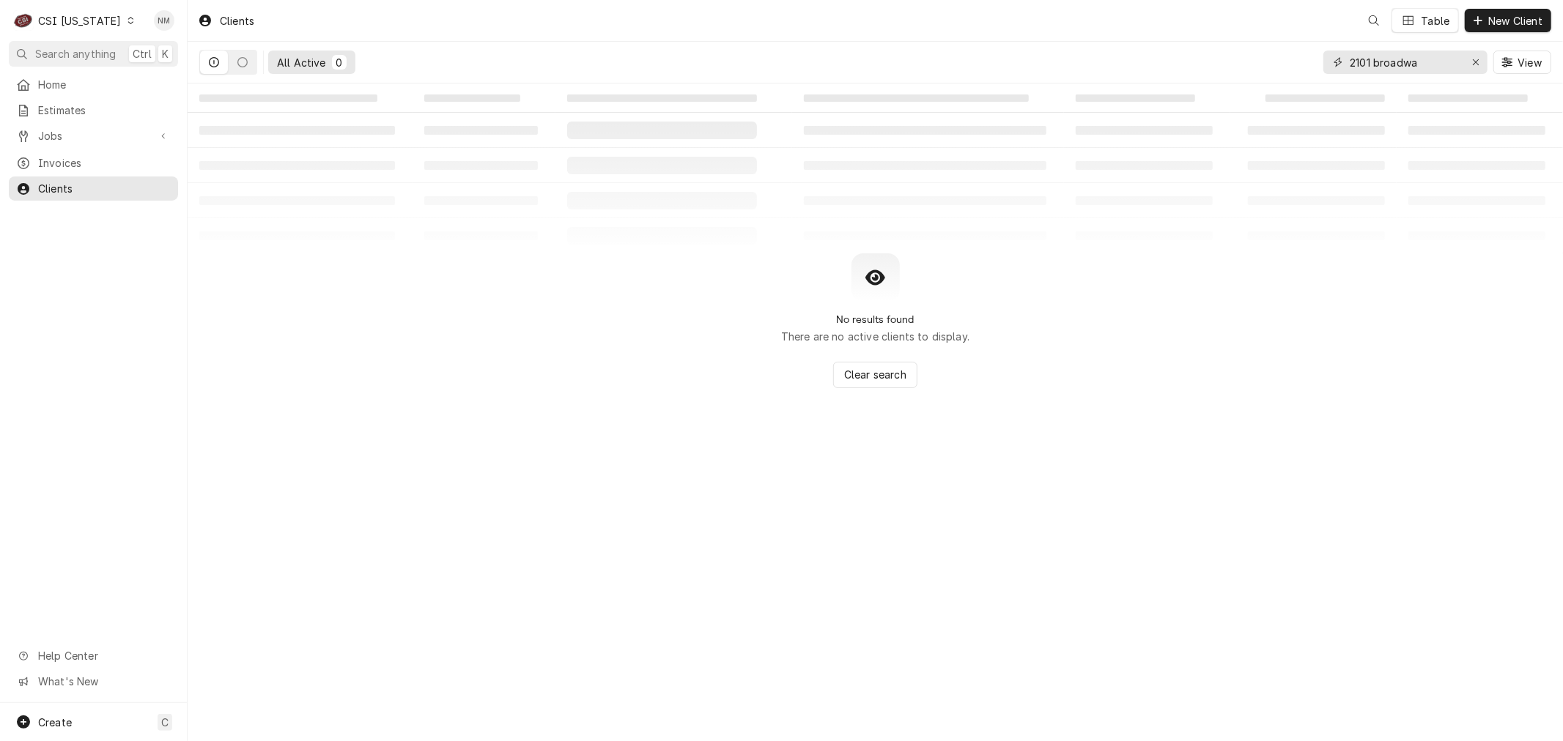
drag, startPoint x: 1430, startPoint y: 62, endPoint x: 1293, endPoint y: 62, distance: 137.0
click at [1293, 62] on div "All Active 0 2101 broadwa View" at bounding box center [875, 62] width 1352 height 41
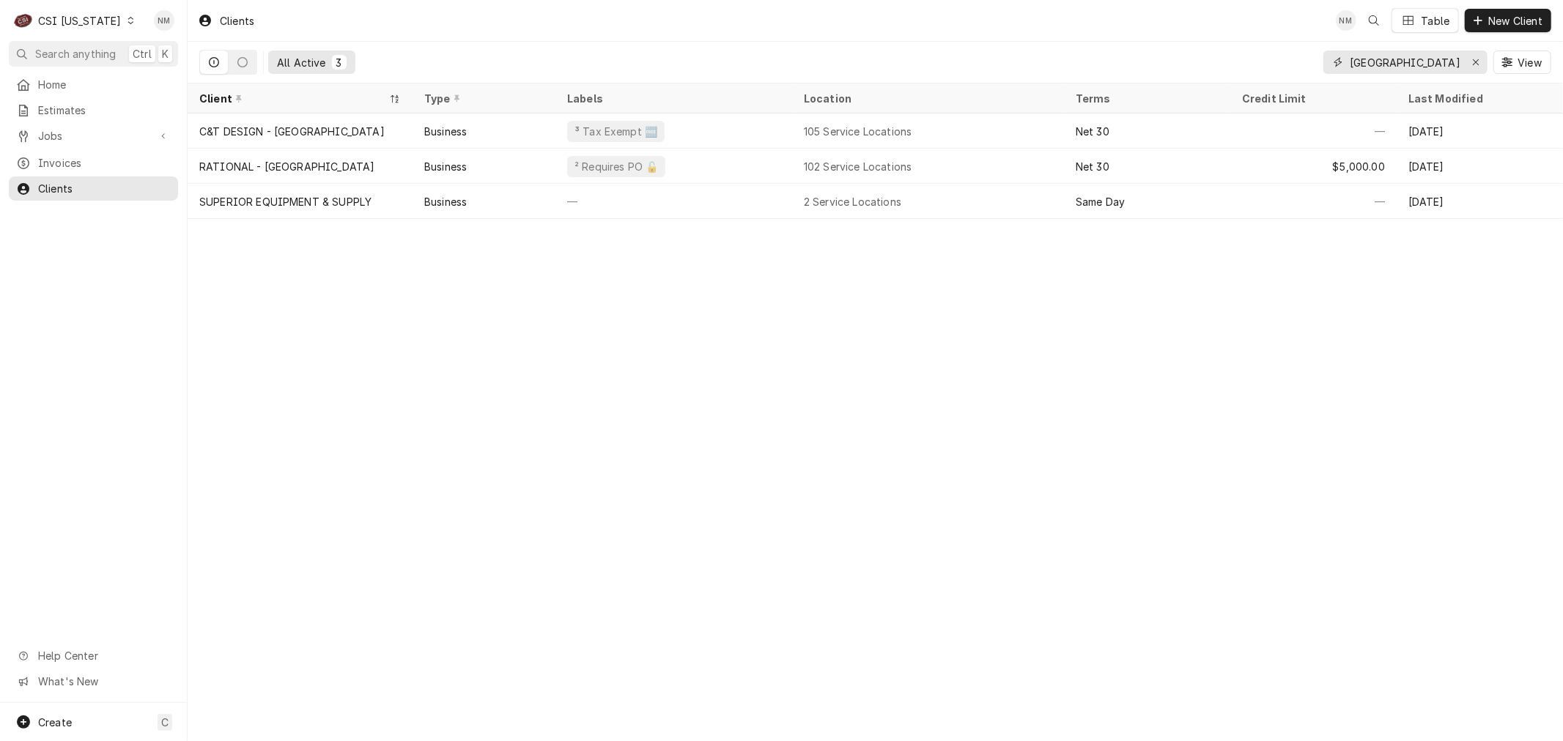
drag, startPoint x: 1417, startPoint y: 62, endPoint x: 1331, endPoint y: 64, distance: 86.5
click at [1331, 64] on div "[GEOGRAPHIC_DATA][PERSON_NAME]" at bounding box center [1405, 62] width 164 height 23
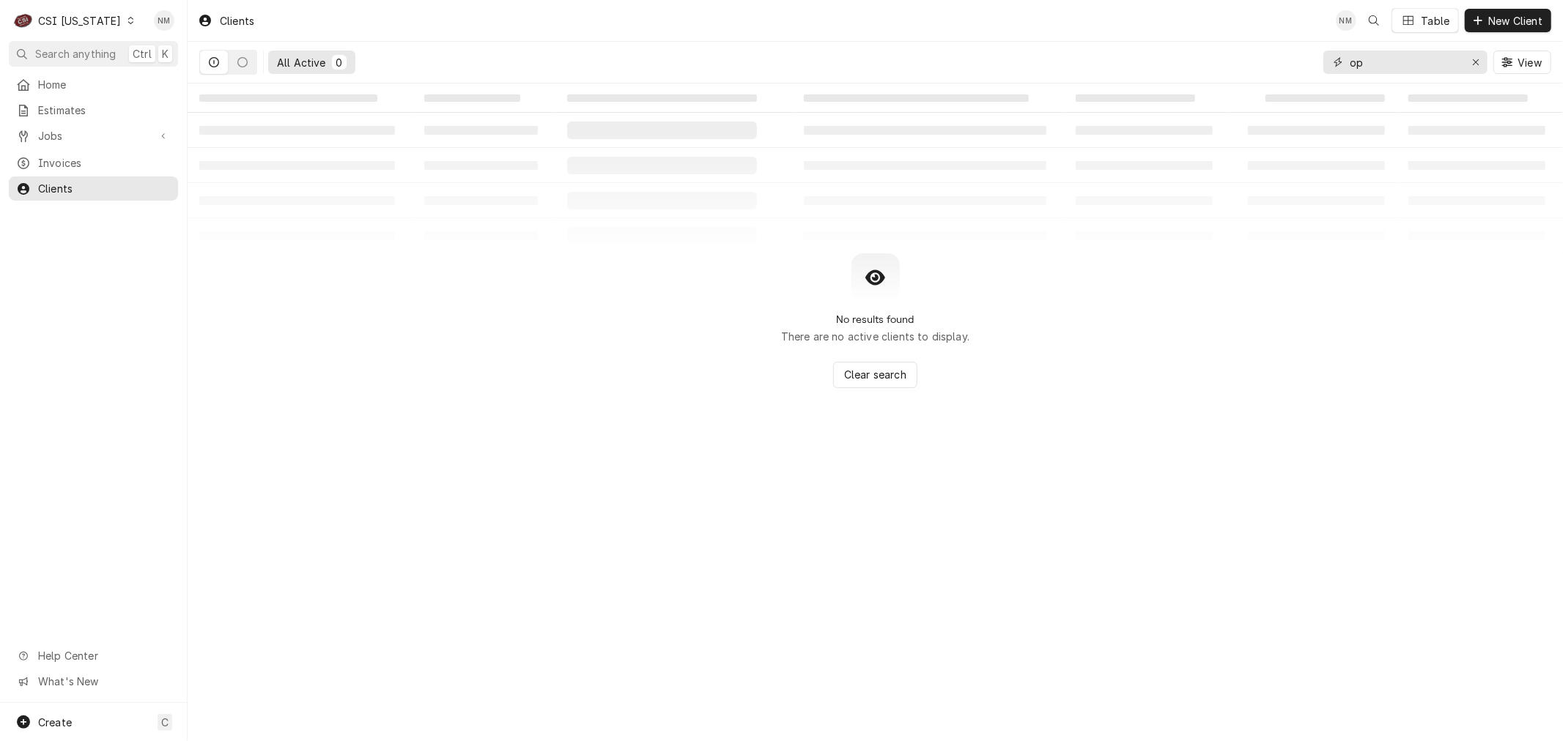
type input "o"
type input "f"
